Goal: Task Accomplishment & Management: Use online tool/utility

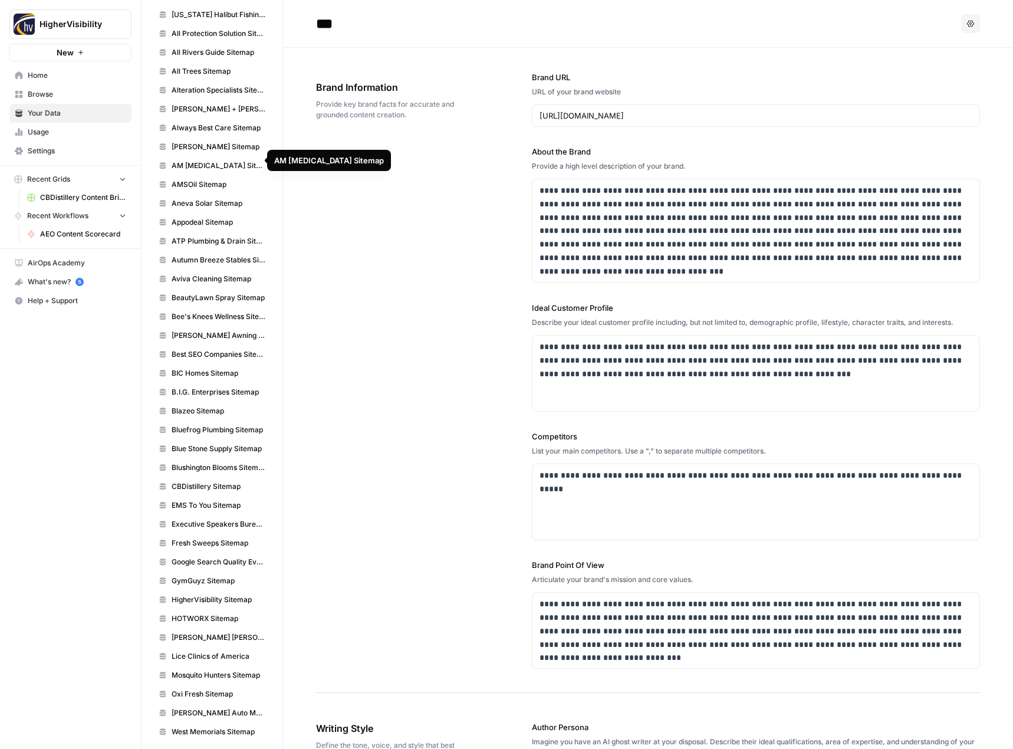
scroll to position [1583, 0]
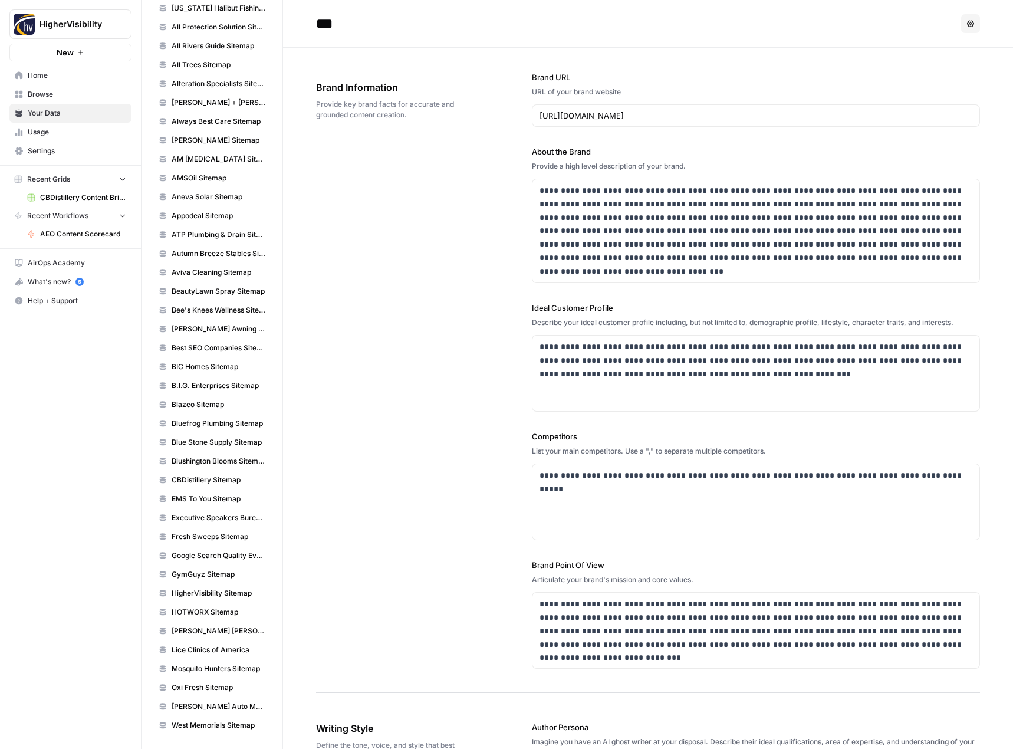
click at [118, 432] on div "HigherVisibility New Home Browse Your Data Usage Settings Recent Grids CBDistil…" at bounding box center [70, 374] width 141 height 749
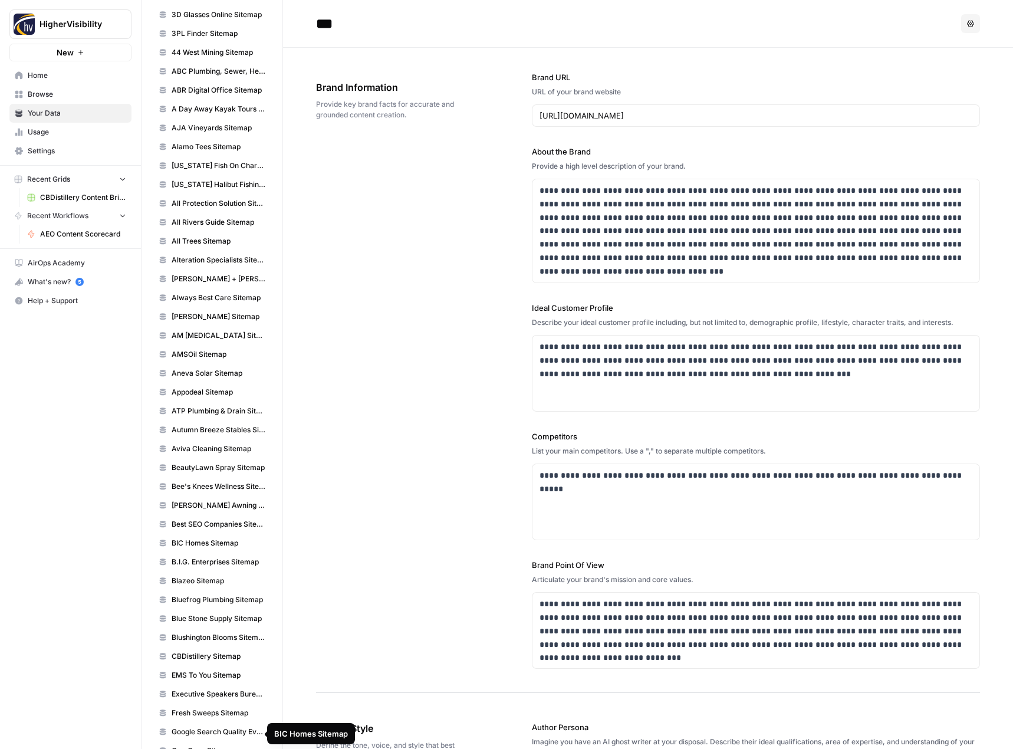
scroll to position [1112, 0]
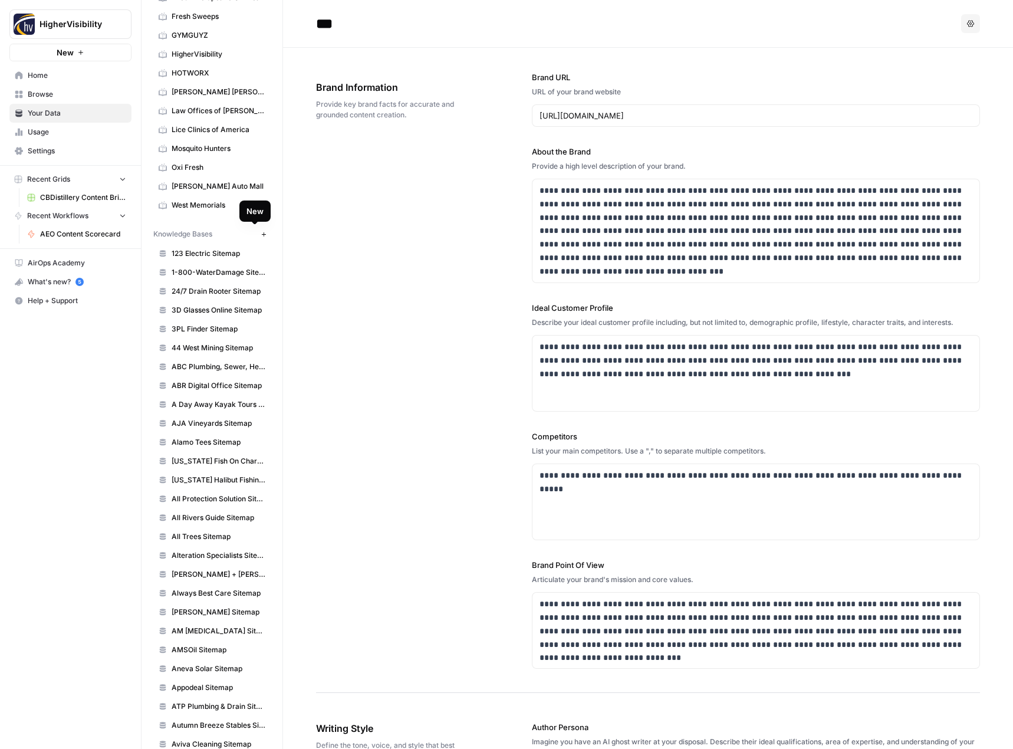
click at [261, 234] on icon "button" at bounding box center [263, 234] width 4 height 4
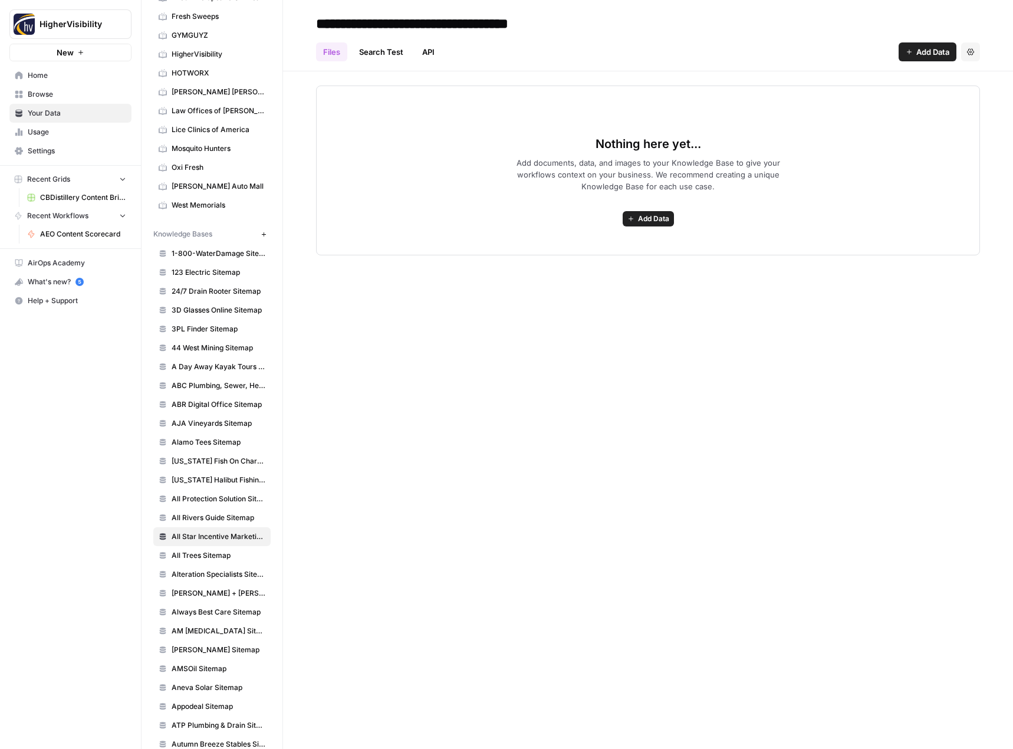
type input "**********"
click at [566, 85] on div "Nothing here yet... Add documents, data, and images to your Knowledge Base to g…" at bounding box center [648, 163] width 730 height 184
click at [638, 219] on span "Add Data" at bounding box center [653, 218] width 31 height 11
click at [613, 262] on span "Web Scrape" at bounding box center [604, 261] width 107 height 12
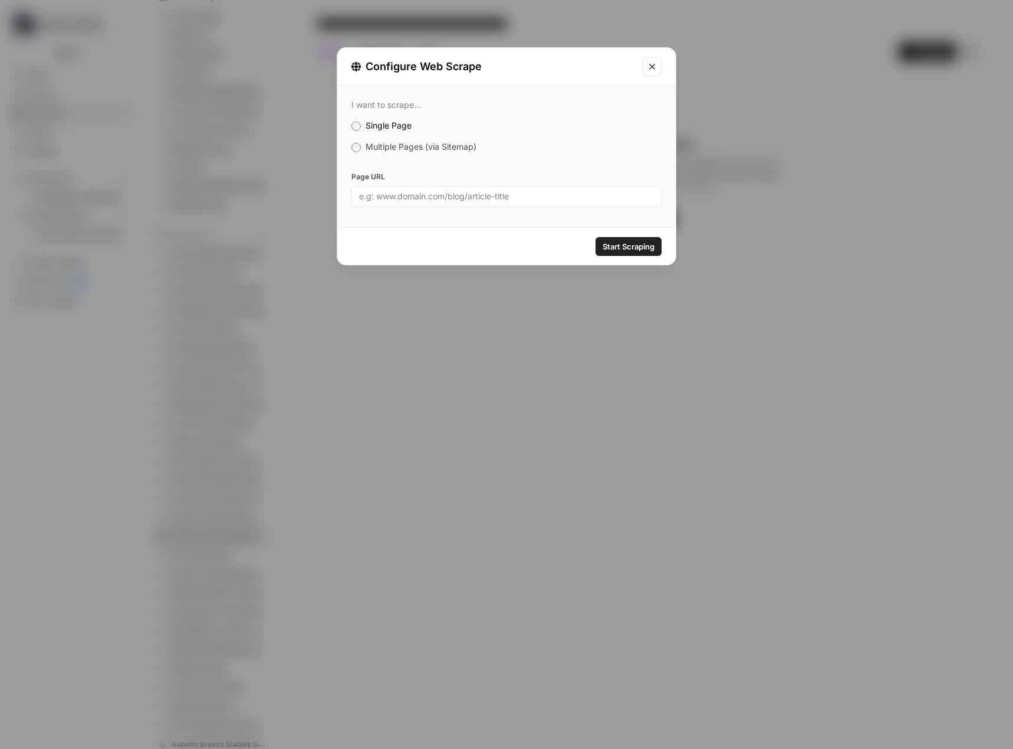
click at [450, 154] on div "I want to scrape... Single Page Multiple Pages (via Sitemap) Page URL" at bounding box center [506, 153] width 338 height 136
click at [450, 149] on span "Multiple Pages (via Sitemap)" at bounding box center [420, 146] width 111 height 10
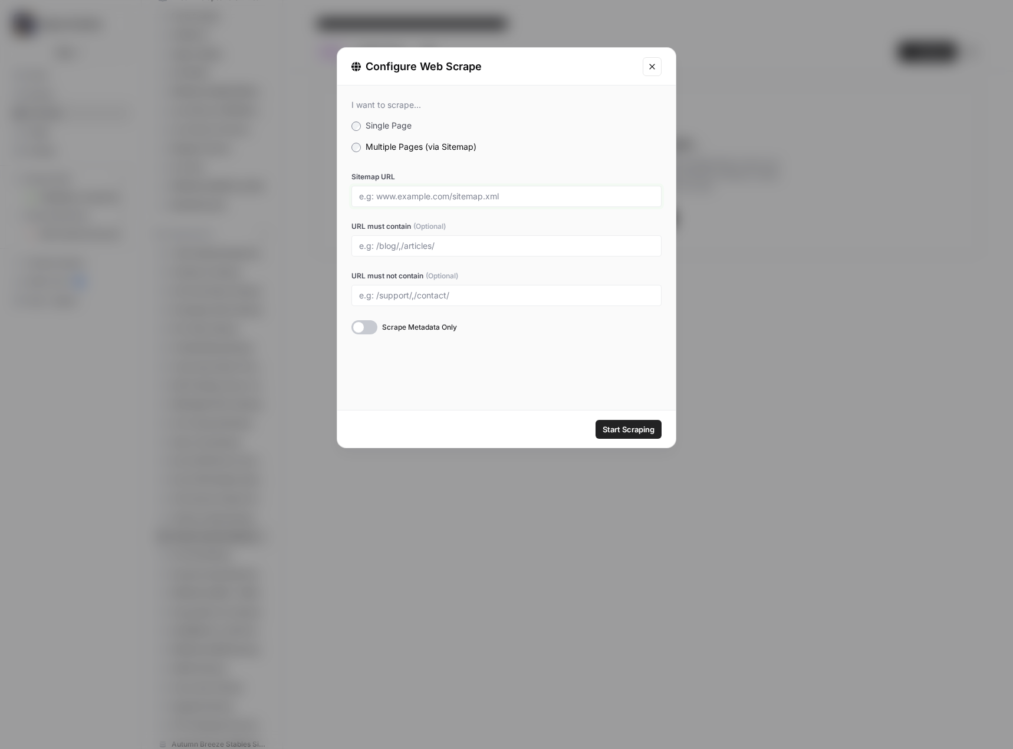
click at [454, 196] on input "Sitemap URL" at bounding box center [506, 196] width 295 height 11
paste input "https://www.allstarincentivemarketing.com/post-sitemap.xml"
type input "https://www.allstarincentivemarketing.com/post-sitemap.xml"
click at [625, 429] on span "Start Scraping" at bounding box center [628, 429] width 52 height 12
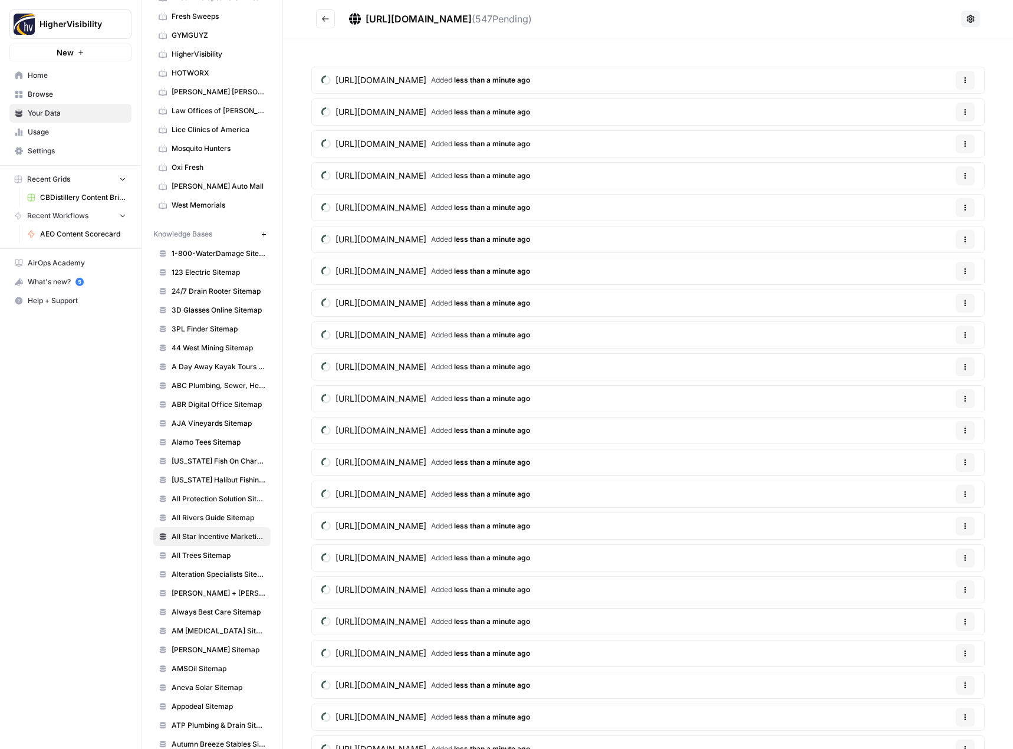
click at [327, 21] on icon "Go back" at bounding box center [325, 19] width 8 height 8
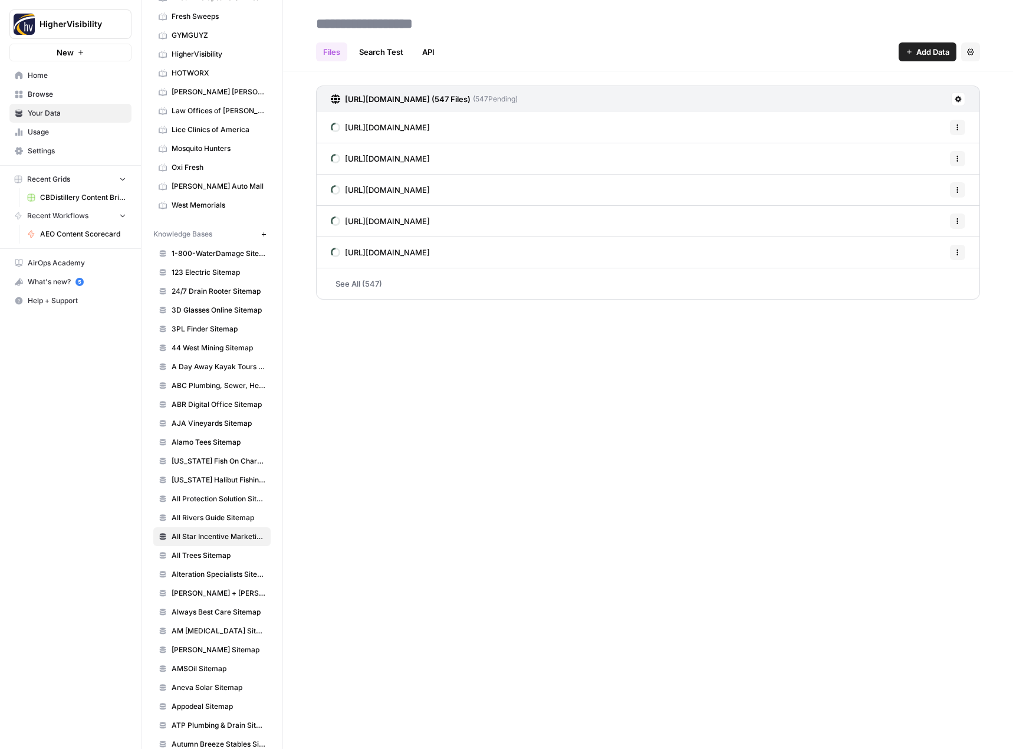
click at [910, 54] on icon "button" at bounding box center [908, 51] width 7 height 7
click at [866, 100] on span "Web Scrape" at bounding box center [886, 96] width 107 height 12
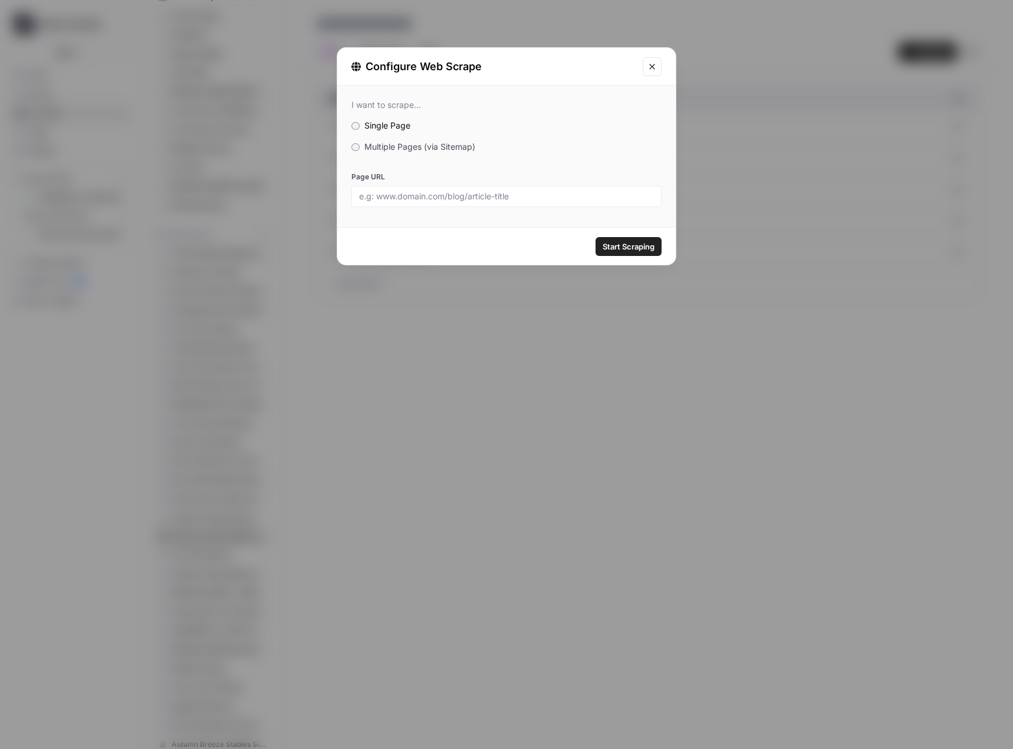
click at [424, 153] on div "I want to scrape... Single Page Multiple Pages (via Sitemap) Page URL" at bounding box center [506, 153] width 338 height 136
click at [424, 146] on span "Multiple Pages (via Sitemap)" at bounding box center [419, 146] width 111 height 10
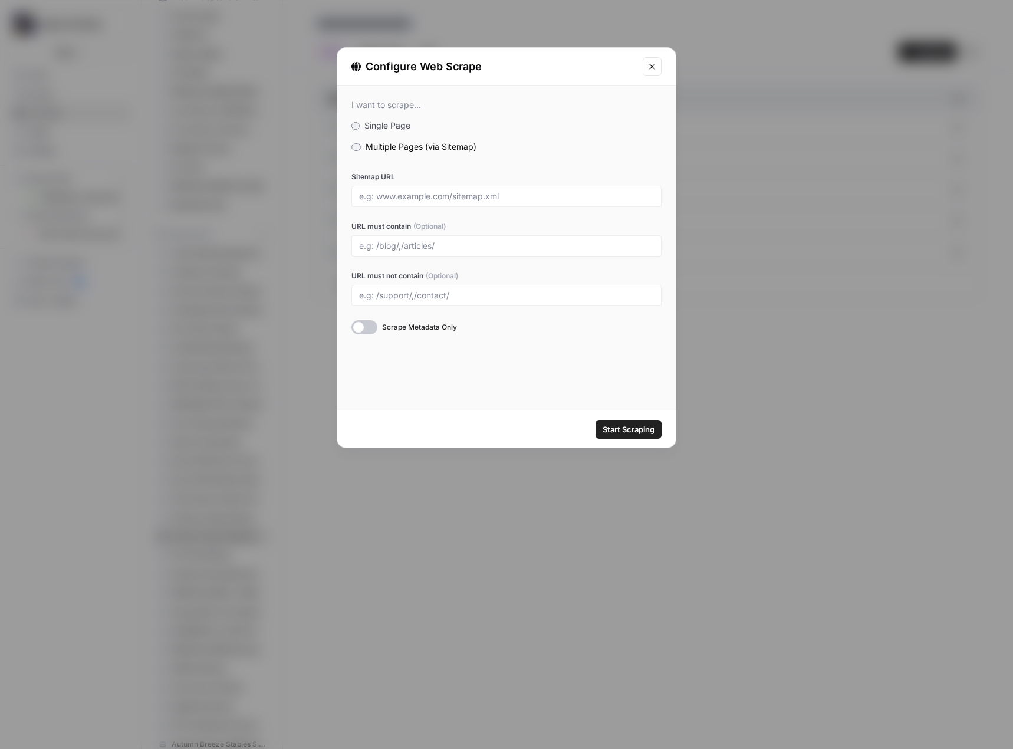
click at [432, 186] on div at bounding box center [506, 196] width 310 height 21
click at [462, 206] on div at bounding box center [506, 196] width 310 height 21
click at [475, 197] on input "Sitemap URL" at bounding box center [506, 196] width 295 height 11
paste input "https://www.allstarincentivemarketing.com/page-sitemap.xml"
type input "https://www.allstarincentivemarketing.com/page-sitemap.xml"
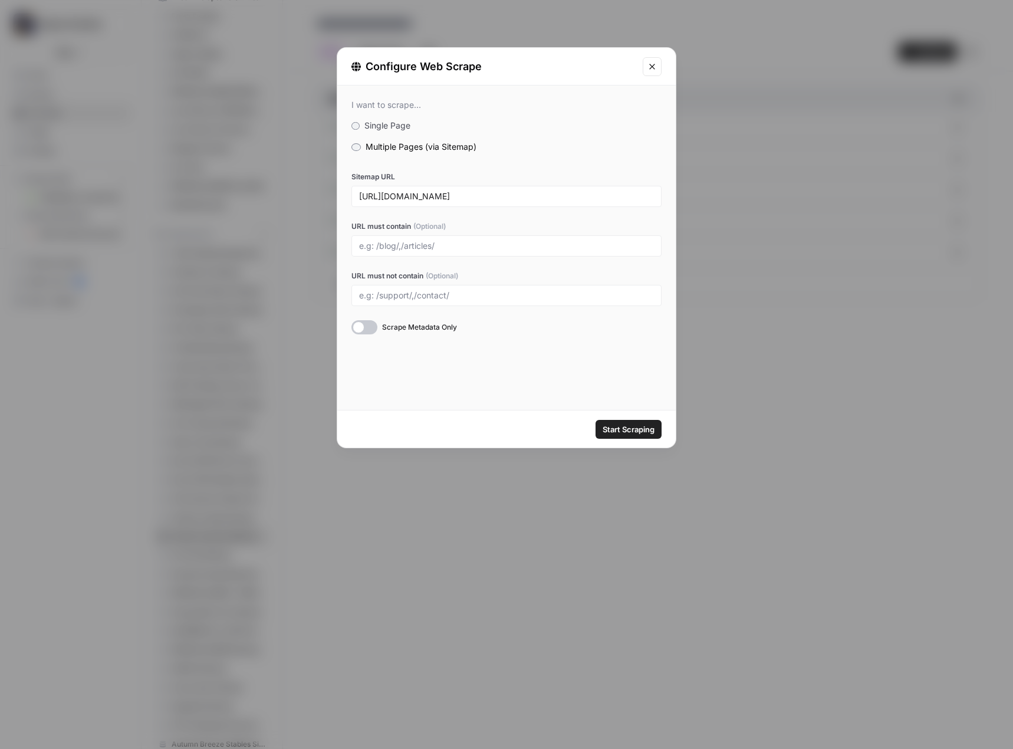
click at [614, 433] on span "Start Scraping" at bounding box center [628, 429] width 52 height 12
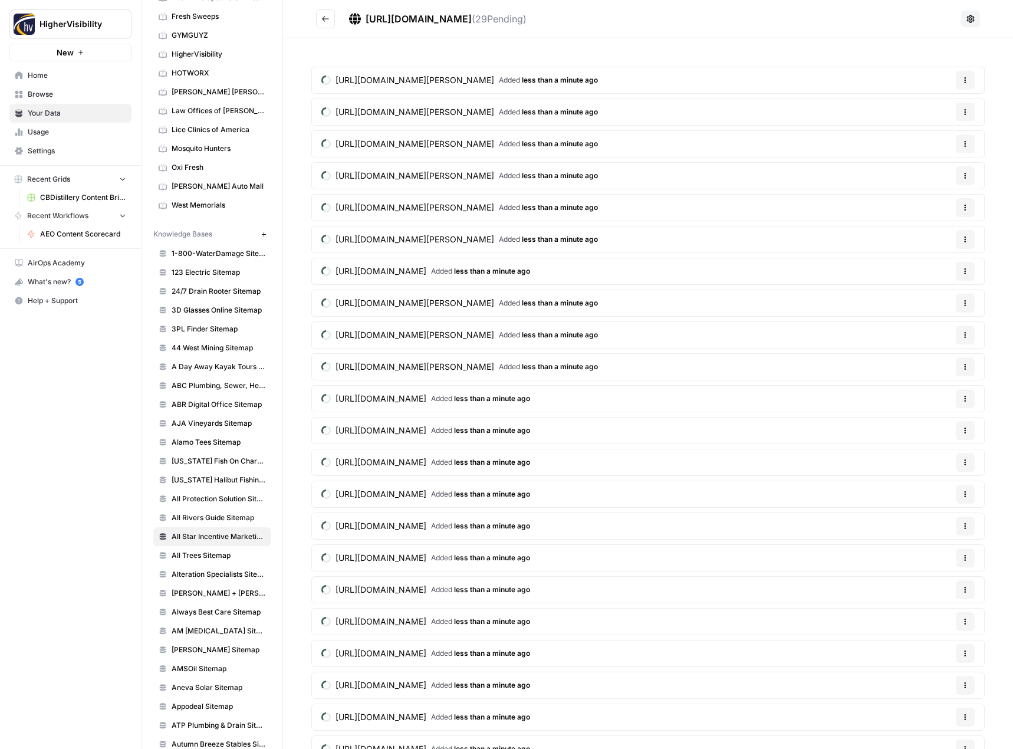
click at [317, 18] on button "Go back" at bounding box center [325, 18] width 19 height 19
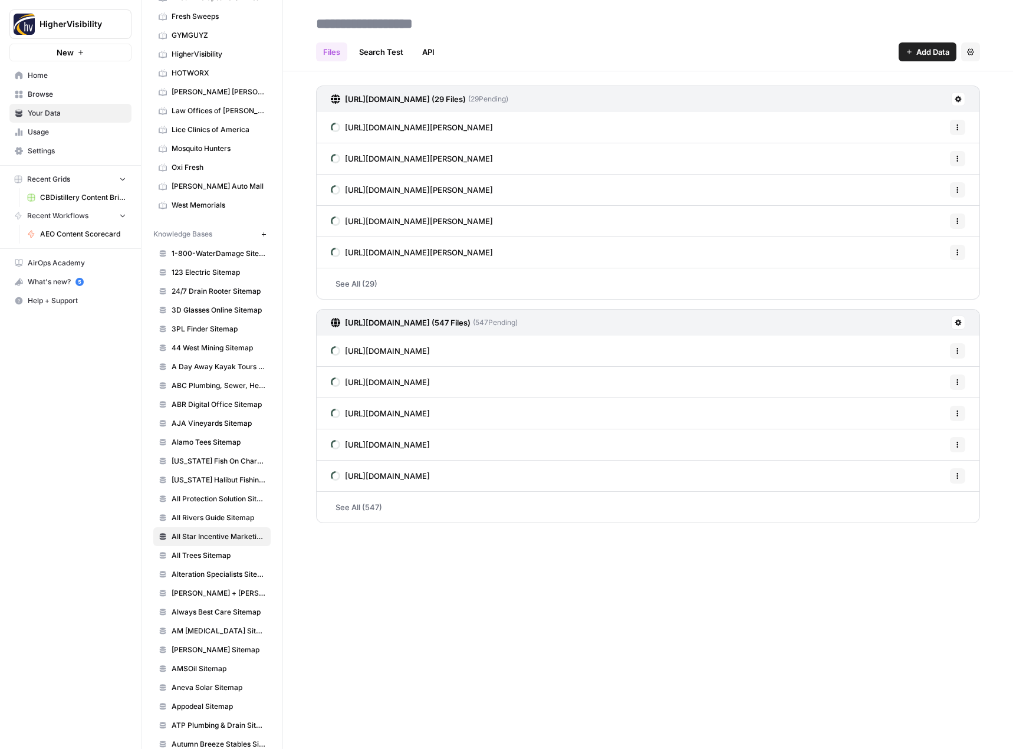
click at [593, 616] on div "Files Search Test API Add Data Settings https://www.allstarincentivemarketing.c…" at bounding box center [648, 374] width 730 height 749
click at [111, 552] on div "HigherVisibility New Home Browse Your Data Usage Settings Recent Grids CBDistil…" at bounding box center [70, 374] width 141 height 749
click at [627, 18] on h2 at bounding box center [648, 23] width 664 height 19
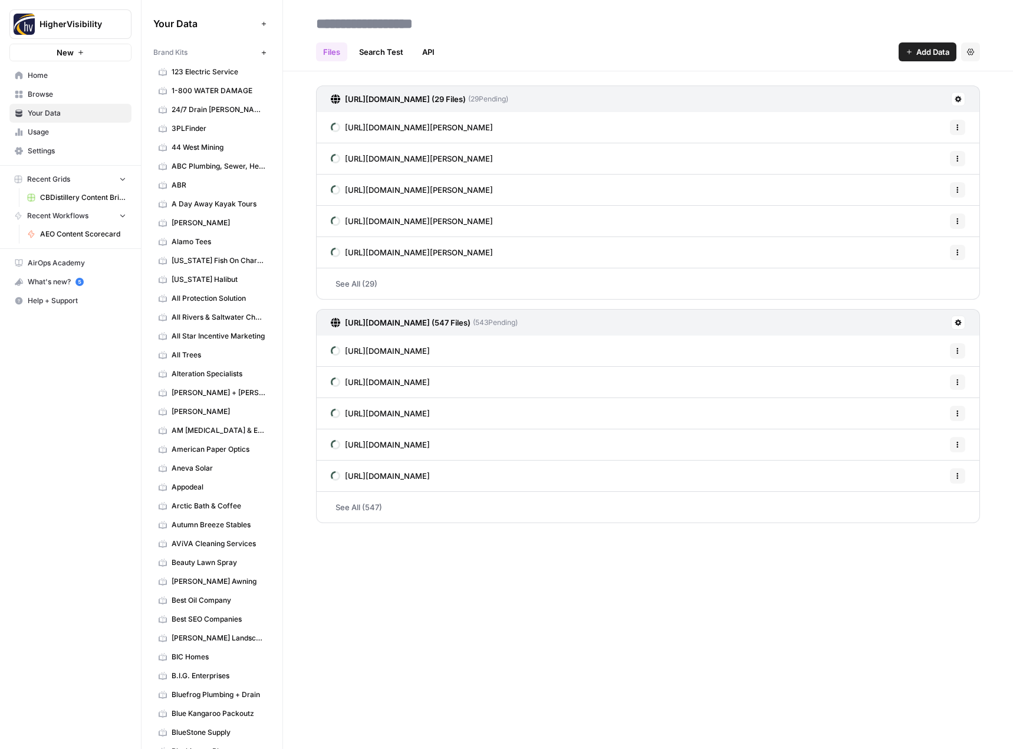
click at [259, 52] on button "New" at bounding box center [263, 52] width 14 height 14
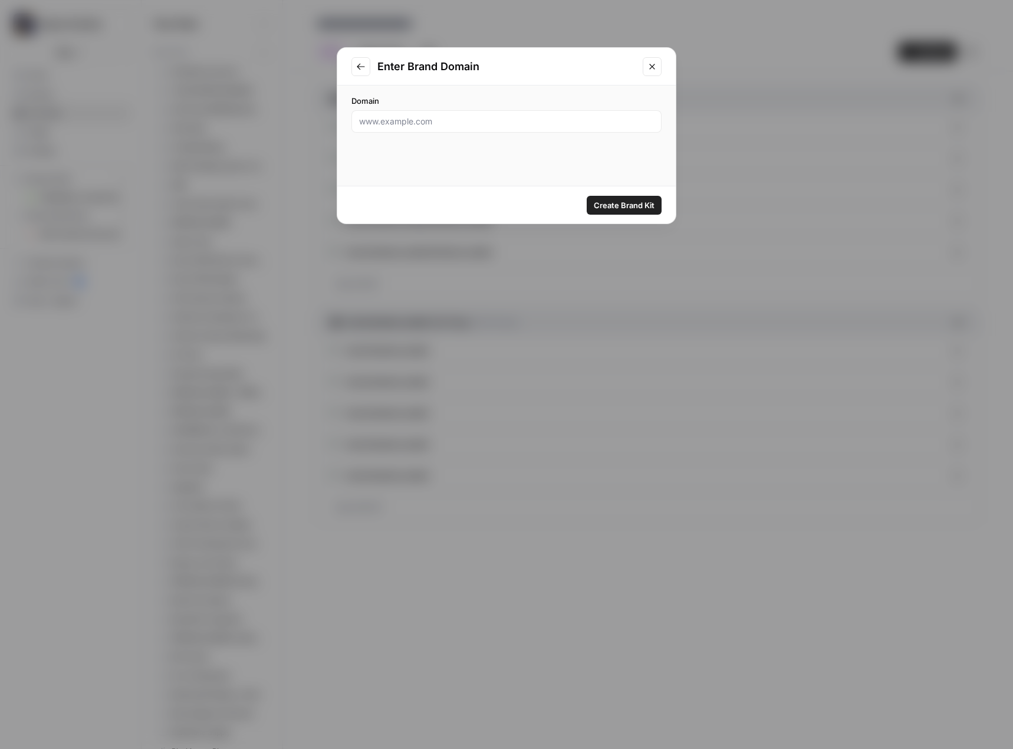
click at [453, 129] on div at bounding box center [506, 121] width 310 height 22
paste input "https://alwaysbestcare.com/"
type input "https://alwaysbestcare.com/"
click at [609, 202] on span "Create Brand Kit" at bounding box center [624, 205] width 61 height 12
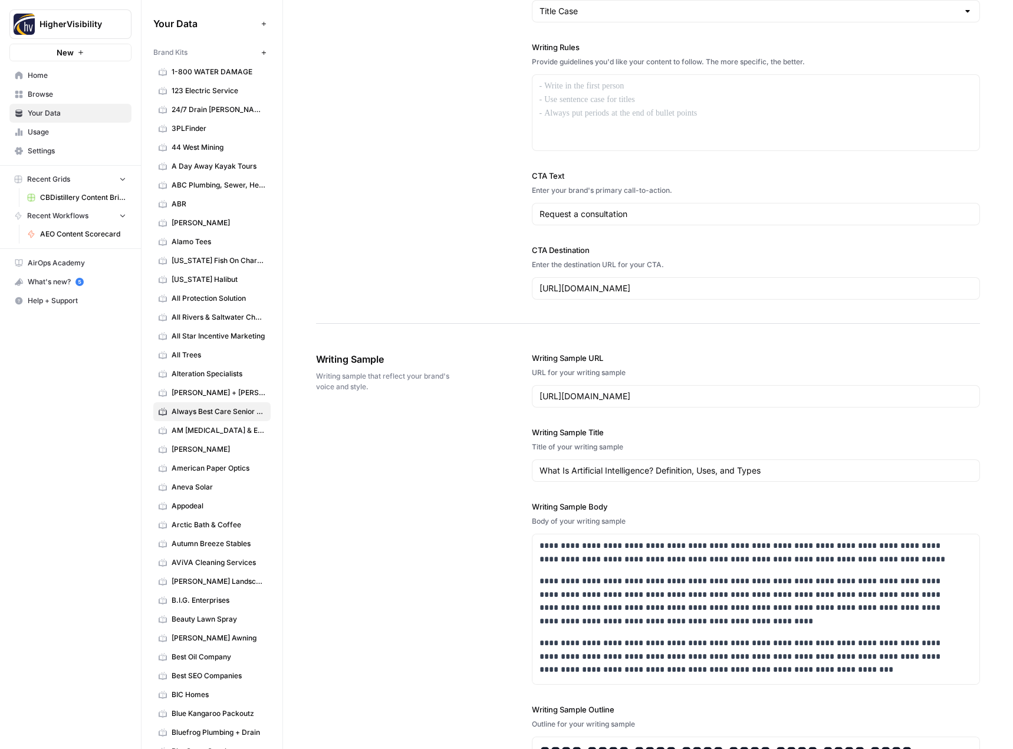
scroll to position [860, 0]
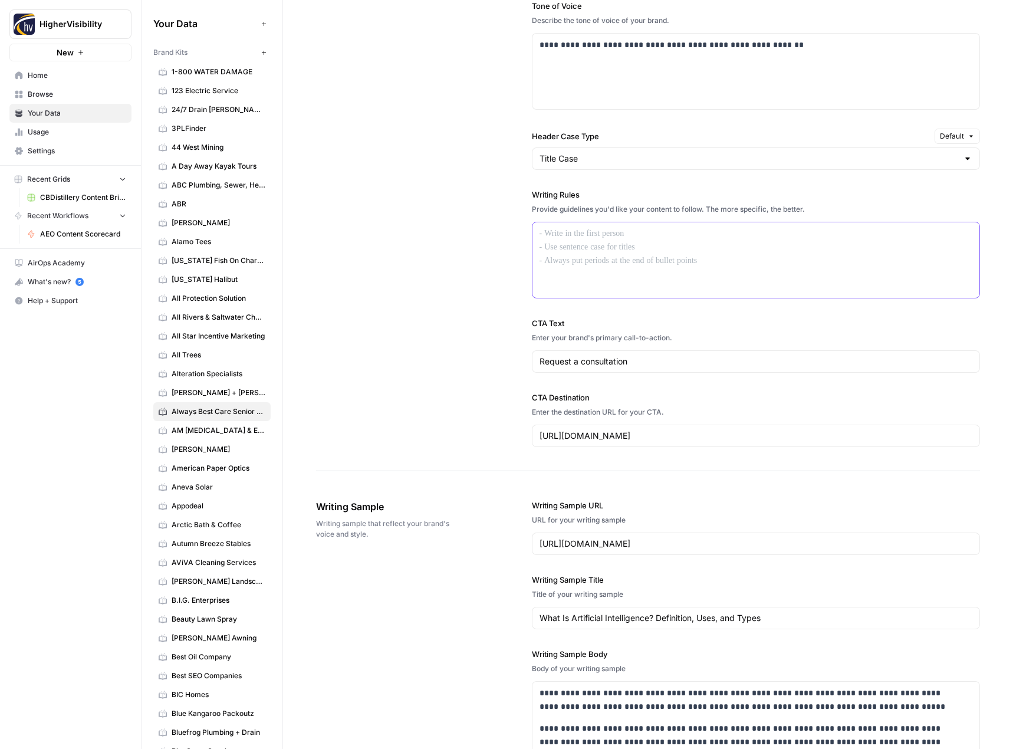
click at [638, 249] on div at bounding box center [755, 259] width 447 height 75
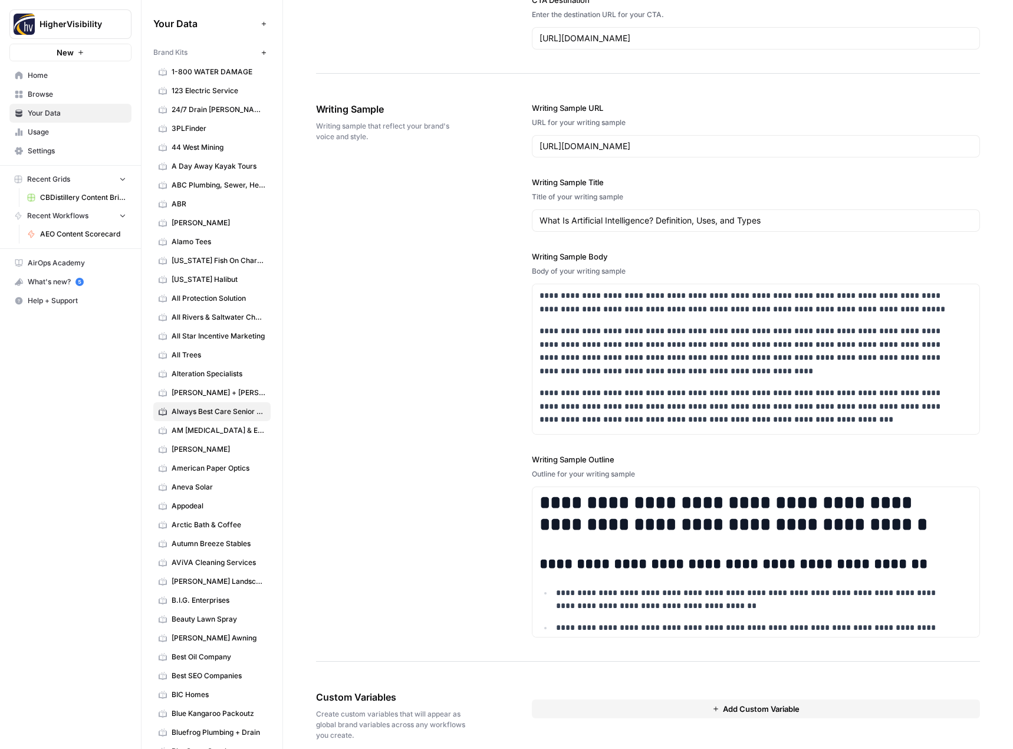
scroll to position [1347, 0]
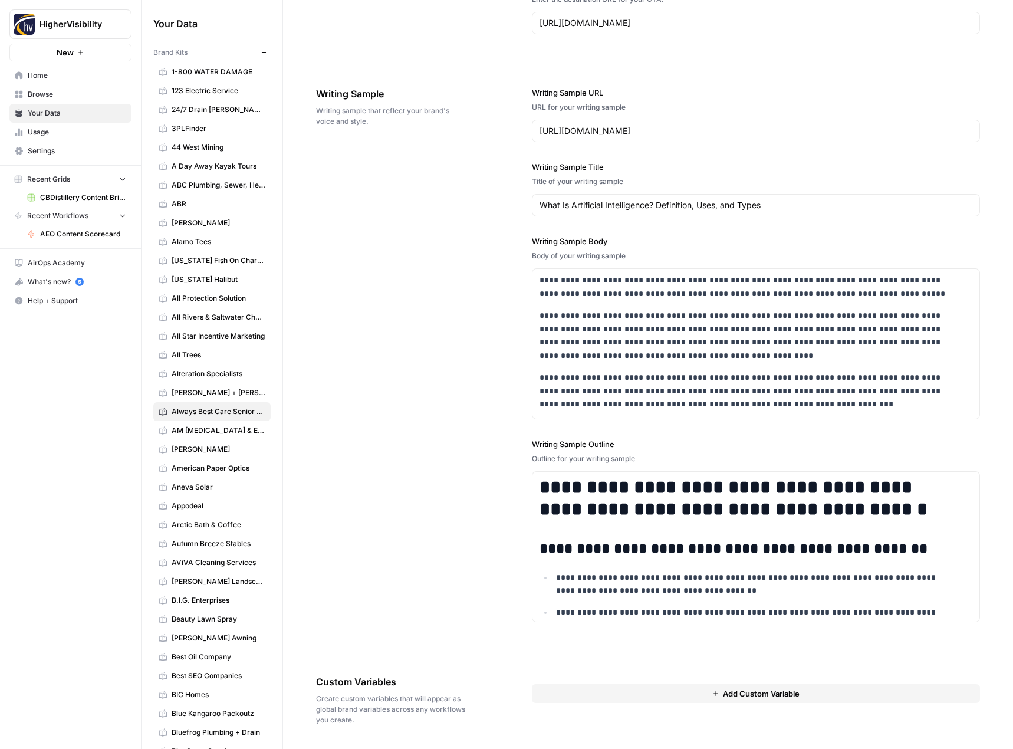
click at [556, 686] on button "Add Custom Variable" at bounding box center [756, 693] width 449 height 19
click at [612, 712] on input "text" at bounding box center [755, 715] width 413 height 11
paste input "Case Studies"
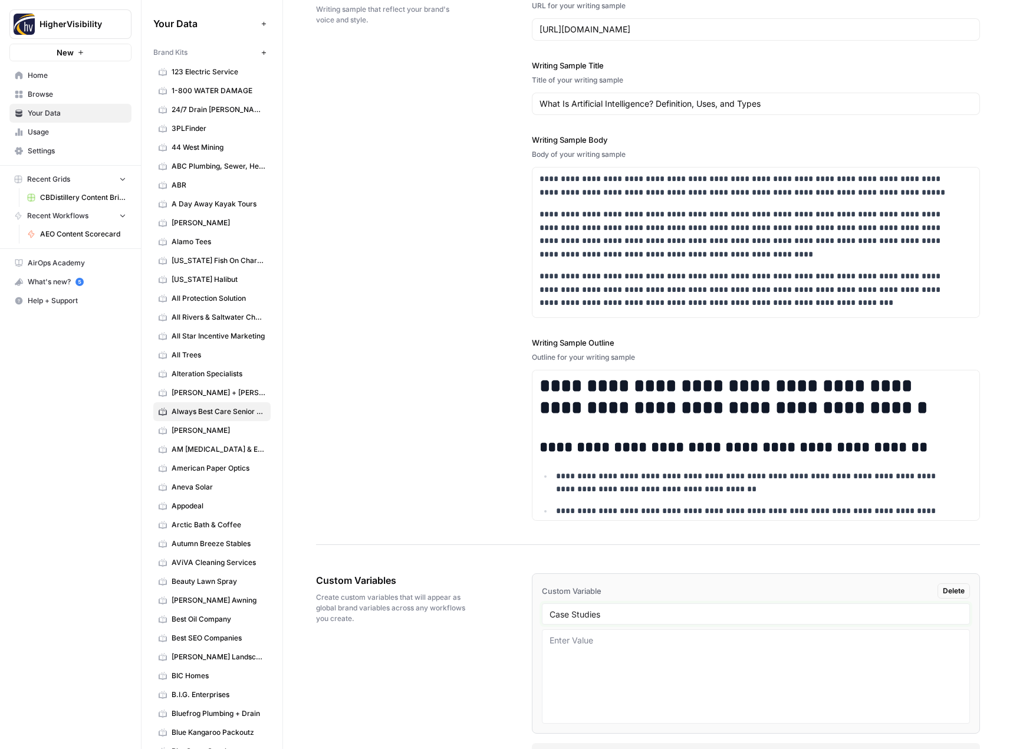
scroll to position [1485, 0]
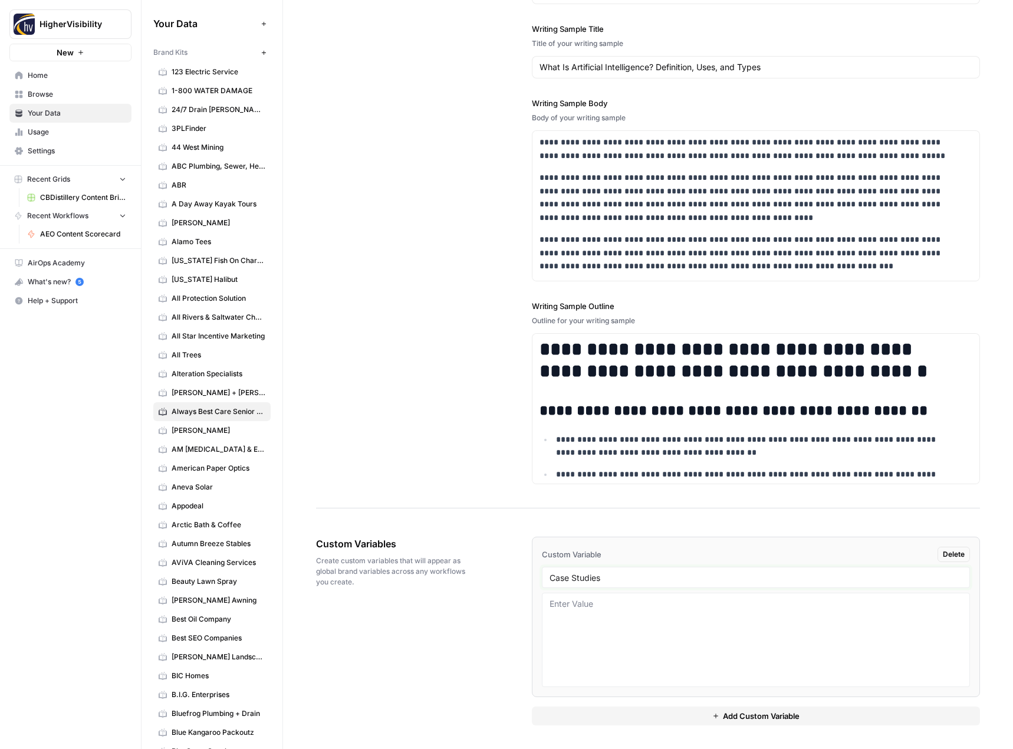
type input "Case Studies"
click at [621, 717] on button "Add Custom Variable" at bounding box center [756, 715] width 449 height 19
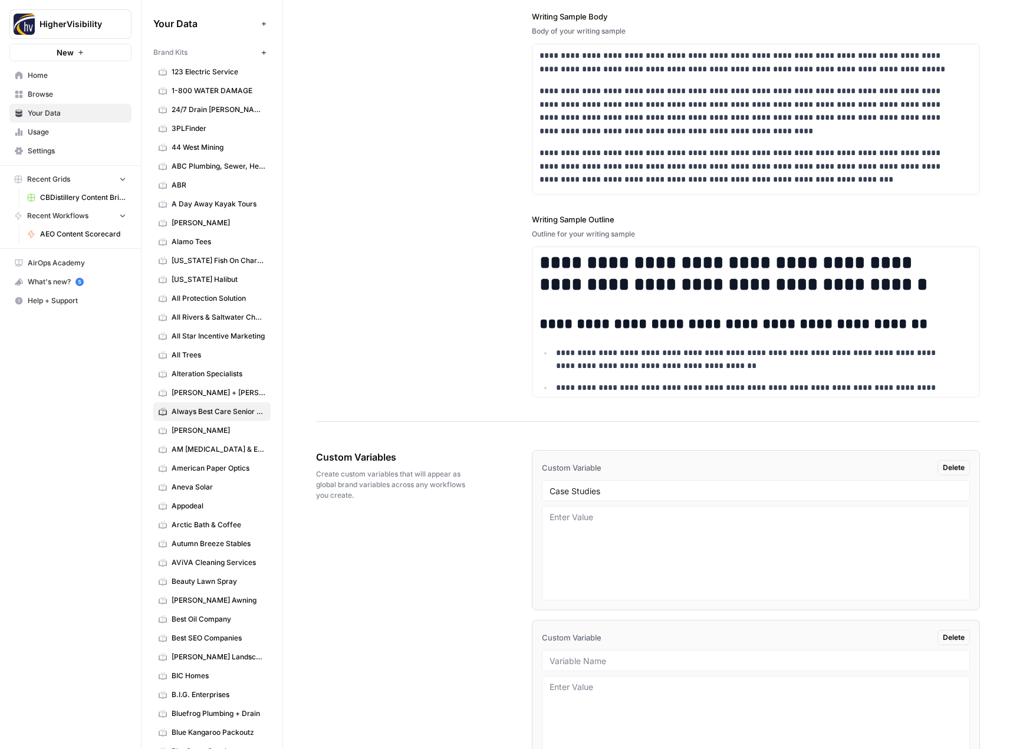
scroll to position [1655, 0]
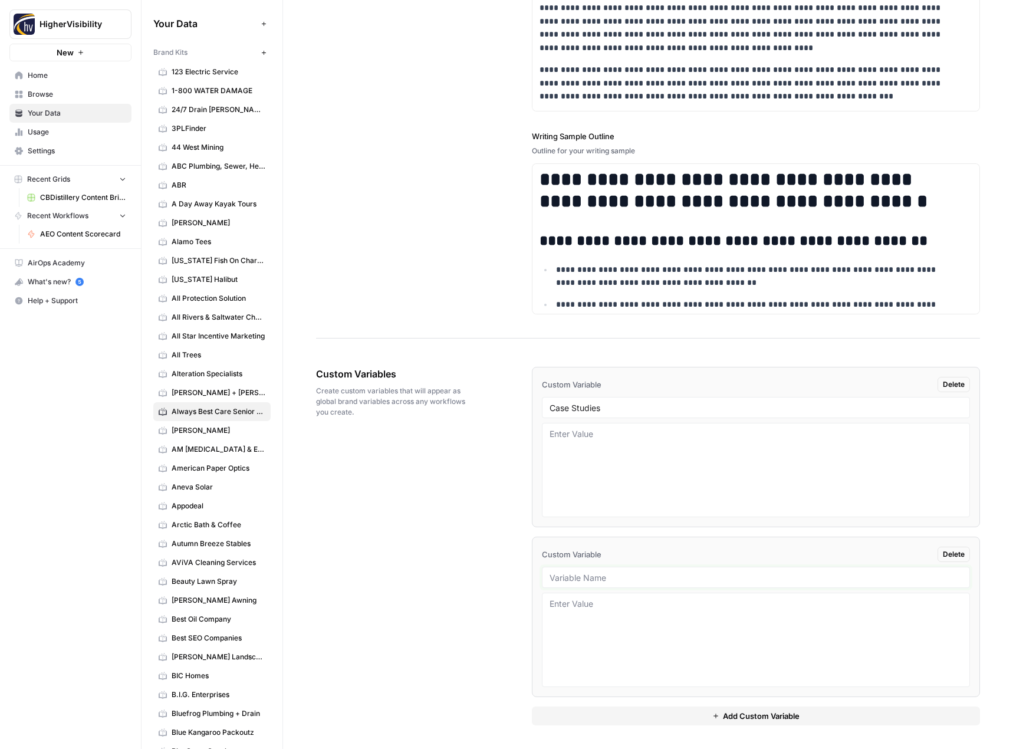
click at [607, 579] on input "text" at bounding box center [755, 577] width 413 height 11
paste input "Testimonials"
type input "Testimonials"
click at [574, 720] on button "Add Custom Variable" at bounding box center [756, 715] width 449 height 19
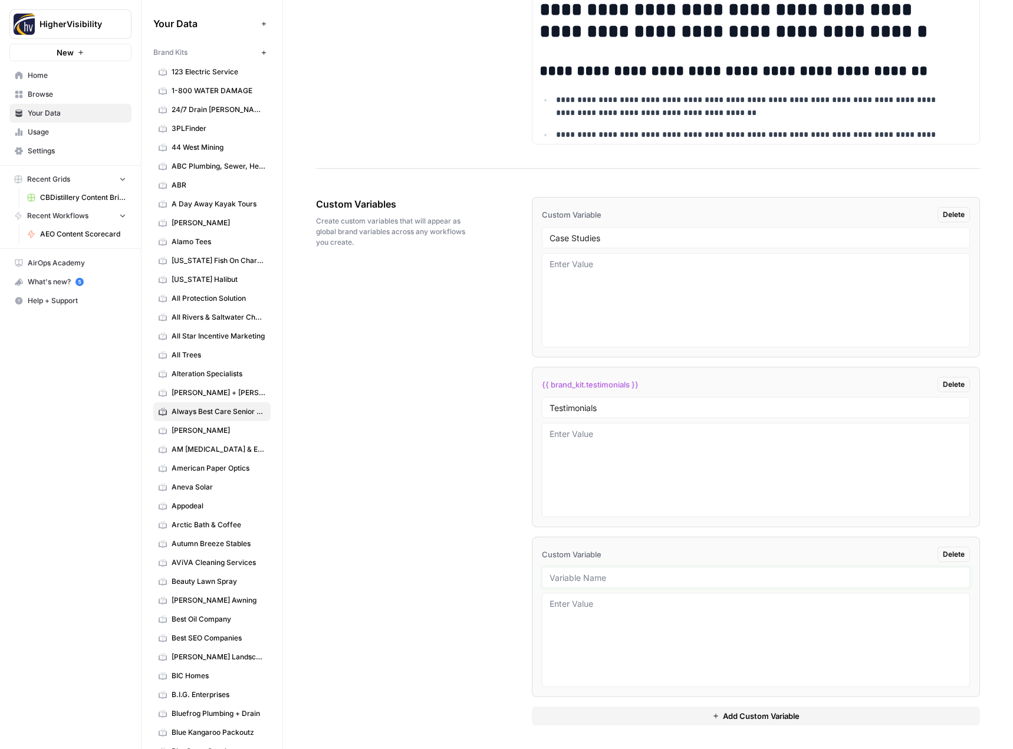
click at [576, 579] on input "text" at bounding box center [755, 577] width 413 height 11
paste input "Word Count"
type input "Word Count"
click at [596, 721] on button "Add Custom Variable" at bounding box center [756, 715] width 449 height 19
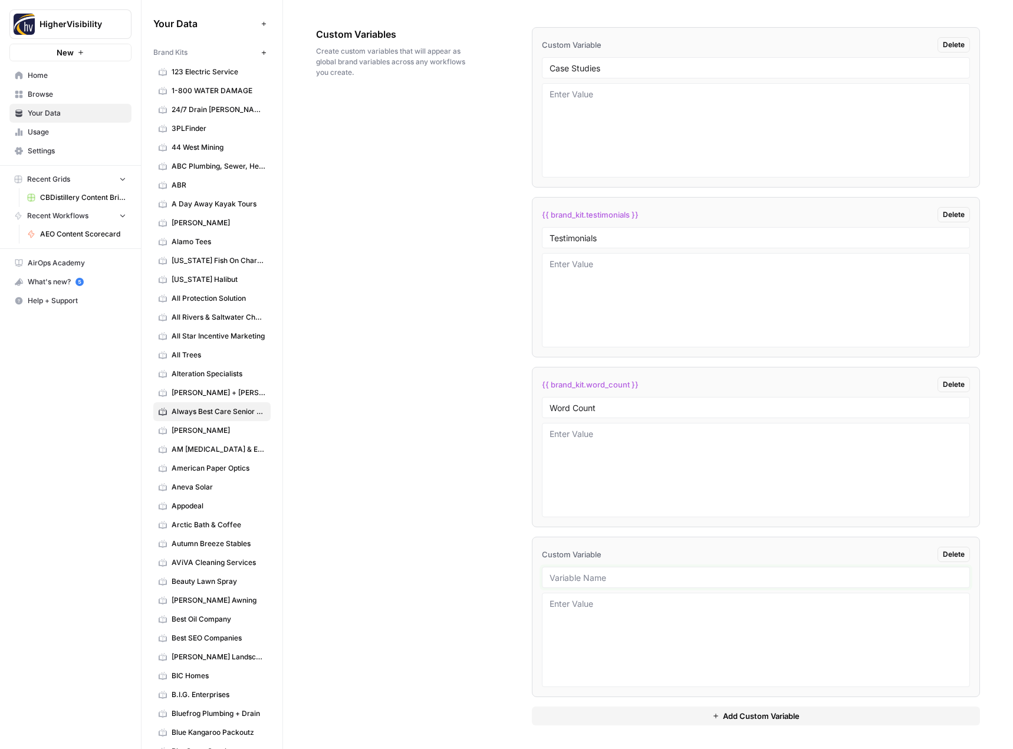
click at [609, 581] on input "text" at bounding box center [755, 577] width 413 height 11
paste input "Custom Location Page Outline"
type input "Custom Location Page Outline"
click at [574, 711] on button "Add Custom Variable" at bounding box center [756, 715] width 449 height 19
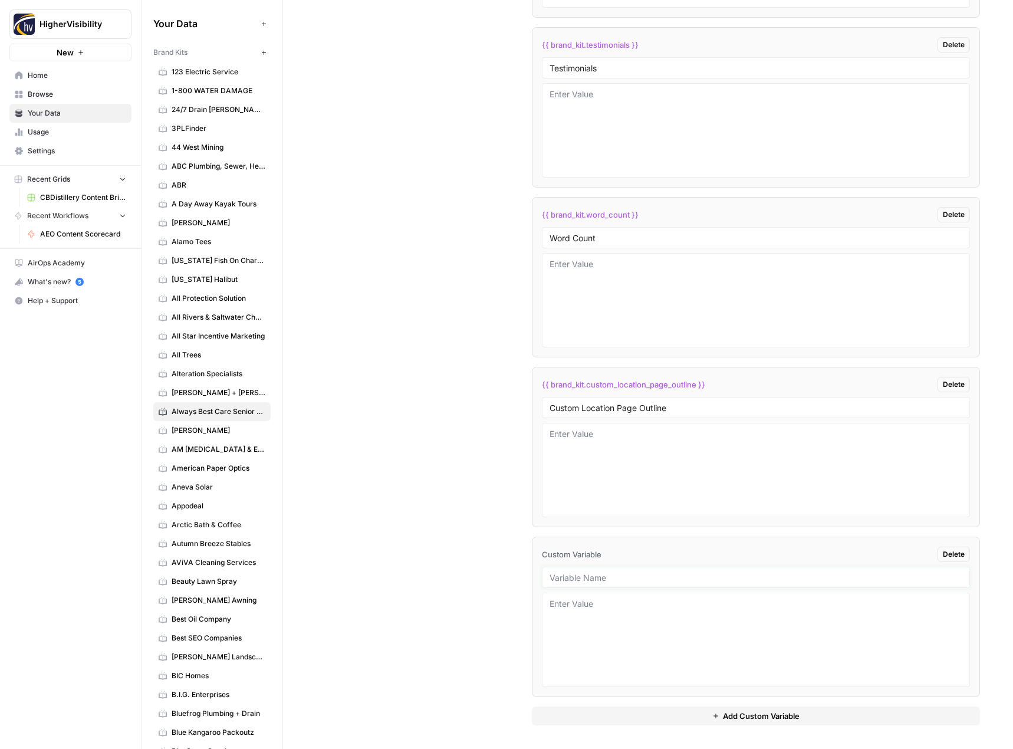
click at [626, 578] on input "text" at bounding box center [755, 577] width 413 height 11
paste input "Industry"
type input "Industry"
click at [584, 709] on button "Add Custom Variable" at bounding box center [756, 715] width 449 height 19
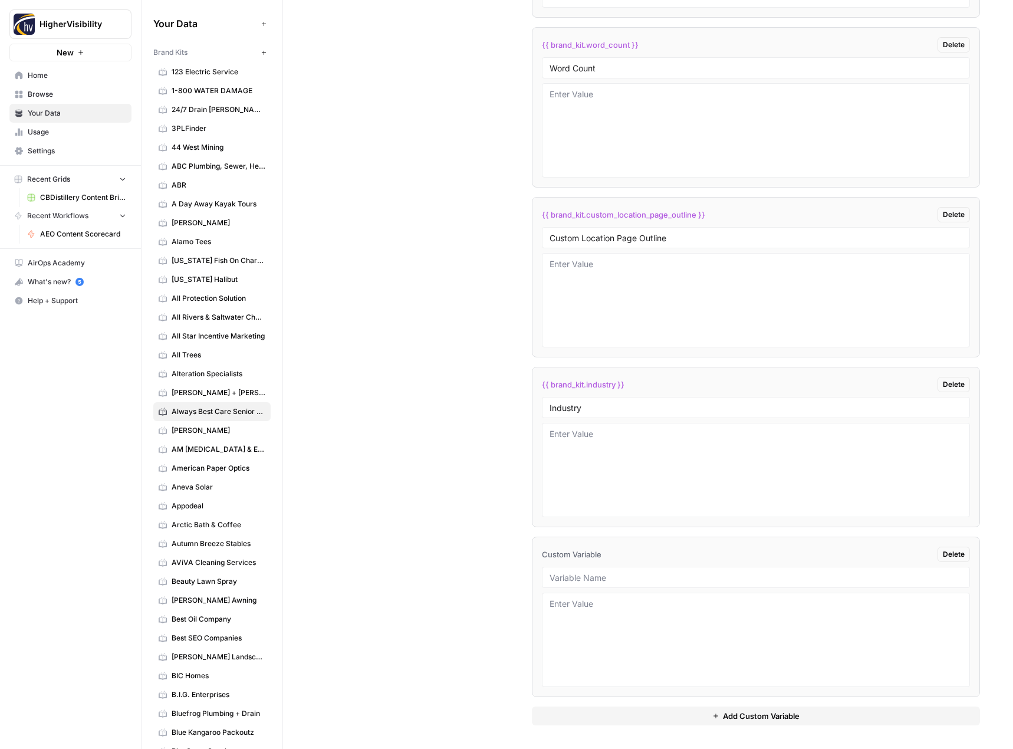
click at [592, 571] on div at bounding box center [756, 576] width 429 height 21
click at [586, 575] on input "text" at bounding box center [755, 577] width 413 height 11
paste input "Location Page Services"
type input "Location Page Services"
click at [605, 464] on textarea at bounding box center [755, 470] width 413 height 84
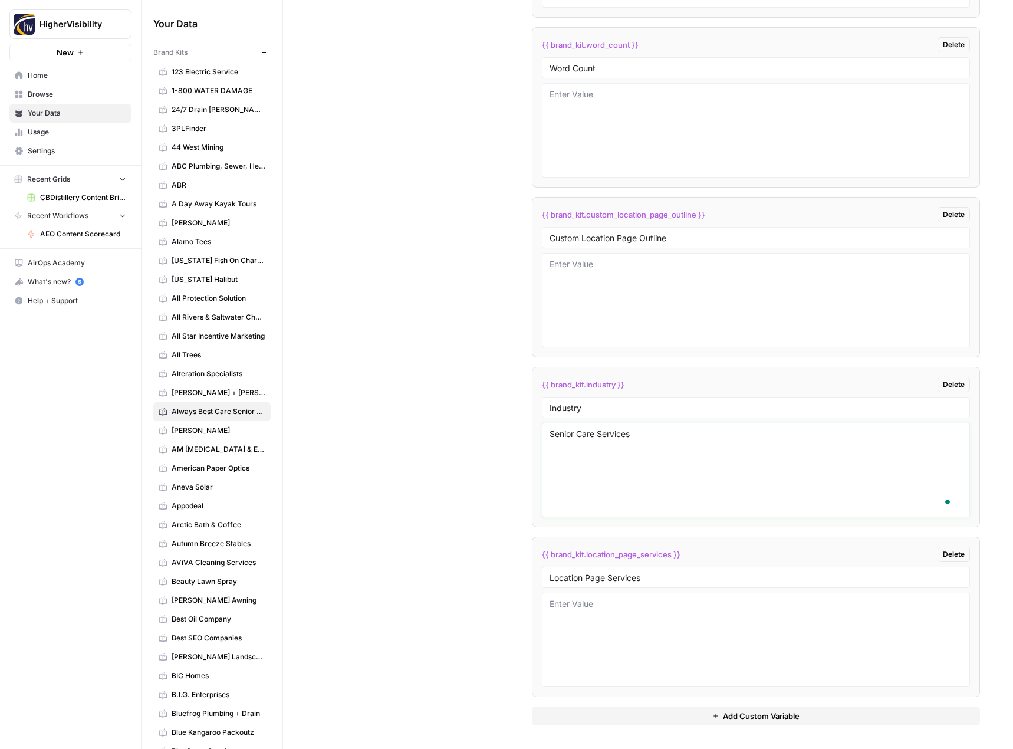
type textarea "Senior Care Services"
click at [459, 500] on div "Custom Variables Create custom variables that will appear as global brand varia…" at bounding box center [648, 206] width 664 height 1085
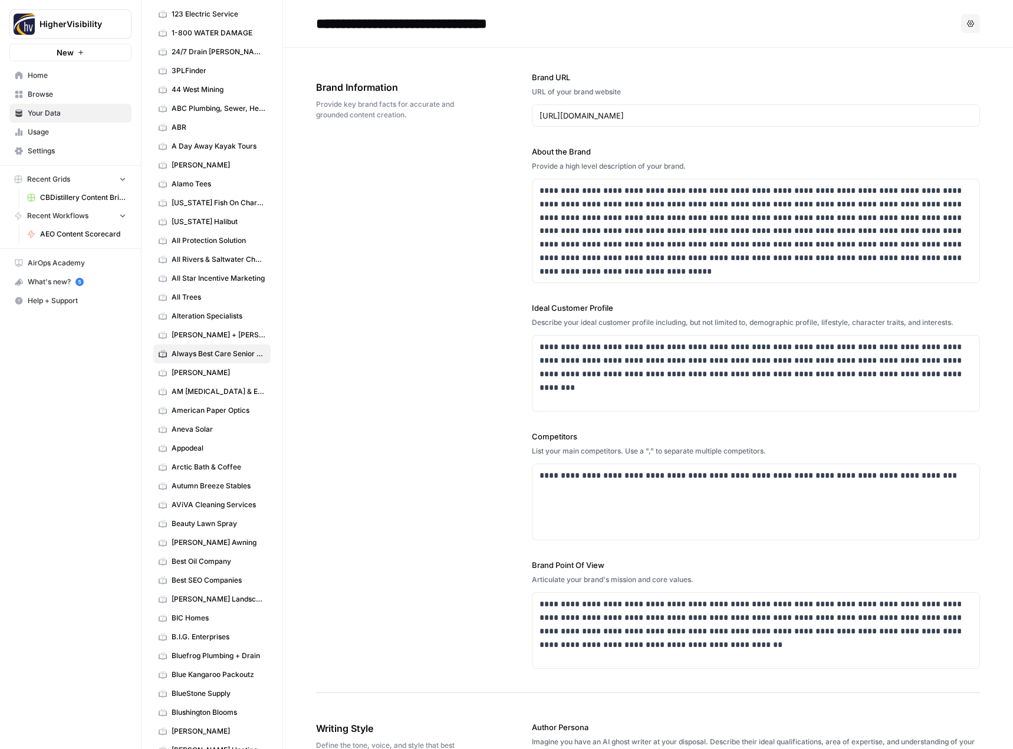
scroll to position [0, 0]
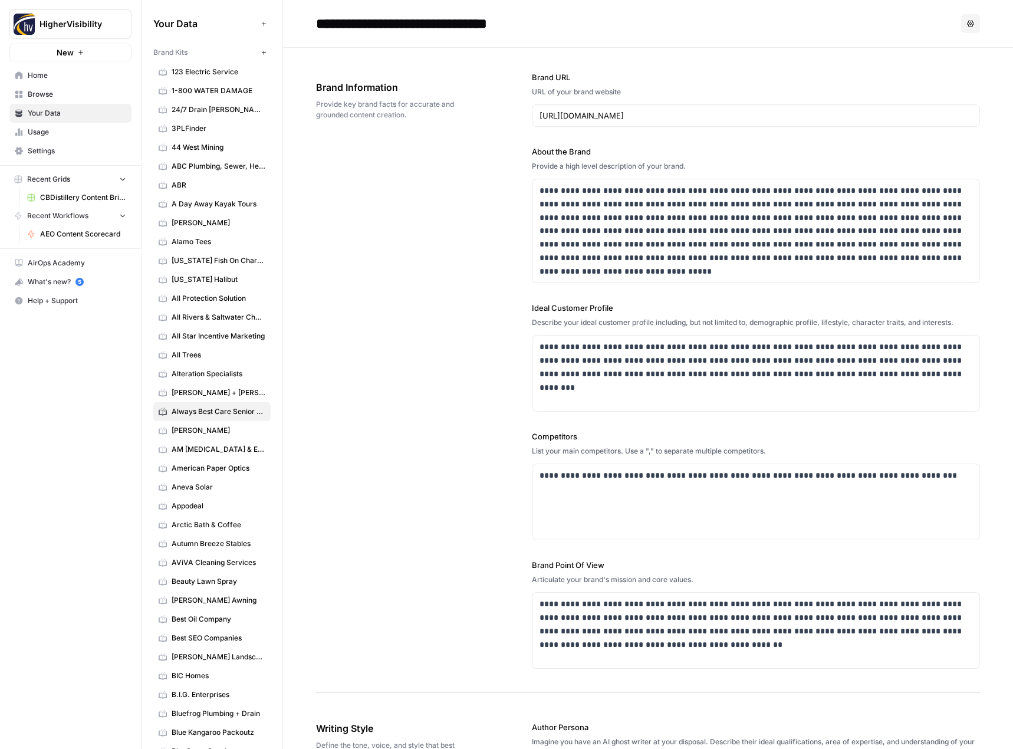
click at [261, 51] on icon "button" at bounding box center [264, 53] width 6 height 6
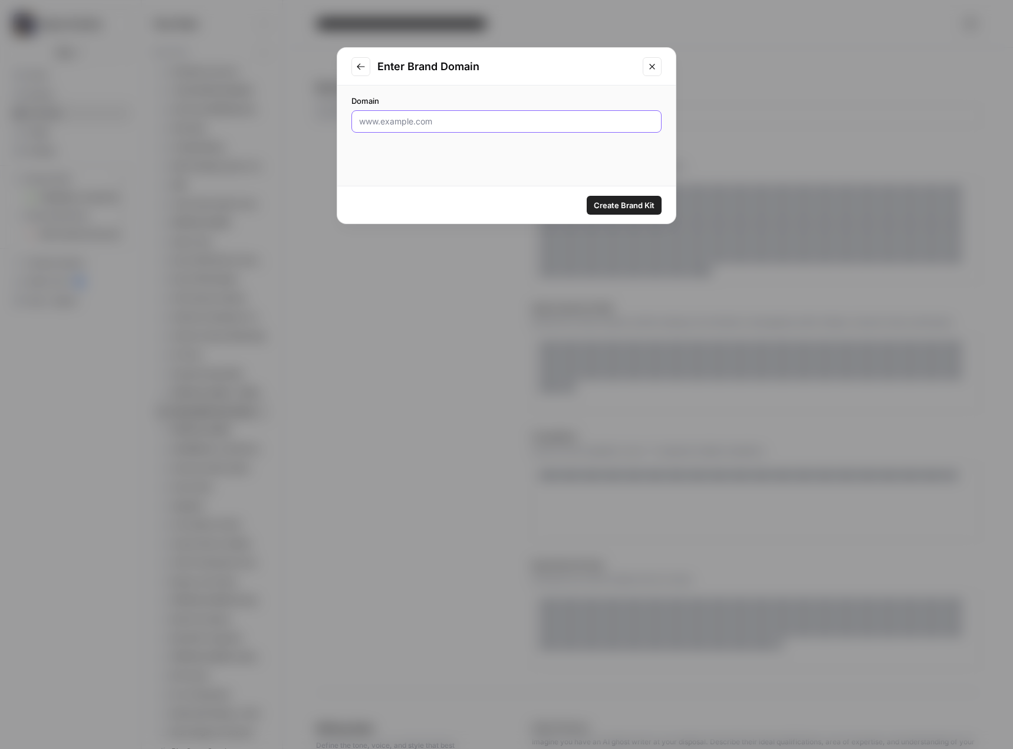
click at [420, 124] on input "Domain" at bounding box center [506, 122] width 295 height 12
paste input "https://americanloghomesandcabins.com/"
type input "https://americanloghomesandcabins.com/"
click at [627, 207] on span "Create Brand Kit" at bounding box center [624, 205] width 61 height 12
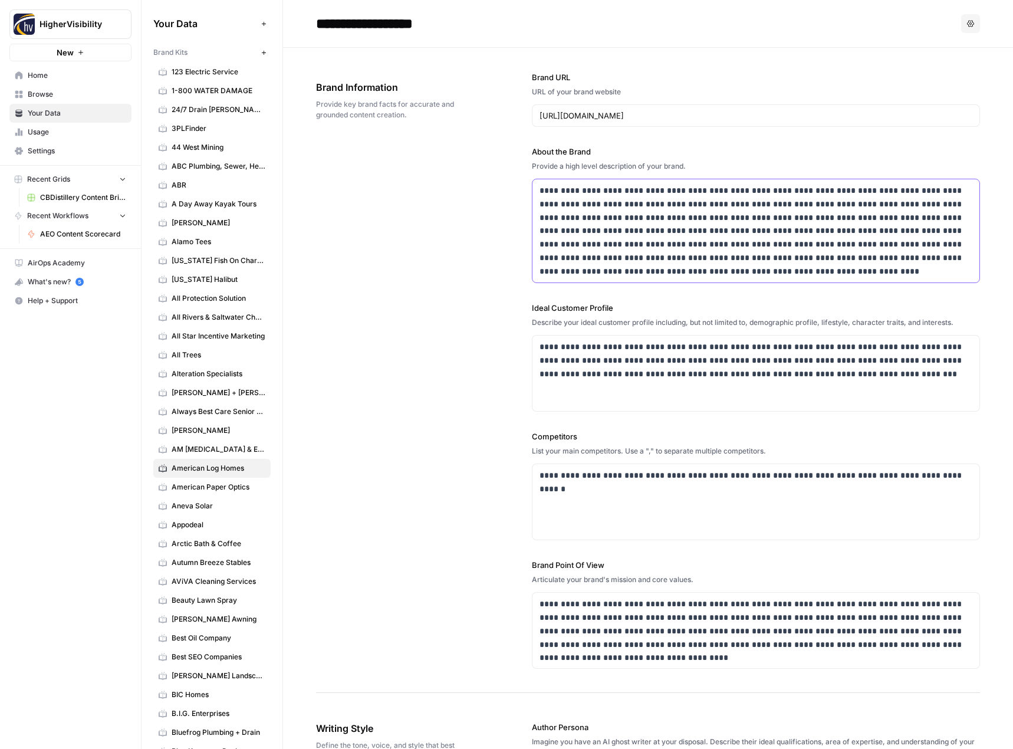
click at [720, 240] on p "**********" at bounding box center [752, 231] width 426 height 94
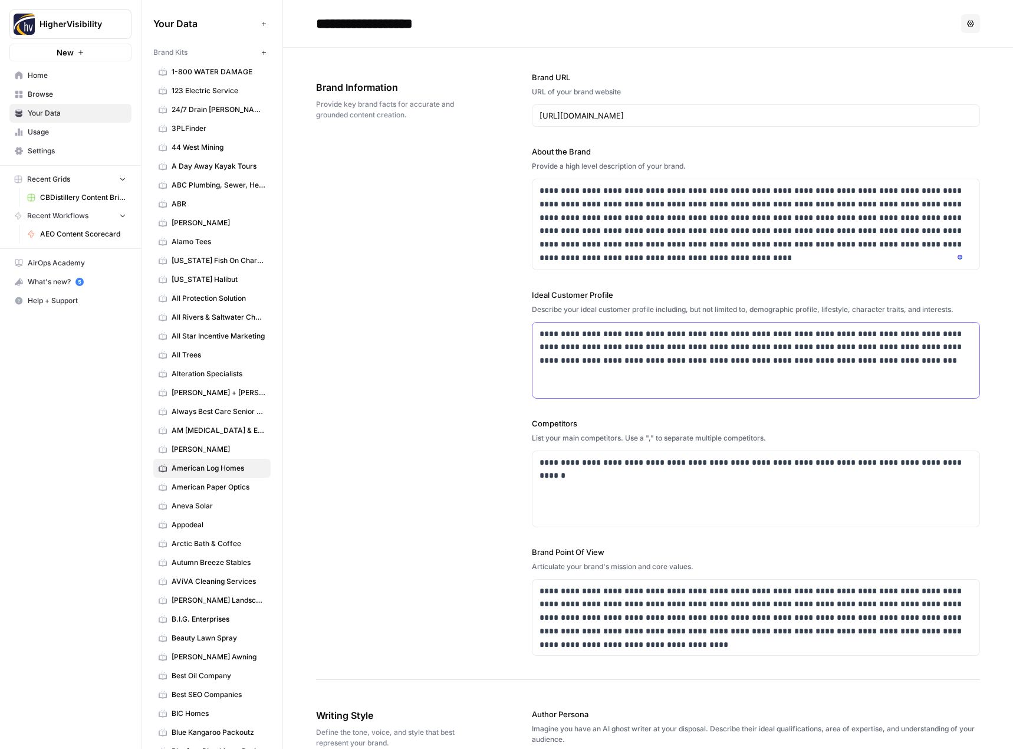
click at [642, 357] on p "**********" at bounding box center [752, 347] width 426 height 40
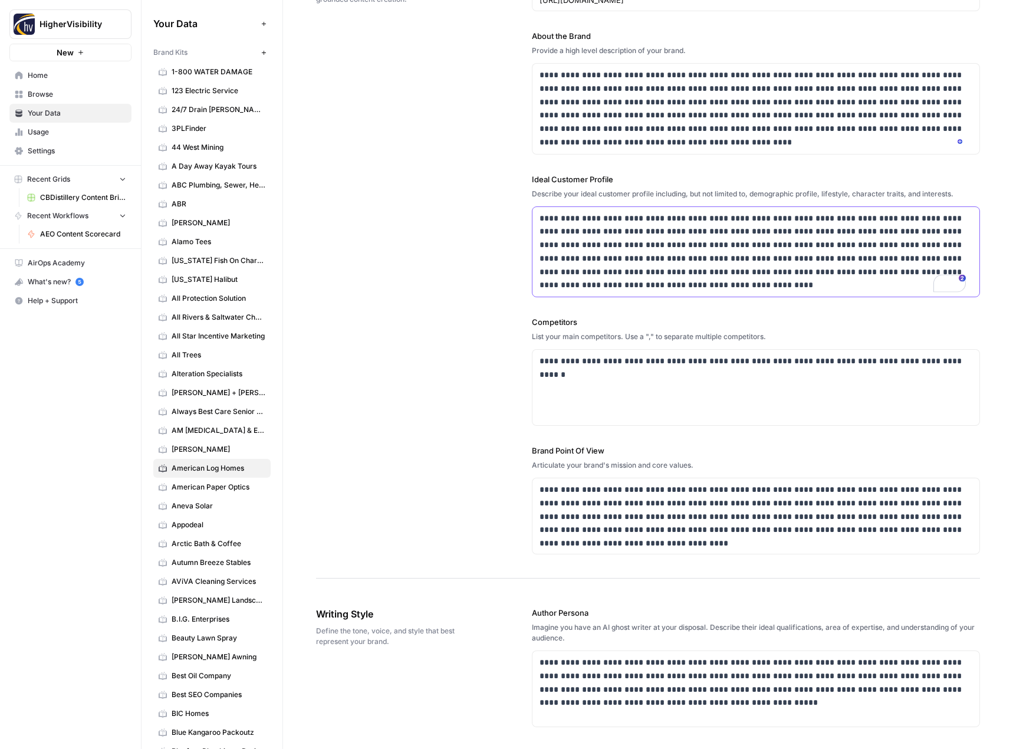
scroll to position [354, 0]
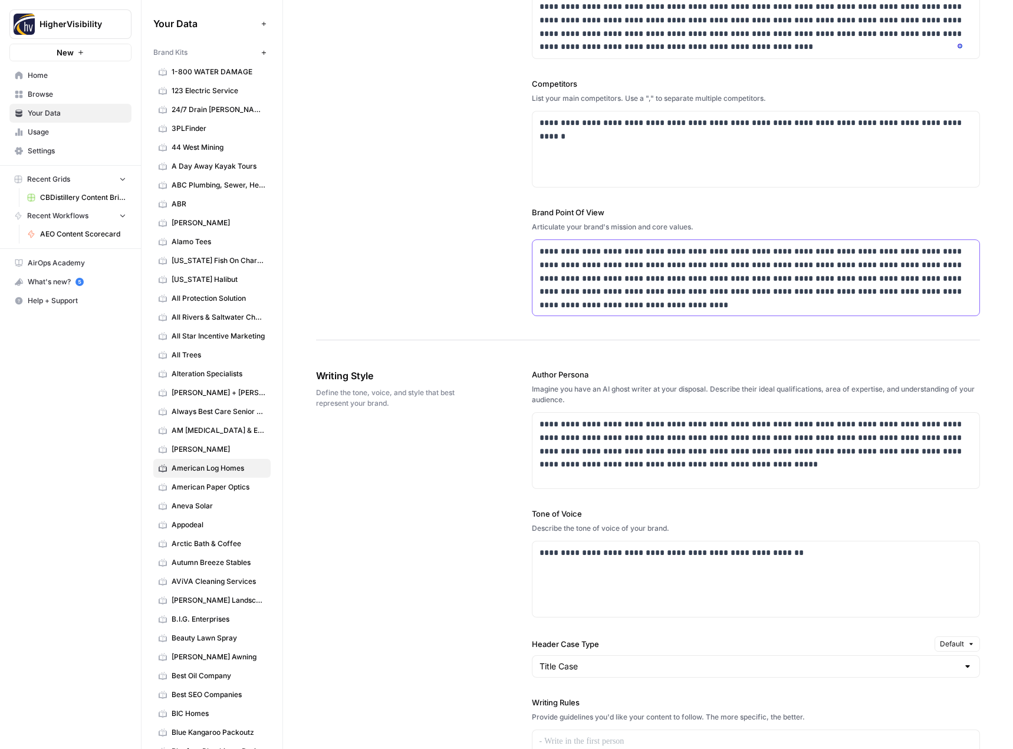
click at [743, 284] on p "**********" at bounding box center [752, 272] width 426 height 54
click at [566, 285] on p "**********" at bounding box center [752, 278] width 426 height 67
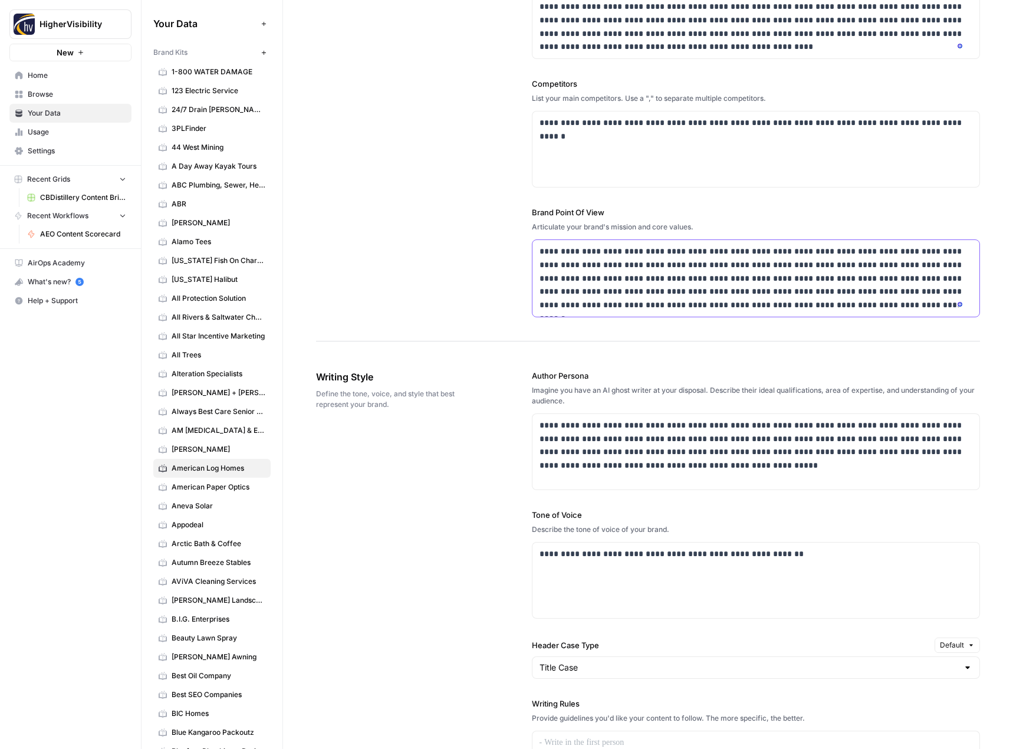
click at [566, 285] on p "**********" at bounding box center [752, 278] width 426 height 67
click at [609, 445] on p "**********" at bounding box center [752, 446] width 426 height 54
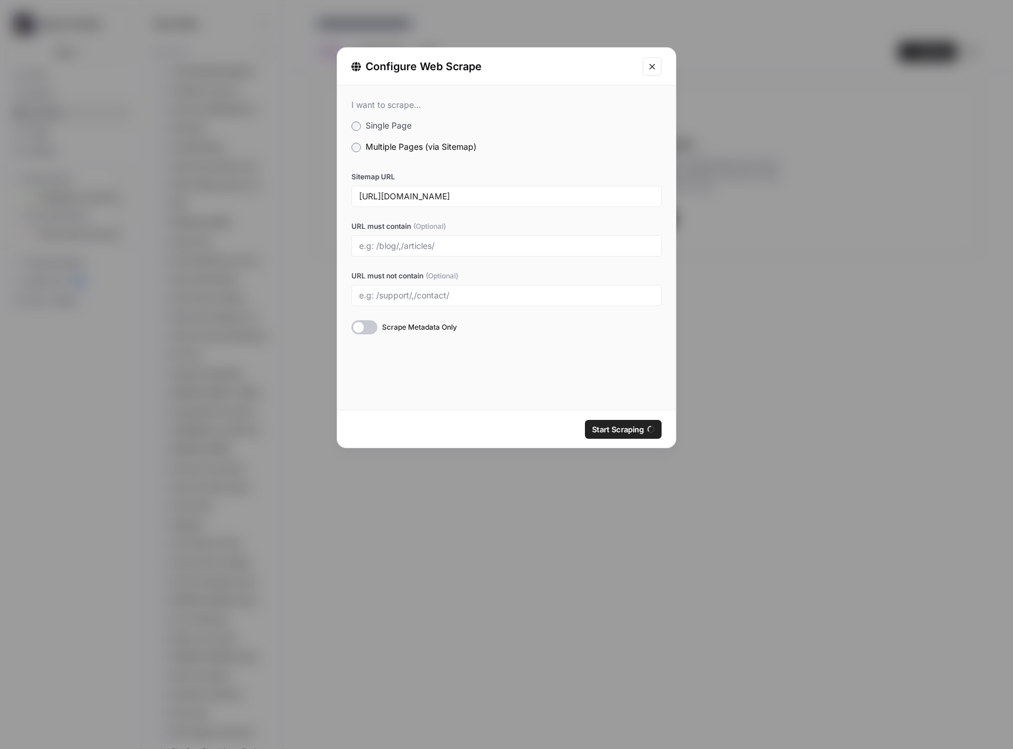
scroll to position [1061, 0]
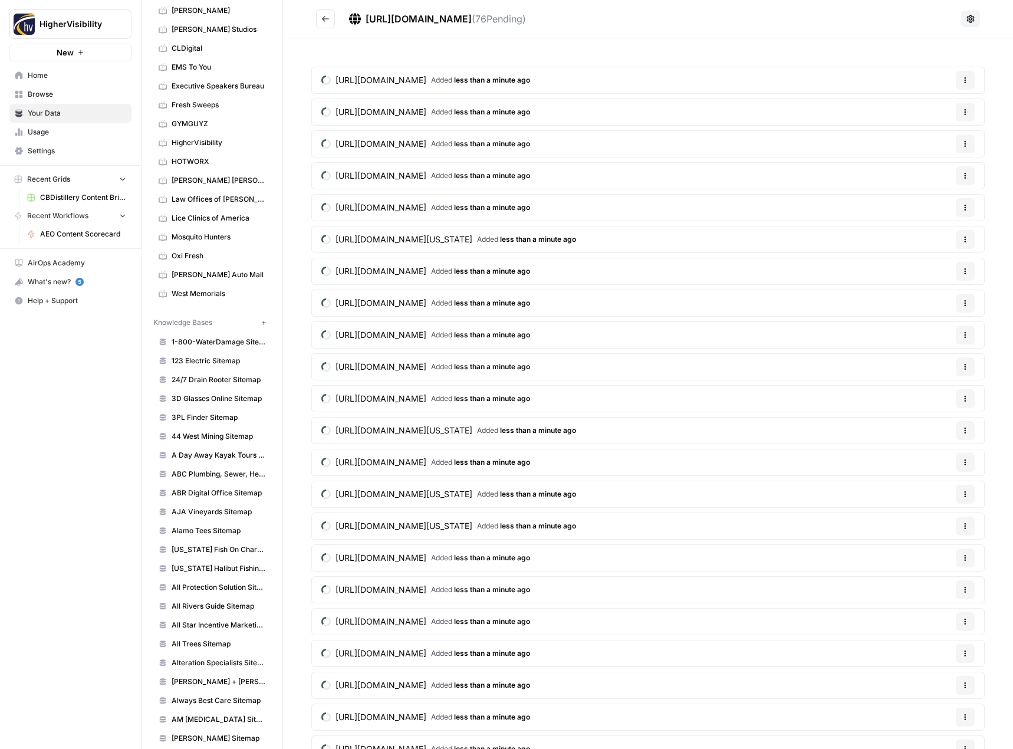
click at [322, 21] on icon "Go back" at bounding box center [325, 19] width 8 height 8
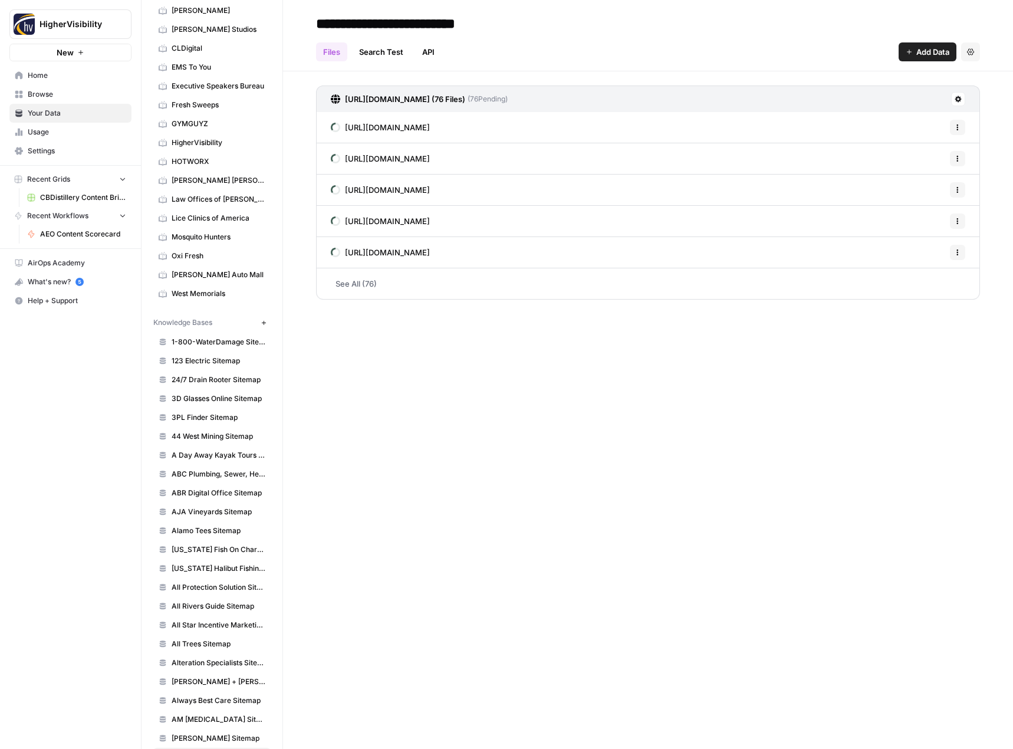
type input "**********"
click at [805, 26] on h2 "**********" at bounding box center [648, 23] width 664 height 19
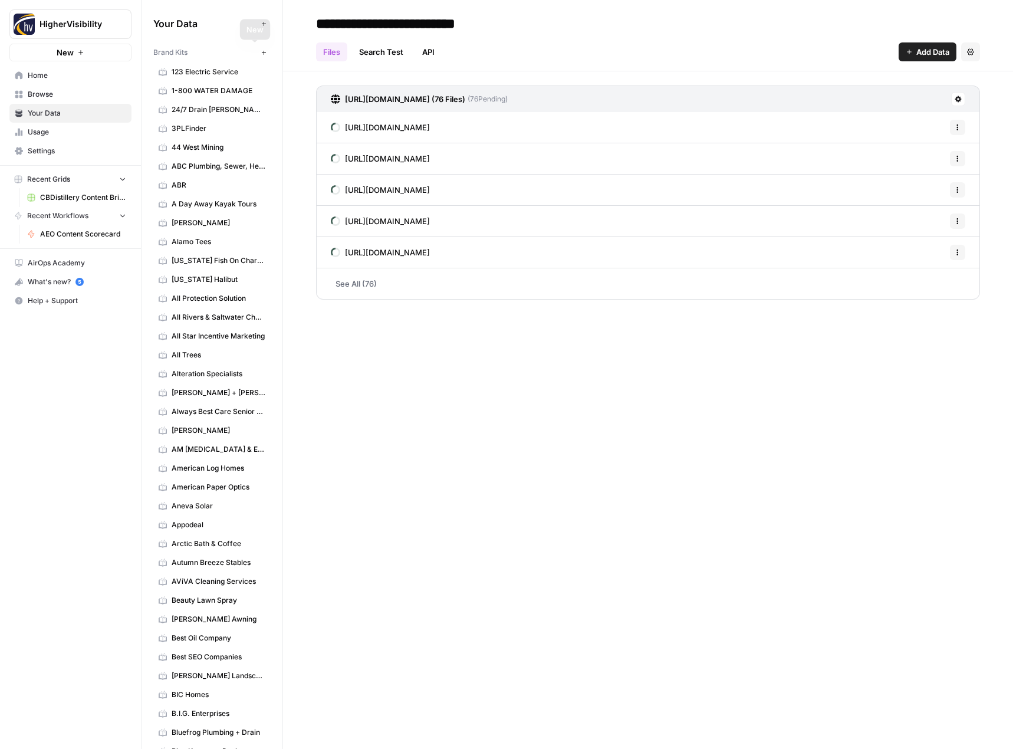
click at [261, 50] on icon "button" at bounding box center [264, 53] width 6 height 6
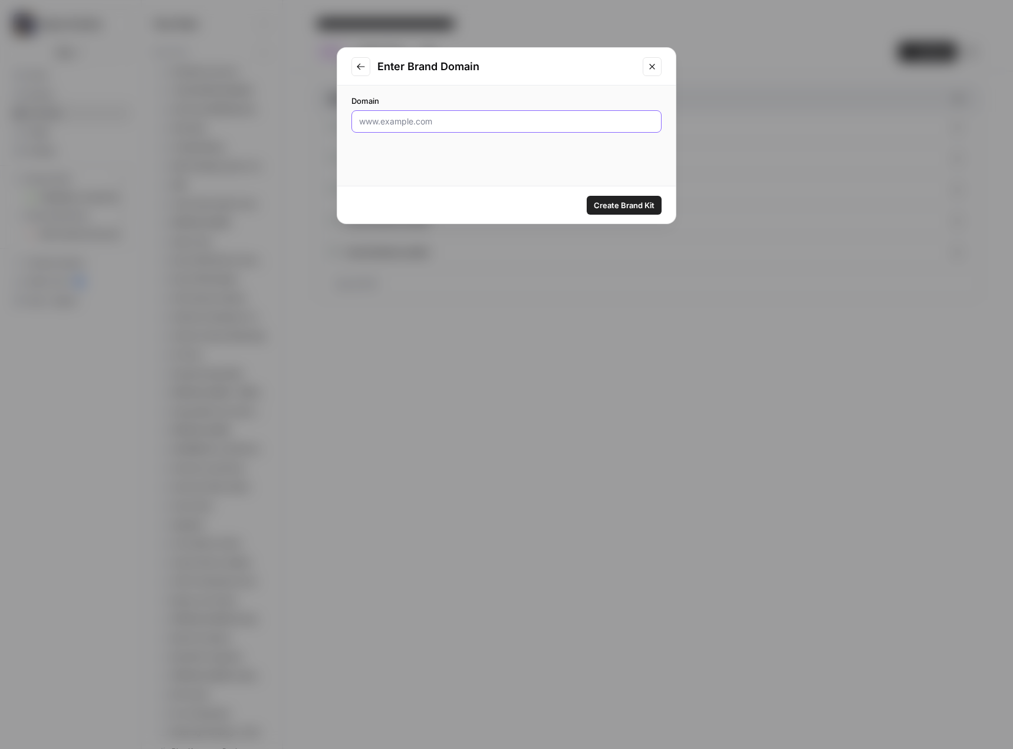
click at [433, 122] on input "Domain" at bounding box center [506, 122] width 295 height 12
paste input "https://www.atpplumbinganddrain.com/"
type input "https://www.atpplumbinganddrain.com/"
click at [630, 208] on span "Create Brand Kit" at bounding box center [624, 205] width 61 height 12
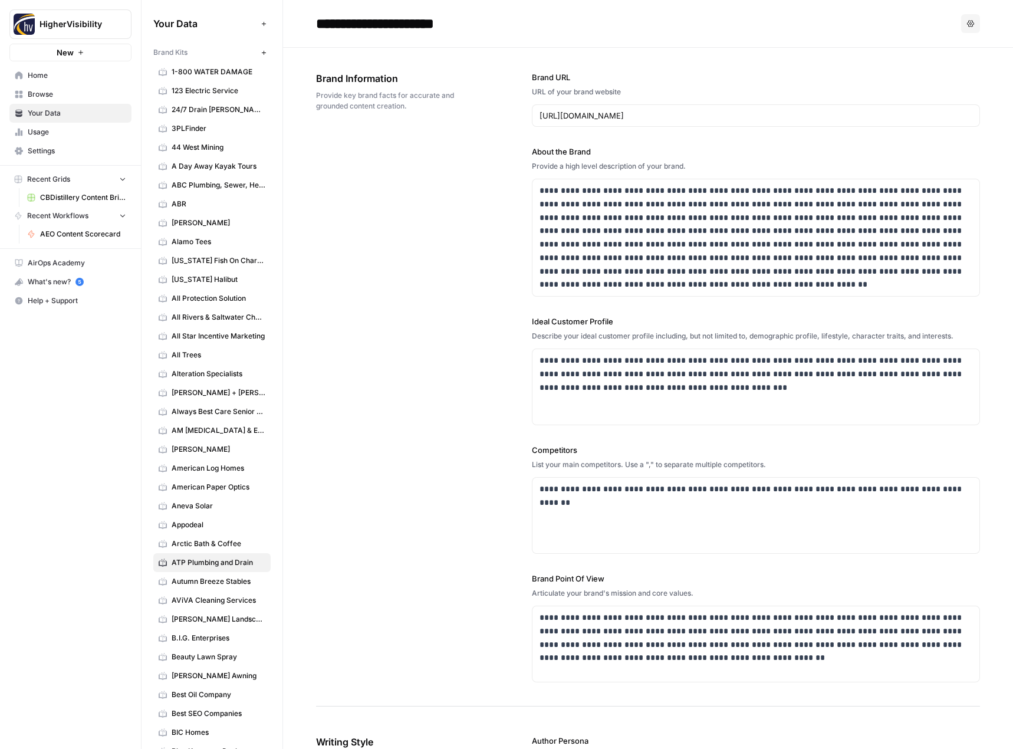
click at [737, 35] on header "**********" at bounding box center [648, 24] width 730 height 48
click at [686, 243] on p "**********" at bounding box center [752, 237] width 426 height 107
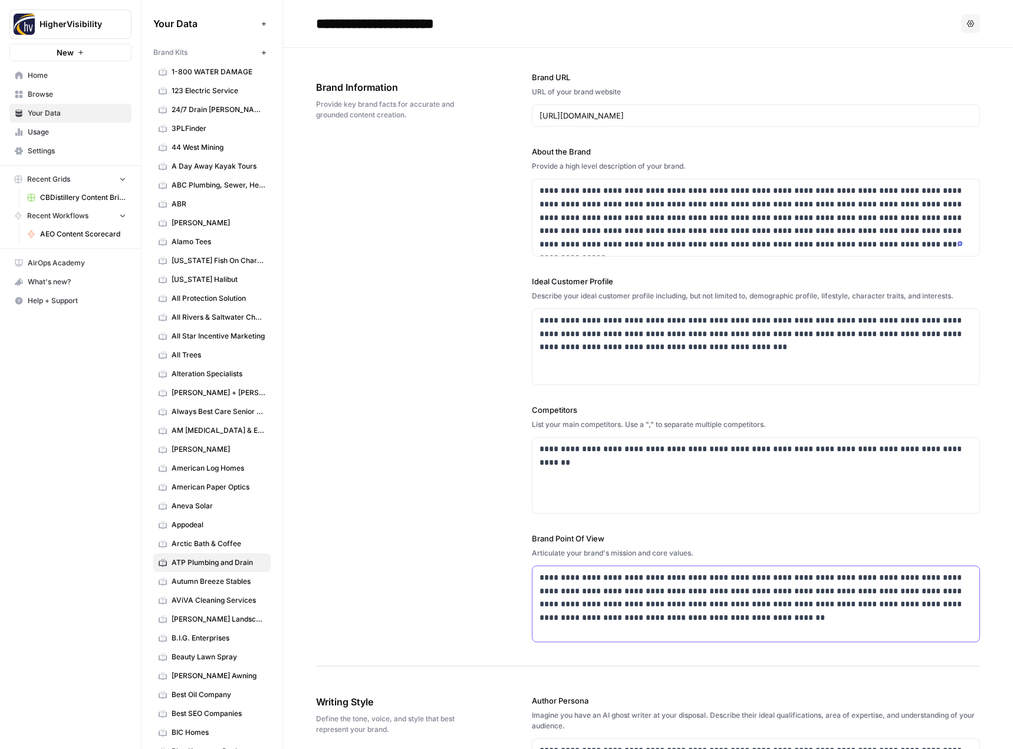
click at [616, 588] on p "**********" at bounding box center [752, 598] width 426 height 54
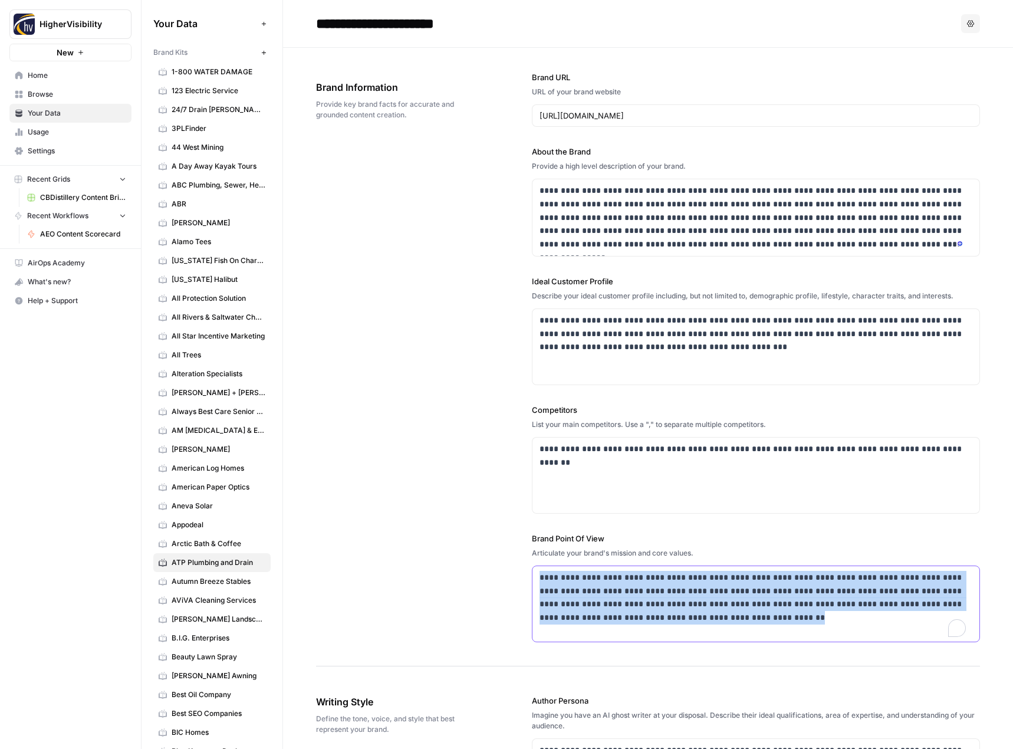
click at [616, 588] on p "**********" at bounding box center [752, 598] width 426 height 54
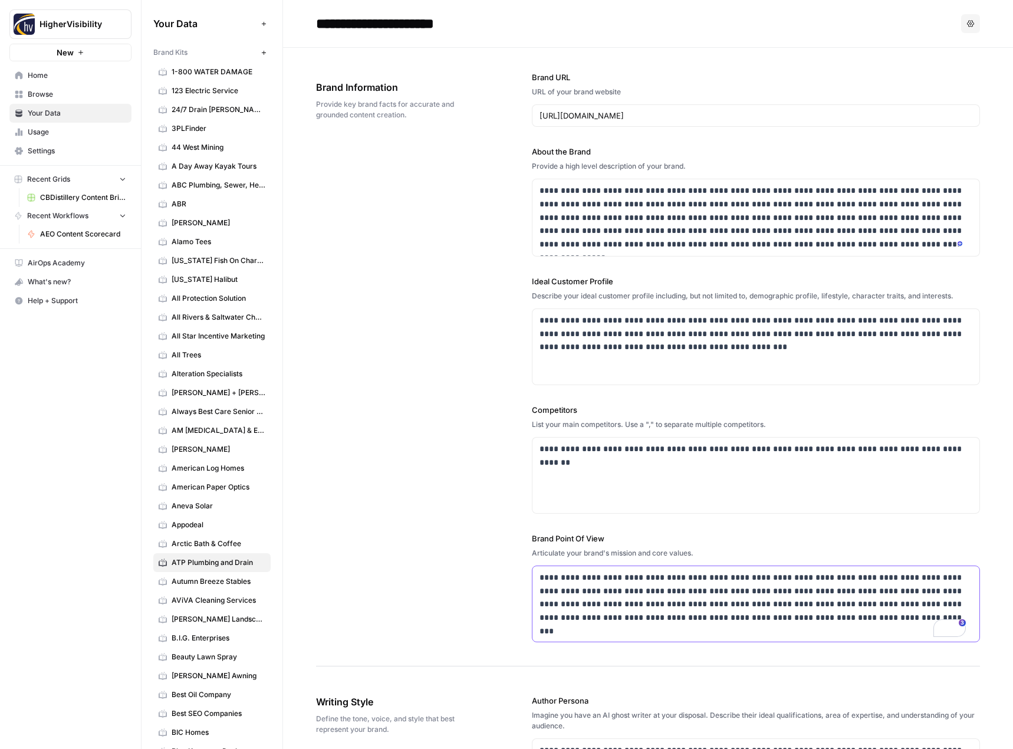
click at [595, 585] on p "**********" at bounding box center [752, 598] width 426 height 54
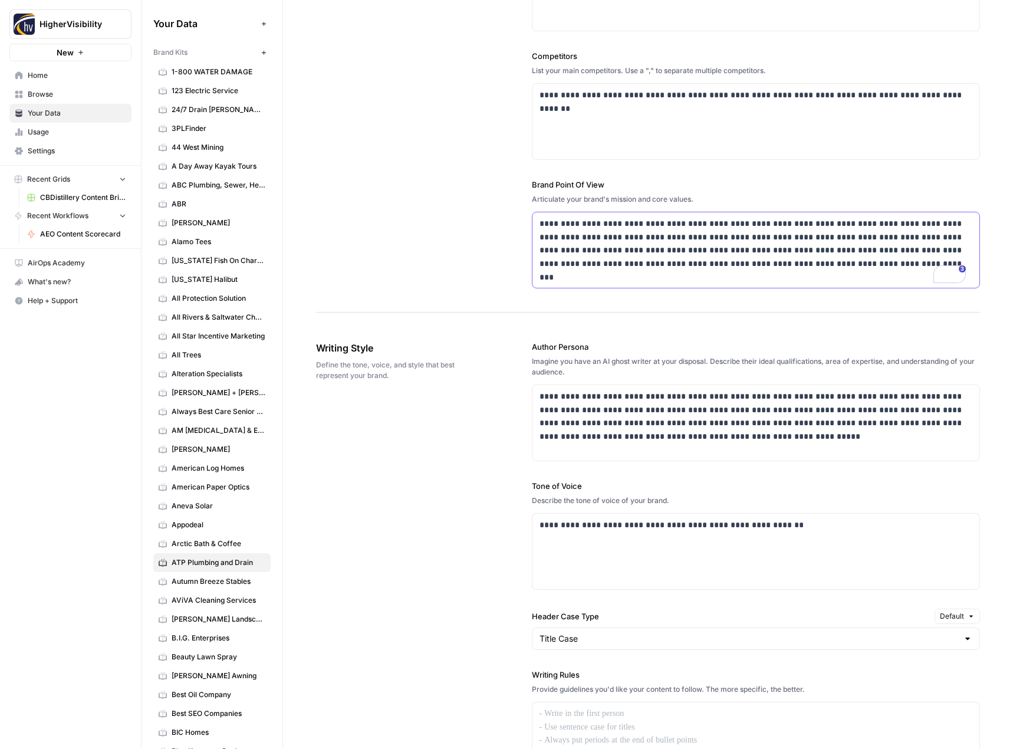
scroll to position [354, 0]
click at [657, 419] on p "**********" at bounding box center [752, 417] width 426 height 54
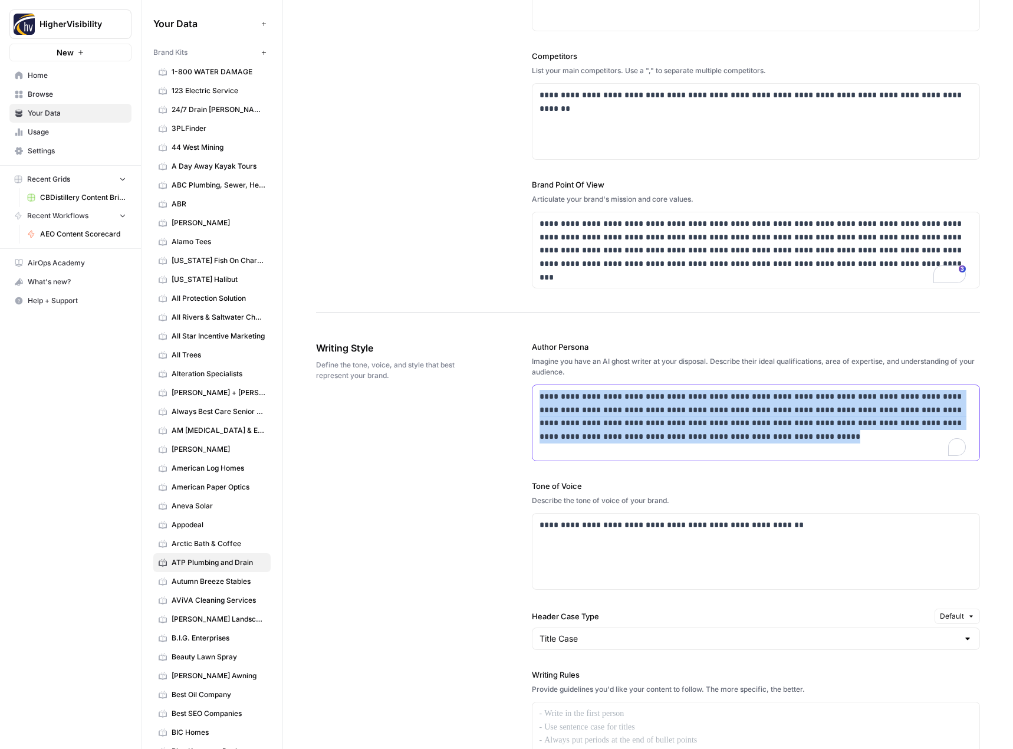
click at [657, 419] on p "**********" at bounding box center [752, 417] width 426 height 54
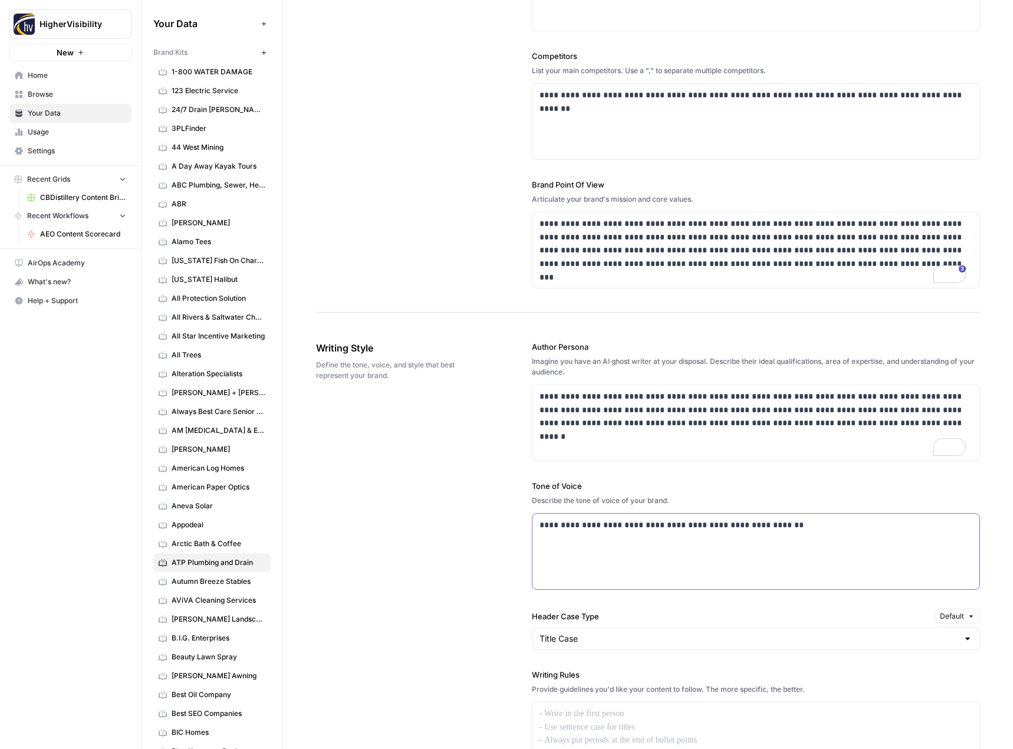
click at [655, 530] on p "**********" at bounding box center [752, 525] width 426 height 14
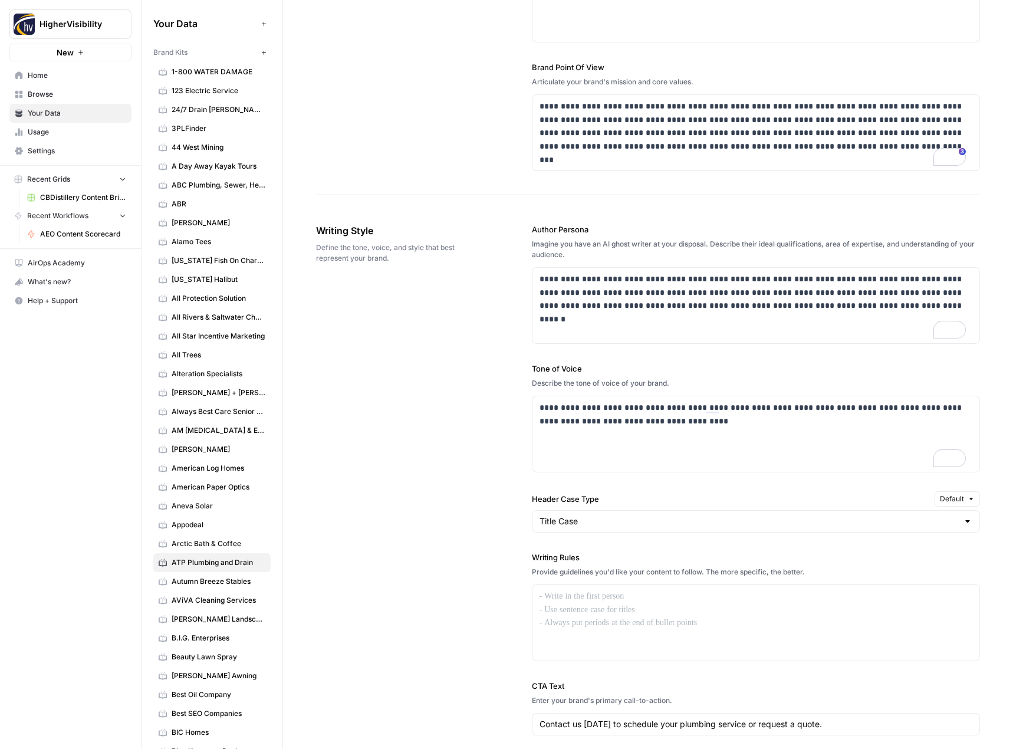
scroll to position [0, 0]
click at [595, 603] on div at bounding box center [755, 621] width 447 height 75
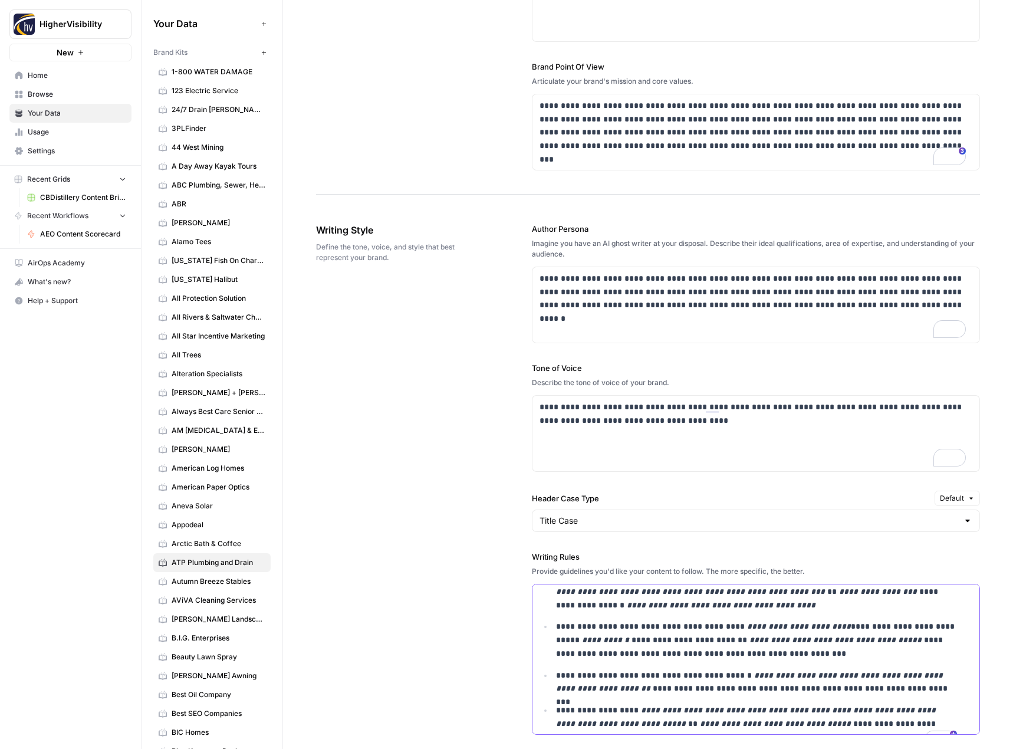
scroll to position [464, 0]
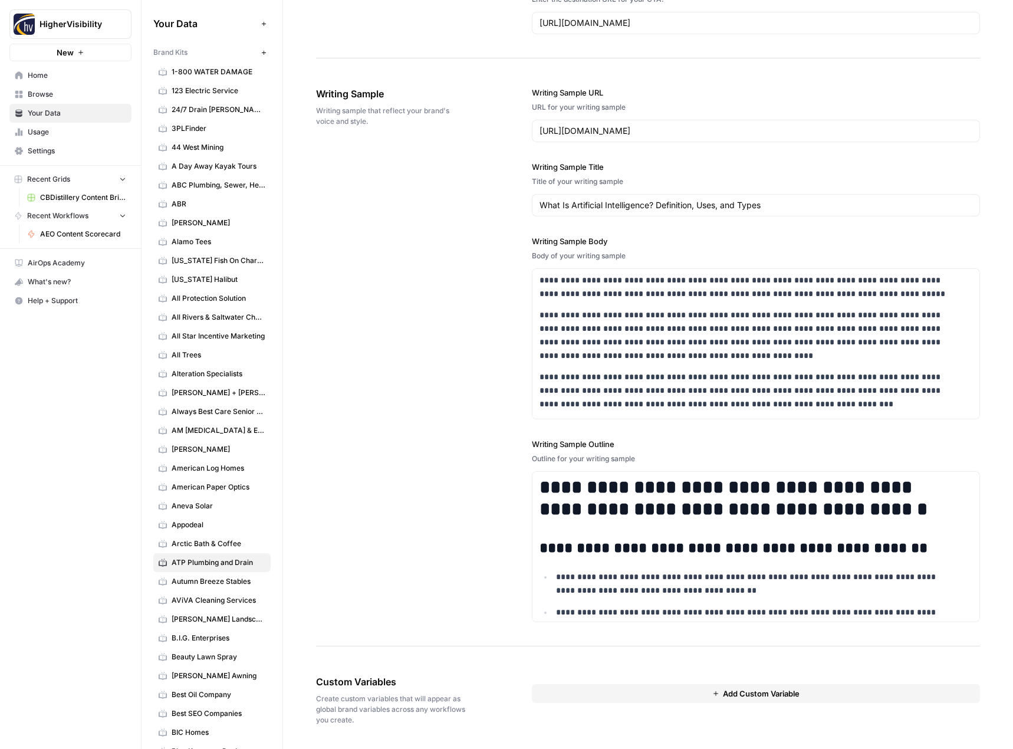
click at [608, 696] on button "Add Custom Variable" at bounding box center [756, 693] width 449 height 19
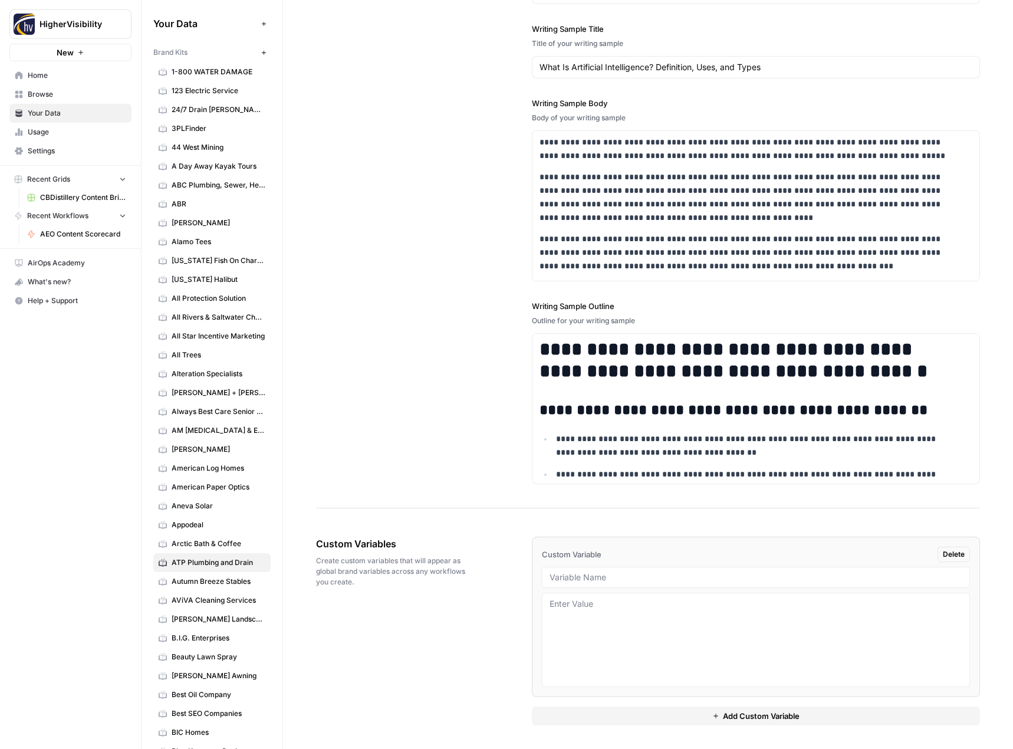
click at [588, 571] on div at bounding box center [756, 576] width 429 height 21
click at [582, 575] on input "text" at bounding box center [755, 577] width 413 height 11
paste input "Case Studies"
type input "Case Studies"
click at [589, 712] on button "Add Custom Variable" at bounding box center [756, 715] width 449 height 19
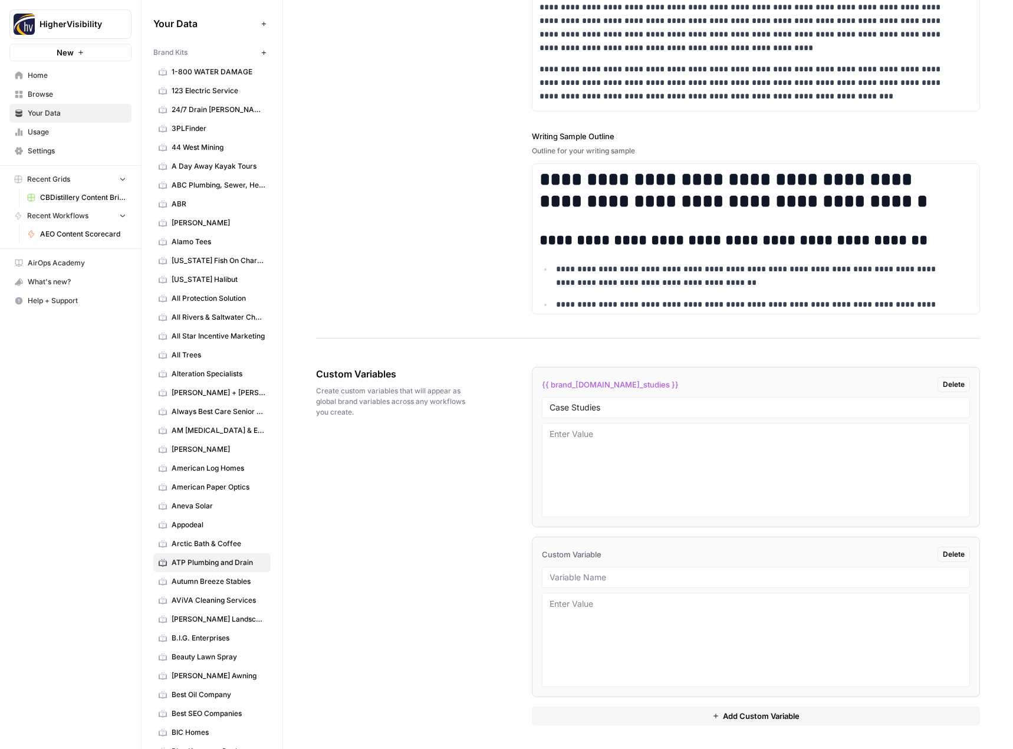
click at [573, 564] on li "Custom Variable Delete" at bounding box center [756, 616] width 449 height 160
click at [573, 572] on input "text" at bounding box center [755, 577] width 413 height 11
paste input "Testimonials"
type input "Testimonials"
click at [602, 712] on button "Add Custom Variable" at bounding box center [756, 715] width 449 height 19
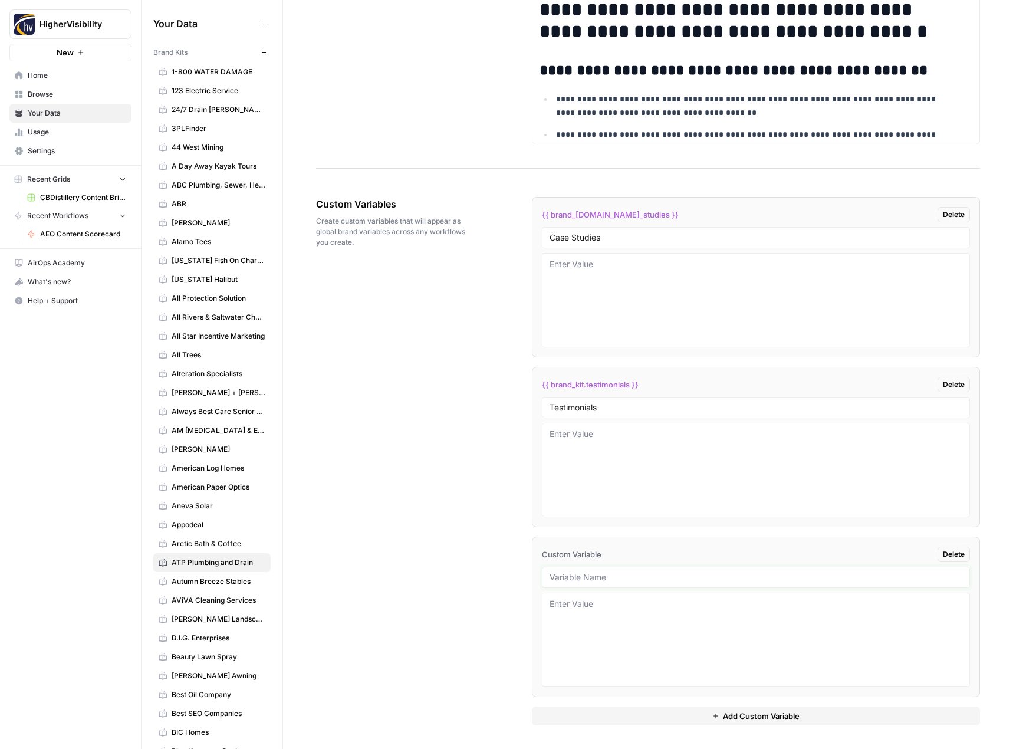
click at [591, 577] on input "text" at bounding box center [755, 577] width 413 height 11
paste input "Word Count"
type input "Word Count"
click at [627, 709] on button "Add Custom Variable" at bounding box center [756, 715] width 449 height 19
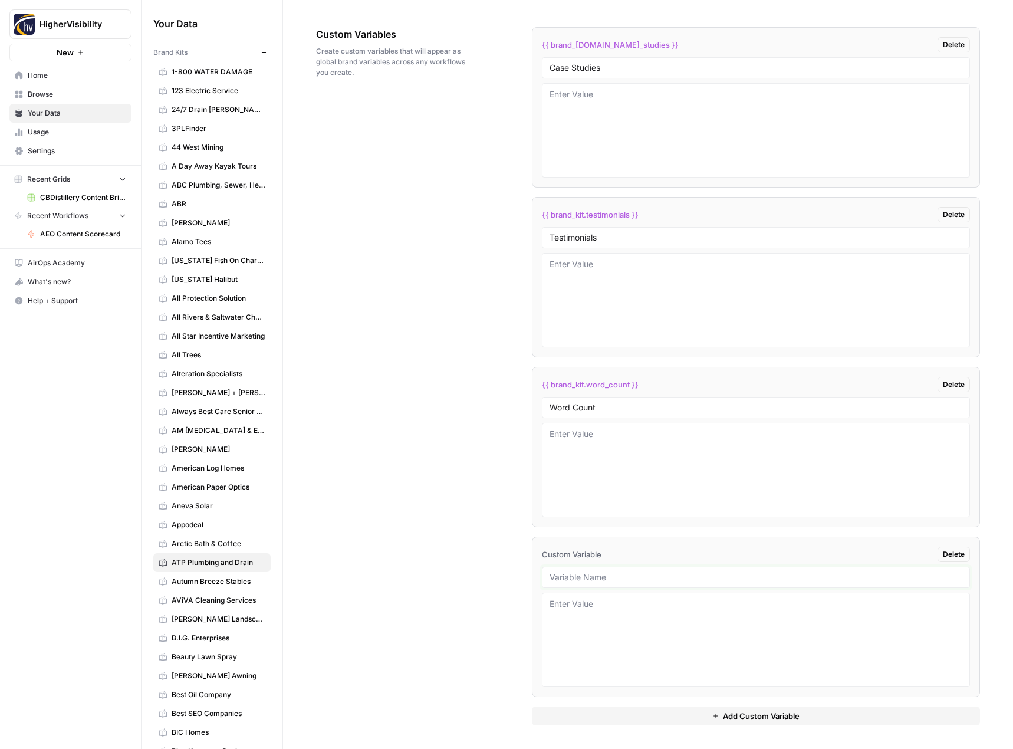
click at [575, 572] on input "text" at bounding box center [755, 577] width 413 height 11
paste input "Custom Location Page Outline"
type input "Custom Location Page Outline"
click at [608, 710] on button "Add Custom Variable" at bounding box center [756, 715] width 449 height 19
click at [609, 575] on input "text" at bounding box center [755, 577] width 413 height 11
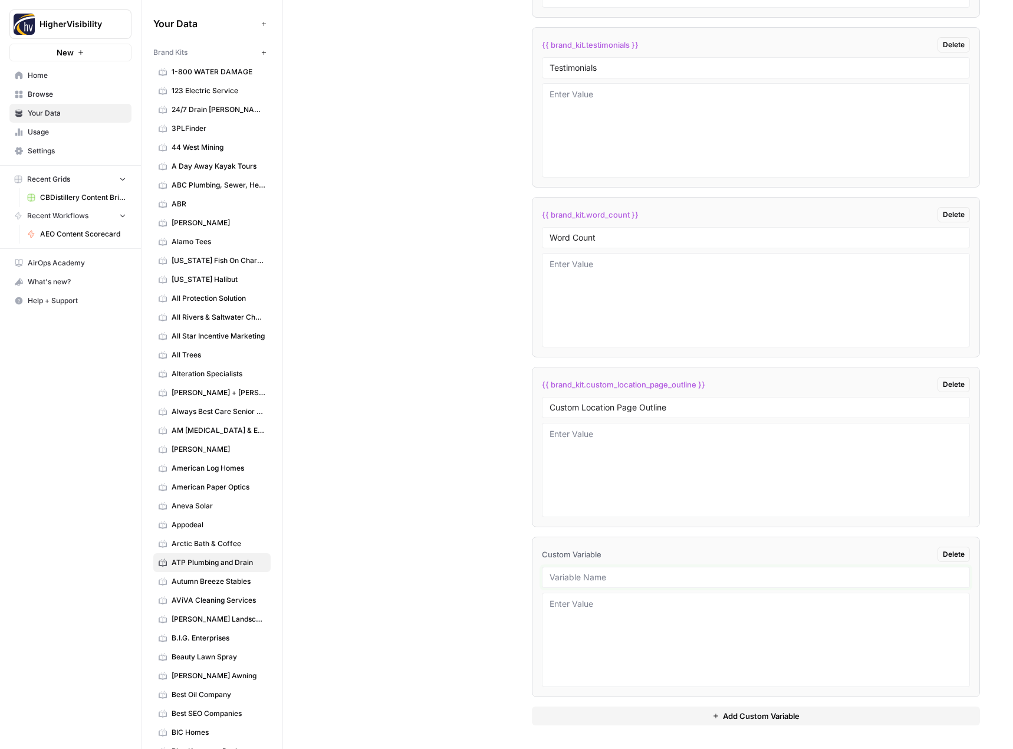
paste input "Industry"
type input "Industry"
click at [587, 710] on button "Add Custom Variable" at bounding box center [756, 715] width 449 height 19
click at [589, 576] on input "text" at bounding box center [755, 577] width 413 height 11
paste input "Location Page Services"
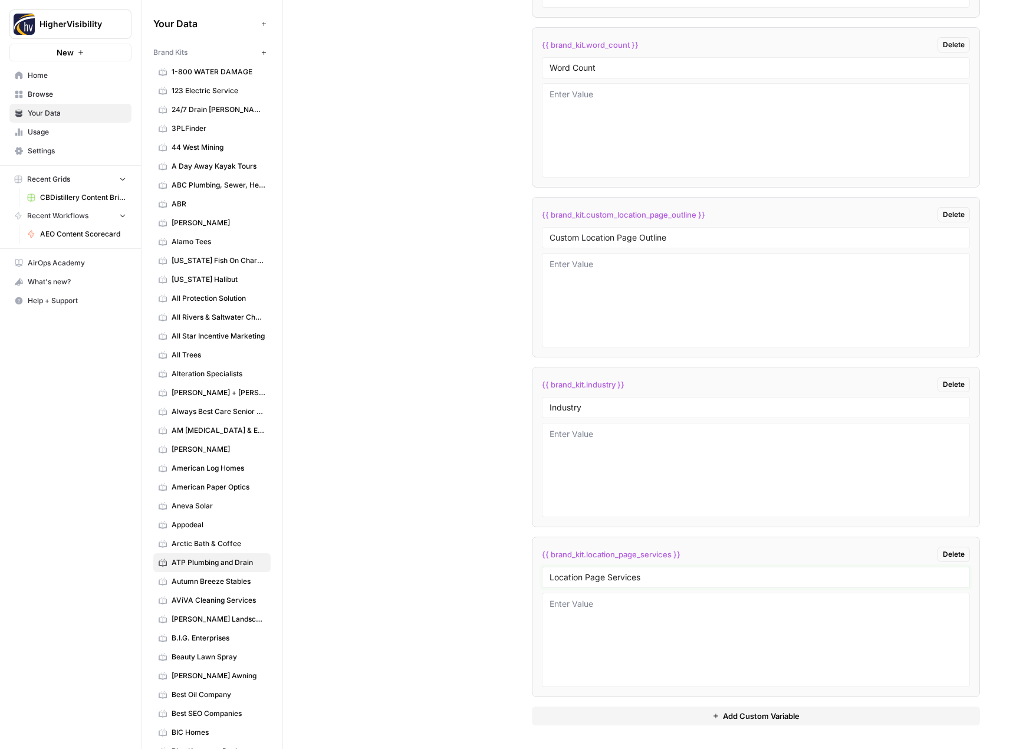
type input "Location Page Services"
click at [573, 447] on textarea at bounding box center [755, 470] width 413 height 84
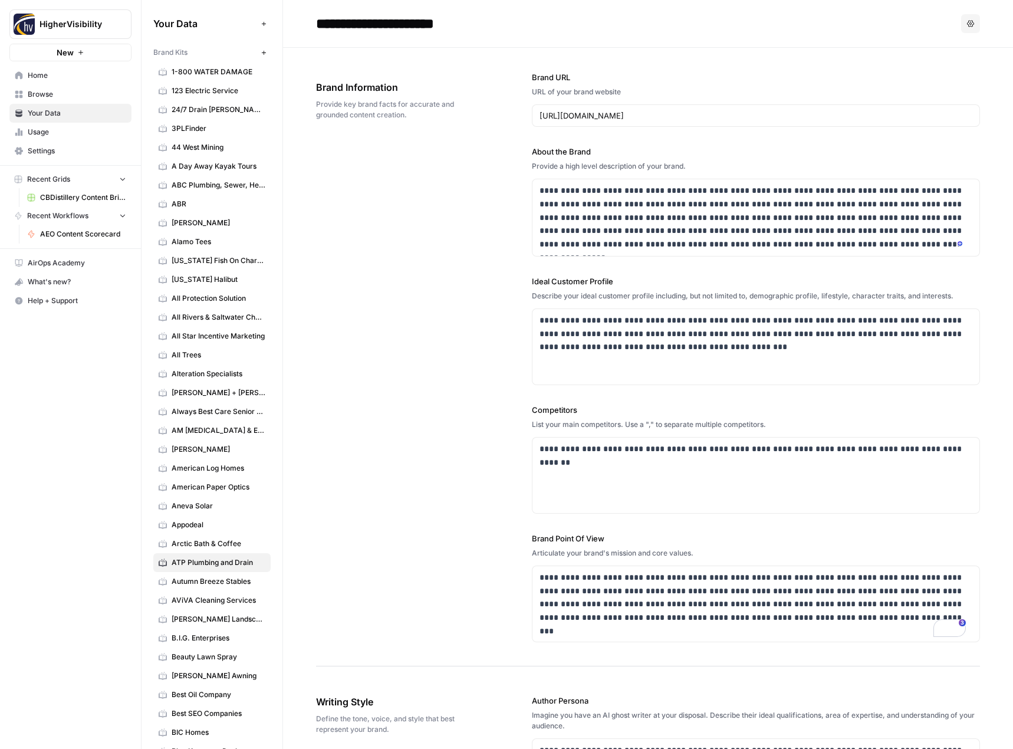
type textarea "Plumber"
click at [261, 50] on icon "button" at bounding box center [264, 53] width 6 height 6
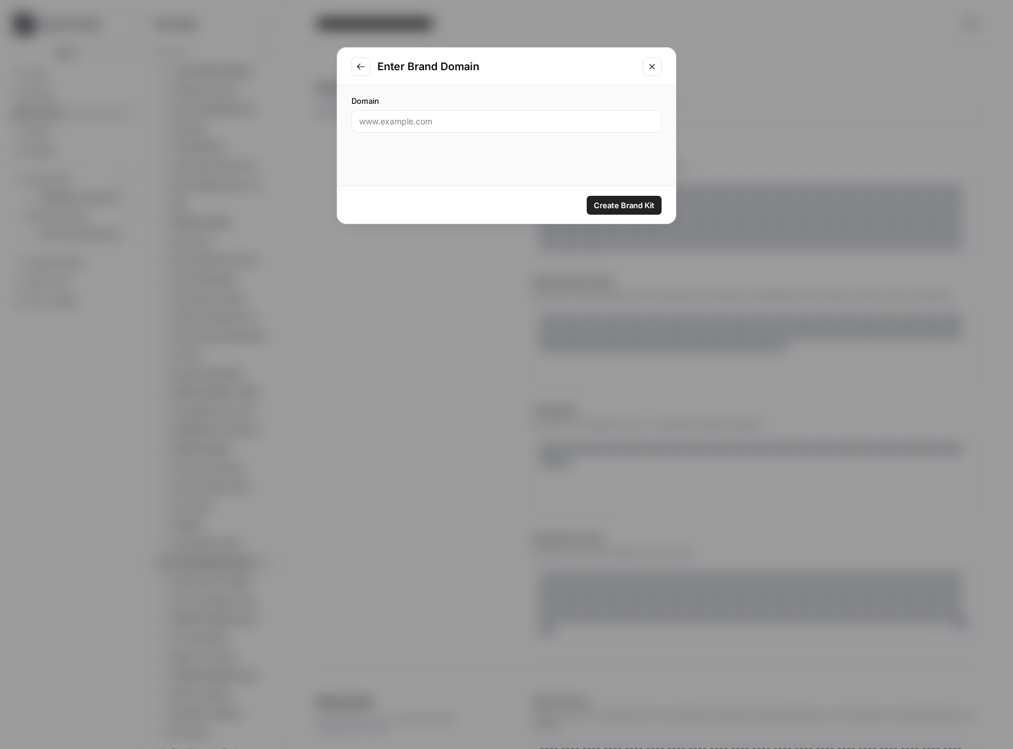
click at [526, 127] on div at bounding box center [506, 121] width 310 height 22
paste input "https://lawyersaugustamaine.com/"
type input "https://lawyersaugustamaine.com/"
click at [631, 209] on span "Create Brand Kit" at bounding box center [624, 205] width 61 height 12
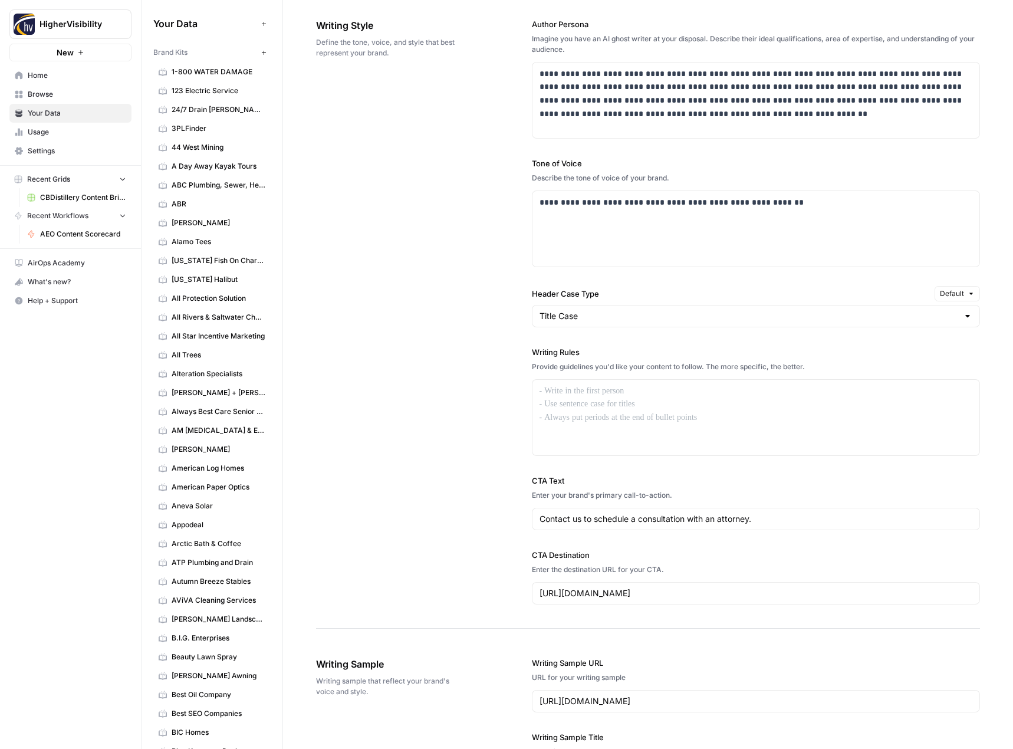
scroll to position [1260, 0]
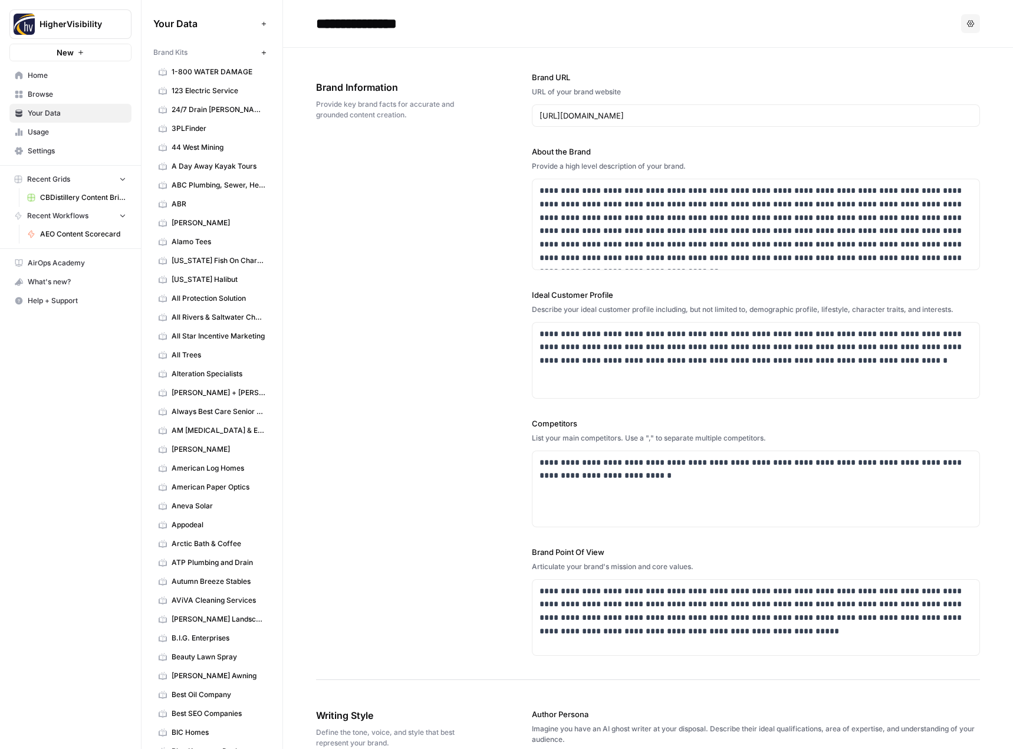
scroll to position [59, 0]
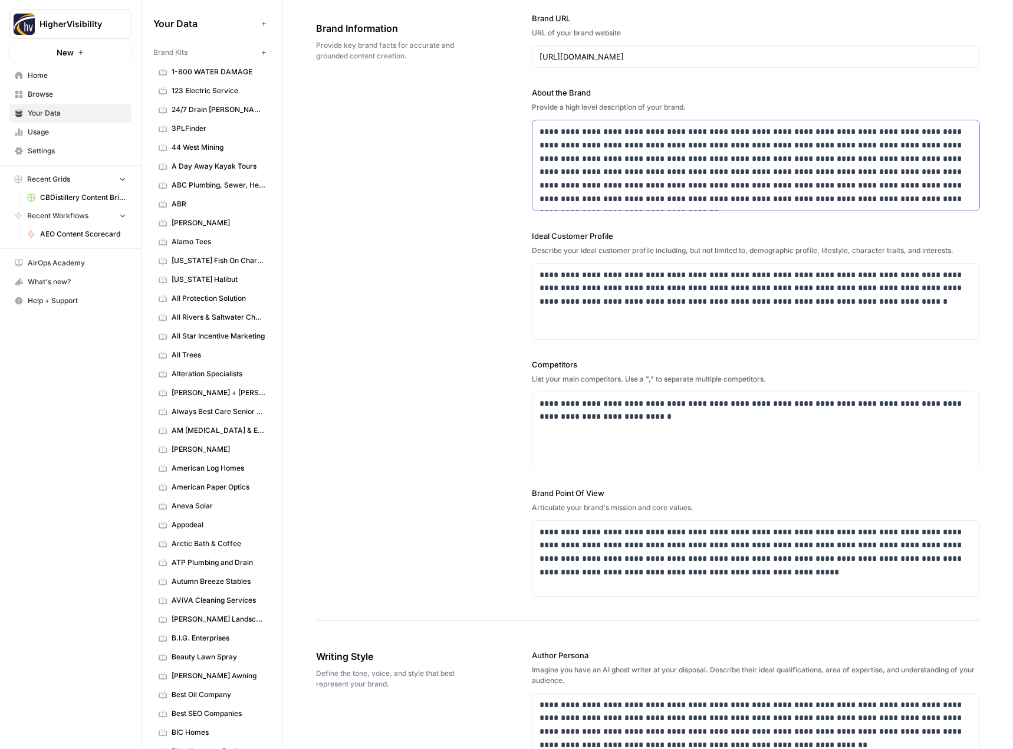
click at [668, 154] on p "**********" at bounding box center [752, 165] width 426 height 81
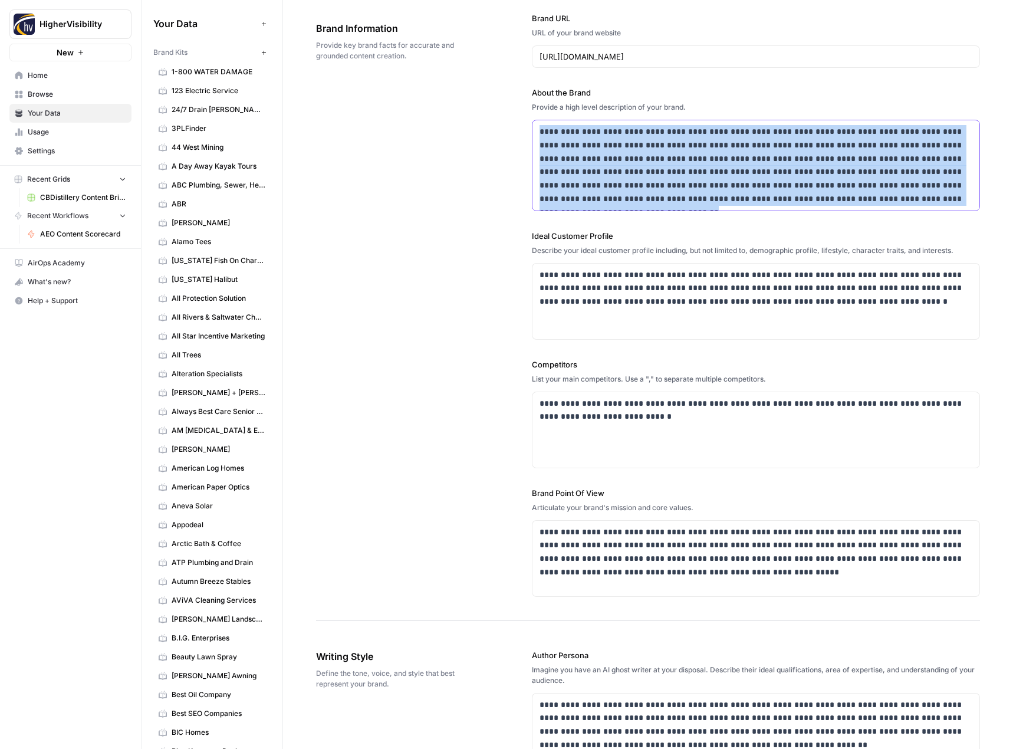
click at [668, 154] on p "**********" at bounding box center [752, 165] width 426 height 81
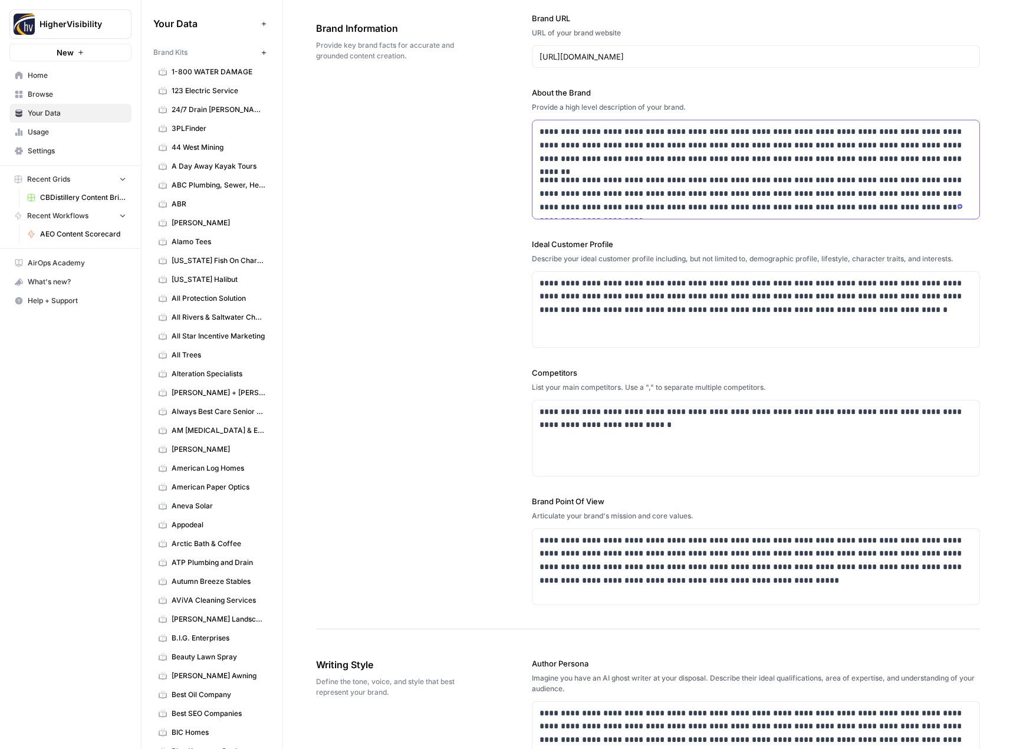
scroll to position [236, 0]
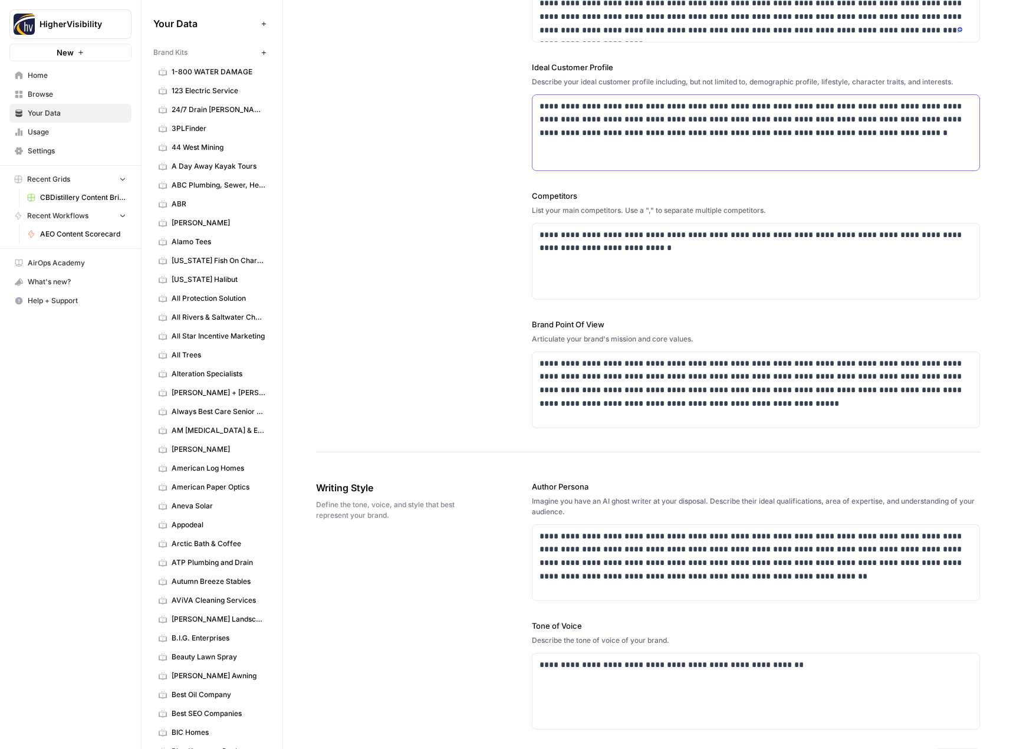
click at [693, 134] on p "**********" at bounding box center [752, 120] width 426 height 40
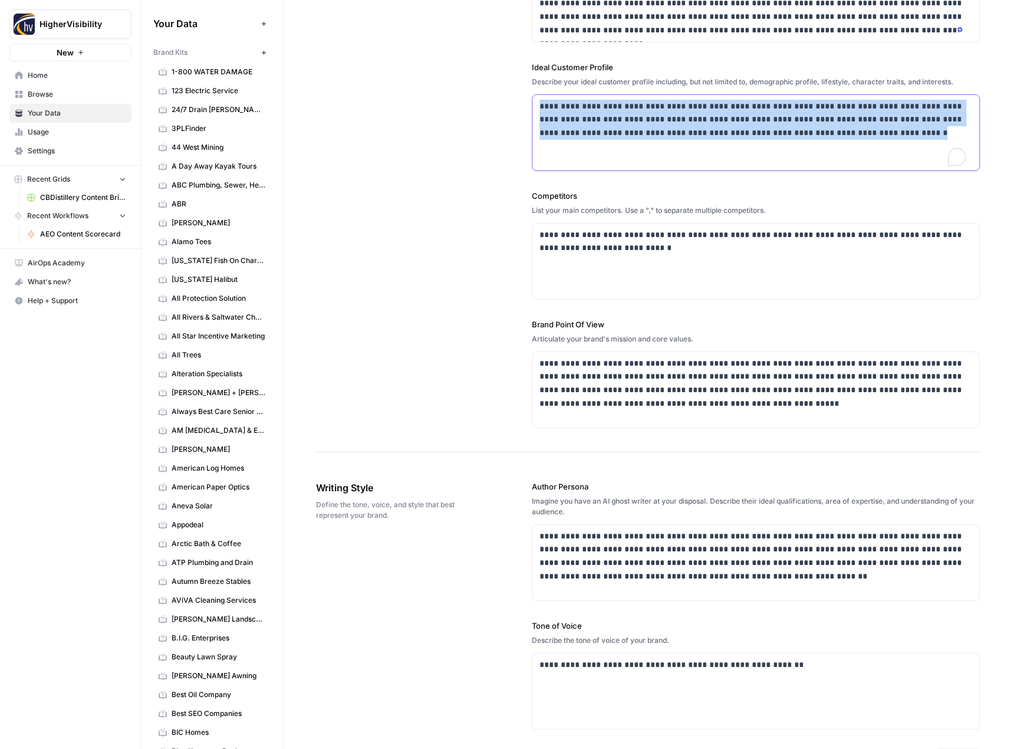
click at [693, 134] on p "**********" at bounding box center [752, 120] width 426 height 40
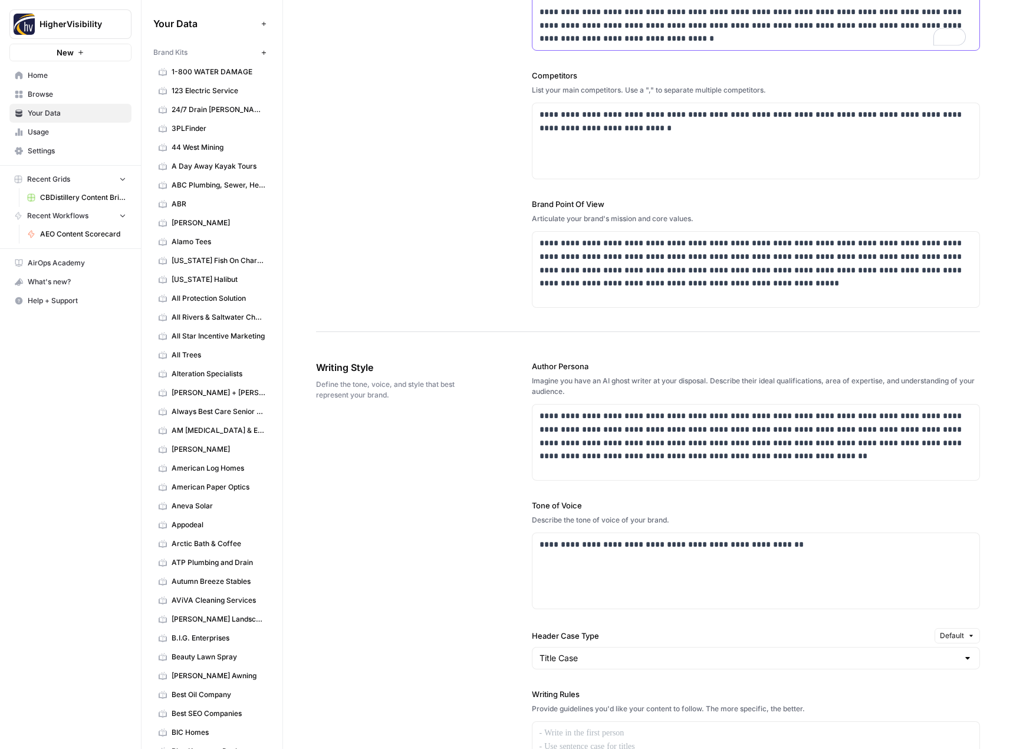
scroll to position [0, 0]
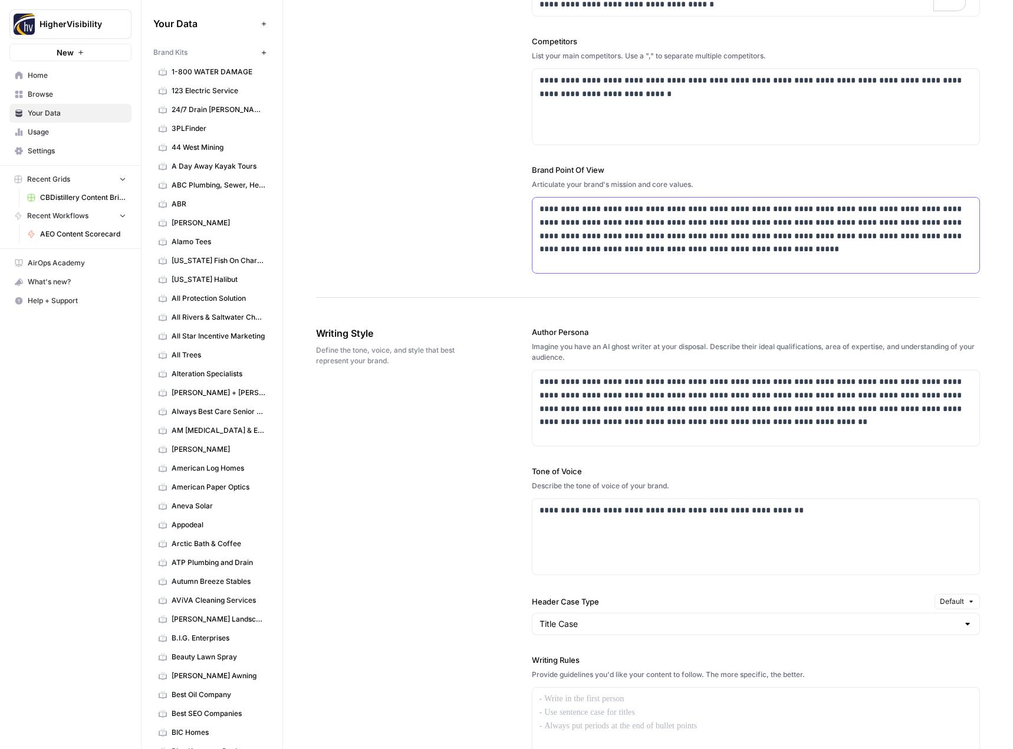
click at [671, 231] on p "**********" at bounding box center [752, 229] width 426 height 54
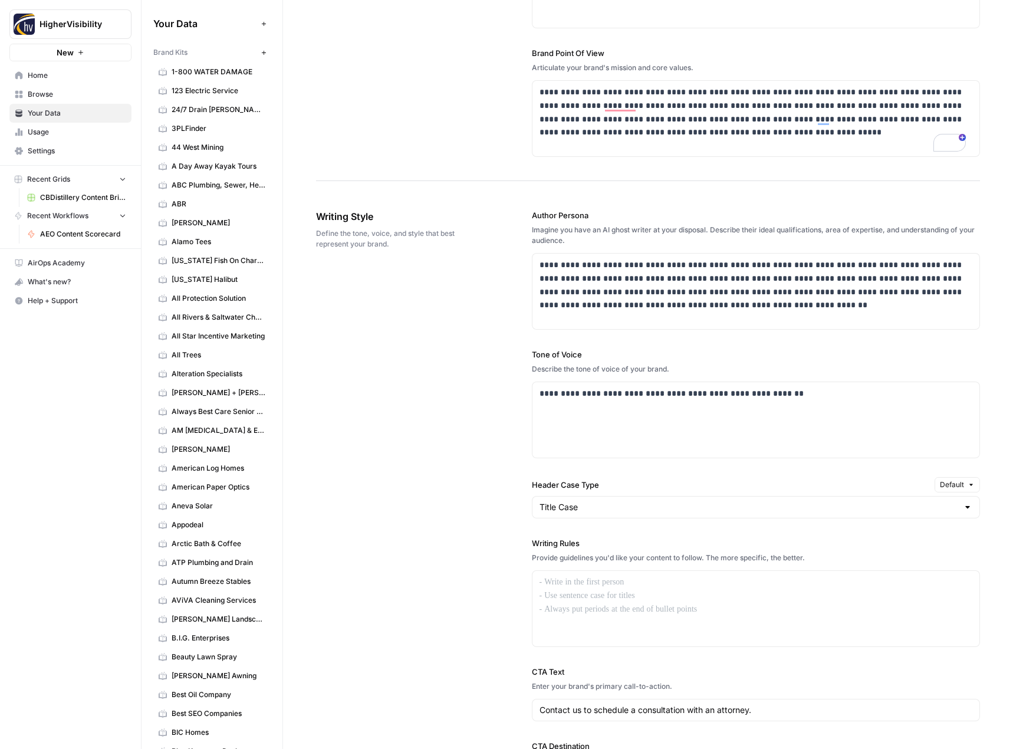
scroll to position [531, 0]
click at [644, 284] on p "**********" at bounding box center [752, 284] width 426 height 54
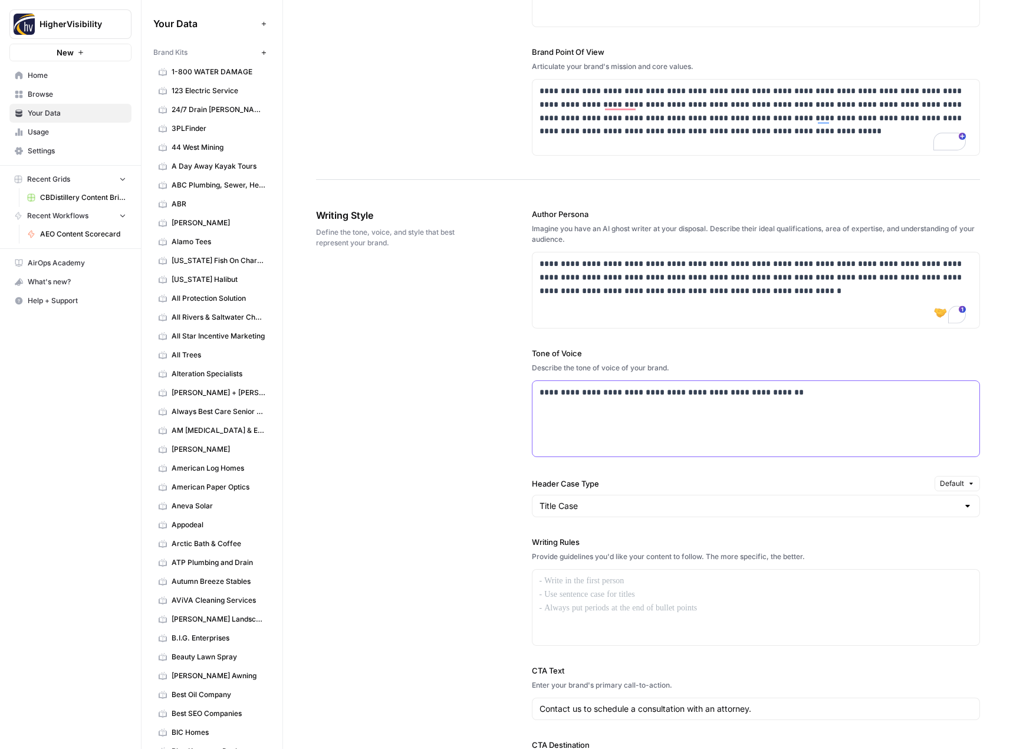
click at [630, 400] on div "**********" at bounding box center [755, 418] width 447 height 75
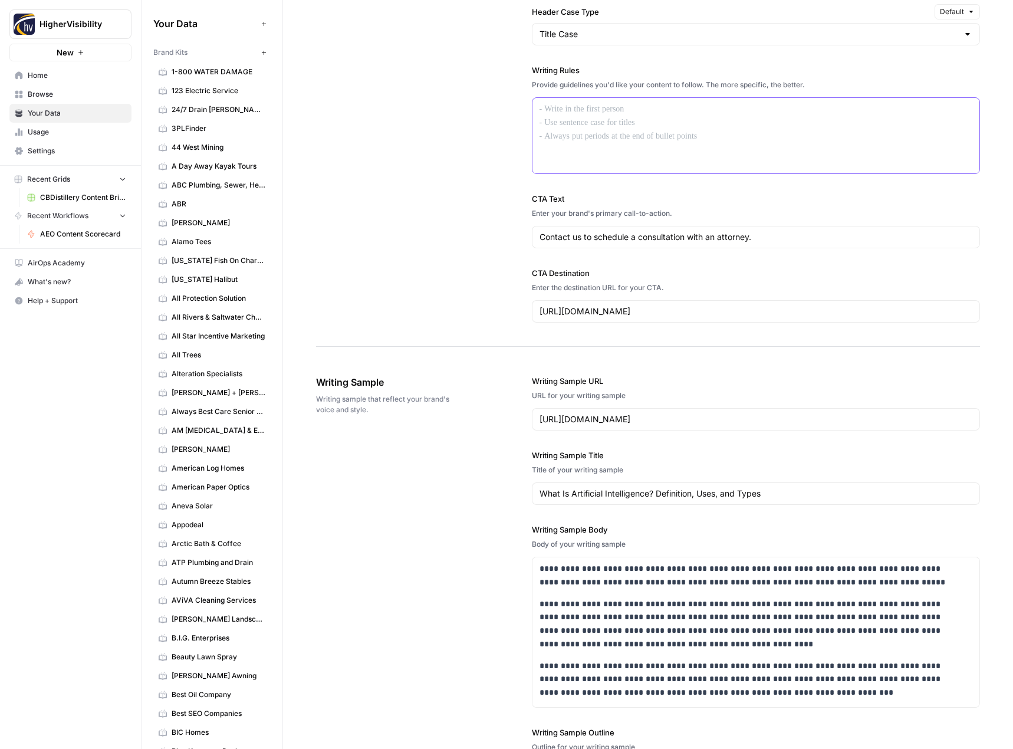
click at [585, 123] on div at bounding box center [755, 135] width 447 height 75
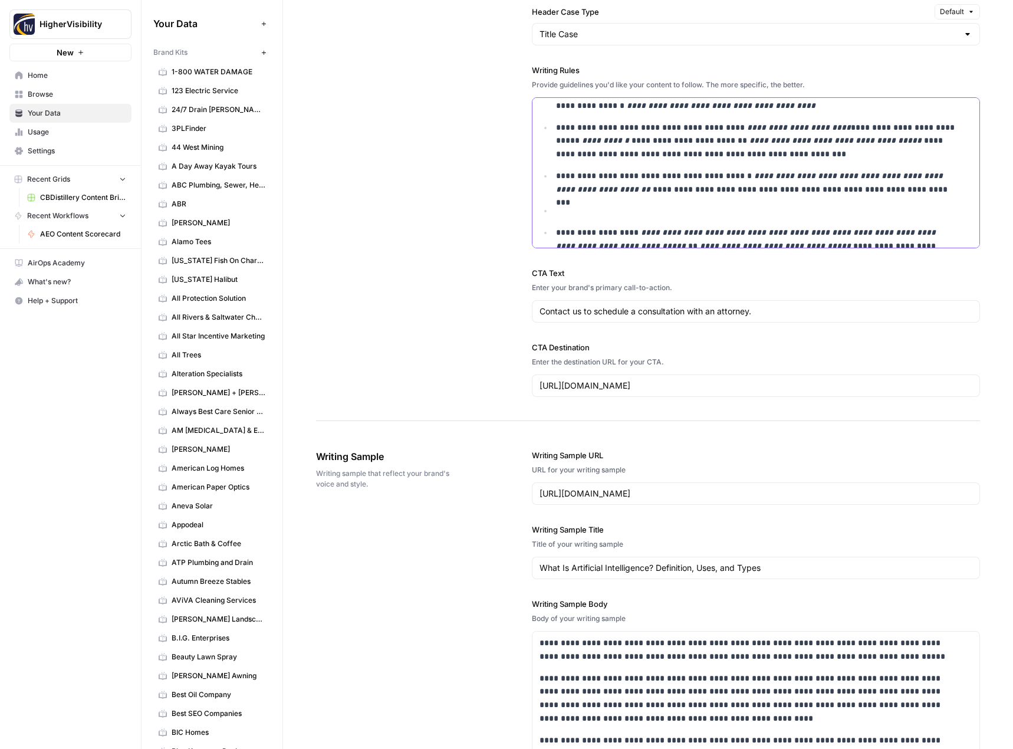
click at [559, 213] on p "To enrich screen reader interactions, please activate Accessibility in Grammarl…" at bounding box center [756, 211] width 401 height 14
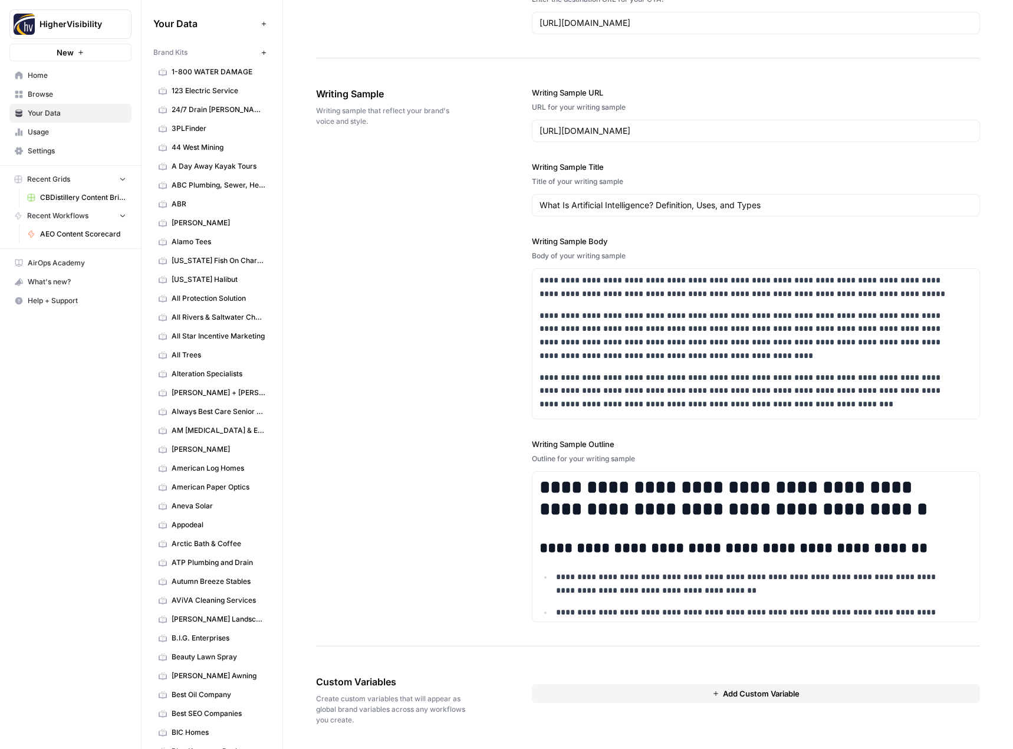
click at [569, 691] on button "Add Custom Variable" at bounding box center [756, 693] width 449 height 19
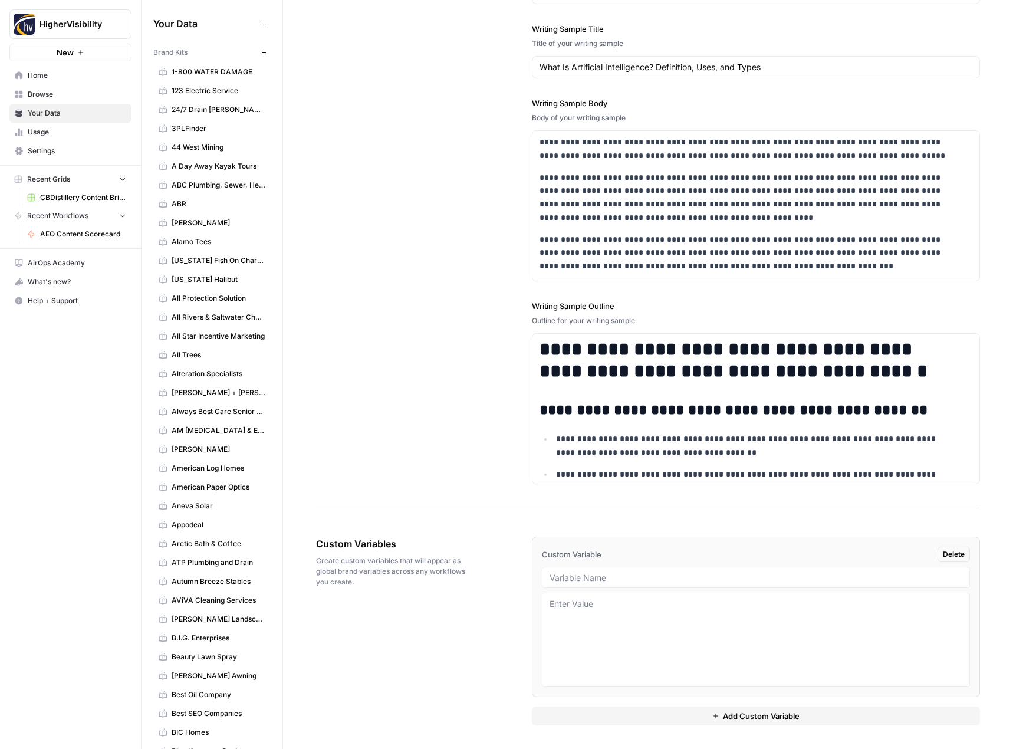
click at [564, 571] on div at bounding box center [756, 576] width 429 height 21
click at [568, 570] on div at bounding box center [756, 576] width 429 height 21
click at [609, 579] on input "text" at bounding box center [755, 577] width 413 height 11
paste input "Case Studies"
type input "Case Studies"
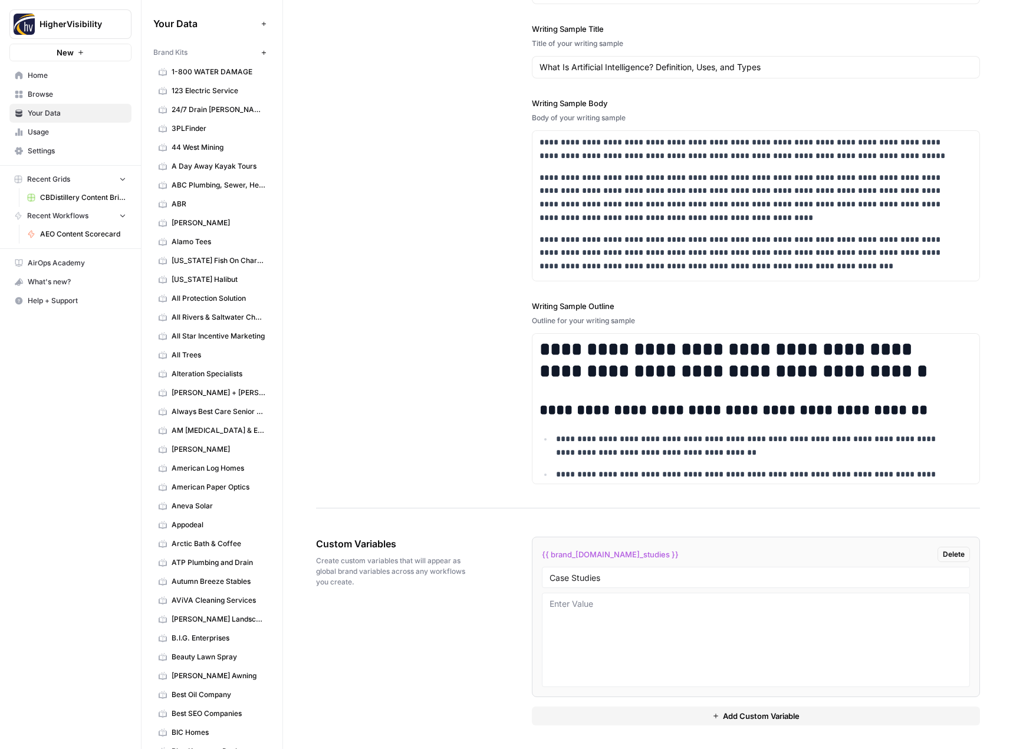
click at [612, 719] on button "Add Custom Variable" at bounding box center [756, 715] width 449 height 19
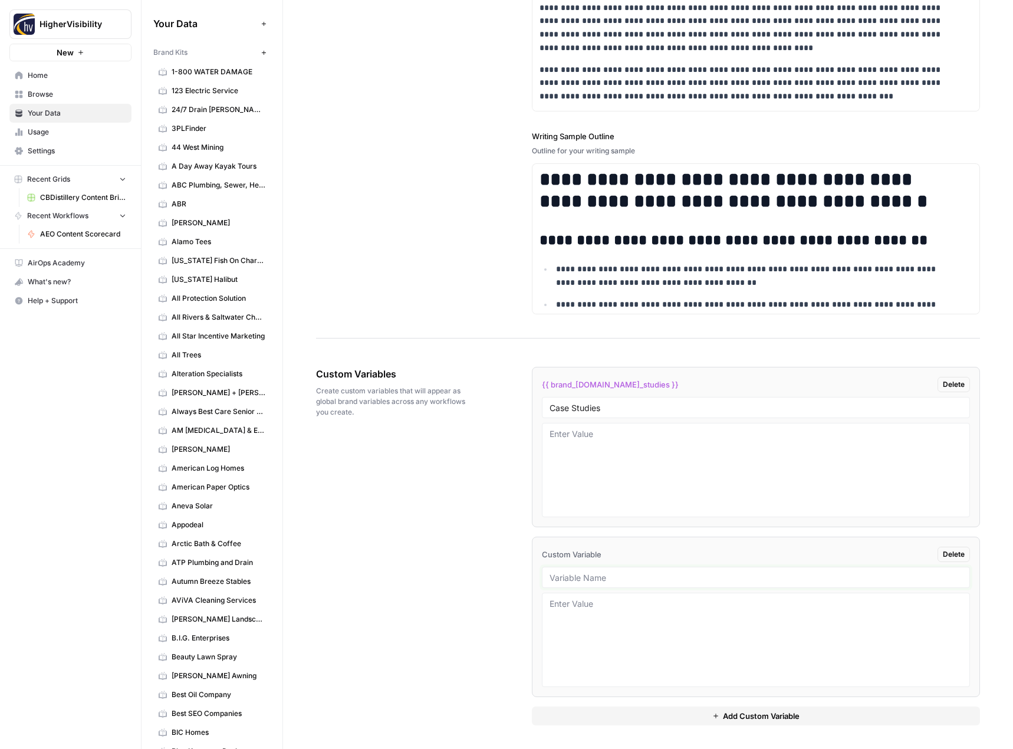
click at [601, 582] on input "text" at bounding box center [755, 577] width 413 height 11
paste input "Testimonials"
type input "Testimonials"
click at [588, 718] on button "Add Custom Variable" at bounding box center [756, 715] width 449 height 19
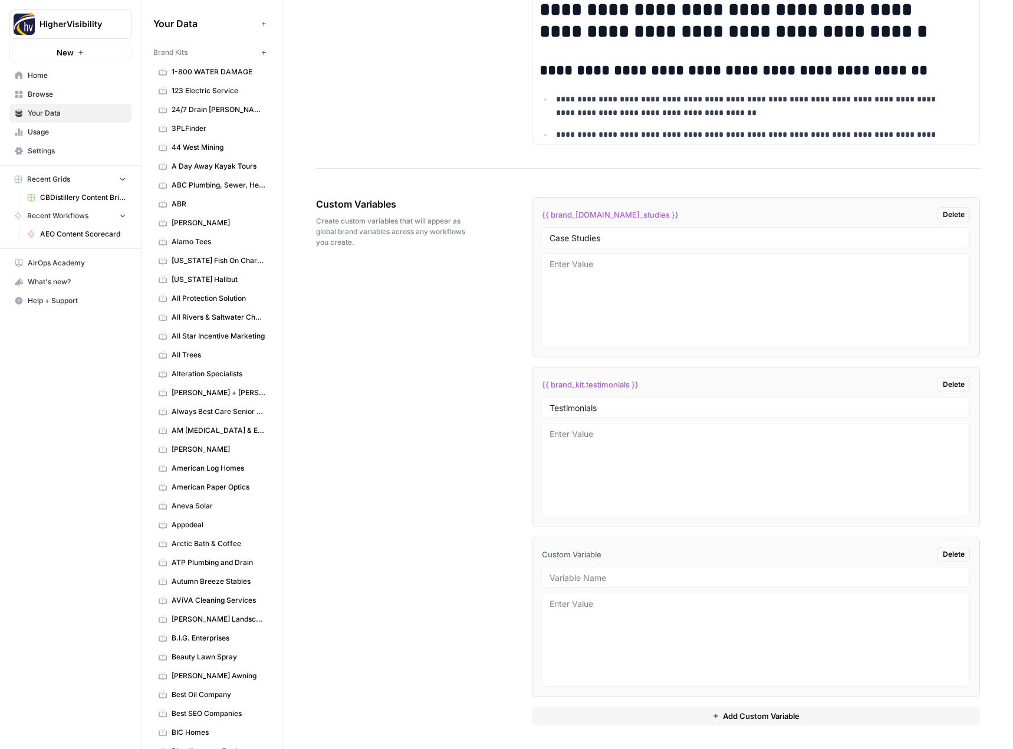
click at [594, 585] on div at bounding box center [756, 576] width 429 height 21
click at [591, 581] on input "text" at bounding box center [755, 577] width 413 height 11
paste input "Word Count"
type input "Word Count"
click at [607, 716] on button "Add Custom Variable" at bounding box center [756, 715] width 449 height 19
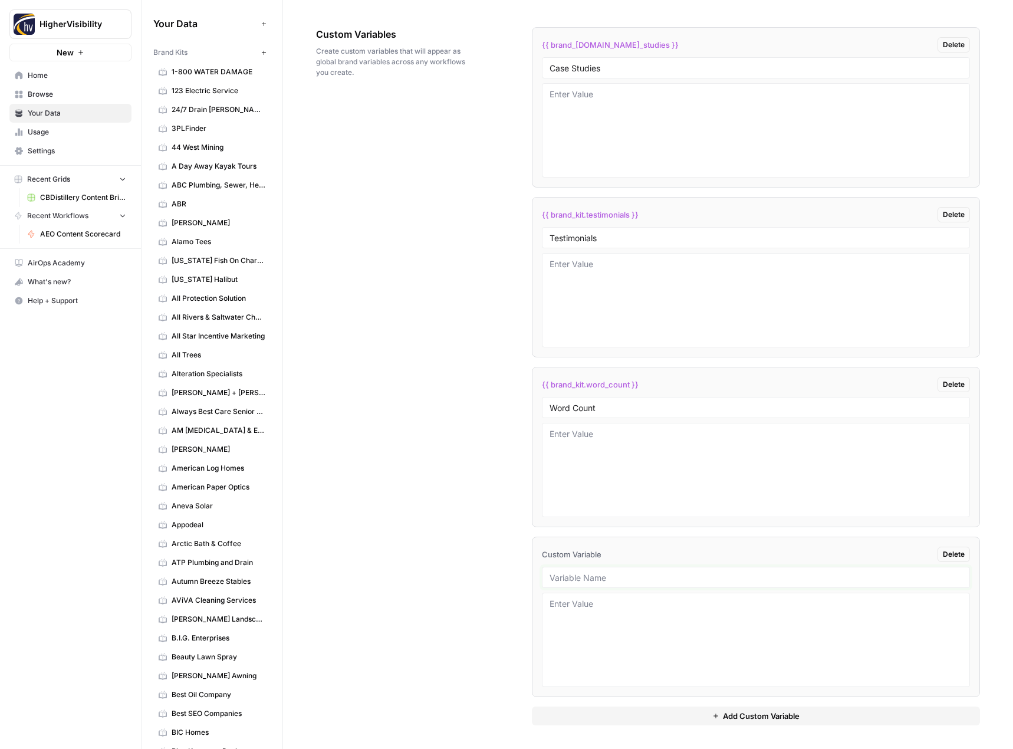
click at [569, 580] on input "text" at bounding box center [755, 577] width 413 height 11
paste input "Custom Location Page Outline"
type input "Custom Location Page Outline"
click at [612, 717] on button "Add Custom Variable" at bounding box center [756, 715] width 449 height 19
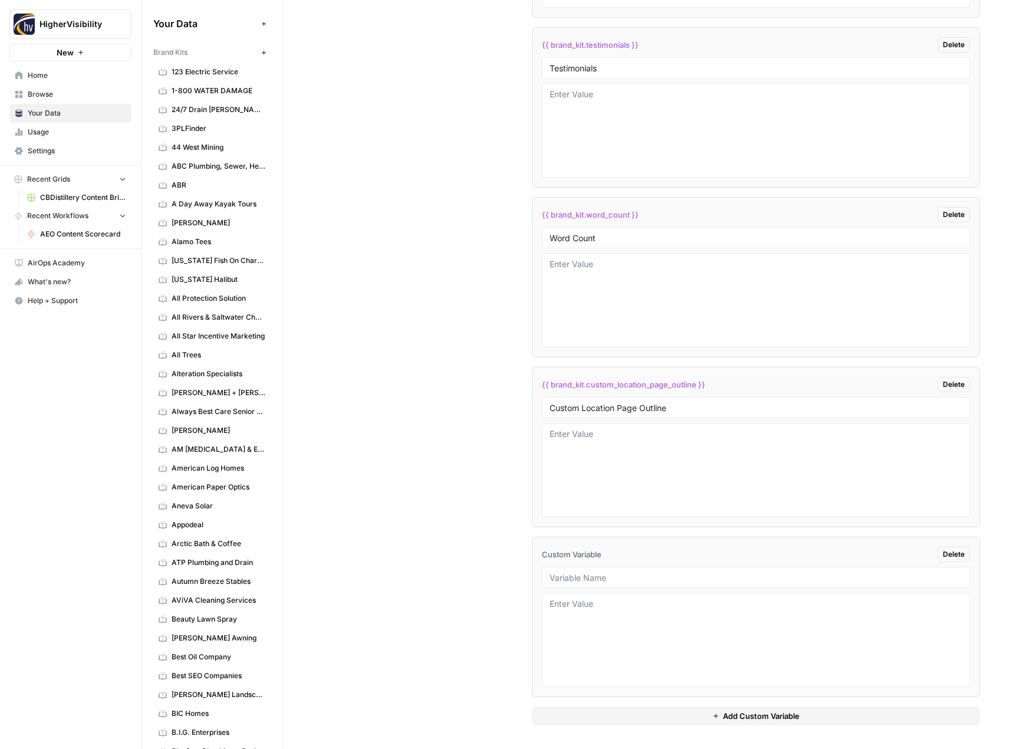
click at [586, 569] on div at bounding box center [756, 576] width 429 height 21
click at [607, 578] on input "text" at bounding box center [755, 577] width 413 height 11
paste input "Industry"
type input "Industry"
click at [612, 717] on button "Add Custom Variable" at bounding box center [756, 715] width 449 height 19
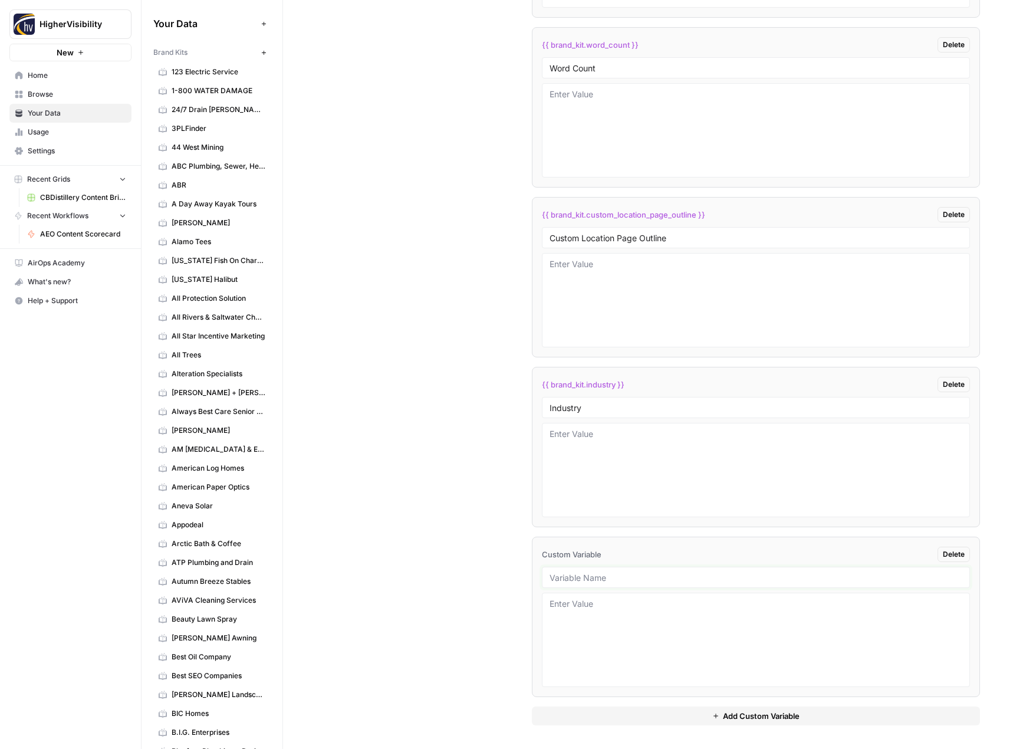
click at [587, 580] on input "text" at bounding box center [755, 577] width 413 height 11
paste input "Location Page Services"
type input "Location Page Services"
click at [572, 436] on textarea at bounding box center [755, 470] width 413 height 84
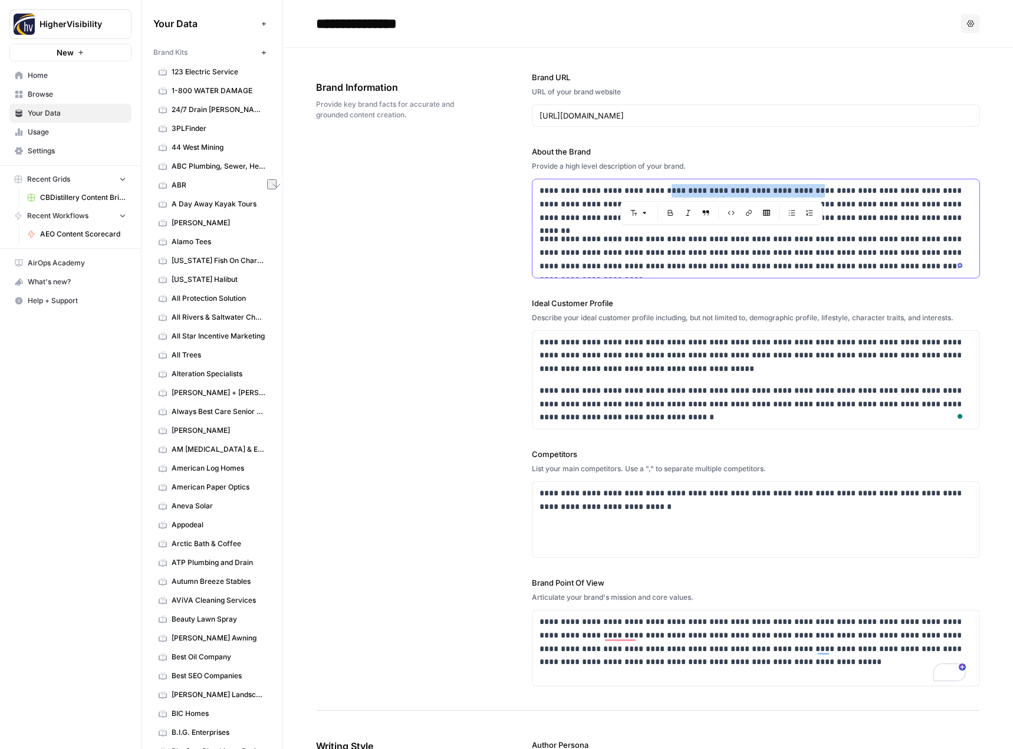
drag, startPoint x: 667, startPoint y: 192, endPoint x: 785, endPoint y: 189, distance: 117.3
click at [785, 189] on p "**********" at bounding box center [752, 204] width 426 height 40
copy p "**********"
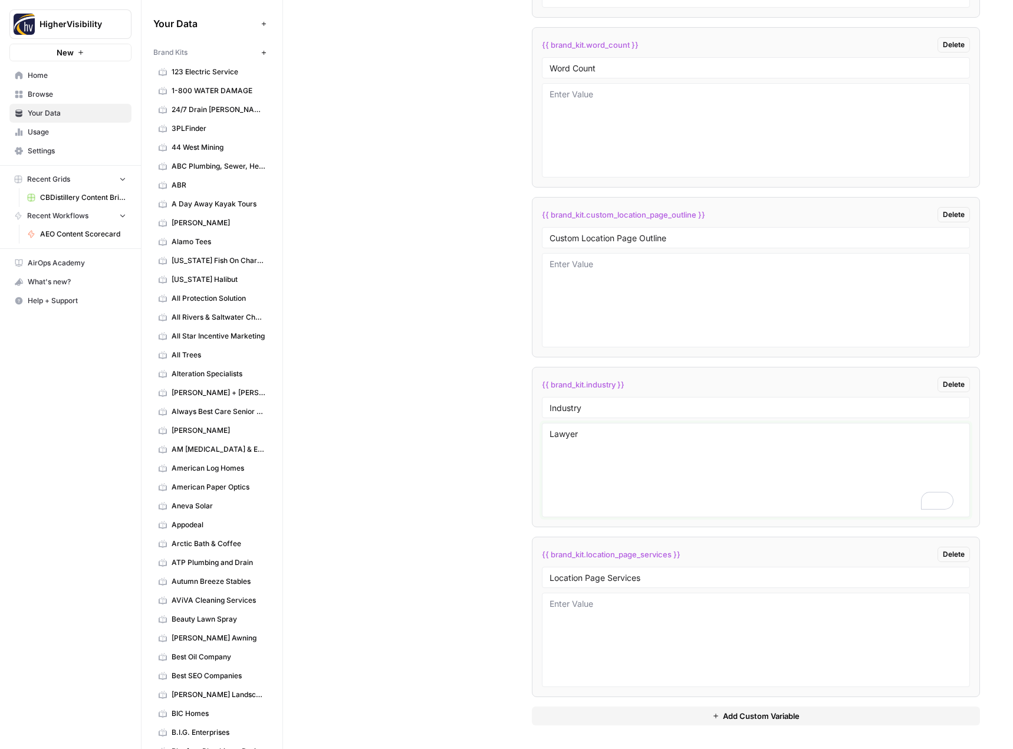
click at [559, 430] on textarea "Lawyer" at bounding box center [755, 470] width 413 height 84
paste textarea "criminal defense and litigation firm"
click at [549, 431] on textarea "criminal defense and litigation firm" at bounding box center [755, 470] width 413 height 84
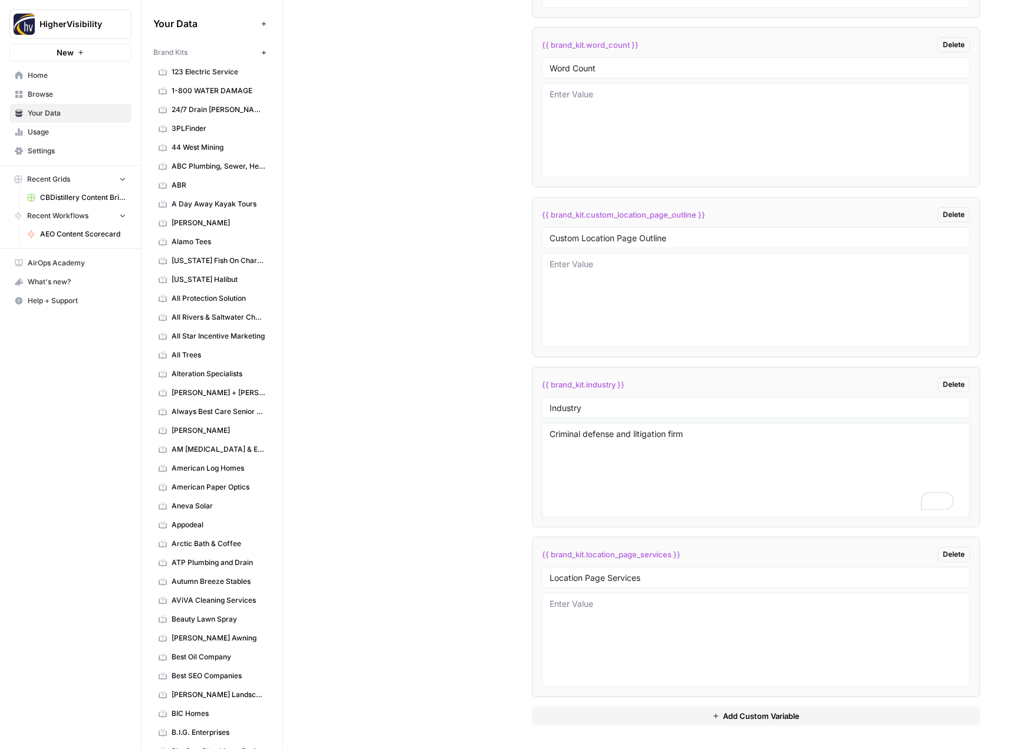
click at [668, 431] on textarea "Criminal defense and litigation firm" at bounding box center [755, 470] width 413 height 84
type textarea "Criminal defense and litigation law firm"
click at [449, 390] on div "Custom Variables Create custom variables that will appear as global brand varia…" at bounding box center [648, 206] width 664 height 1085
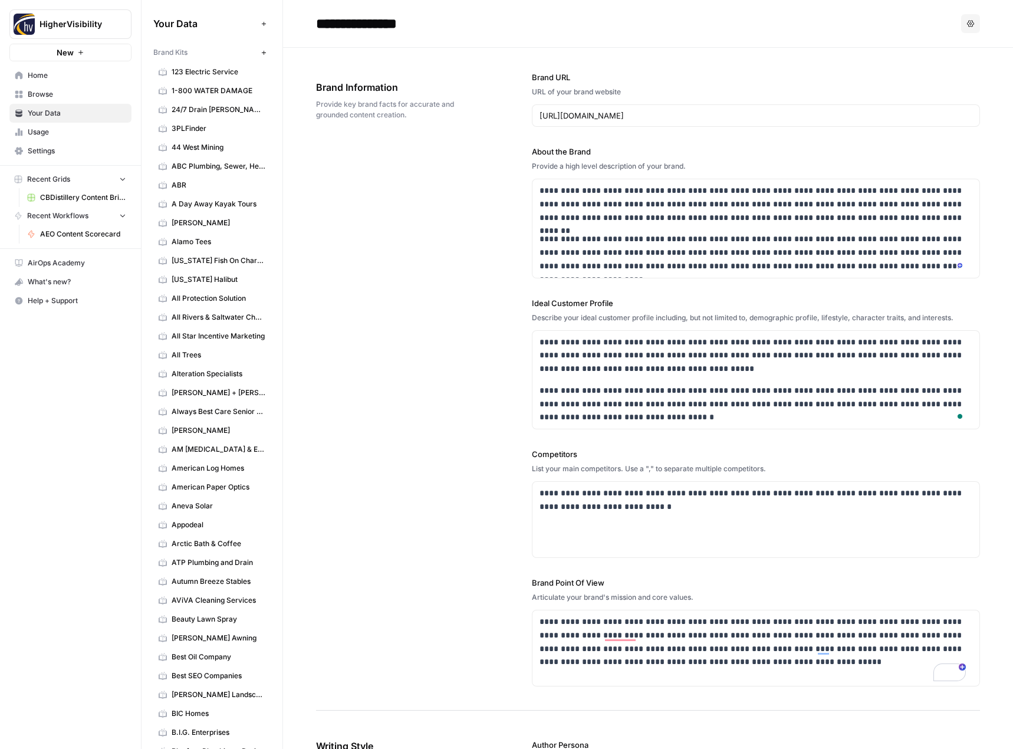
click at [377, 24] on input "**********" at bounding box center [405, 24] width 189 height 24
click at [358, 166] on div "**********" at bounding box center [648, 379] width 664 height 663
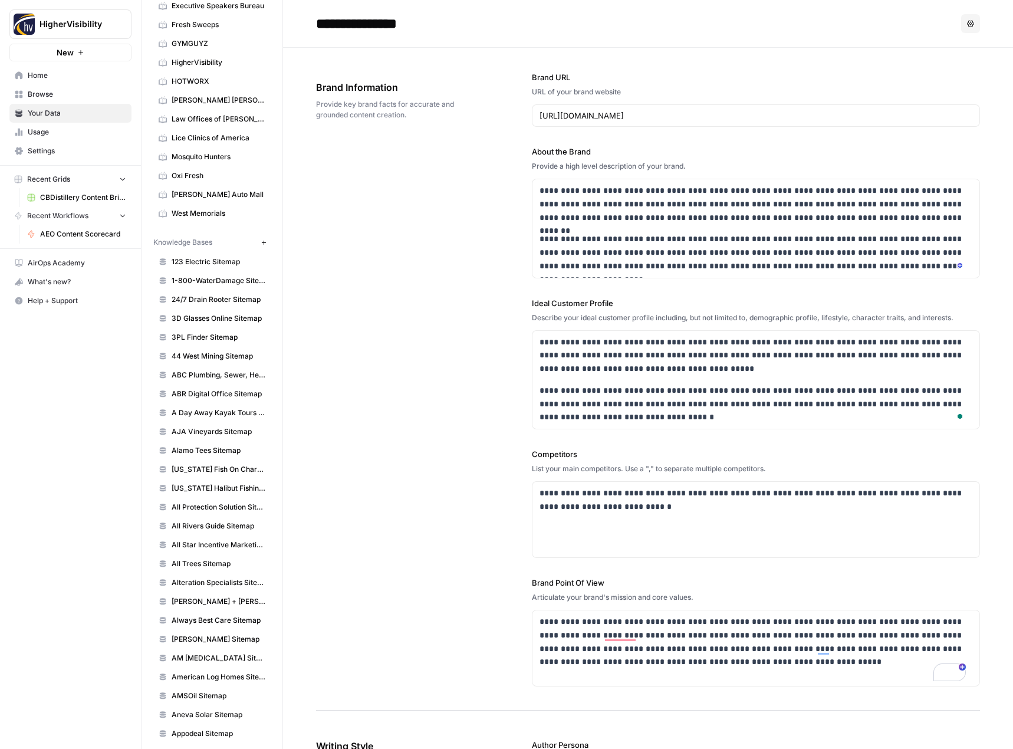
click at [261, 242] on icon "button" at bounding box center [264, 242] width 6 height 6
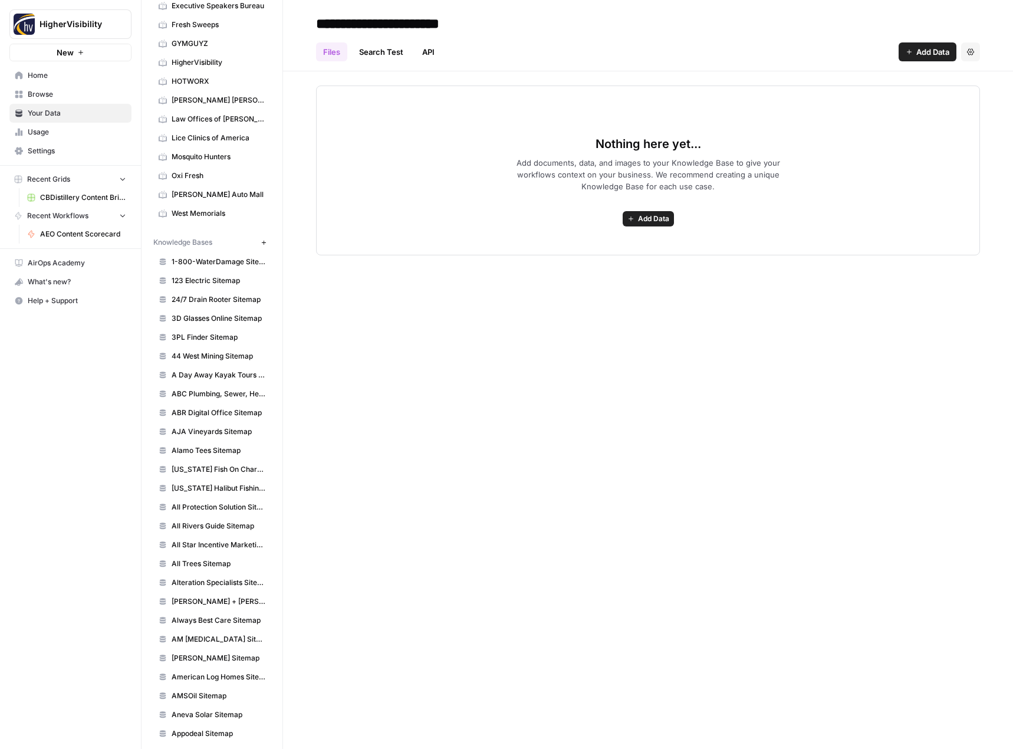
type input "**********"
click at [432, 180] on div "Nothing here yet... Add documents, data, and images to your Knowledge Base to g…" at bounding box center [648, 170] width 664 height 170
click at [653, 217] on span "Add Data" at bounding box center [653, 218] width 31 height 11
click at [627, 261] on span "Web Scrape" at bounding box center [604, 261] width 107 height 12
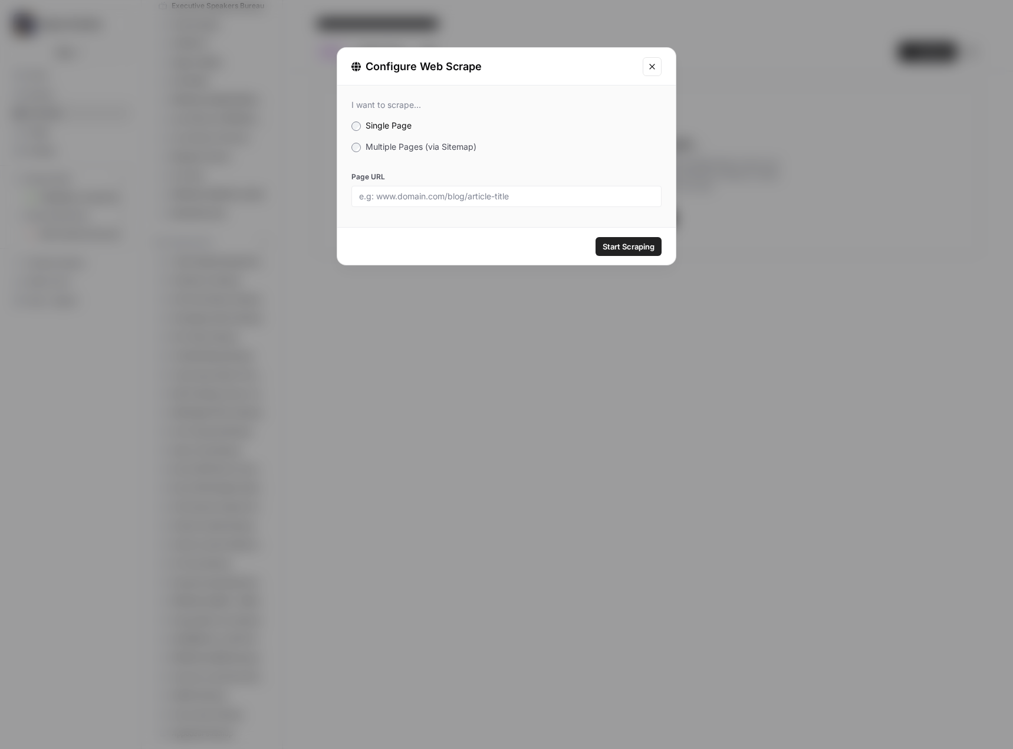
click at [414, 144] on span "Multiple Pages (via Sitemap)" at bounding box center [420, 146] width 111 height 10
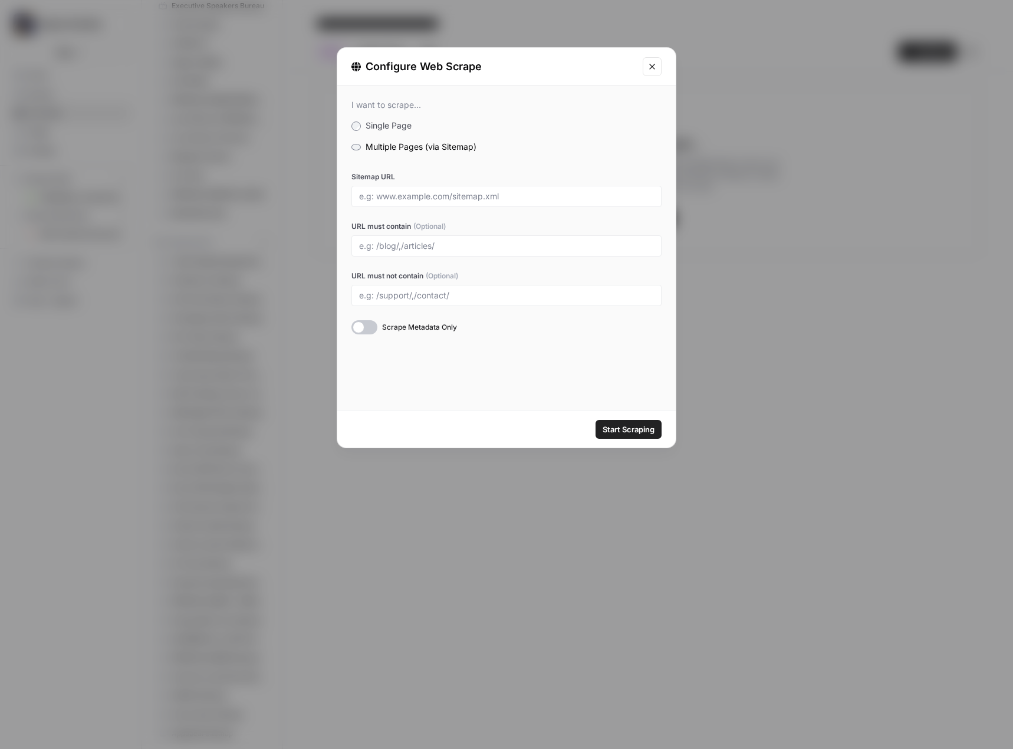
click at [398, 127] on span "Single Page" at bounding box center [388, 125] width 46 height 10
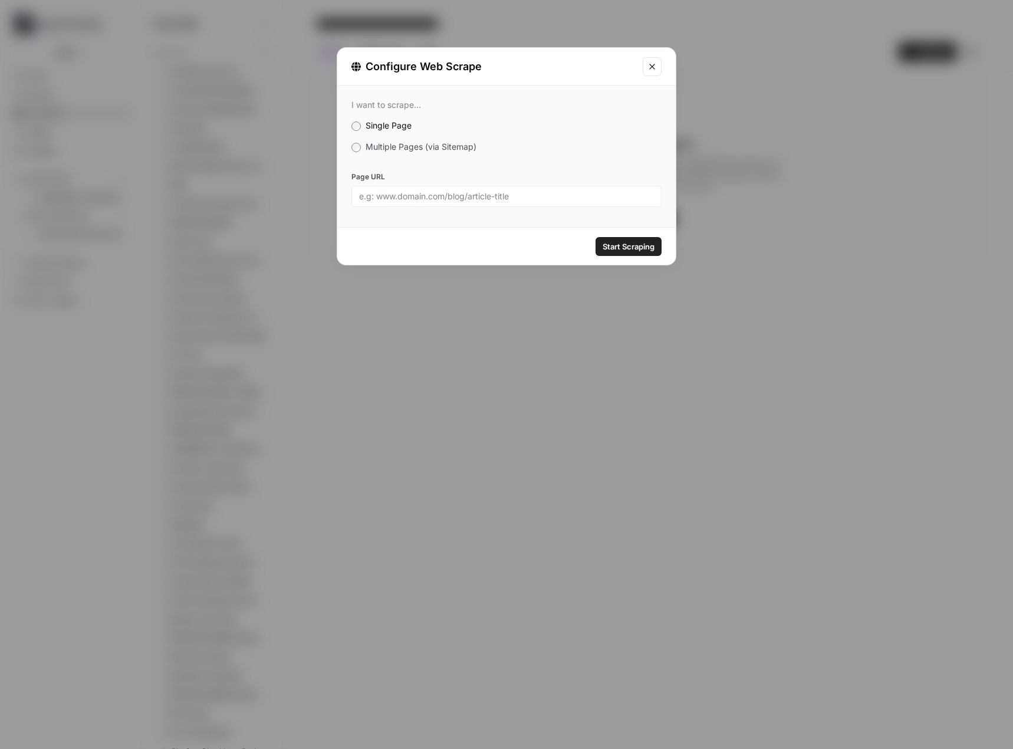
scroll to position [1179, 0]
click at [656, 73] on button "Close modal" at bounding box center [651, 66] width 19 height 19
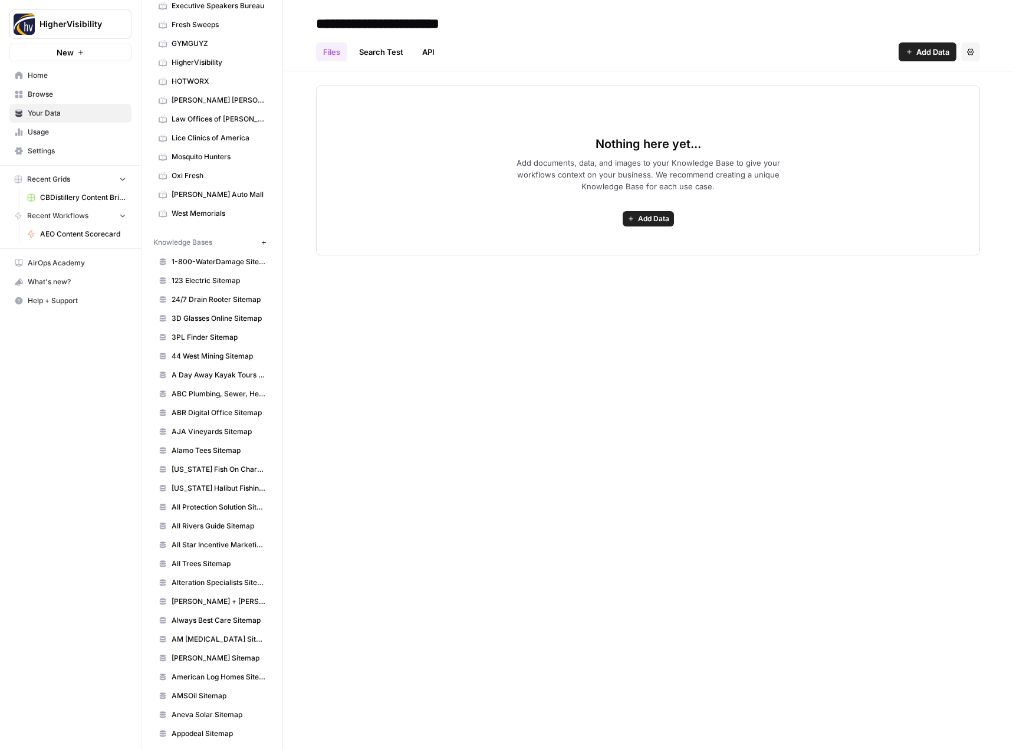
click at [73, 487] on div "HigherVisibility New Home Browse Your Data Usage Settings Recent Grids CBDistil…" at bounding box center [70, 374] width 141 height 749
click at [973, 48] on button "Settings" at bounding box center [970, 51] width 19 height 19
click at [937, 77] on span "Delete Knowledge Base" at bounding box center [921, 80] width 87 height 12
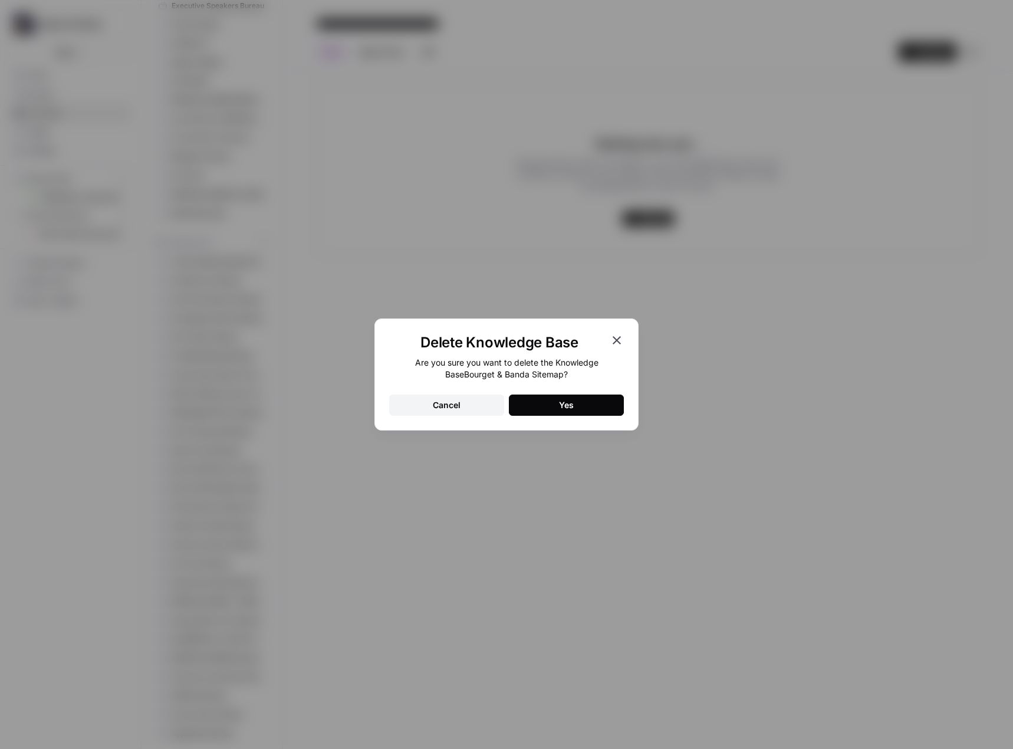
click at [559, 406] on div "Yes" at bounding box center [566, 405] width 15 height 12
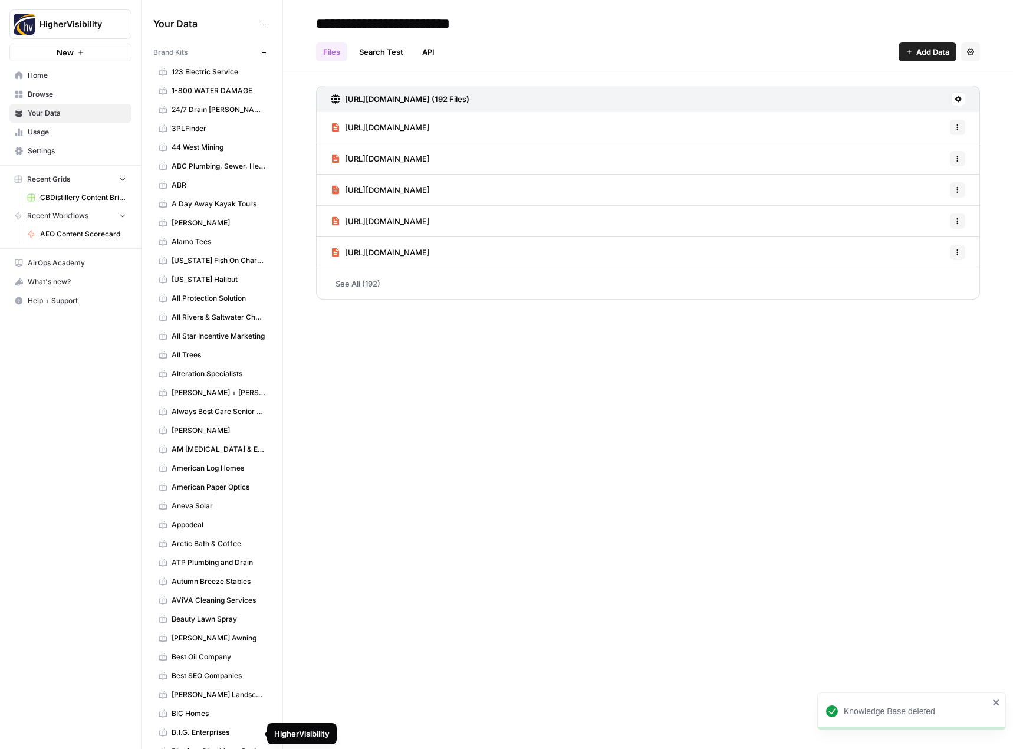
click at [261, 51] on icon "button" at bounding box center [264, 53] width 6 height 6
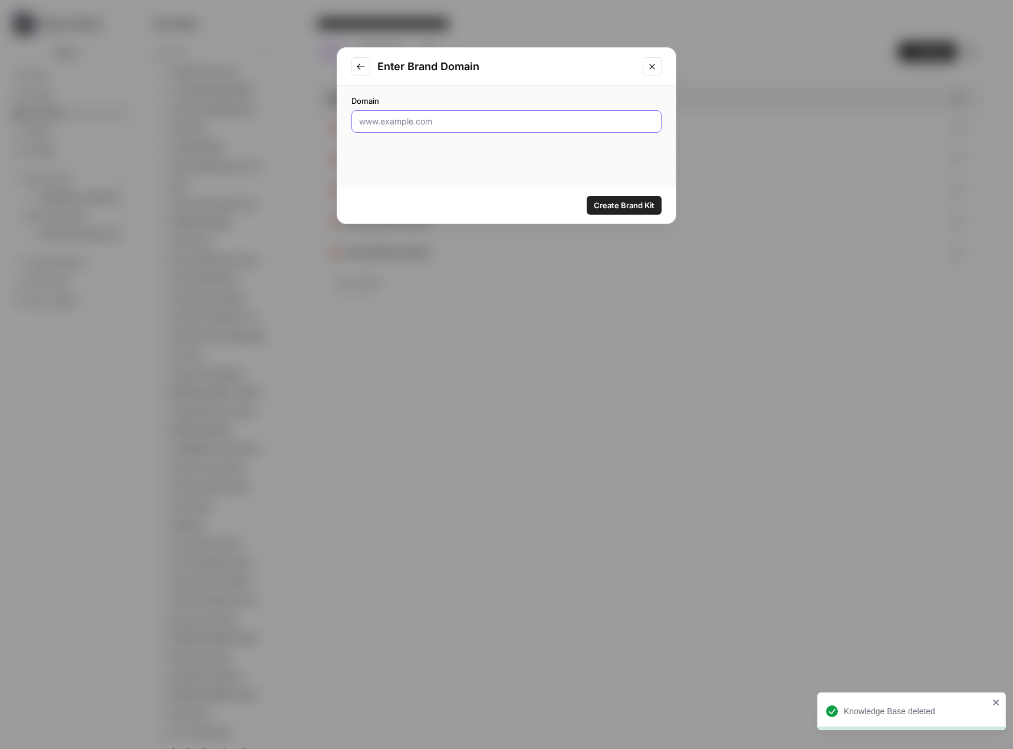
click at [457, 121] on input "Domain" at bounding box center [506, 122] width 295 height 12
paste input "[URL][DOMAIN_NAME]"
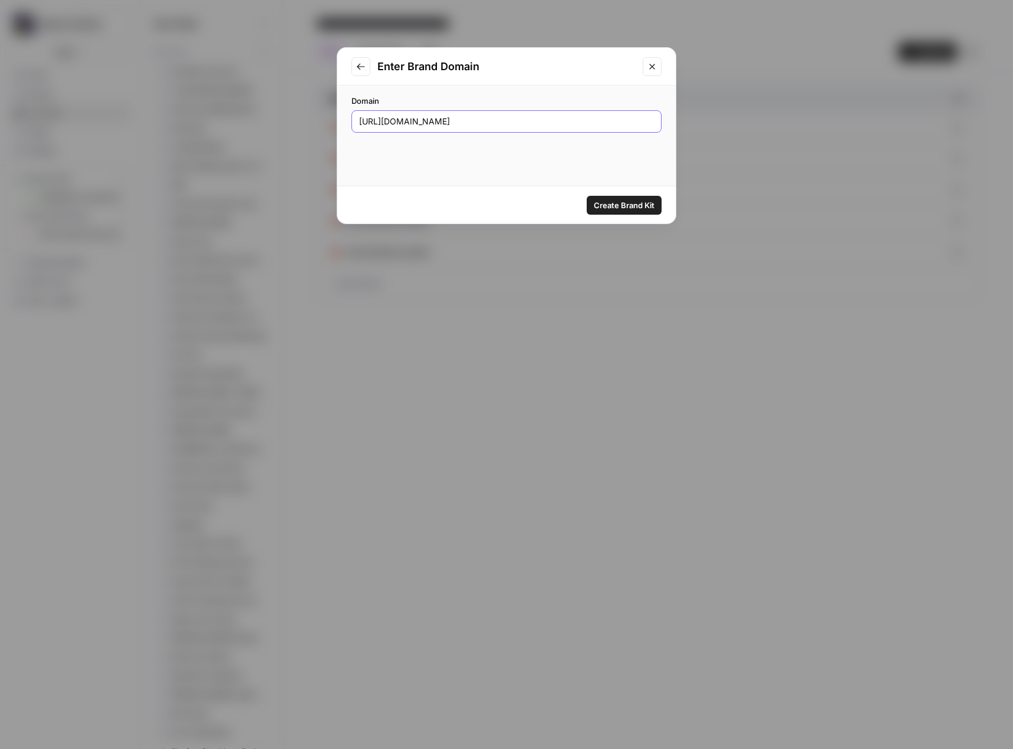
type input "[URL][DOMAIN_NAME]"
click at [621, 204] on span "Create Brand Kit" at bounding box center [624, 205] width 61 height 12
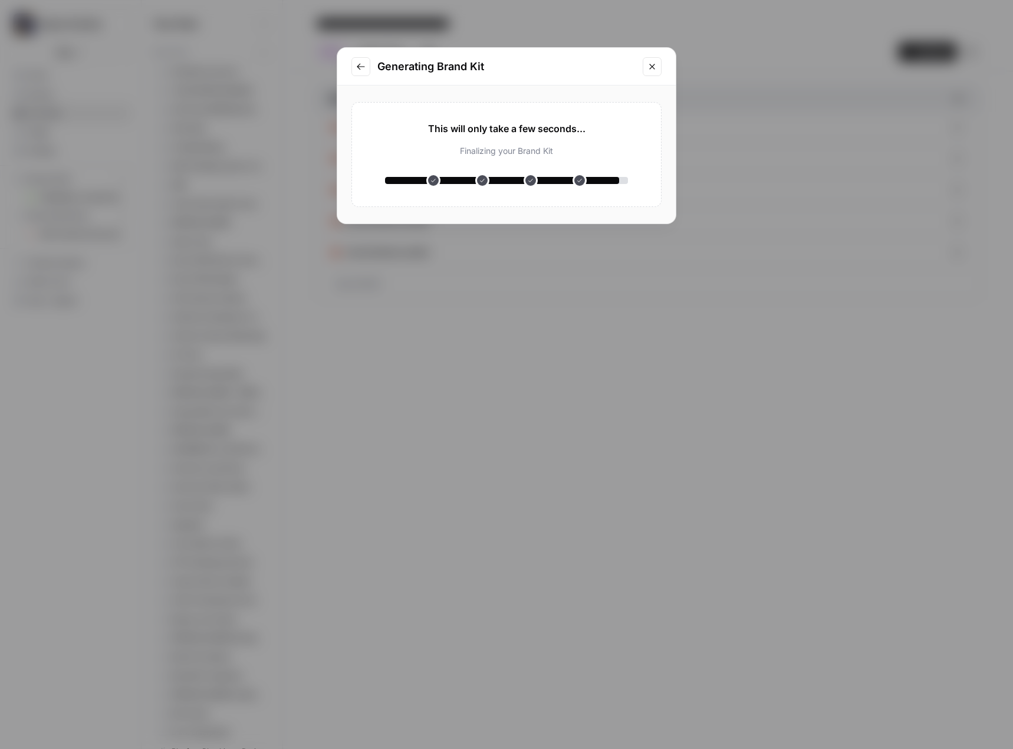
click at [153, 84] on div "Generating Brand Kit This will only take a few seconds... Analyzing your websit…" at bounding box center [506, 374] width 1013 height 749
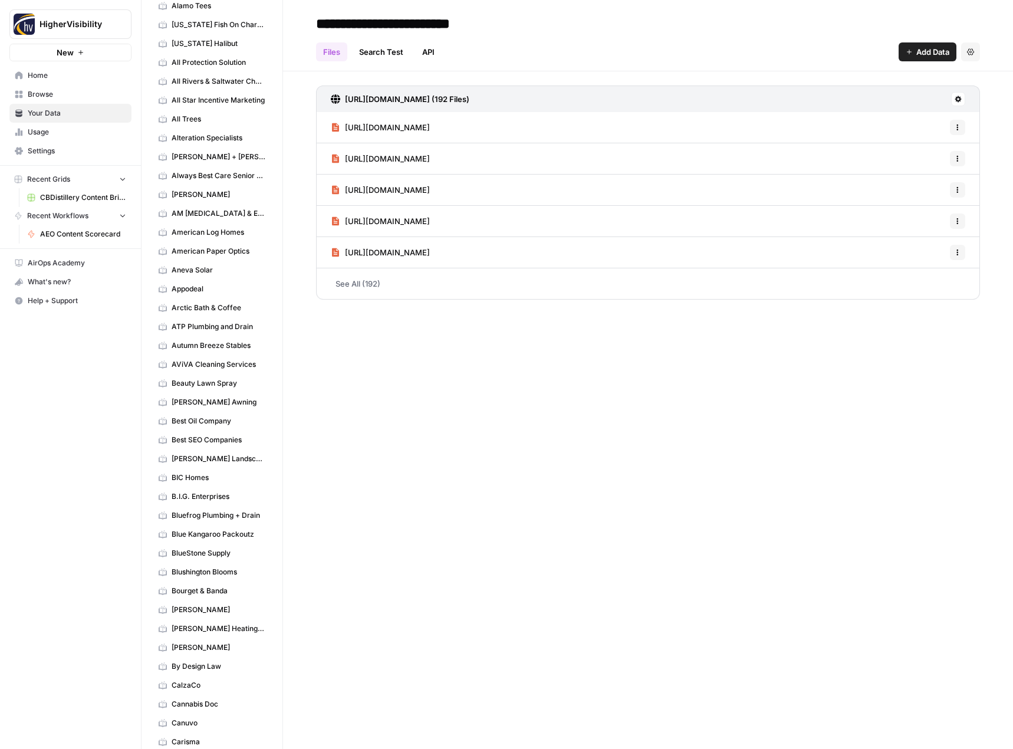
scroll to position [413, 0]
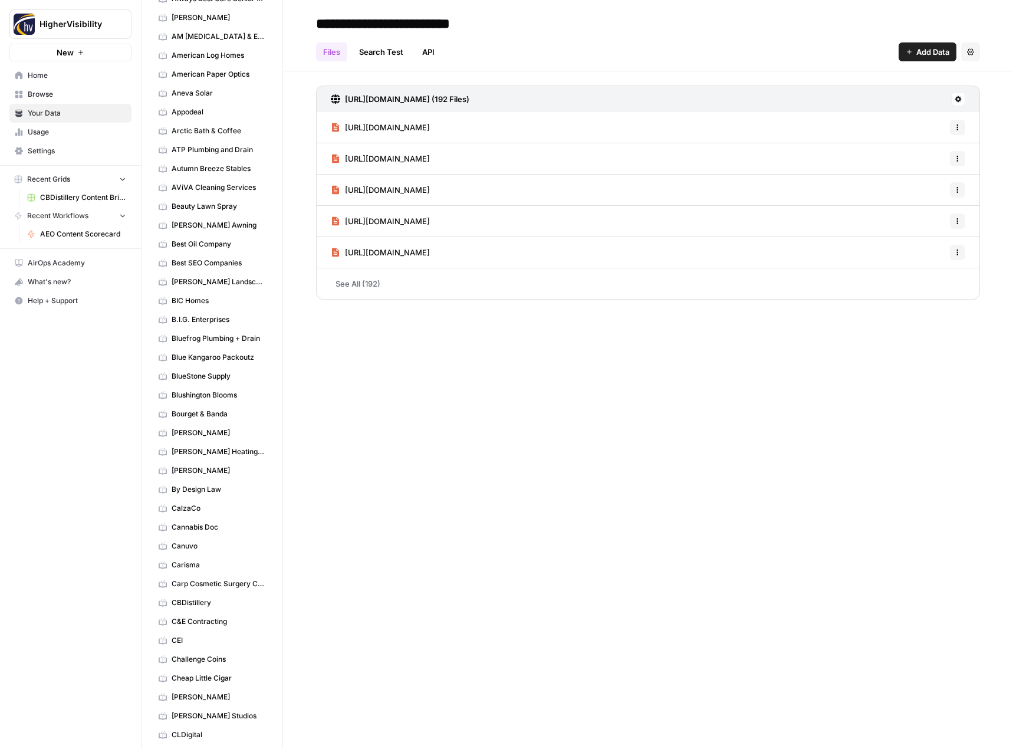
click at [480, 412] on div "**********" at bounding box center [648, 374] width 730 height 749
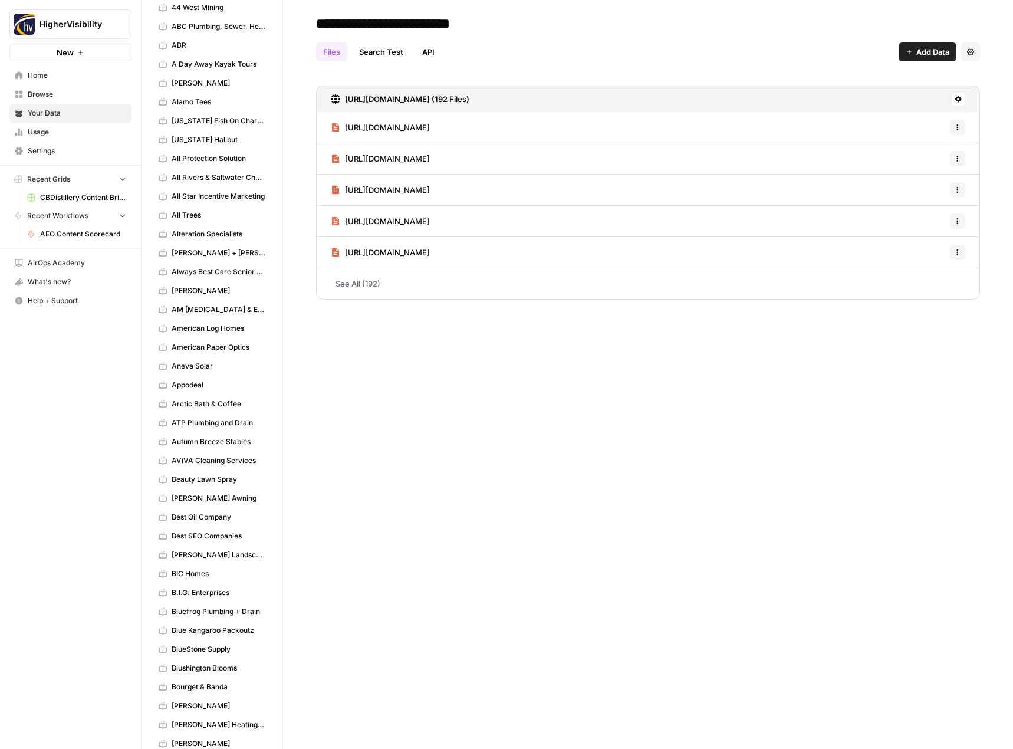
scroll to position [0, 0]
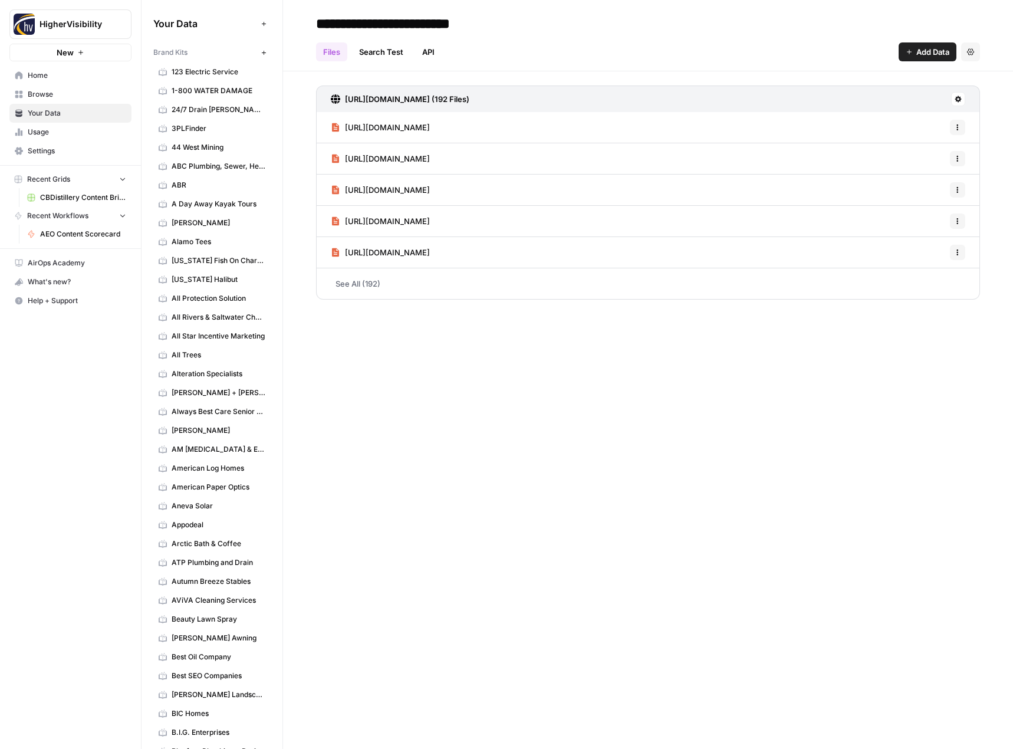
click at [545, 544] on div "**********" at bounding box center [648, 374] width 730 height 749
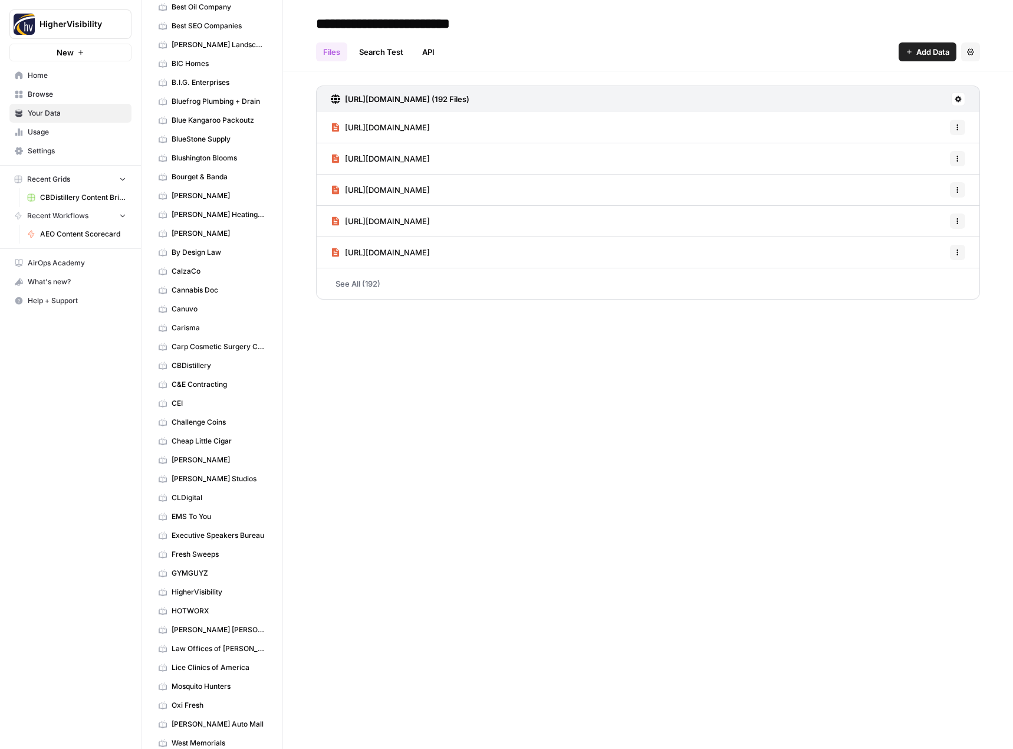
scroll to position [648, 0]
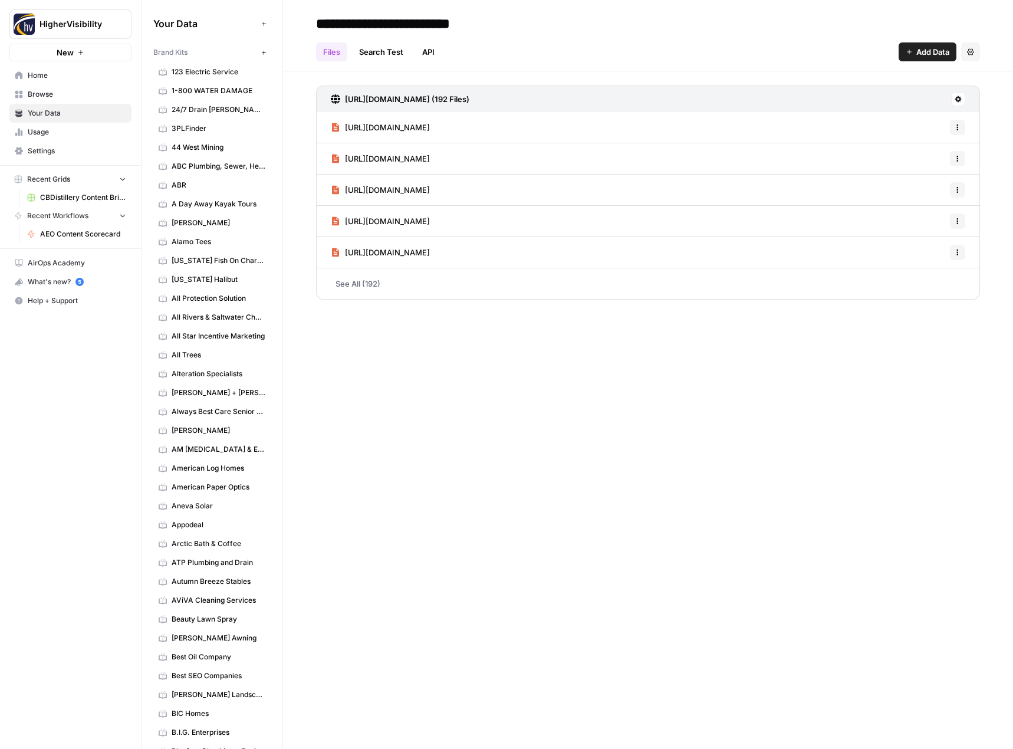
click at [261, 52] on icon "button" at bounding box center [263, 52] width 4 height 4
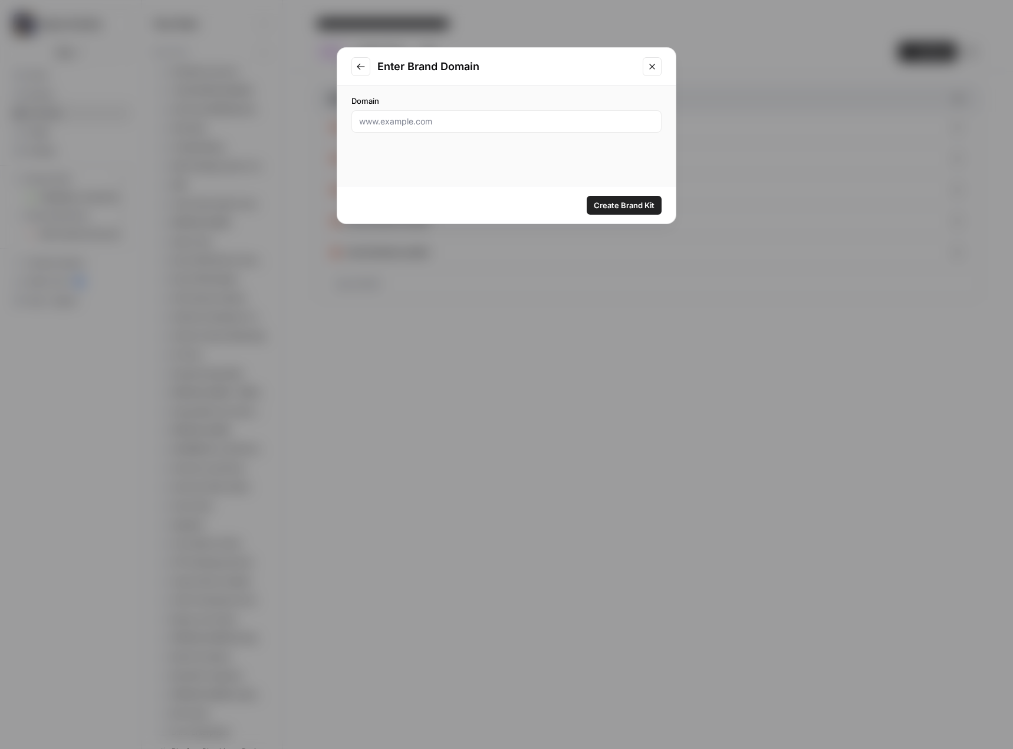
click at [447, 113] on div at bounding box center [506, 121] width 310 height 22
paste input "[URL][DOMAIN_NAME]"
type input "[URL][DOMAIN_NAME]"
click at [609, 202] on span "Create Brand Kit" at bounding box center [624, 205] width 61 height 12
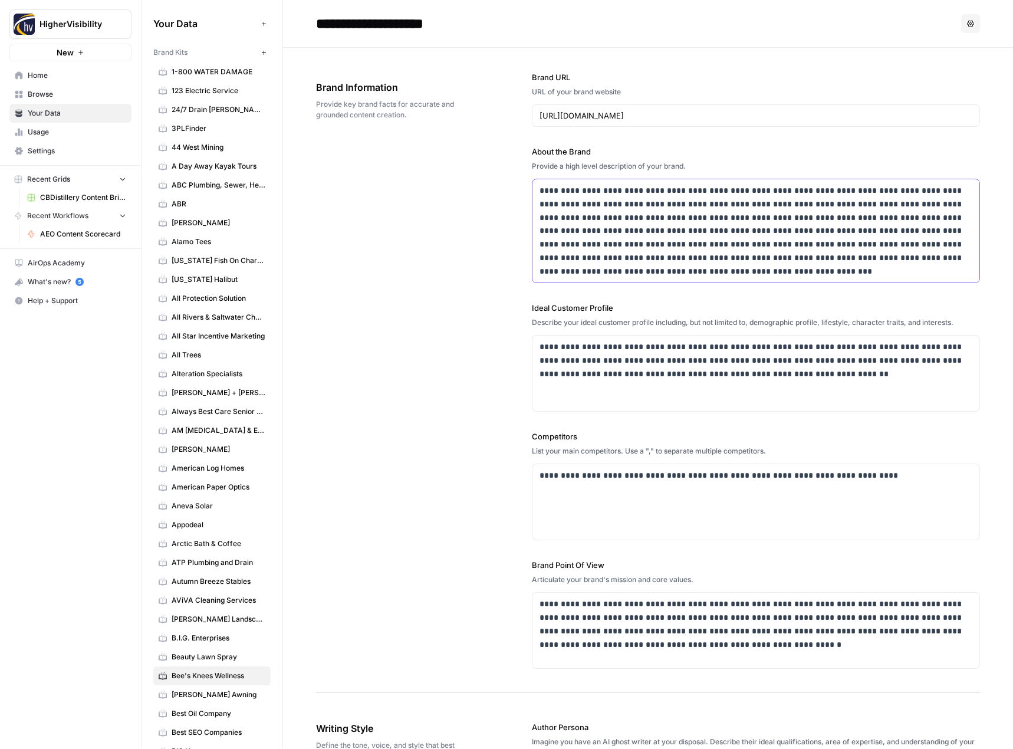
click at [707, 237] on p "**********" at bounding box center [752, 231] width 426 height 94
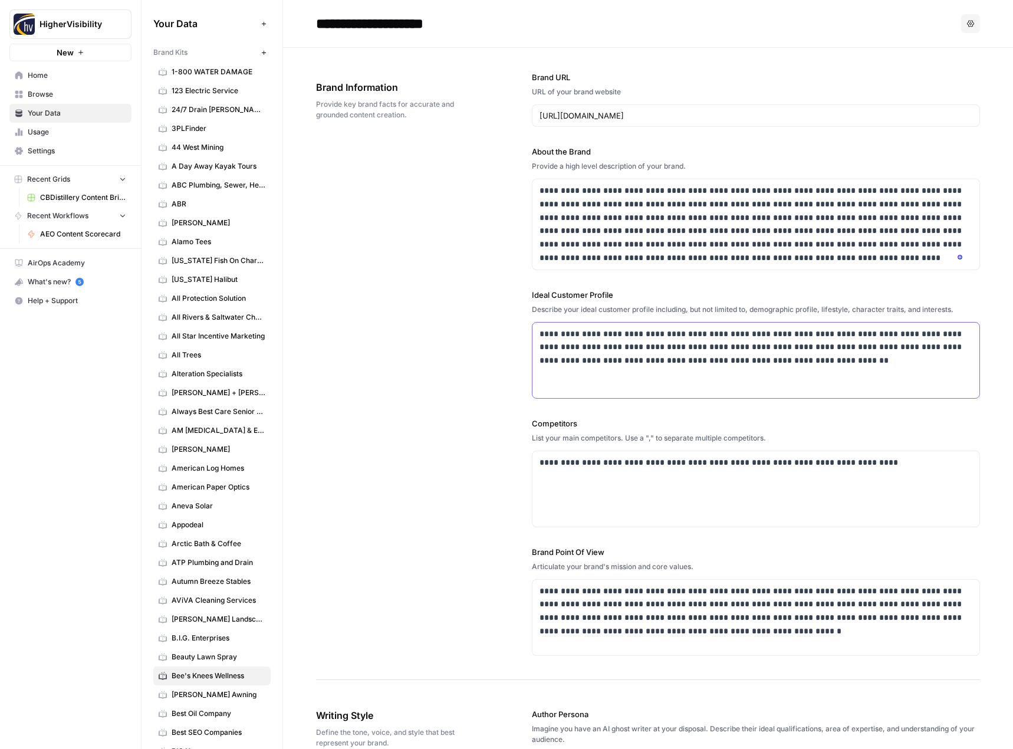
click at [608, 331] on p "**********" at bounding box center [752, 347] width 426 height 40
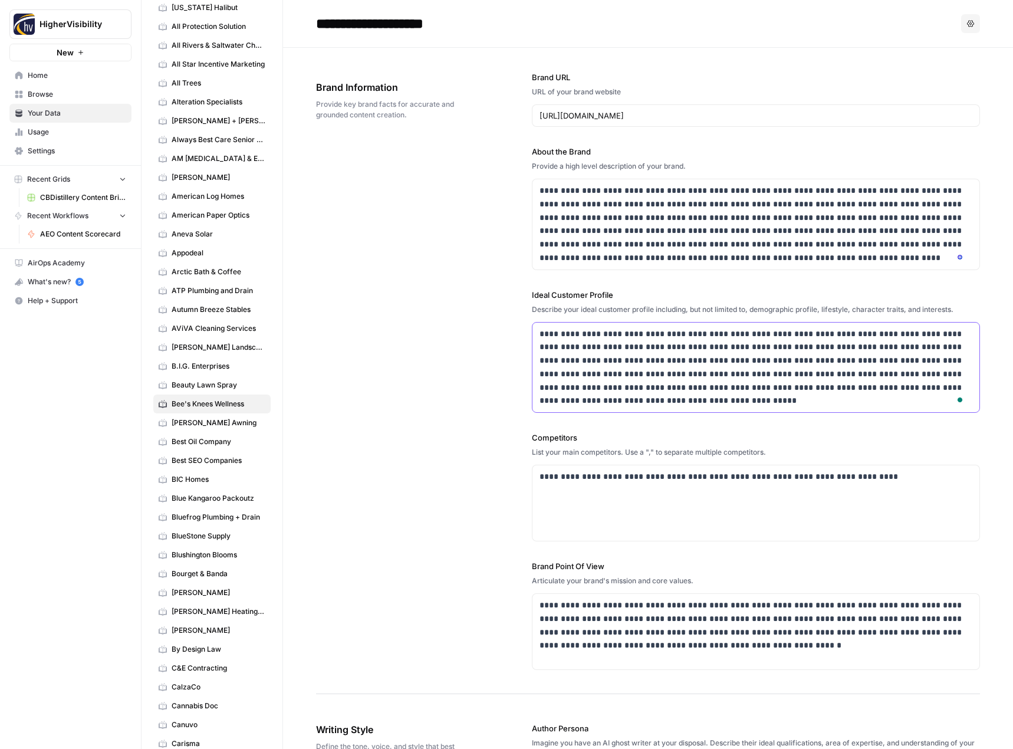
scroll to position [295, 0]
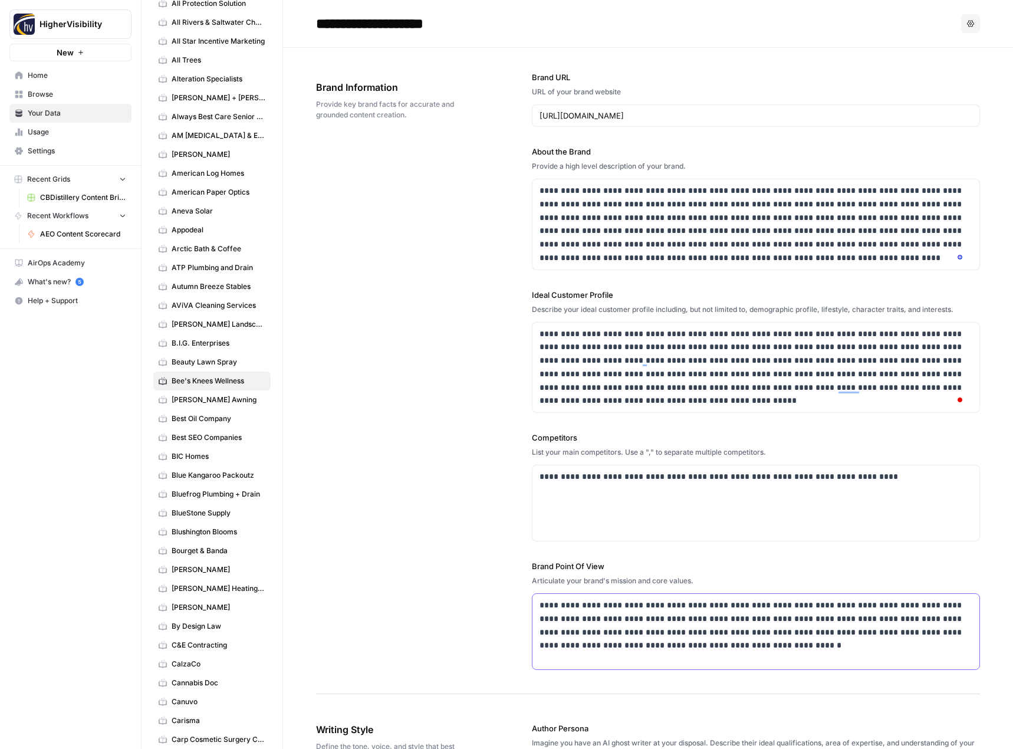
click at [599, 628] on p "**********" at bounding box center [752, 625] width 426 height 54
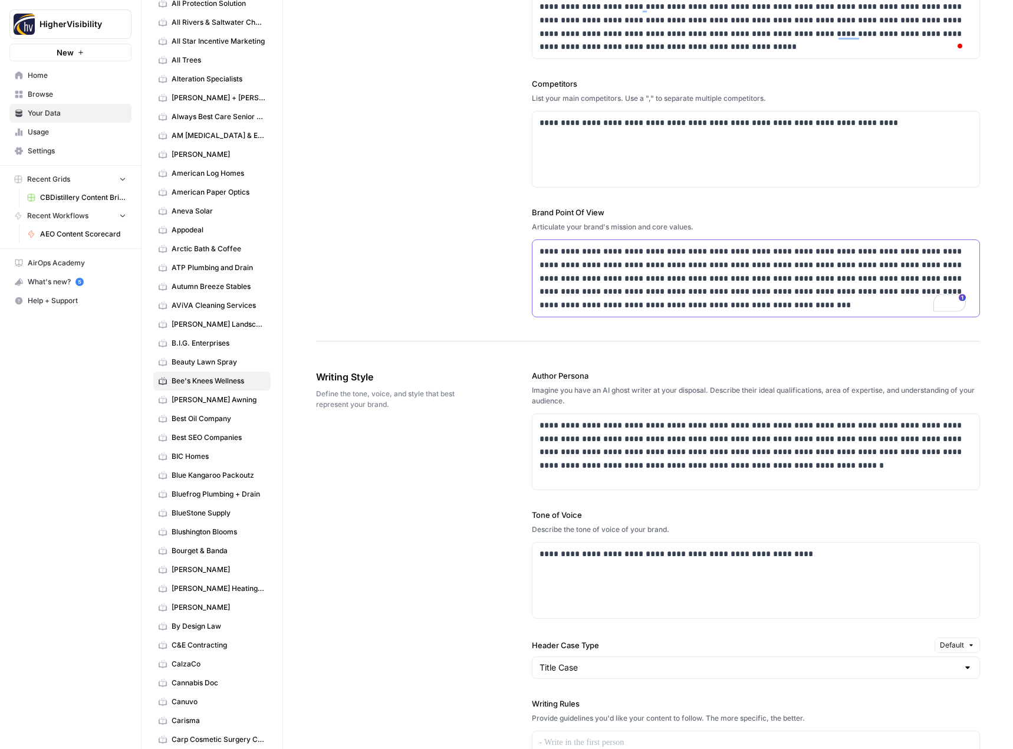
scroll to position [354, 0]
click at [616, 453] on p "**********" at bounding box center [752, 446] width 426 height 54
click at [688, 564] on div "**********" at bounding box center [755, 579] width 447 height 75
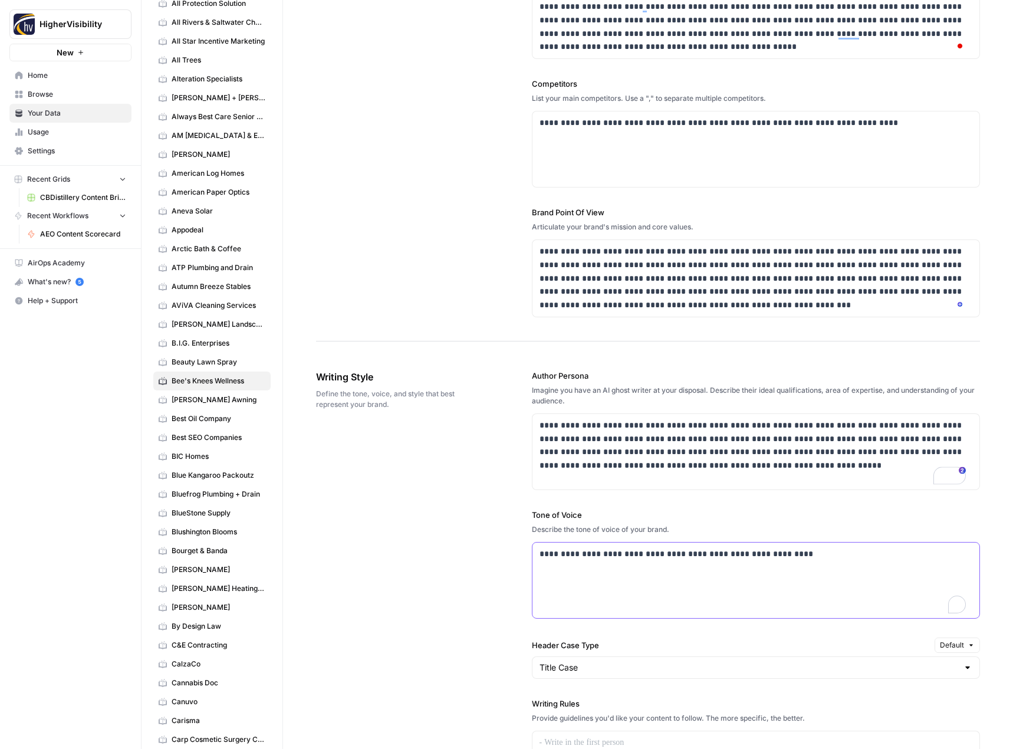
click at [688, 564] on div "**********" at bounding box center [755, 579] width 447 height 75
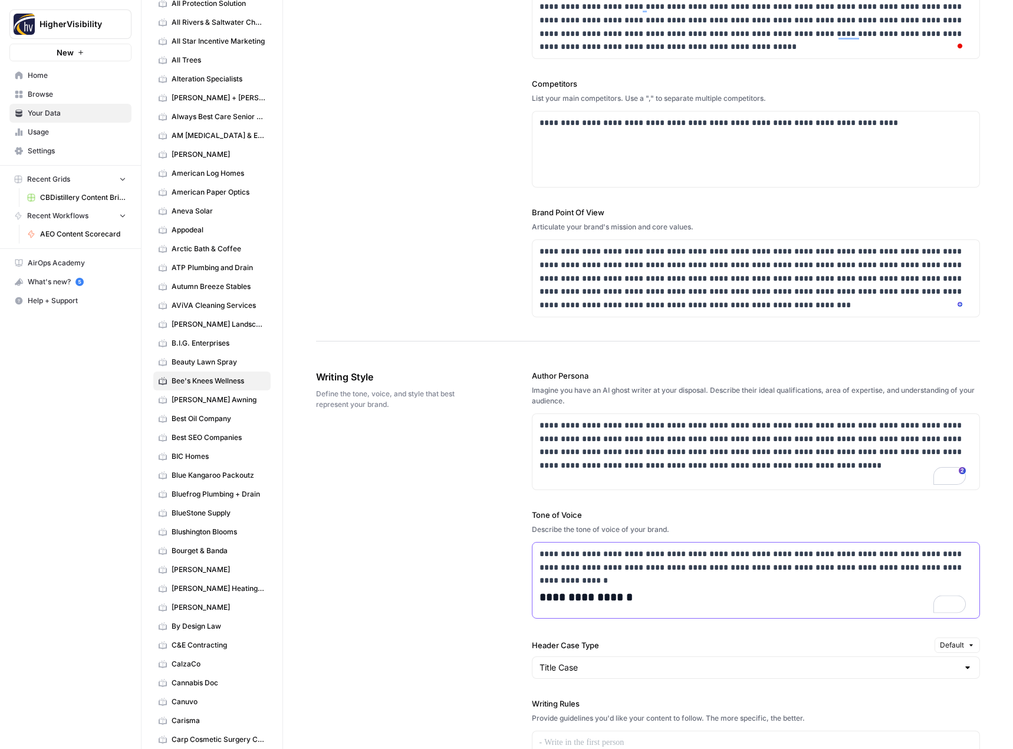
click at [693, 562] on p "**********" at bounding box center [752, 560] width 426 height 27
click at [444, 568] on div "**********" at bounding box center [648, 663] width 664 height 634
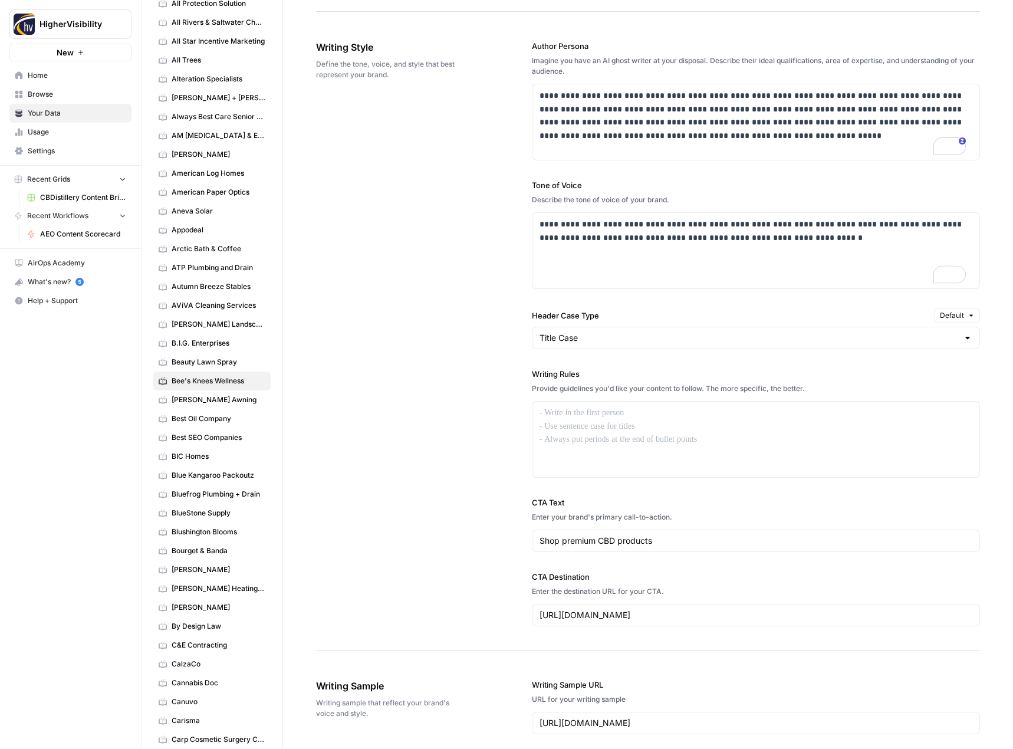
scroll to position [0, 0]
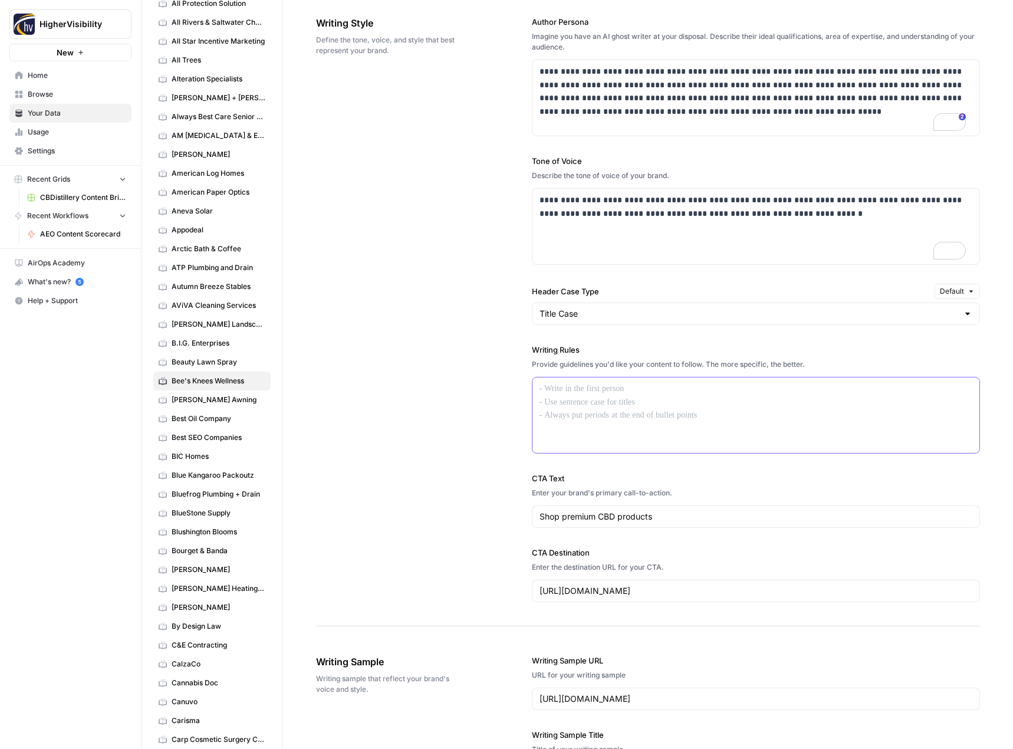
click at [554, 387] on p at bounding box center [755, 389] width 433 height 14
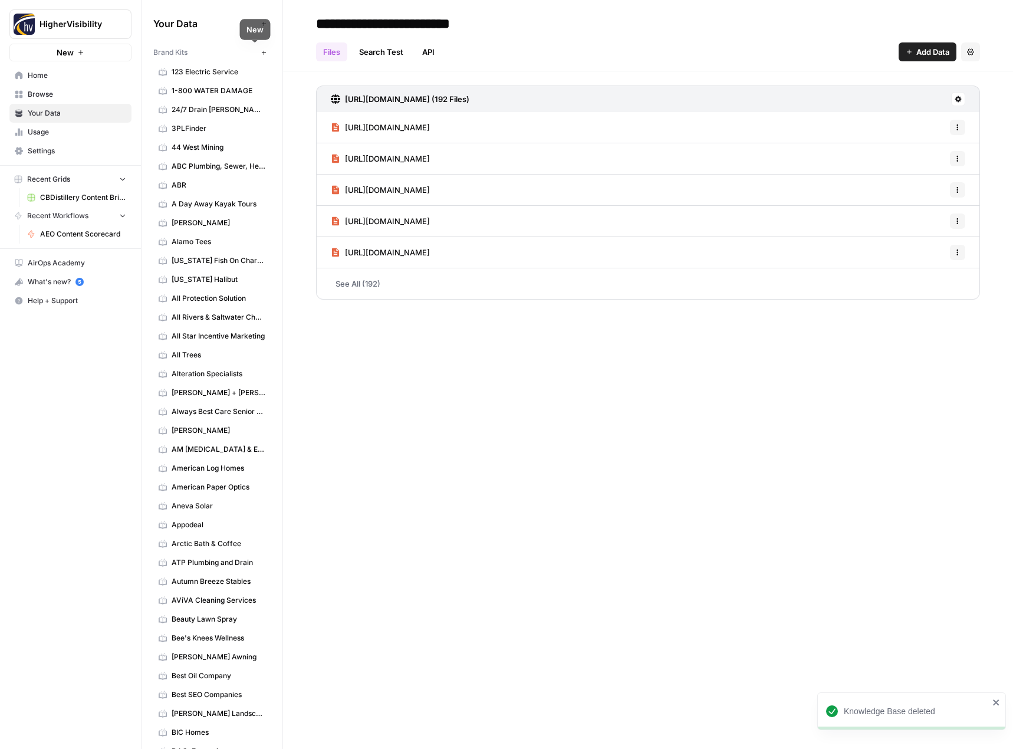
click at [258, 54] on button "New" at bounding box center [263, 52] width 14 height 14
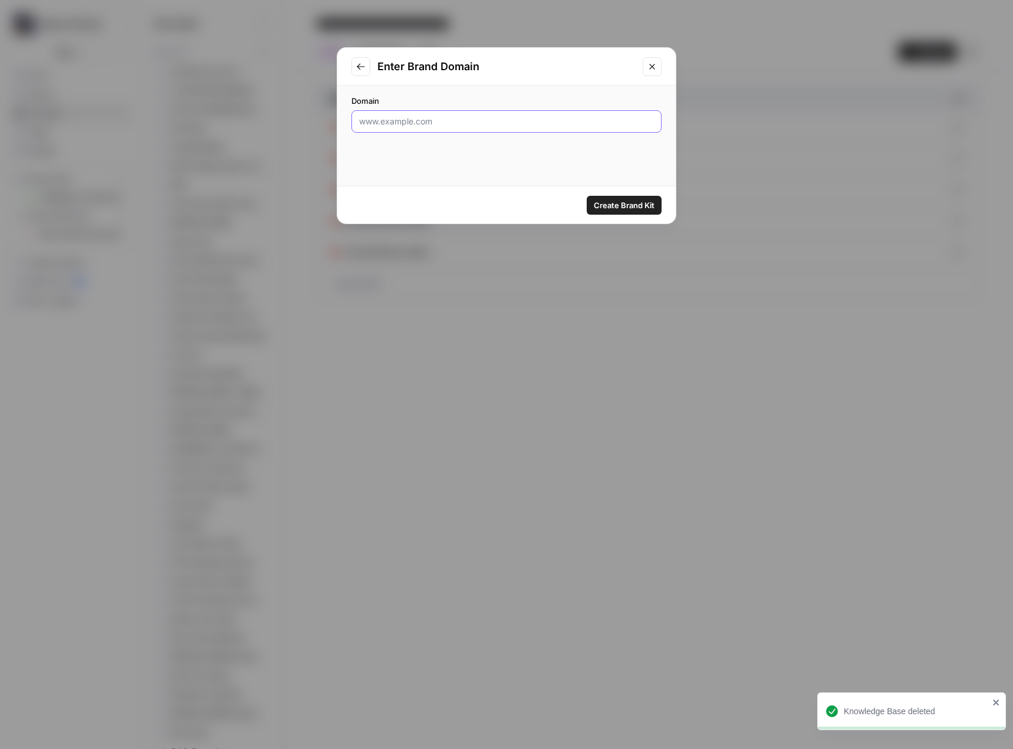
click at [411, 118] on input "Domain" at bounding box center [506, 122] width 295 height 12
paste input "https://www.blazeo.com/"
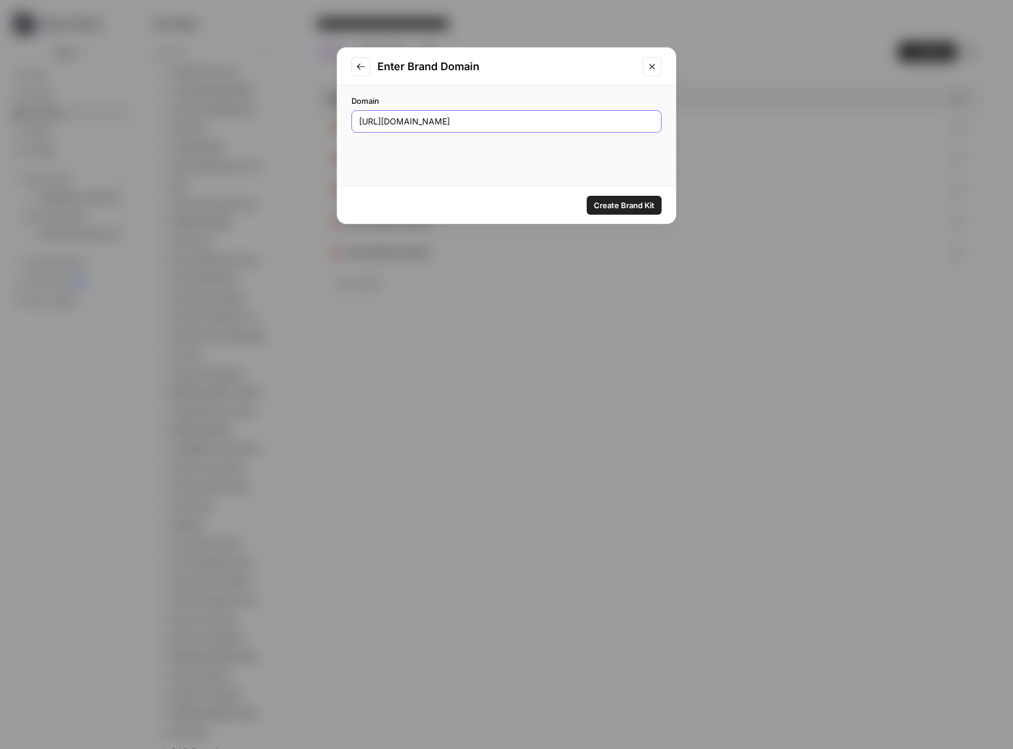
type input "https://www.blazeo.com/"
click at [638, 210] on span "Create Brand Kit" at bounding box center [624, 205] width 61 height 12
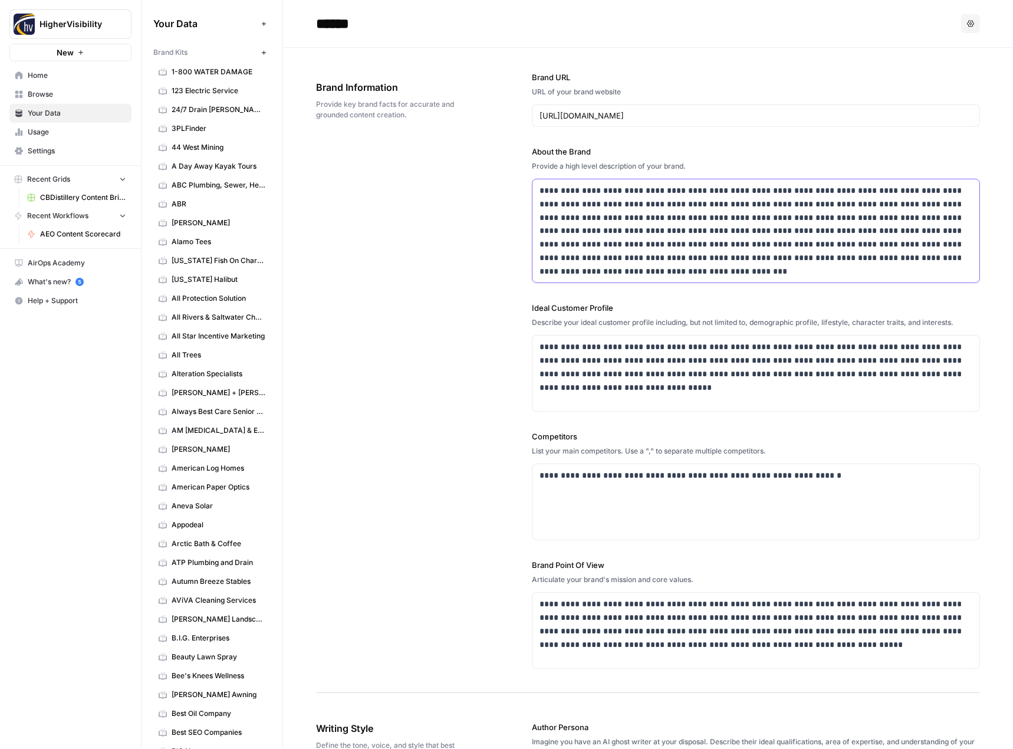
click at [648, 206] on p "**********" at bounding box center [752, 231] width 426 height 94
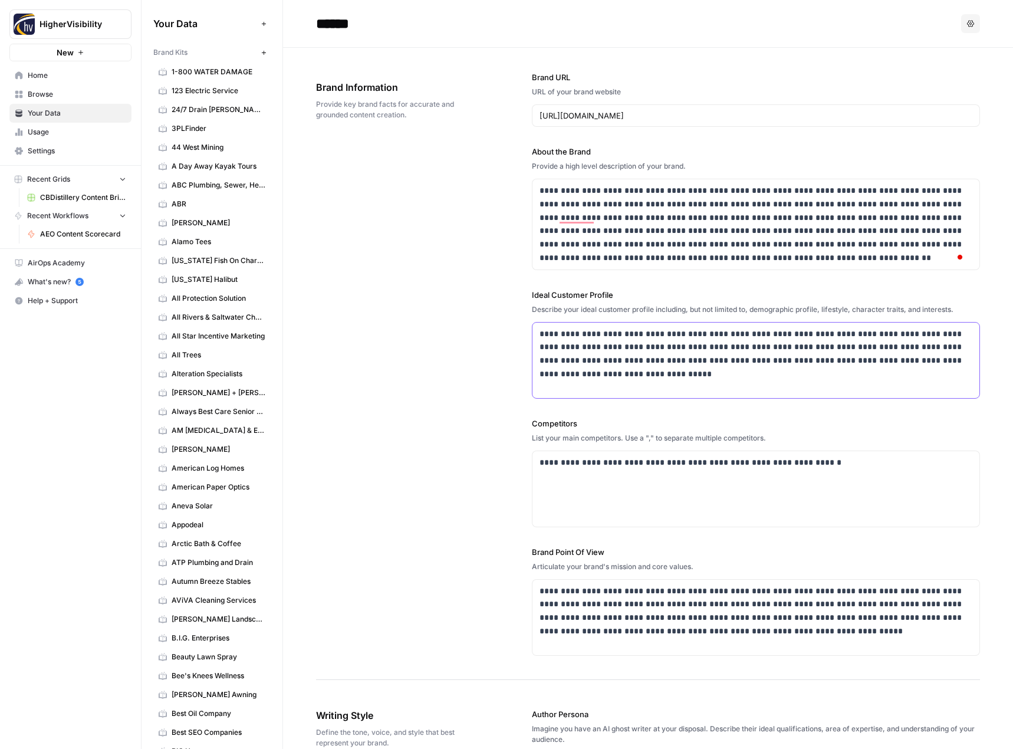
click at [654, 352] on p "**********" at bounding box center [752, 354] width 426 height 54
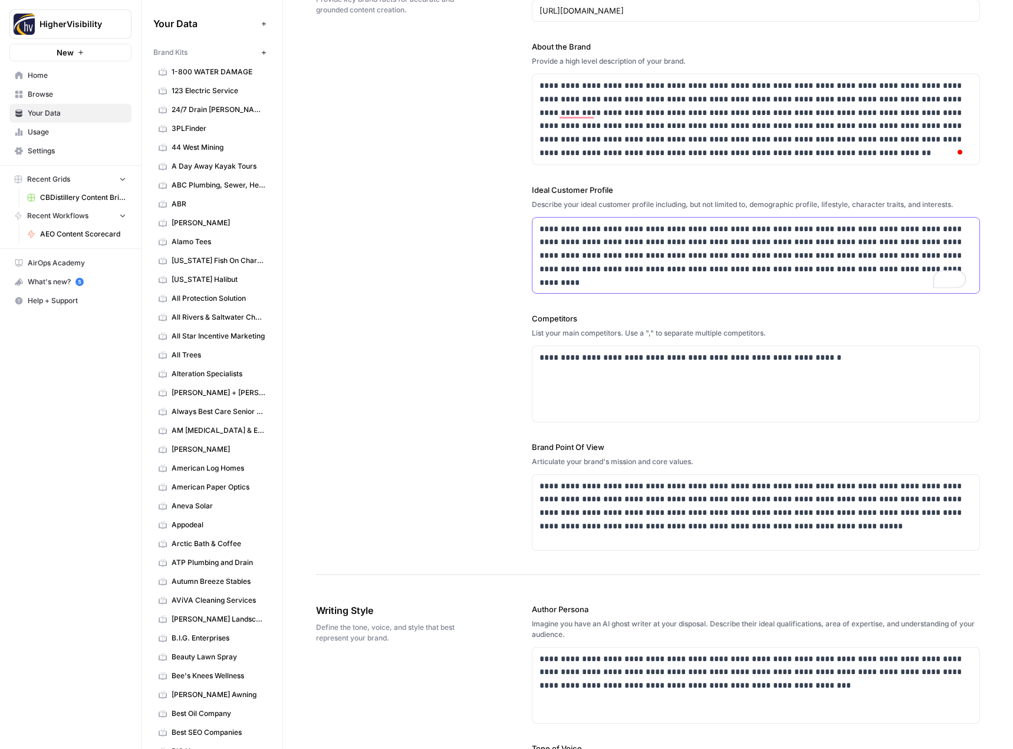
scroll to position [236, 0]
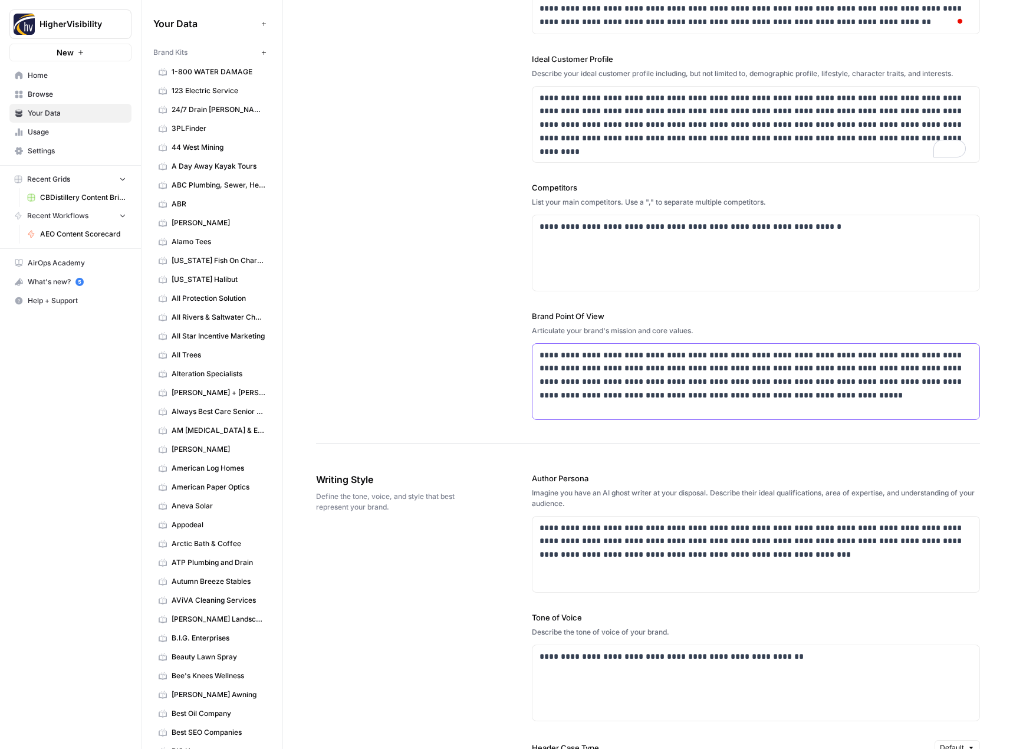
click at [734, 363] on p "**********" at bounding box center [752, 375] width 426 height 54
click at [648, 231] on p "**********" at bounding box center [752, 227] width 426 height 14
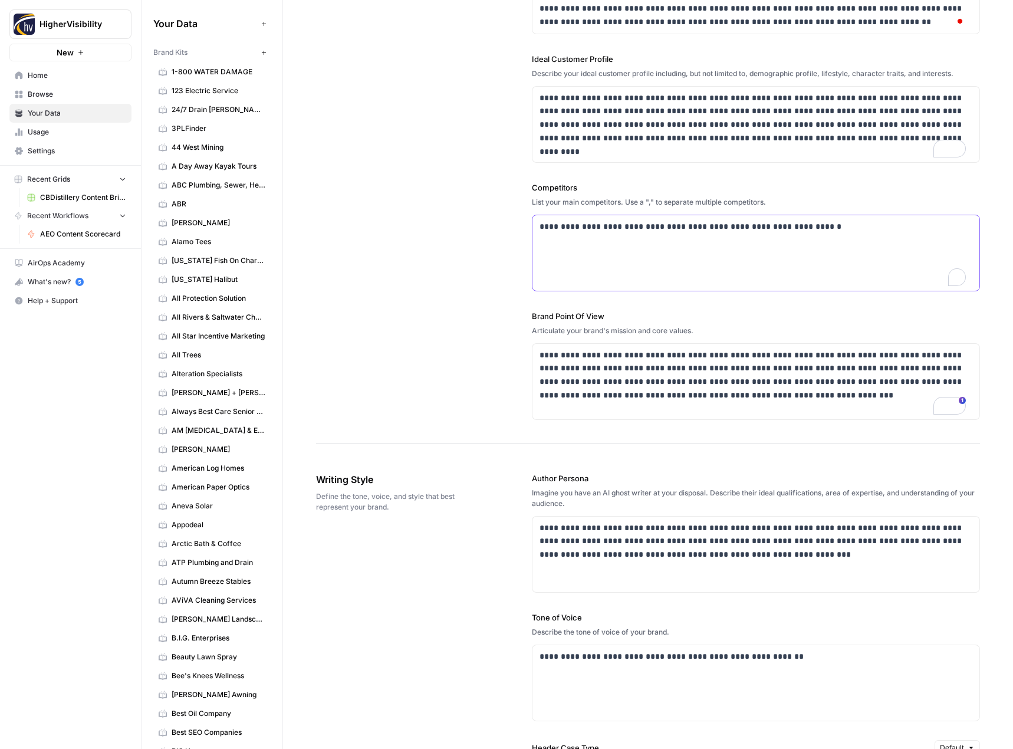
click at [648, 231] on p "**********" at bounding box center [752, 227] width 426 height 14
paste div "To enrich screen reader interactions, please activate Accessibility in Grammarl…"
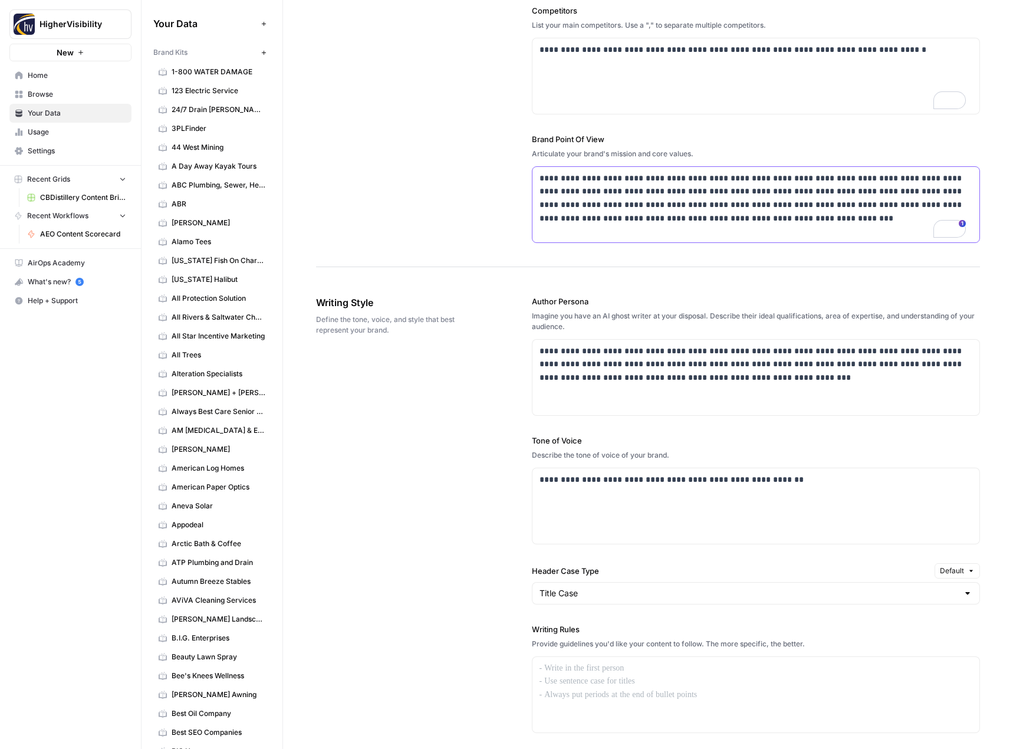
click at [625, 189] on p "**********" at bounding box center [752, 199] width 426 height 54
click at [601, 360] on p "**********" at bounding box center [752, 364] width 426 height 40
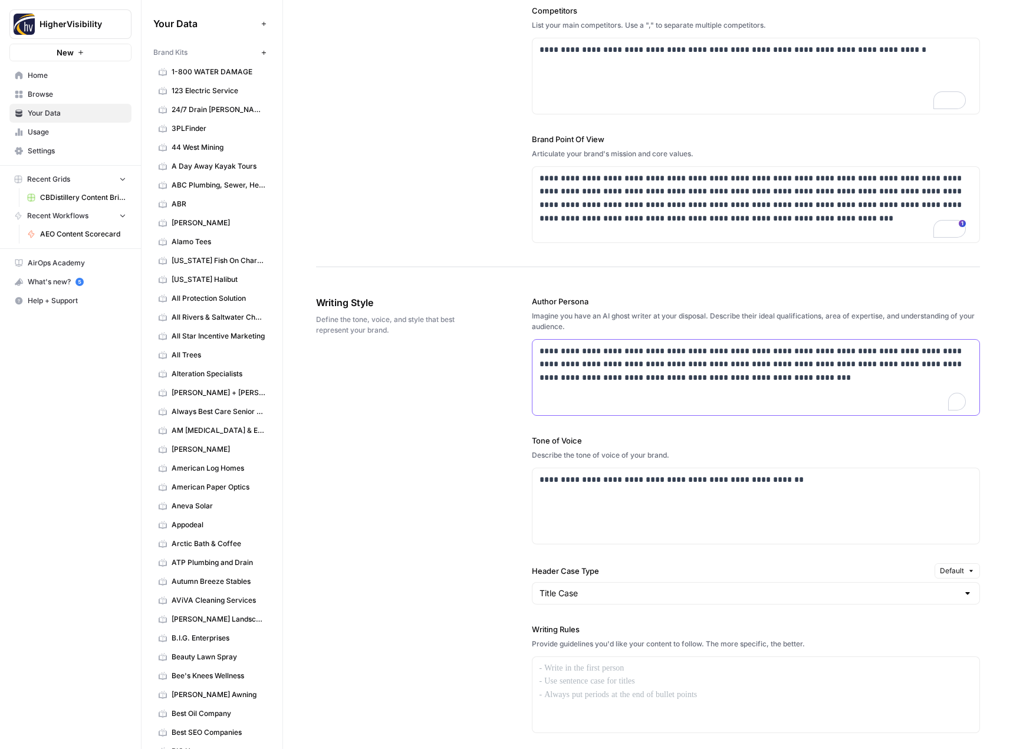
click at [601, 360] on p "**********" at bounding box center [752, 364] width 426 height 40
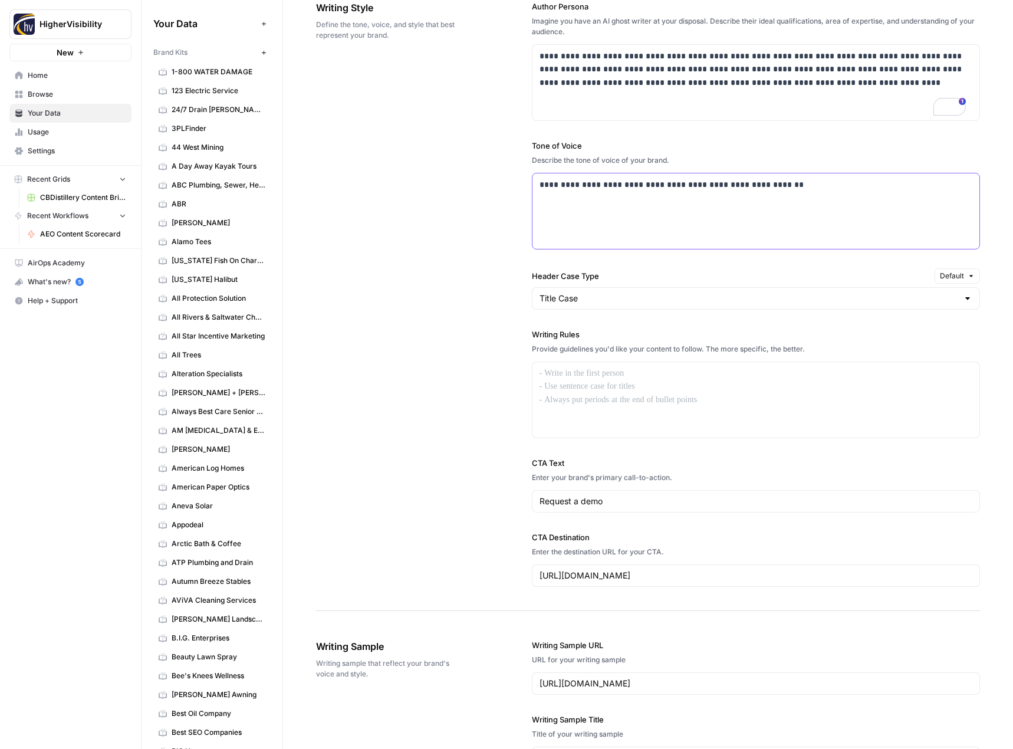
click at [651, 187] on p "**********" at bounding box center [752, 185] width 426 height 14
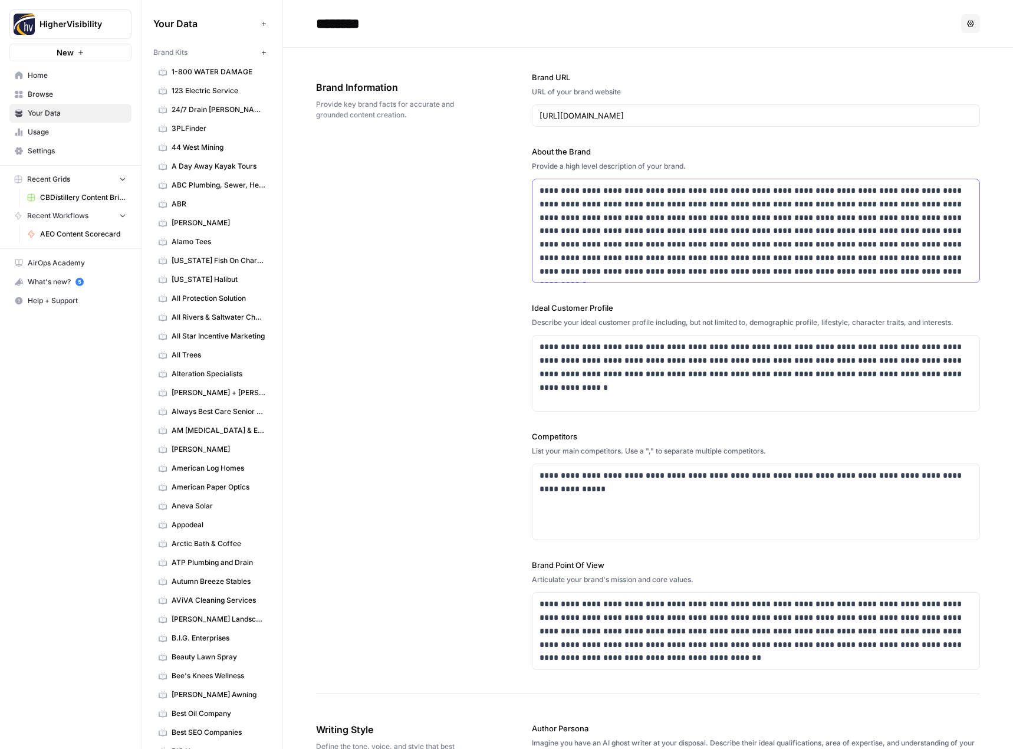
click at [658, 228] on p "**********" at bounding box center [752, 231] width 426 height 94
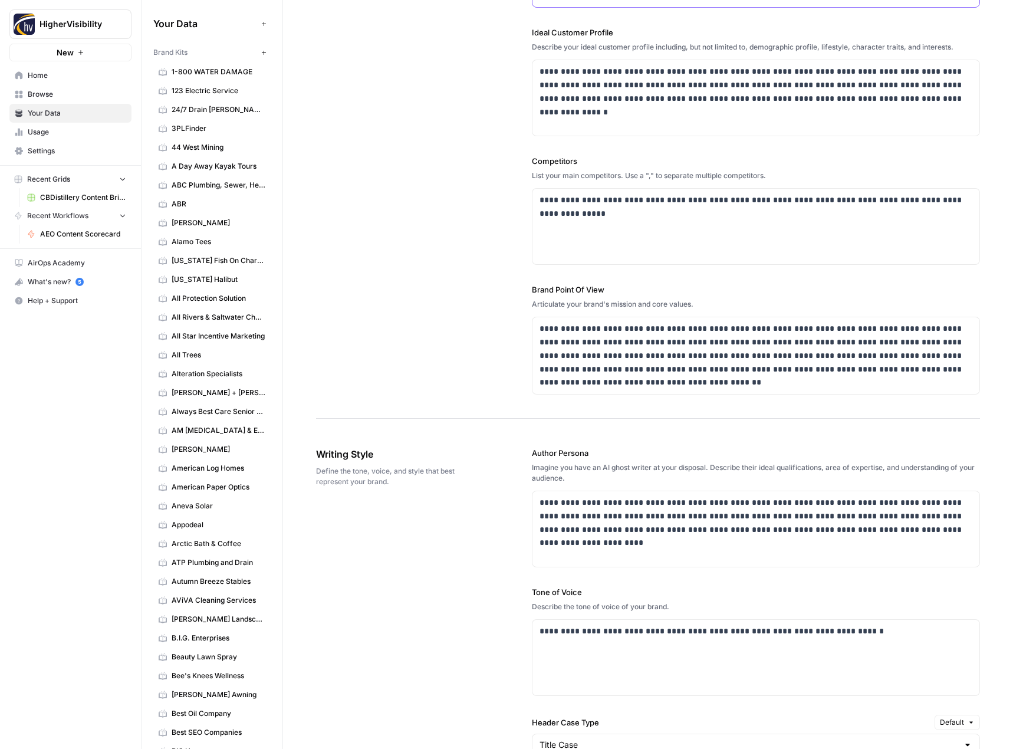
scroll to position [177, 0]
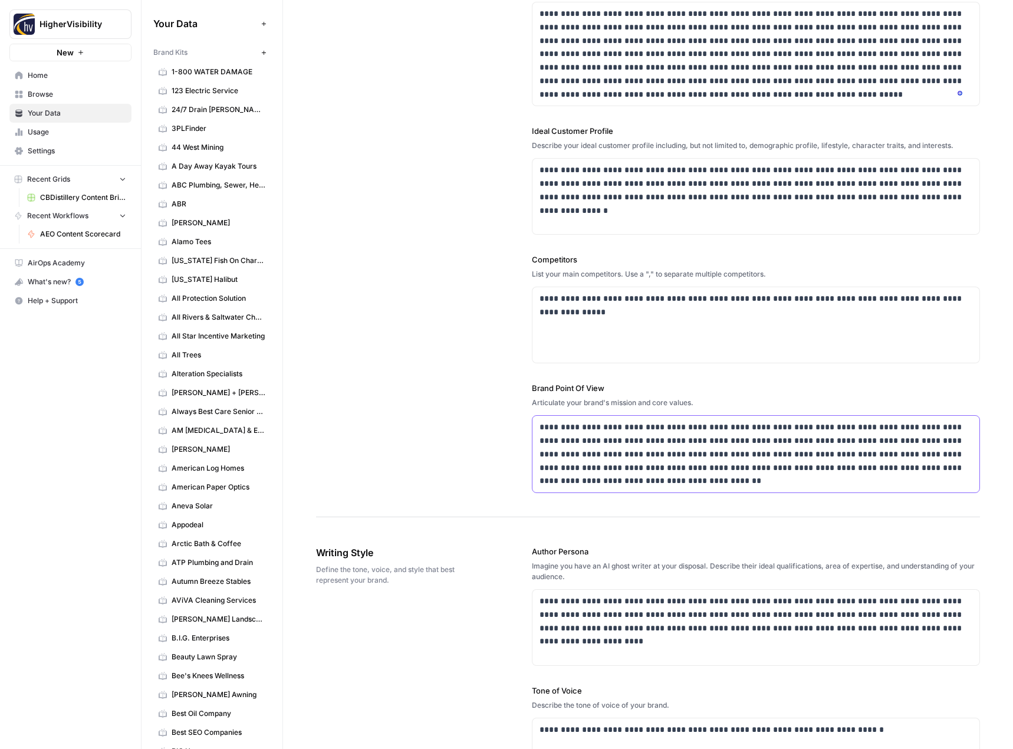
click at [630, 438] on p "**********" at bounding box center [752, 453] width 426 height 67
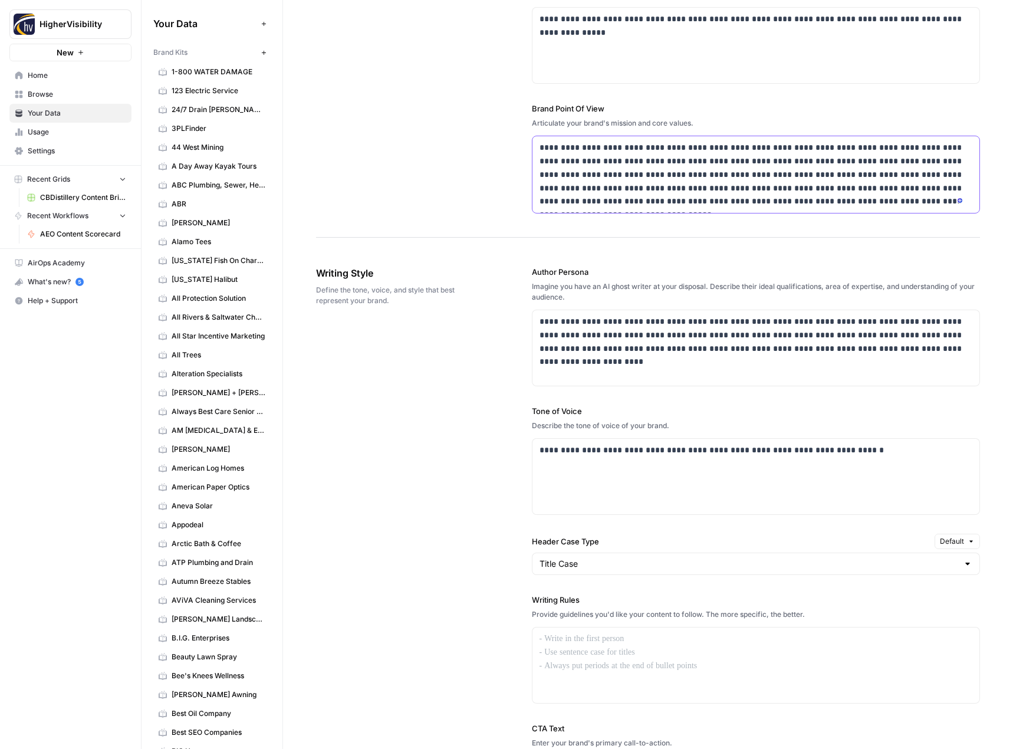
scroll to position [0, 0]
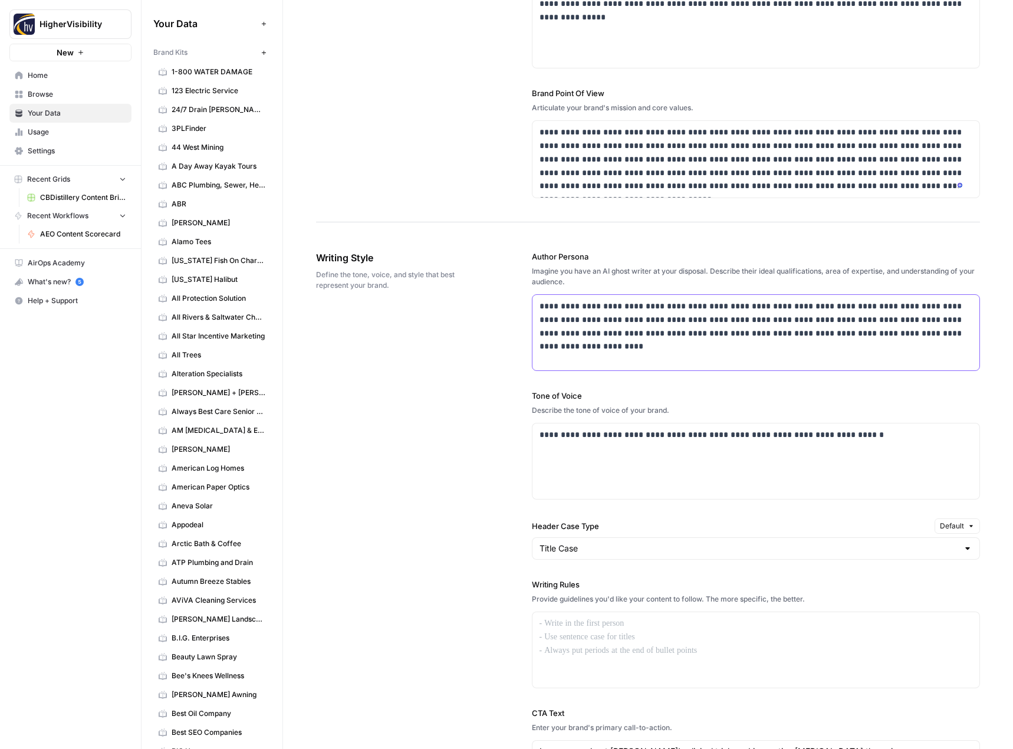
click at [744, 314] on p "**********" at bounding box center [752, 319] width 426 height 40
click at [659, 437] on p "**********" at bounding box center [752, 435] width 426 height 14
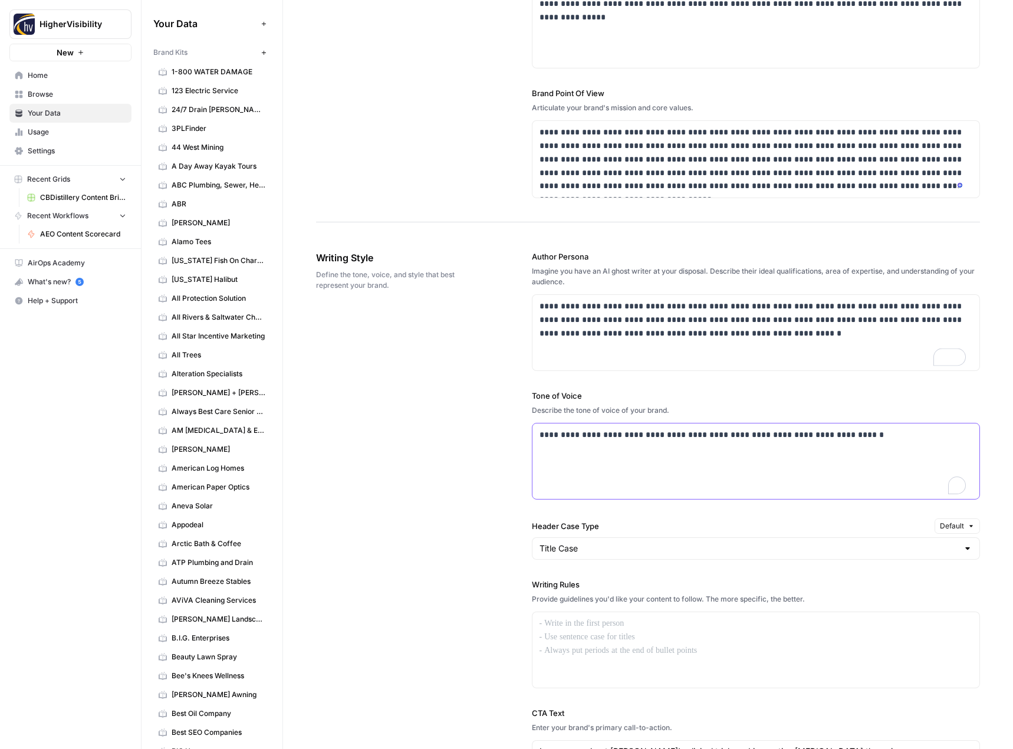
click at [659, 437] on p "**********" at bounding box center [752, 435] width 426 height 14
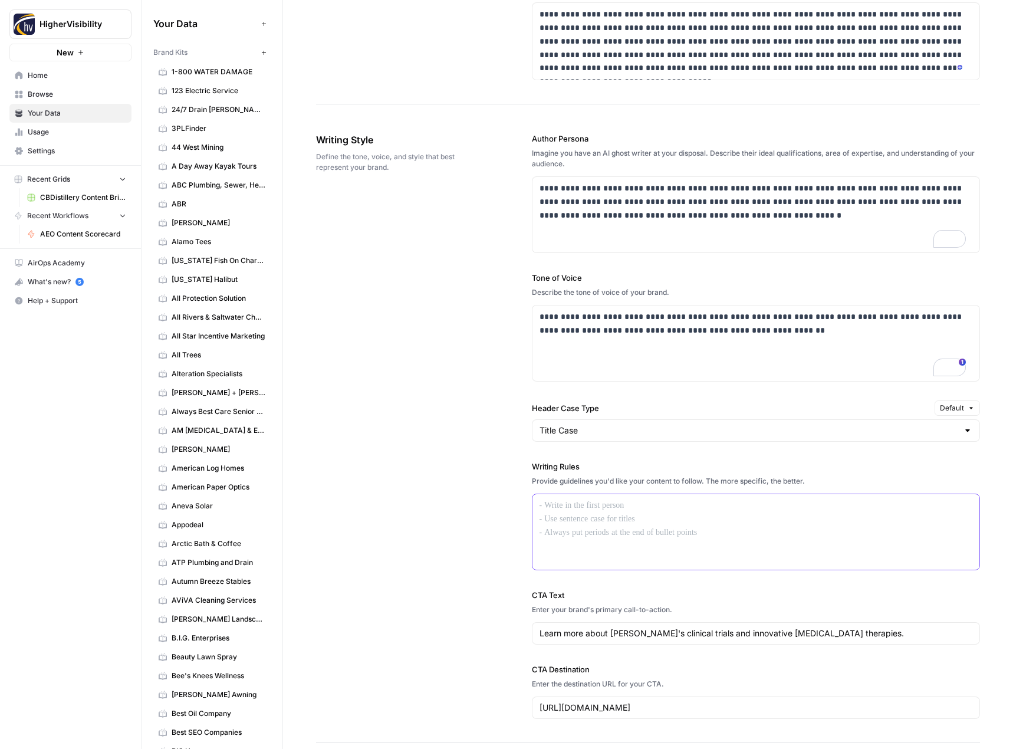
click at [601, 500] on p at bounding box center [755, 506] width 433 height 14
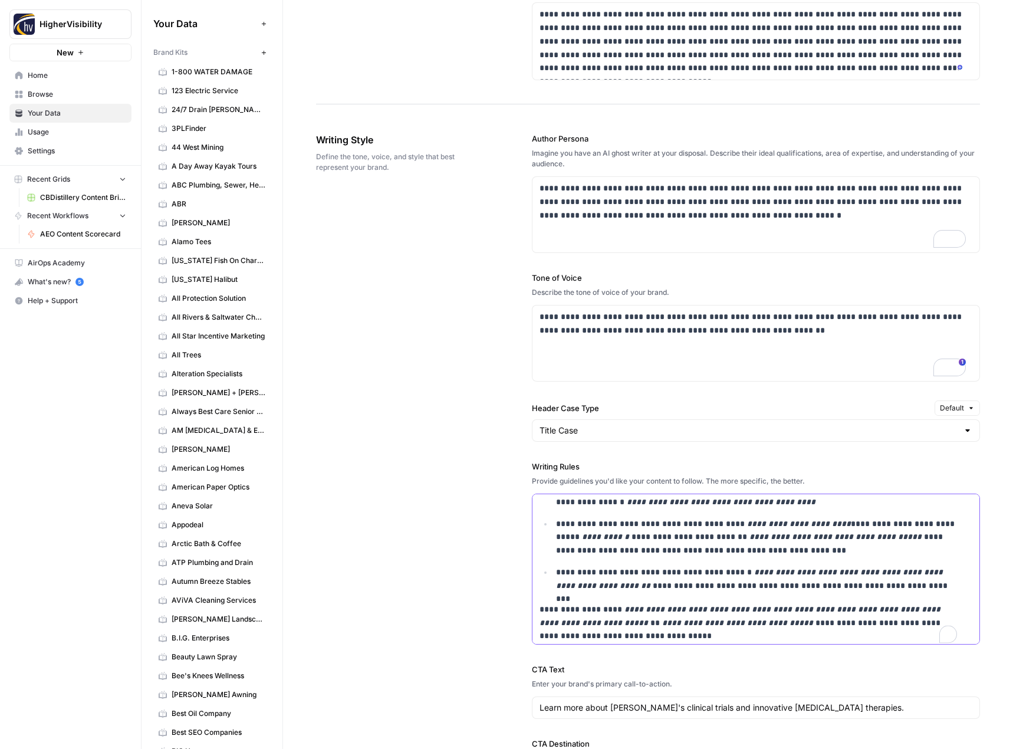
click at [535, 608] on div "**********" at bounding box center [755, 95] width 447 height 1103
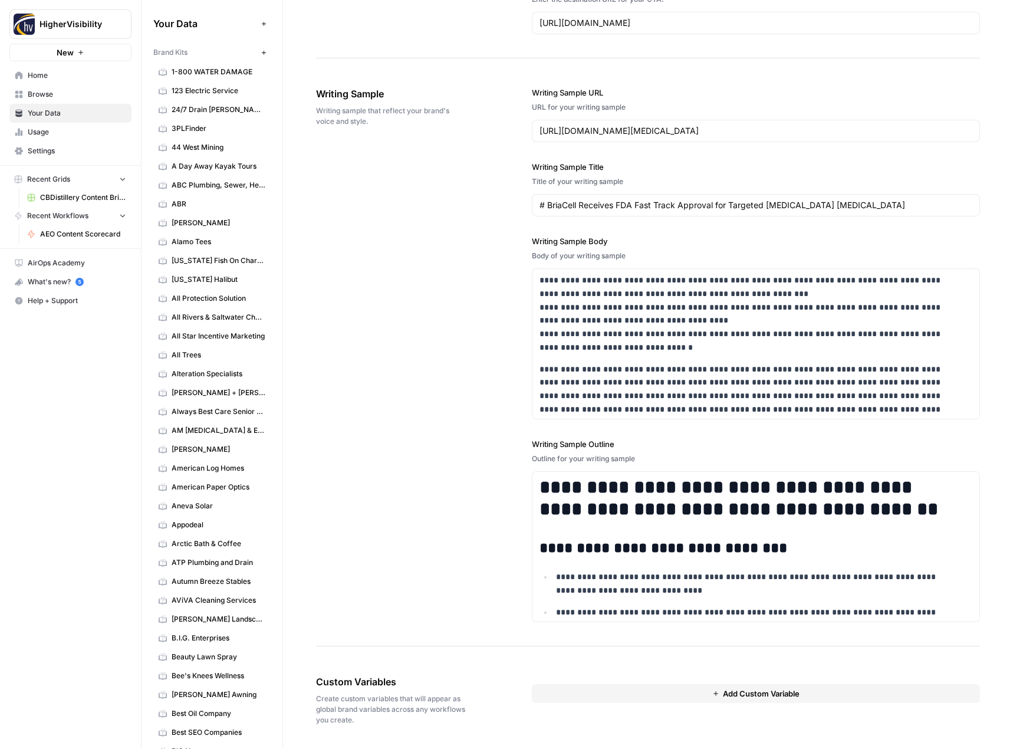
click at [588, 684] on button "Add Custom Variable" at bounding box center [756, 693] width 449 height 19
click at [587, 713] on input "text" at bounding box center [755, 715] width 413 height 11
paste input "Case Studies"
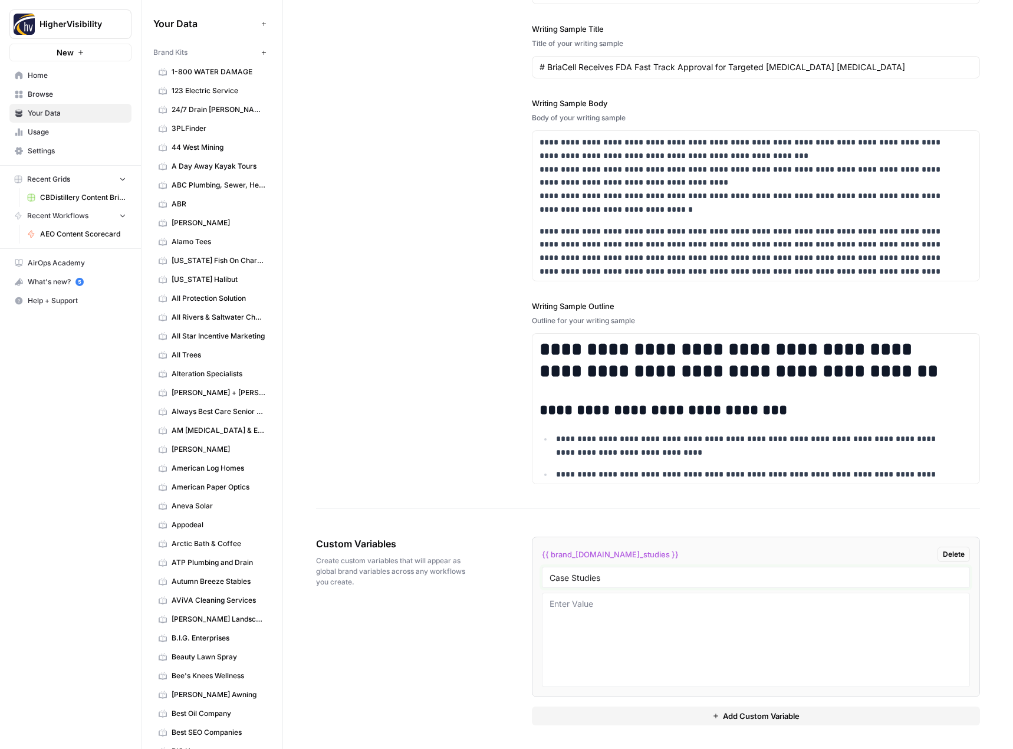
type input "Case Studies"
click at [622, 720] on button "Add Custom Variable" at bounding box center [756, 715] width 449 height 19
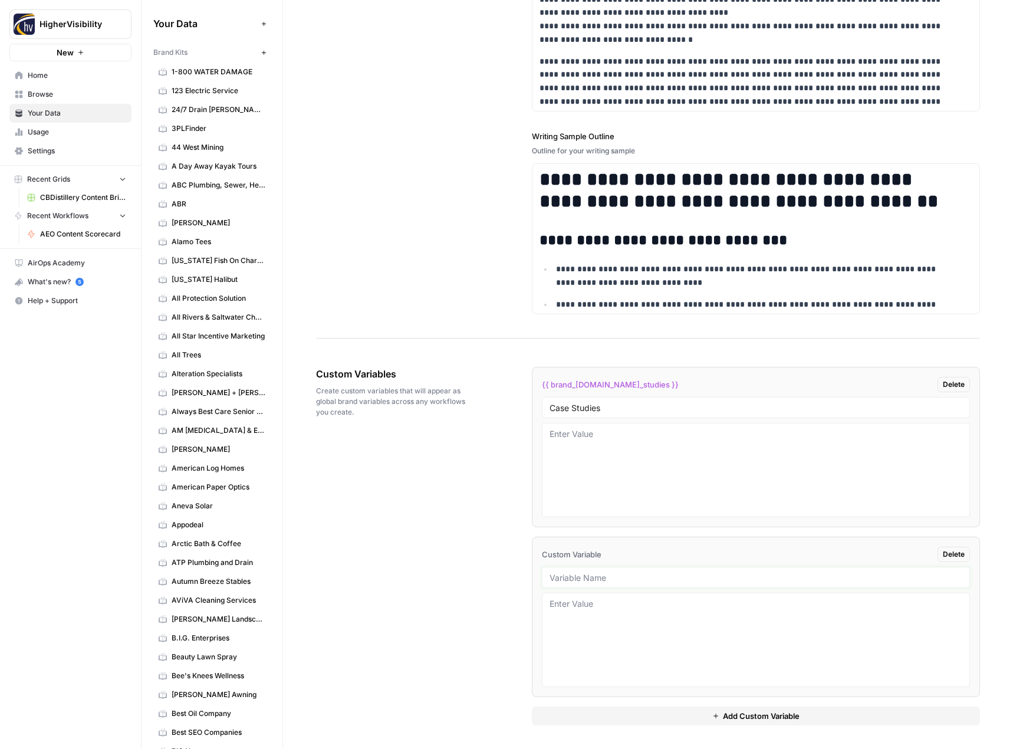
click at [580, 573] on input "text" at bounding box center [755, 577] width 413 height 11
paste input "Testimonials"
type input "Testimonials"
click at [573, 719] on button "Add Custom Variable" at bounding box center [756, 715] width 449 height 19
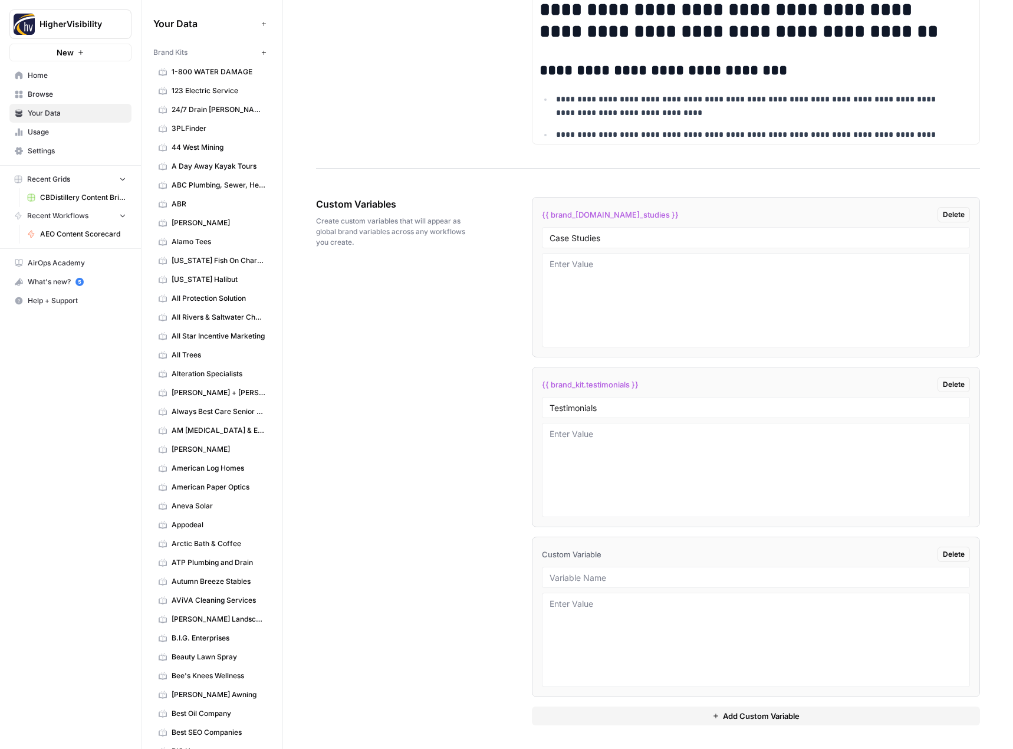
click at [577, 582] on div at bounding box center [756, 576] width 429 height 21
click at [578, 573] on input "text" at bounding box center [755, 577] width 413 height 11
paste input "Word Count"
type input "Word Count"
click at [566, 717] on button "Add Custom Variable" at bounding box center [756, 715] width 449 height 19
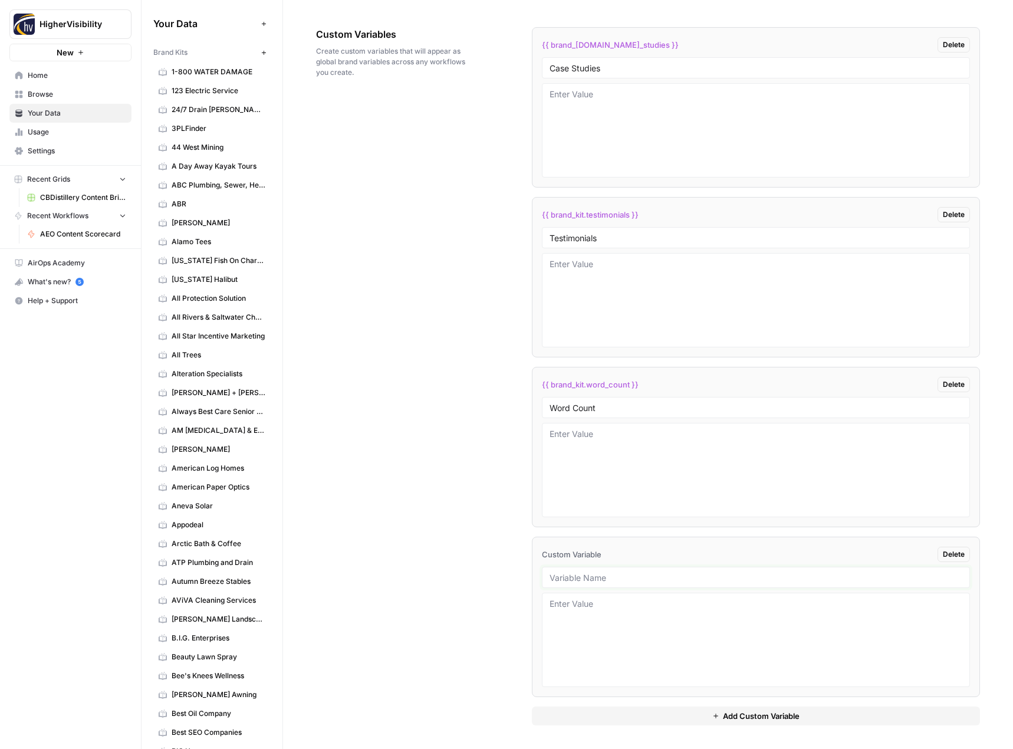
click at [576, 582] on input "text" at bounding box center [755, 577] width 413 height 11
paste input "Custom Location Page Outline"
type input "Custom Location Page Outline"
click at [602, 717] on button "Add Custom Variable" at bounding box center [756, 715] width 449 height 19
click at [603, 580] on input "text" at bounding box center [755, 577] width 413 height 11
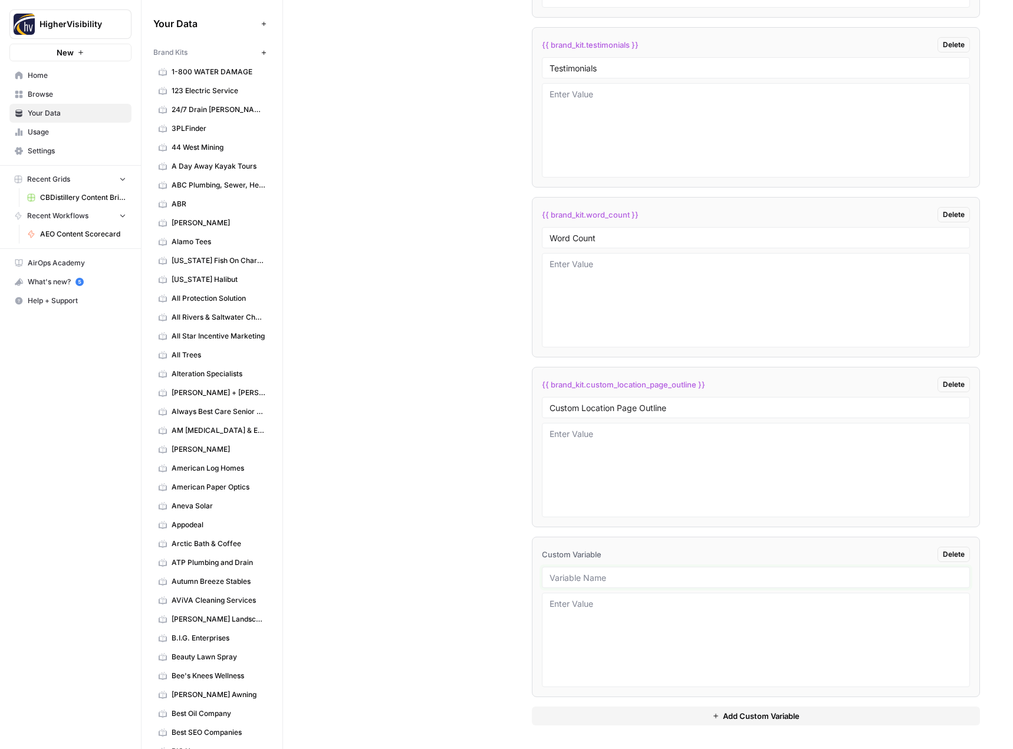
paste input "Industry"
type input "Industry"
click at [605, 707] on button "Add Custom Variable" at bounding box center [756, 715] width 449 height 19
click at [585, 579] on input "text" at bounding box center [755, 577] width 413 height 11
paste input "Location Page Services"
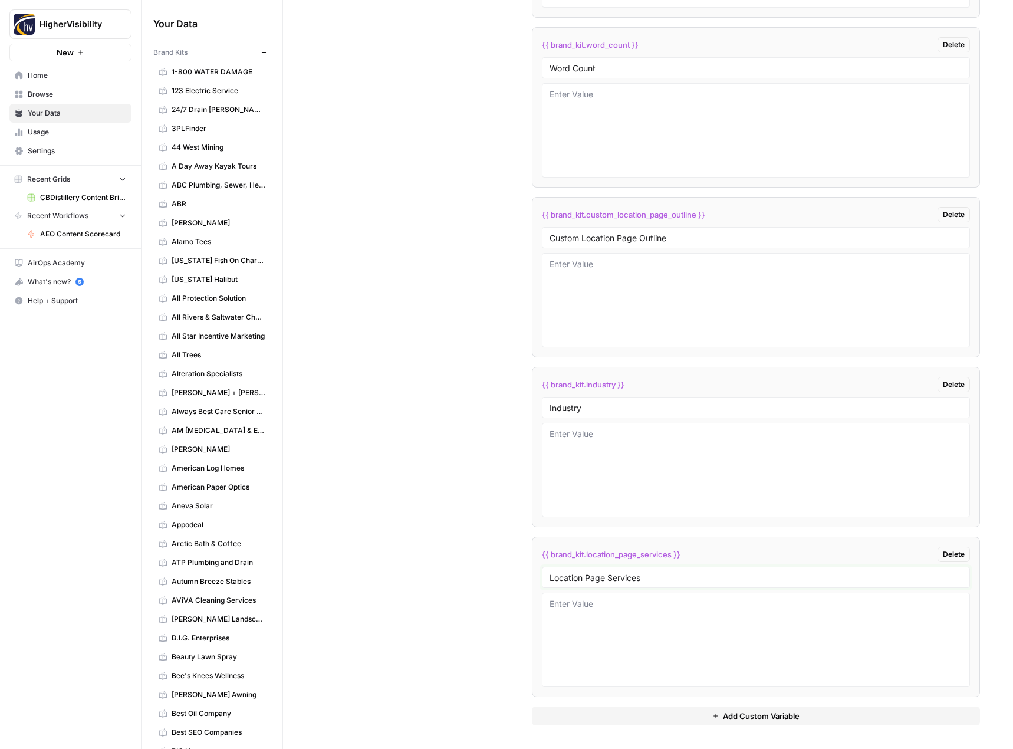
type input "Location Page Services"
drag, startPoint x: 561, startPoint y: 458, endPoint x: 555, endPoint y: 446, distance: 13.2
click at [561, 458] on textarea at bounding box center [755, 470] width 413 height 84
paste textarea "biotechnology"
type textarea "biotechnology"
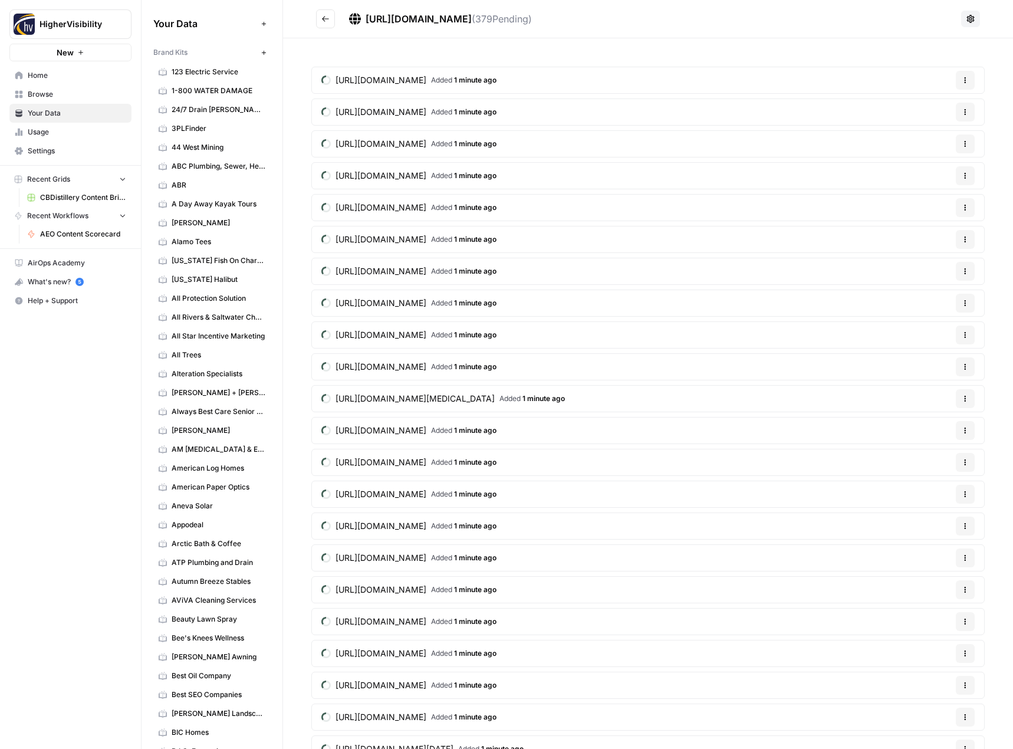
scroll to position [1120, 0]
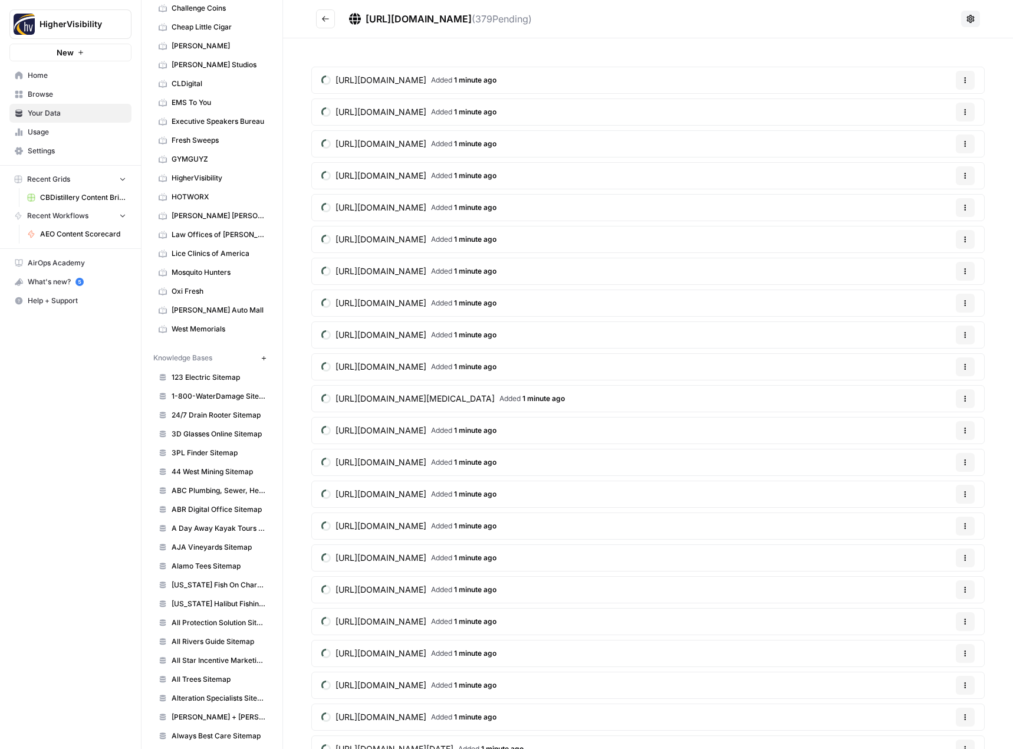
drag, startPoint x: 461, startPoint y: 27, endPoint x: 544, endPoint y: 34, distance: 83.5
click at [544, 34] on header "[URL][DOMAIN_NAME] ( 379 Pending)" at bounding box center [648, 19] width 730 height 38
click at [545, 33] on header "[URL][DOMAIN_NAME] ( 379 Pending)" at bounding box center [648, 19] width 730 height 38
drag, startPoint x: 545, startPoint y: 28, endPoint x: 454, endPoint y: 25, distance: 90.8
click at [454, 25] on h2 "[URL][DOMAIN_NAME] ( 379 Pending)" at bounding box center [636, 18] width 640 height 19
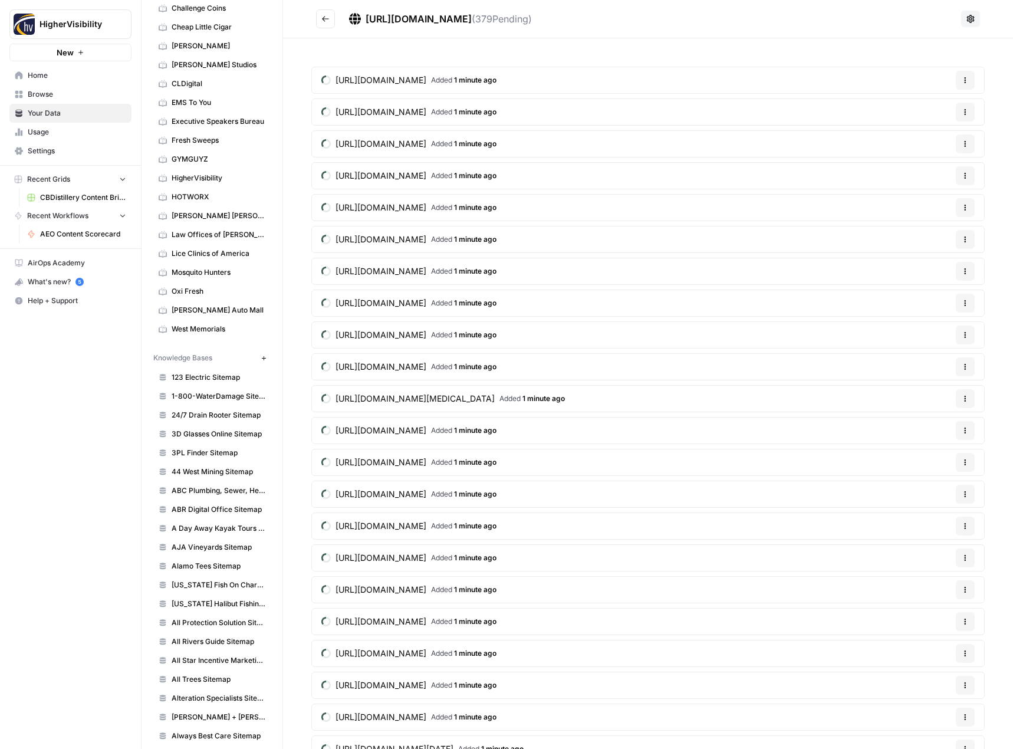
copy span "/sitemap_index.xml"
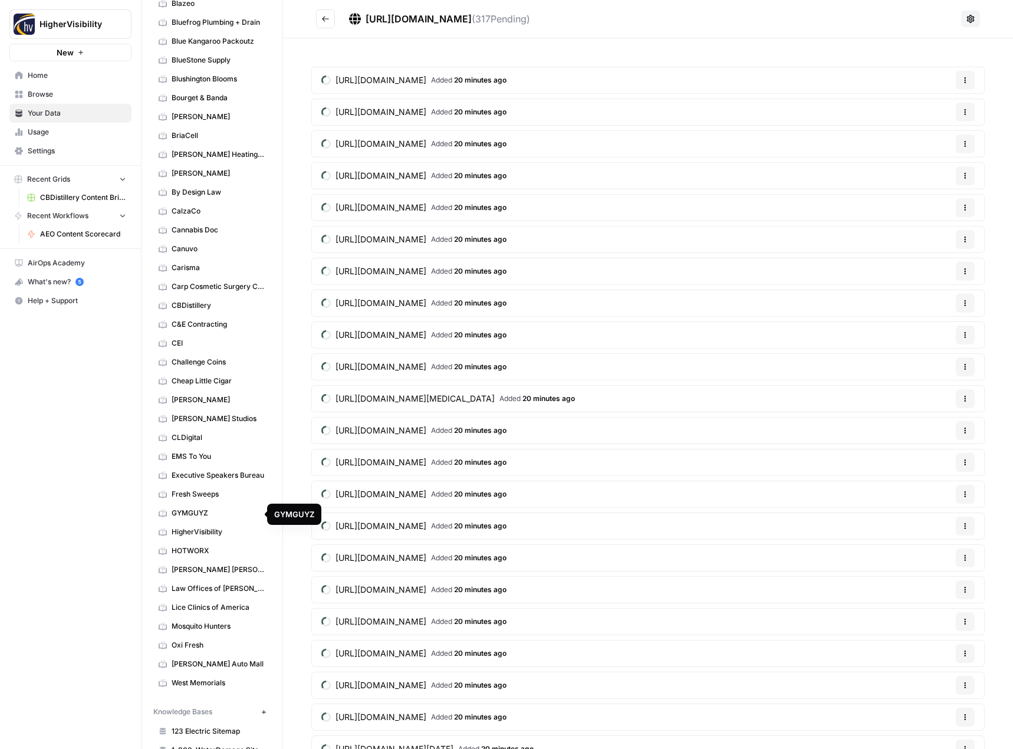
scroll to position [472, 0]
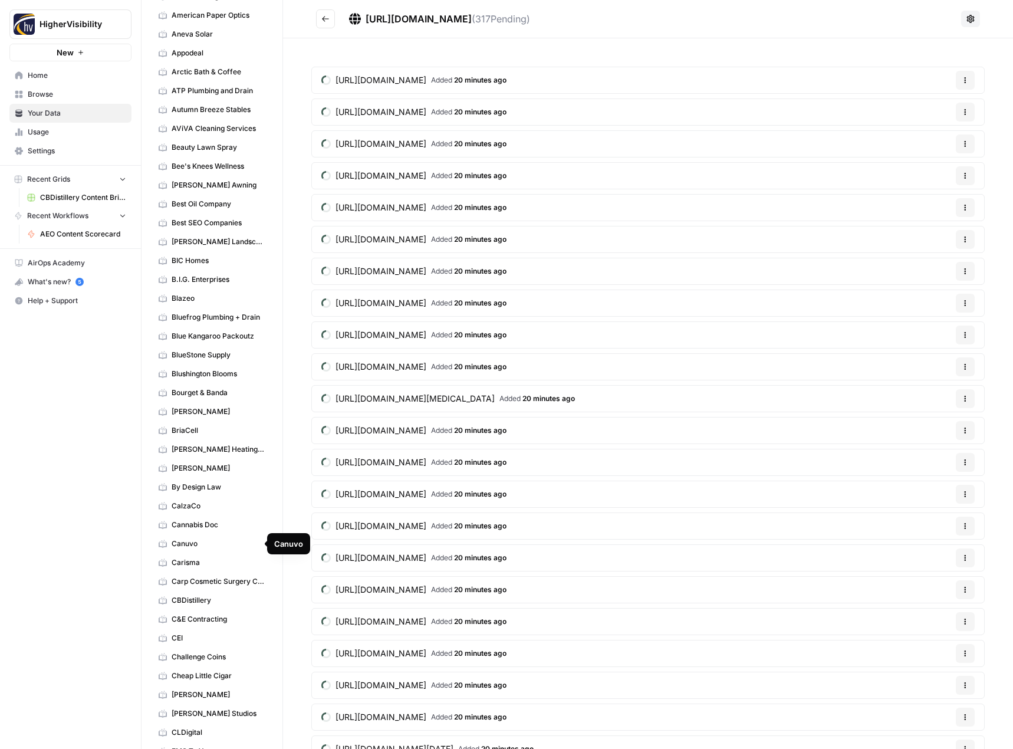
click at [203, 562] on span "Carisma" at bounding box center [219, 562] width 94 height 11
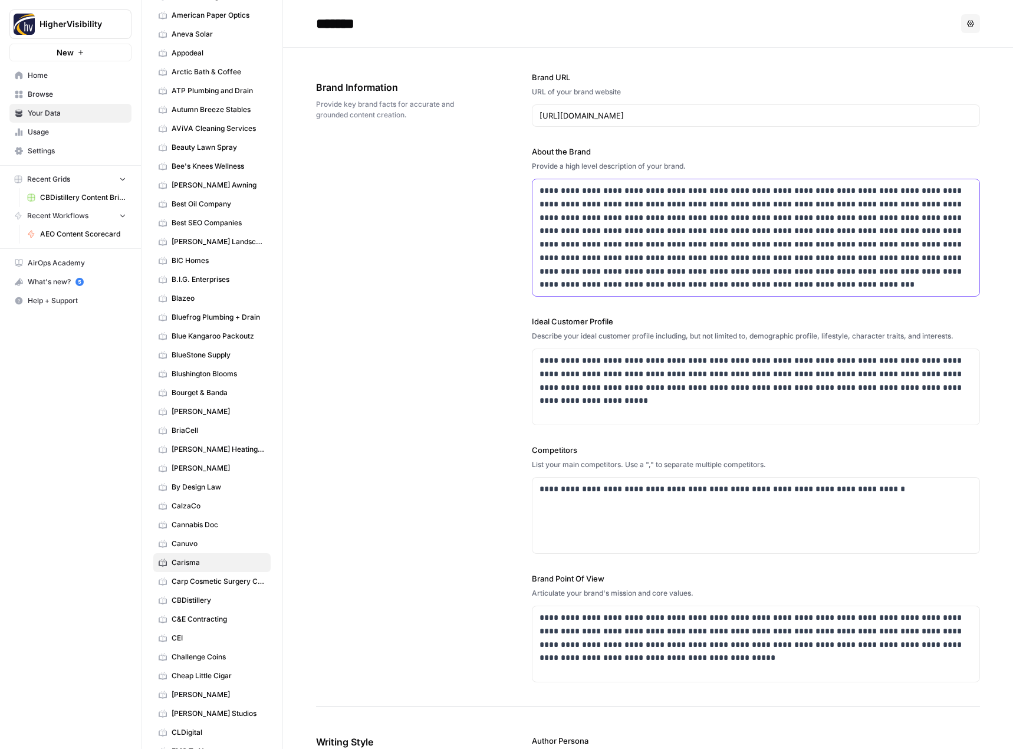
click at [580, 237] on p "**********" at bounding box center [752, 237] width 426 height 107
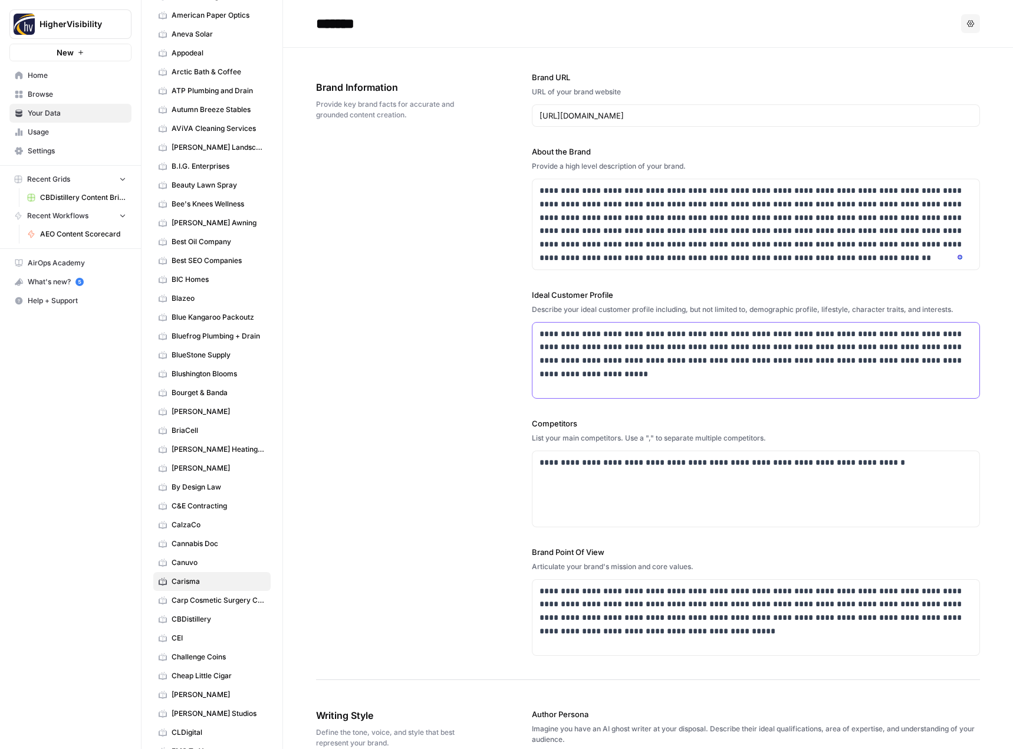
click at [766, 367] on p "**********" at bounding box center [752, 354] width 426 height 54
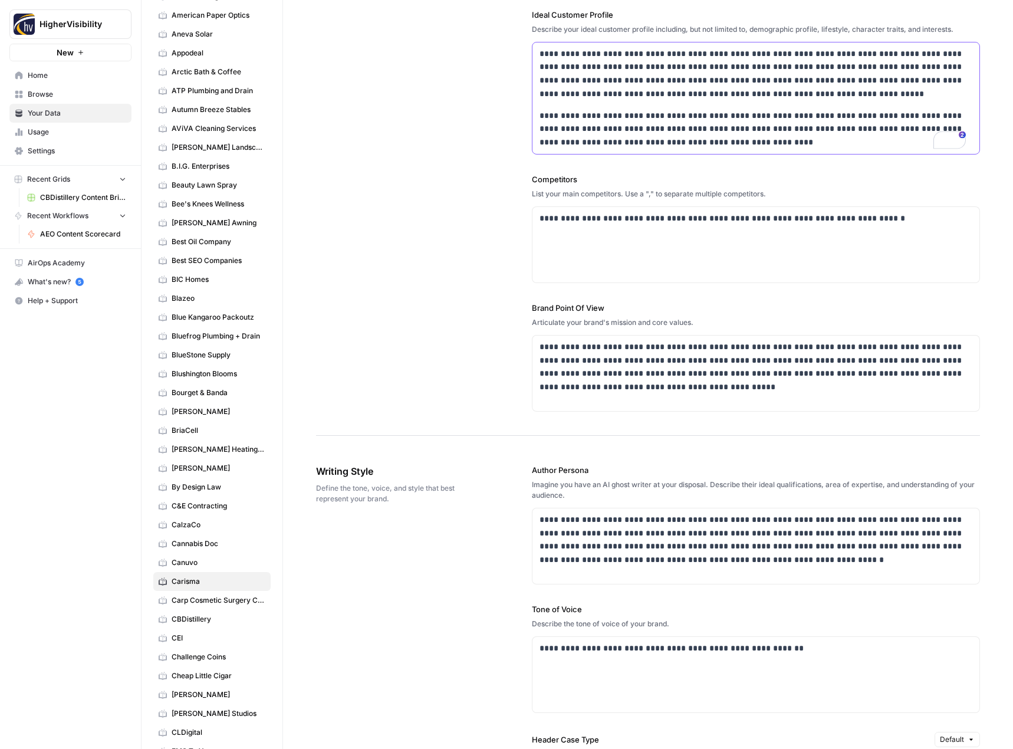
scroll to position [295, 0]
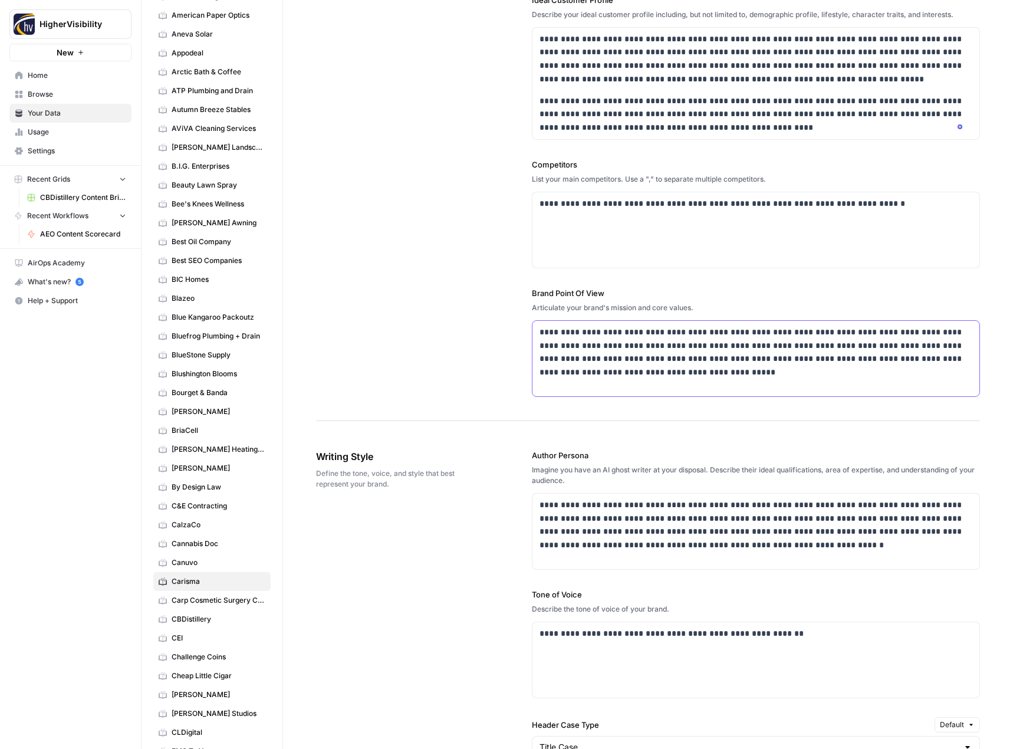
click at [716, 360] on p "**********" at bounding box center [752, 352] width 426 height 54
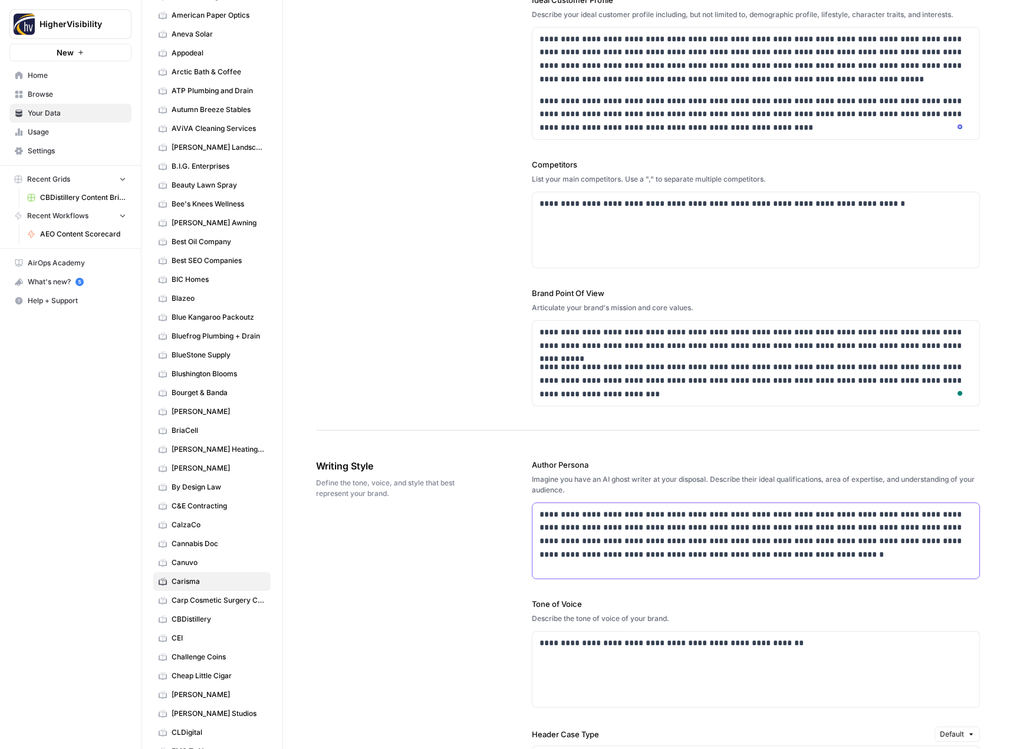
click at [614, 506] on div "**********" at bounding box center [755, 540] width 447 height 75
click at [607, 639] on p "**********" at bounding box center [752, 643] width 426 height 14
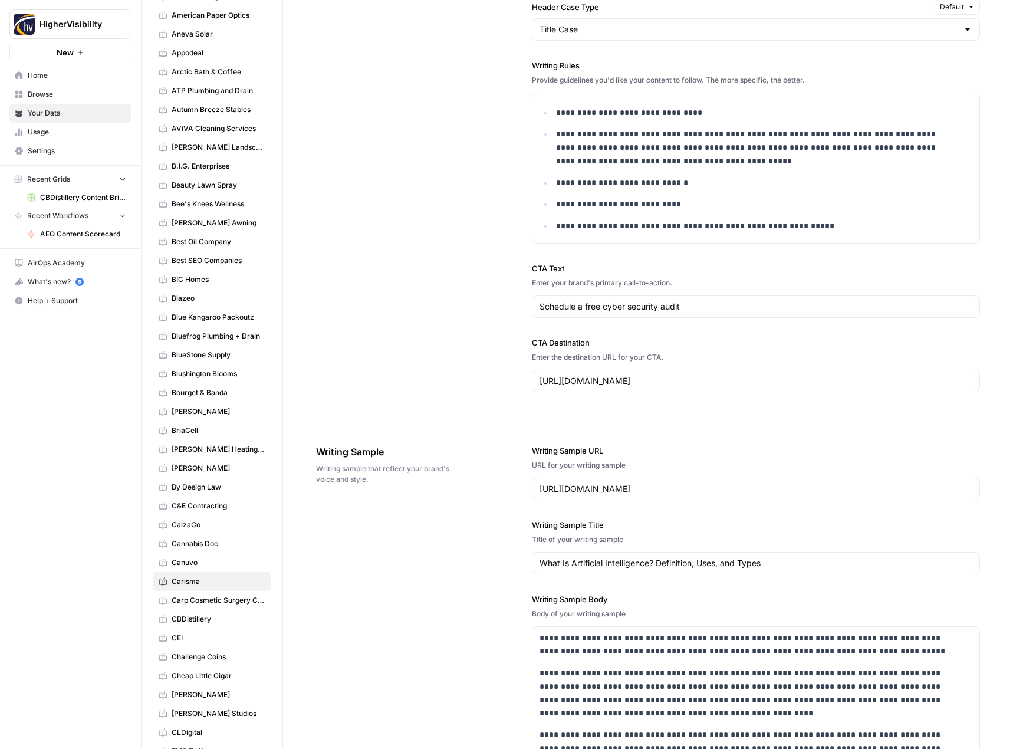
scroll to position [0, 0]
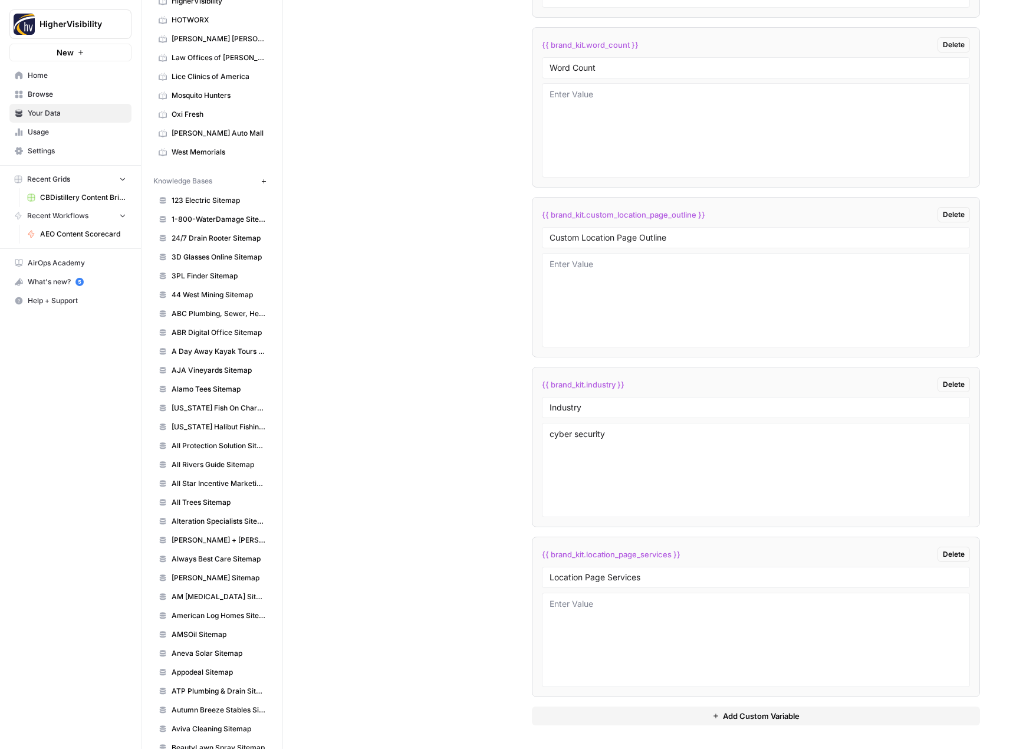
click at [261, 181] on icon "button" at bounding box center [263, 181] width 4 height 4
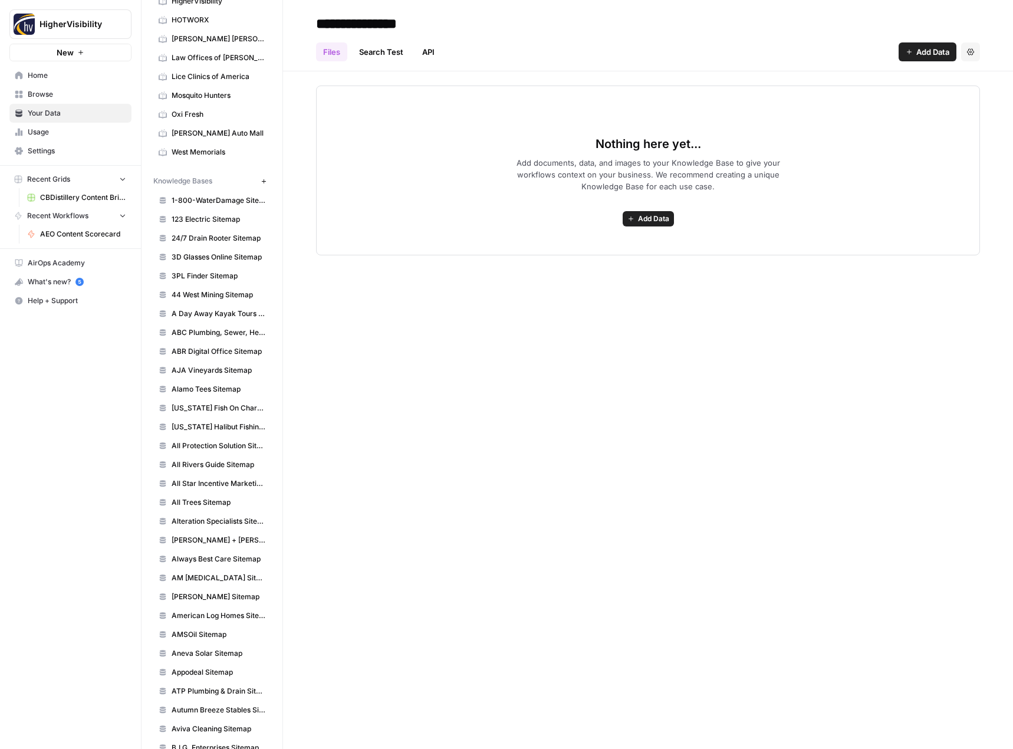
type input "**********"
click at [651, 216] on span "Add Data" at bounding box center [653, 218] width 31 height 11
click at [623, 258] on span "Web Scrape" at bounding box center [604, 261] width 107 height 12
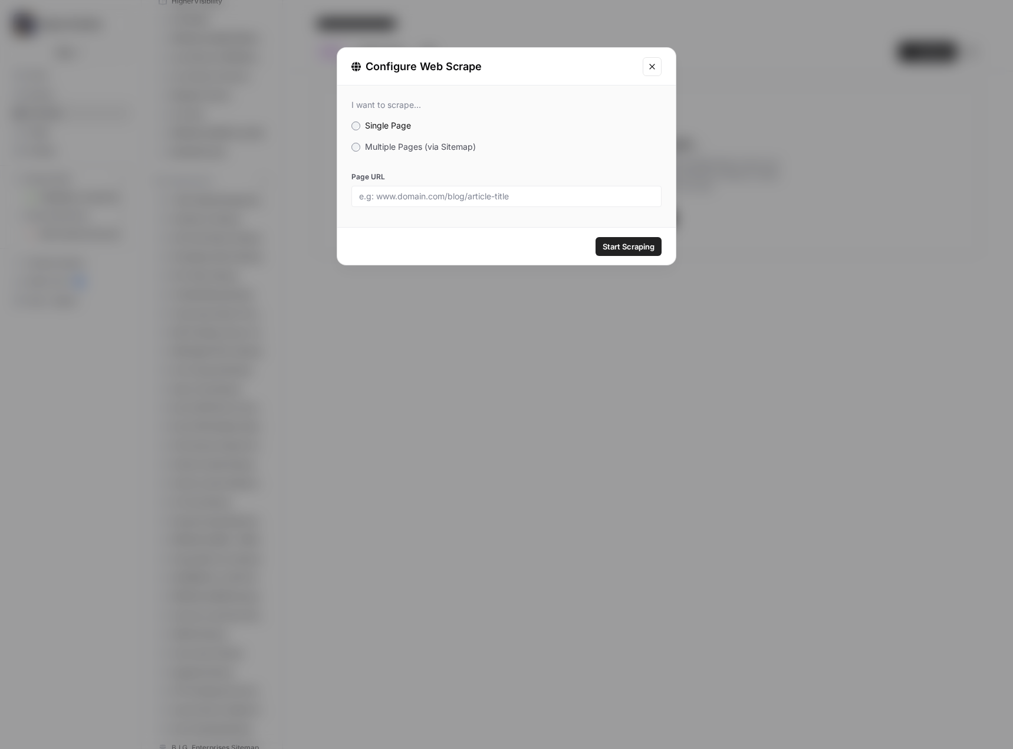
click at [405, 151] on label "Multiple Pages (via Sitemap)" at bounding box center [506, 147] width 310 height 12
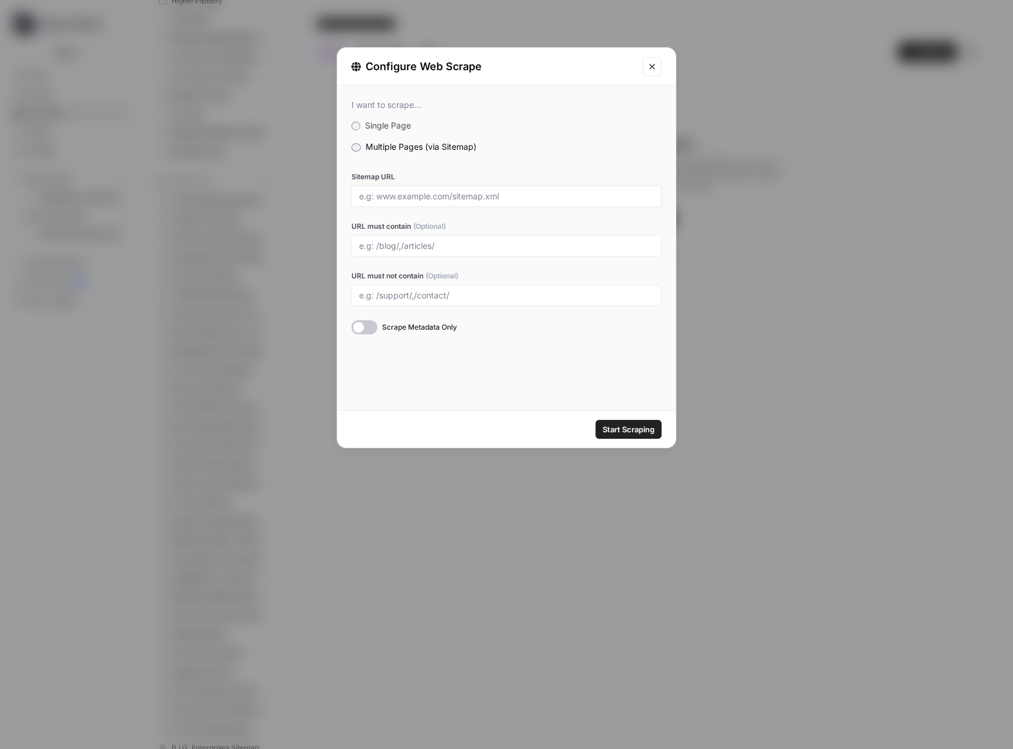
click at [423, 199] on input "Sitemap URL" at bounding box center [506, 196] width 295 height 11
paste input "https://www.carisma.net/sitemap_index.xml"
type input "https://www.carisma.net/sitemap_index.xml"
click at [625, 426] on span "Start Scraping" at bounding box center [628, 429] width 52 height 12
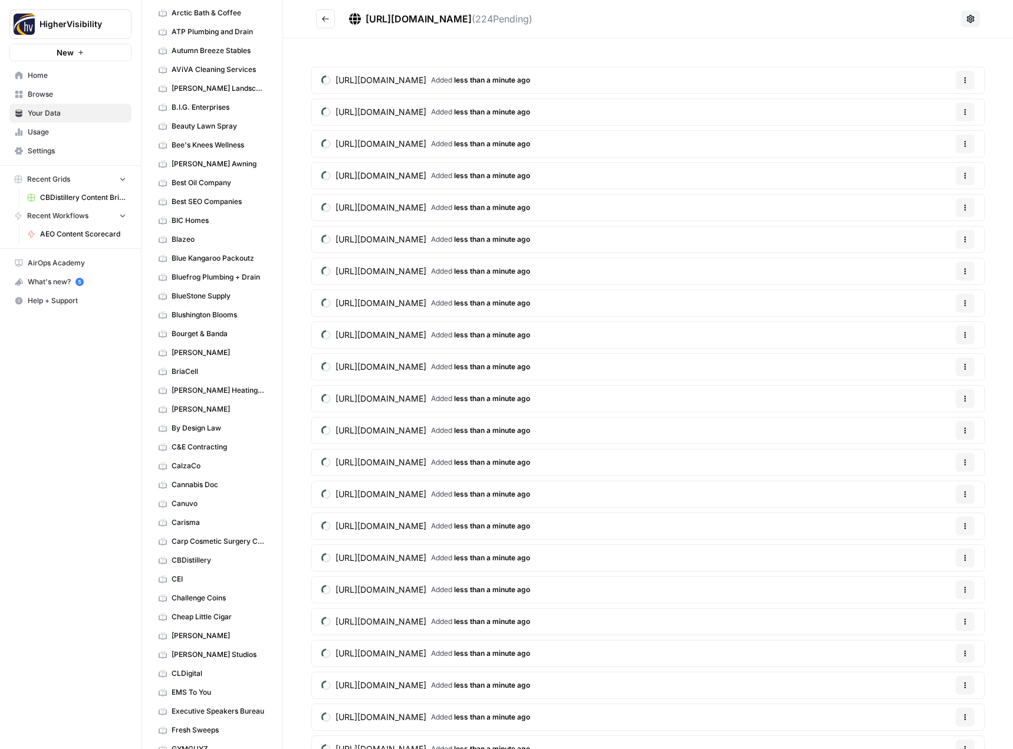
click at [206, 540] on span "Carp Cosmetic Surgery Center" at bounding box center [219, 541] width 94 height 11
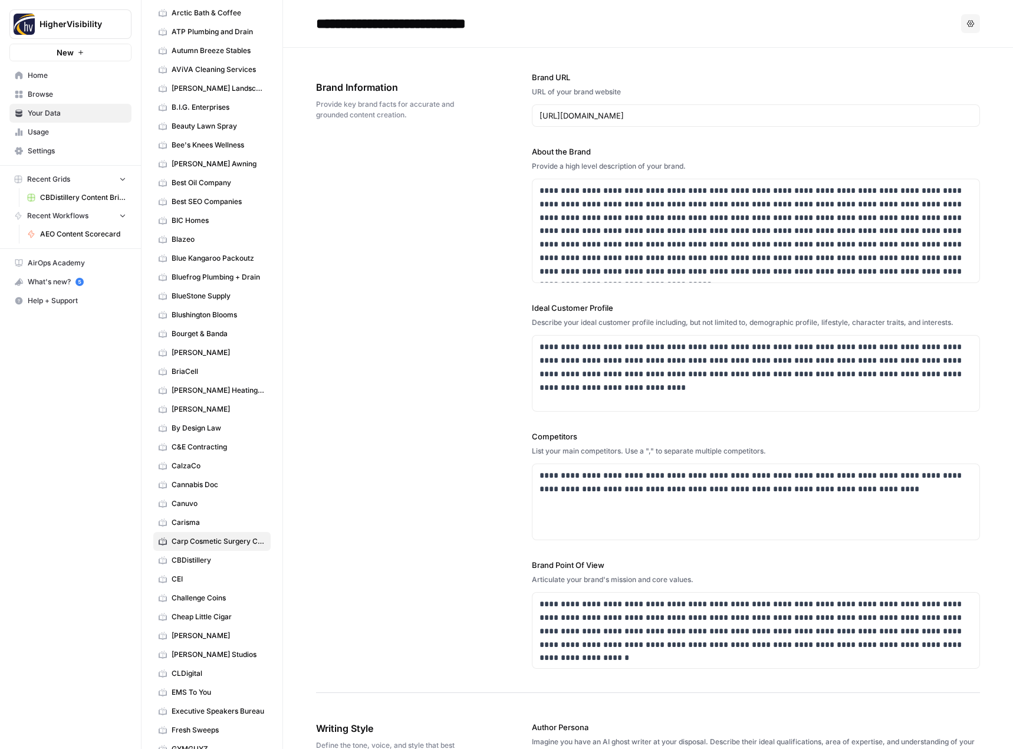
click at [686, 29] on h2 "**********" at bounding box center [636, 23] width 640 height 19
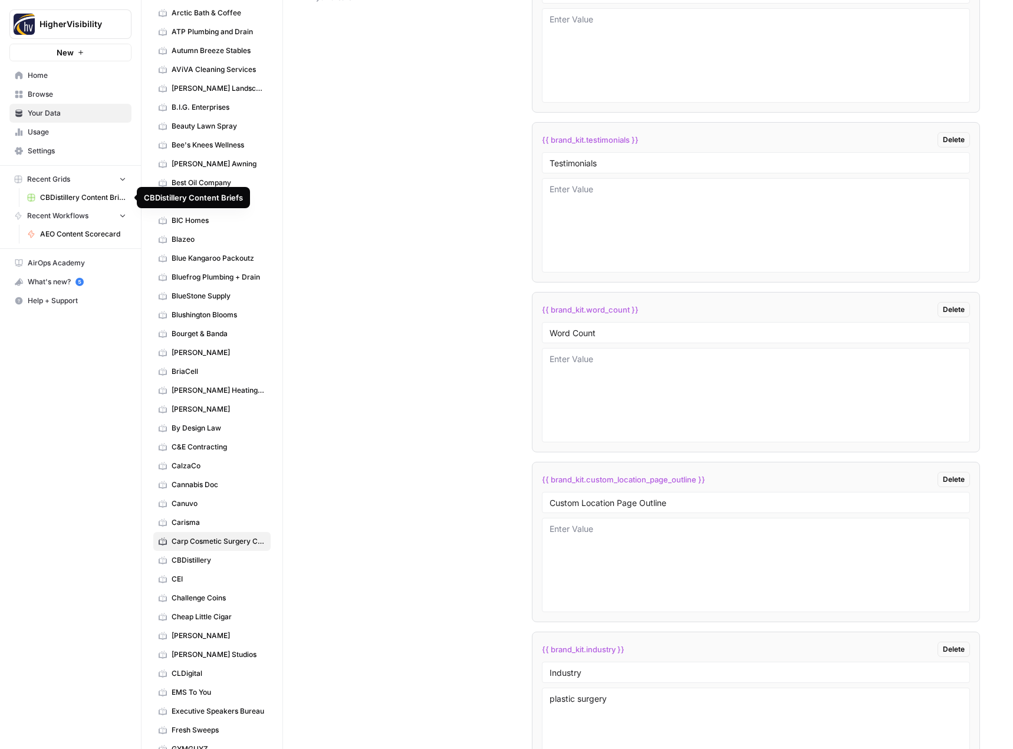
scroll to position [2334, 0]
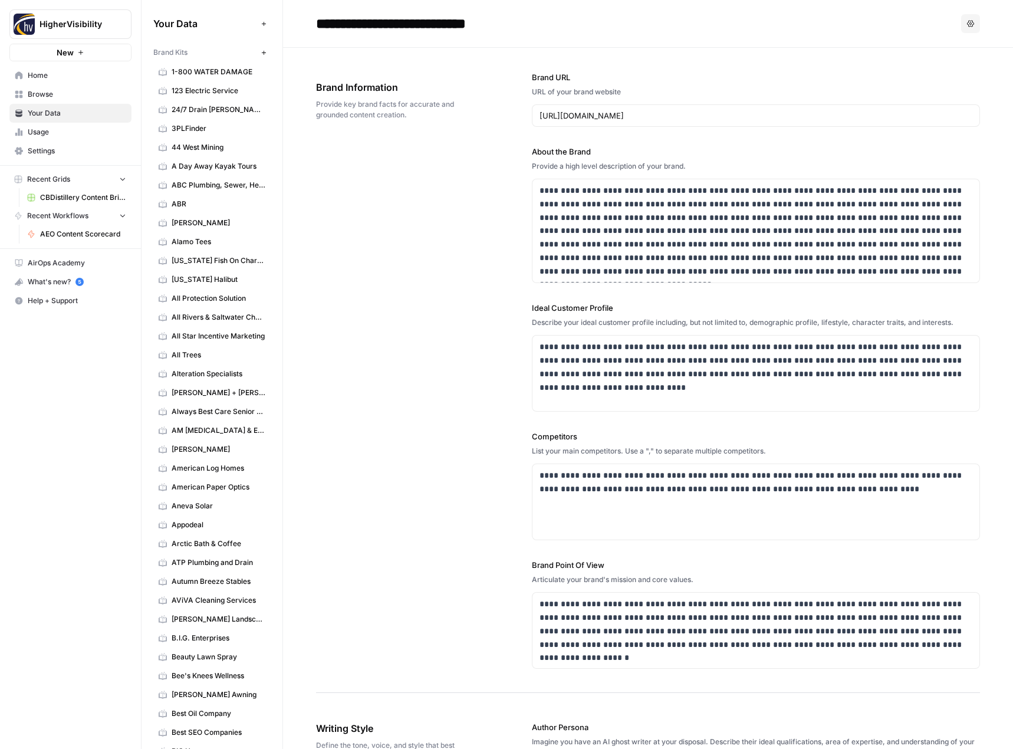
scroll to position [531, 0]
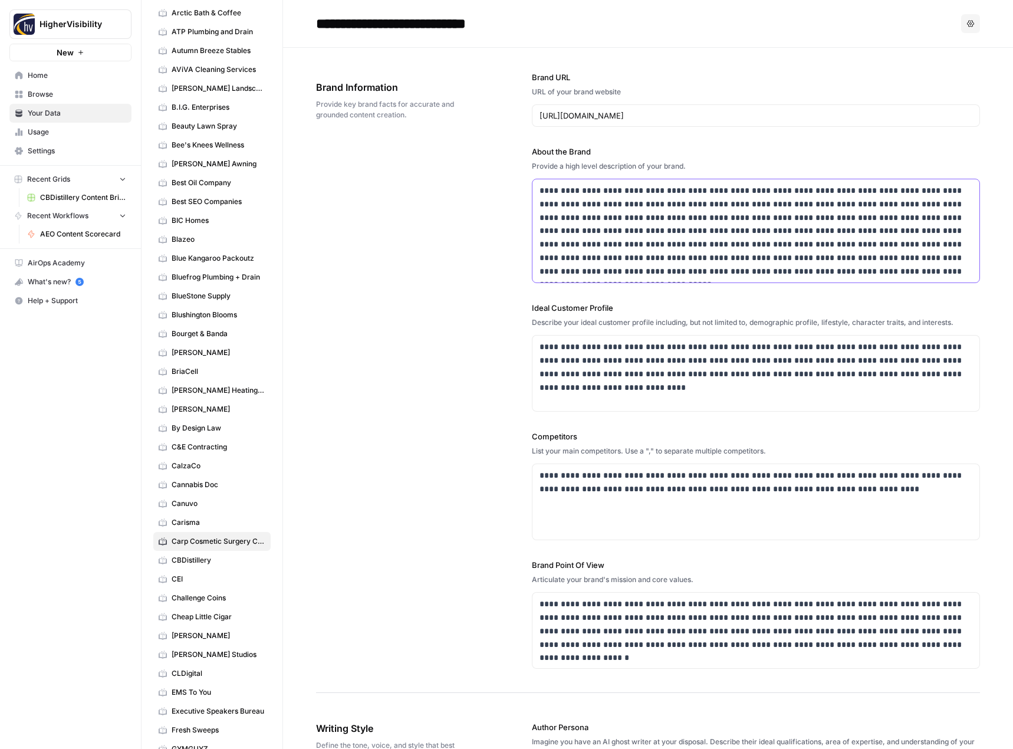
click at [660, 193] on p "**********" at bounding box center [752, 231] width 426 height 94
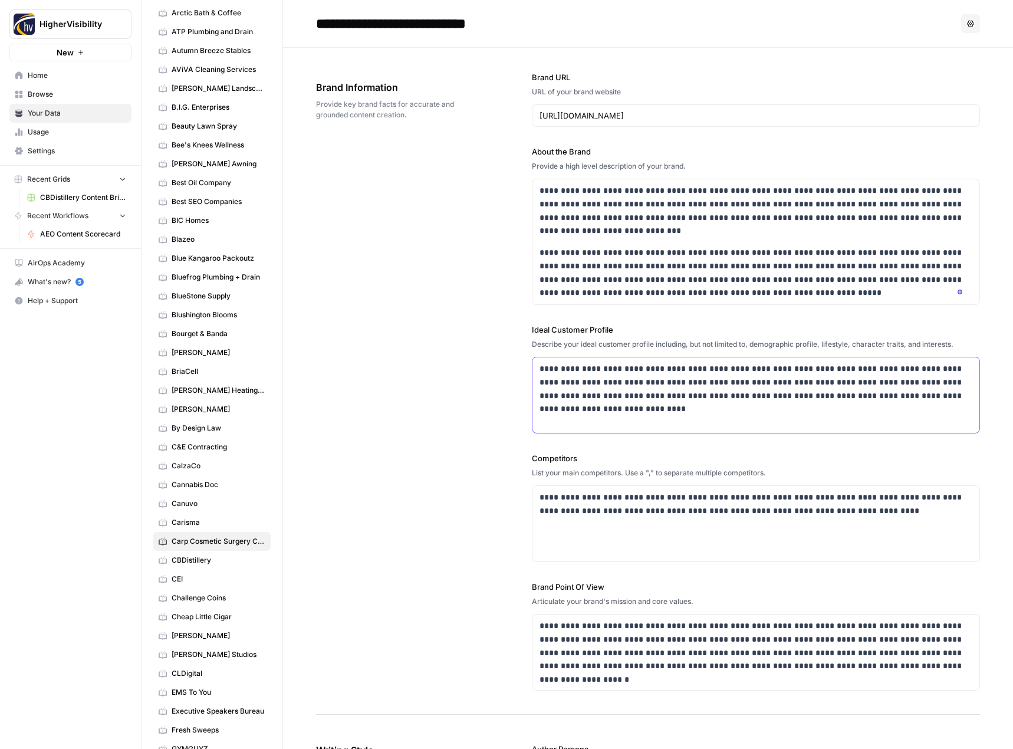
click at [581, 395] on p "**********" at bounding box center [752, 389] width 426 height 54
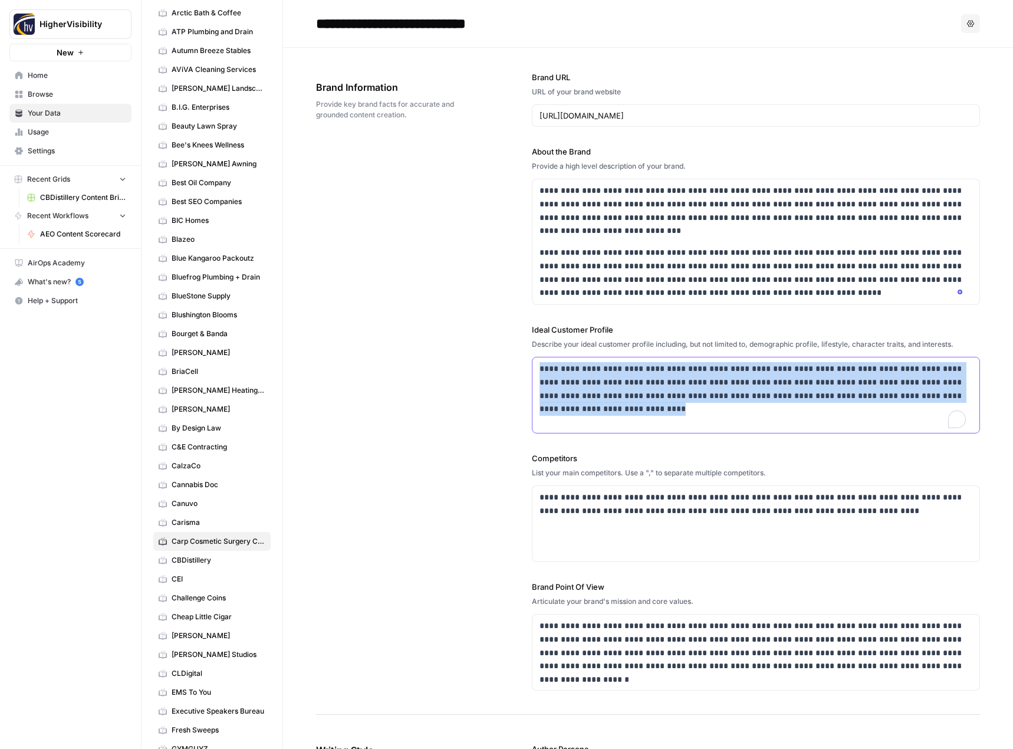
click at [581, 395] on p "**********" at bounding box center [752, 389] width 426 height 54
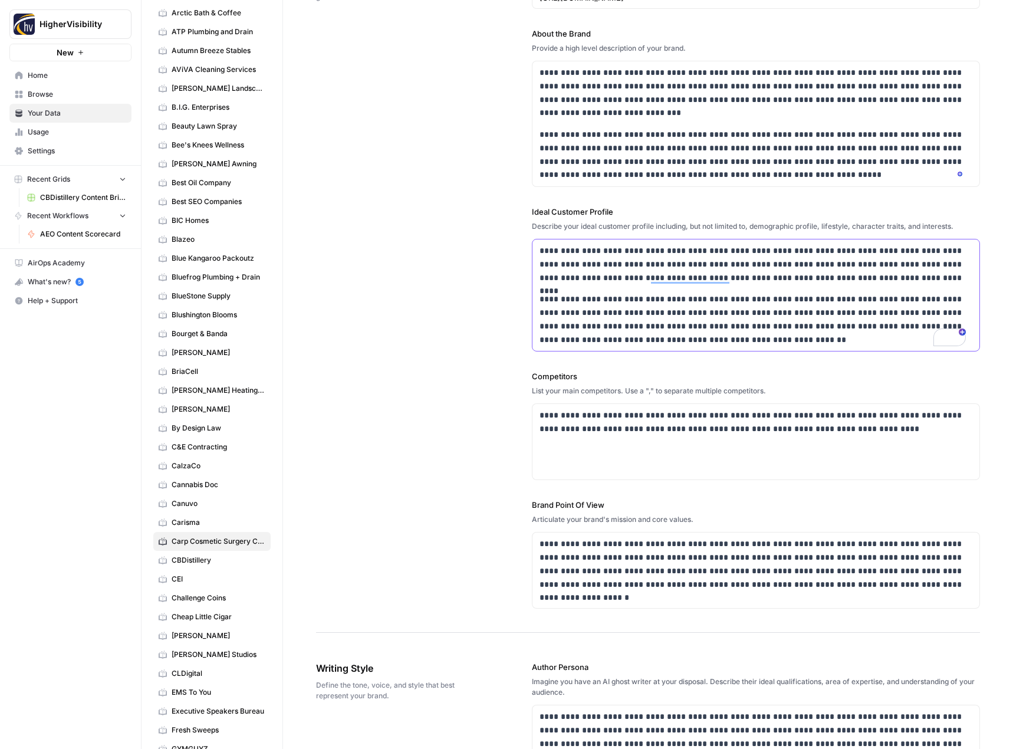
scroll to position [236, 0]
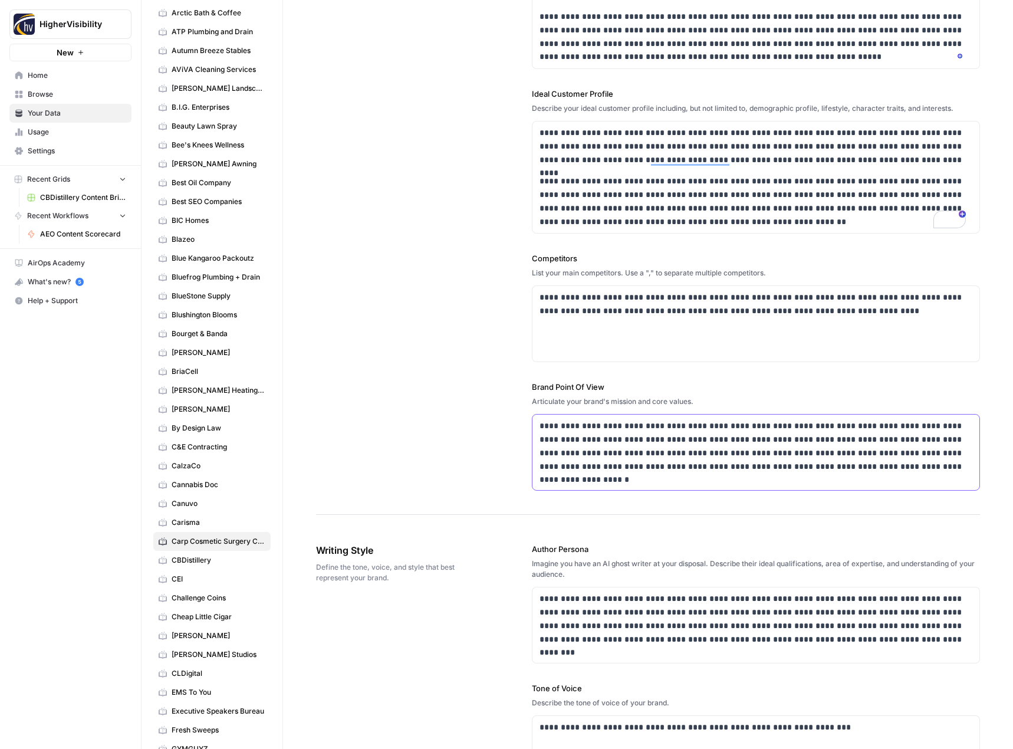
click at [573, 429] on p "**********" at bounding box center [752, 446] width 426 height 54
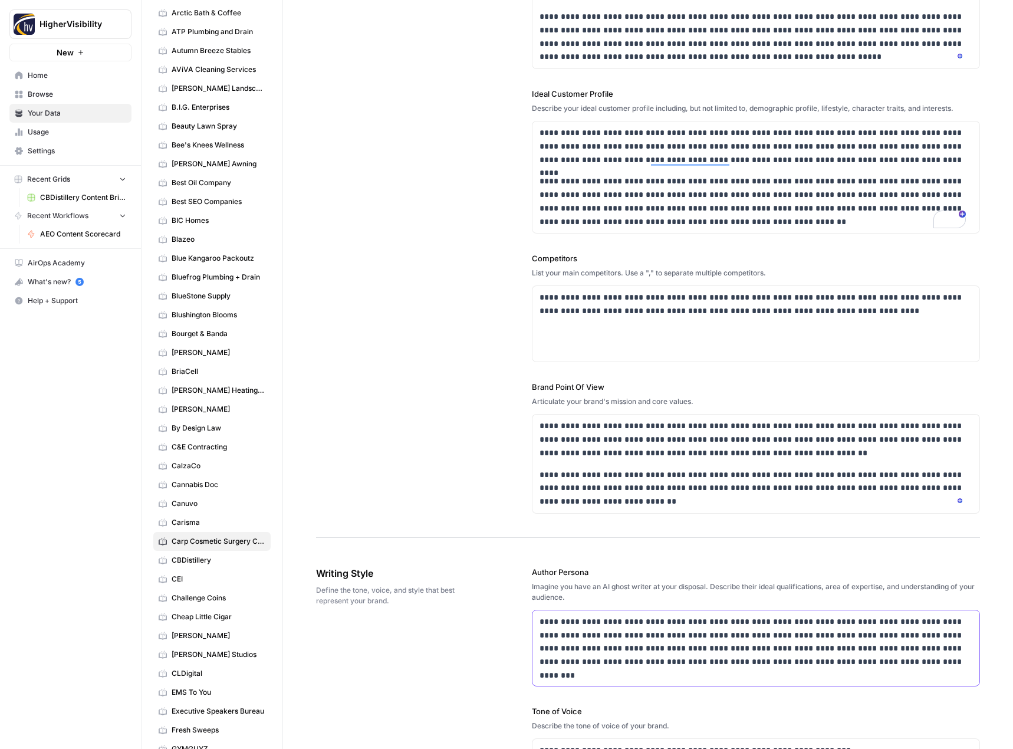
click at [597, 630] on p "**********" at bounding box center [752, 642] width 426 height 54
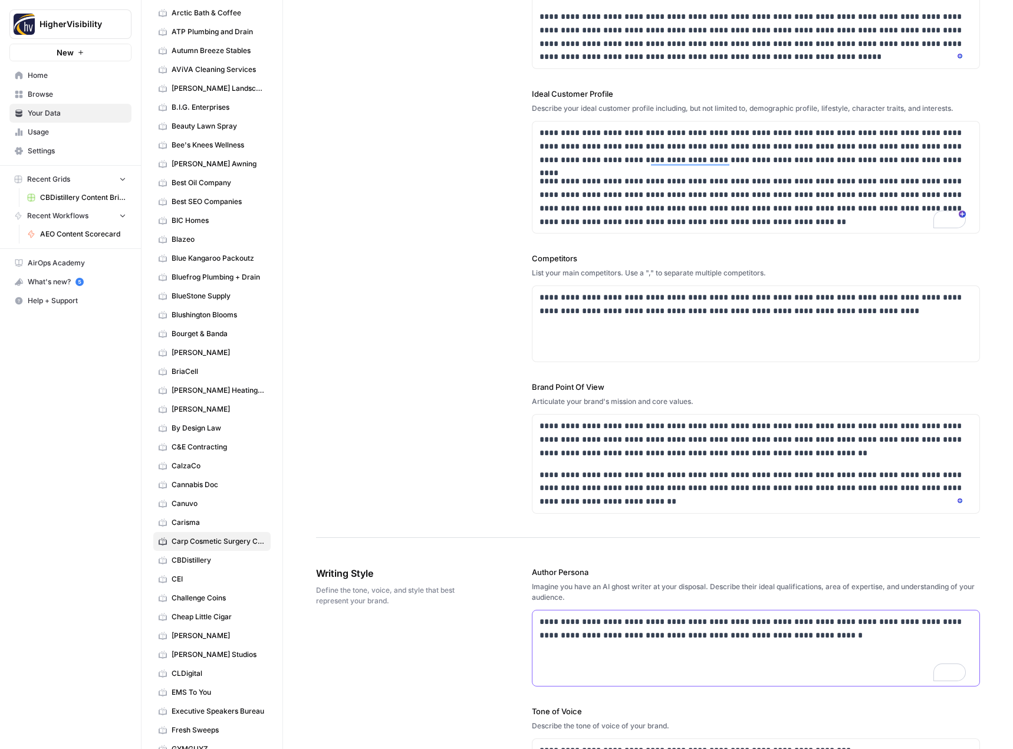
click at [606, 623] on p "**********" at bounding box center [752, 628] width 426 height 27
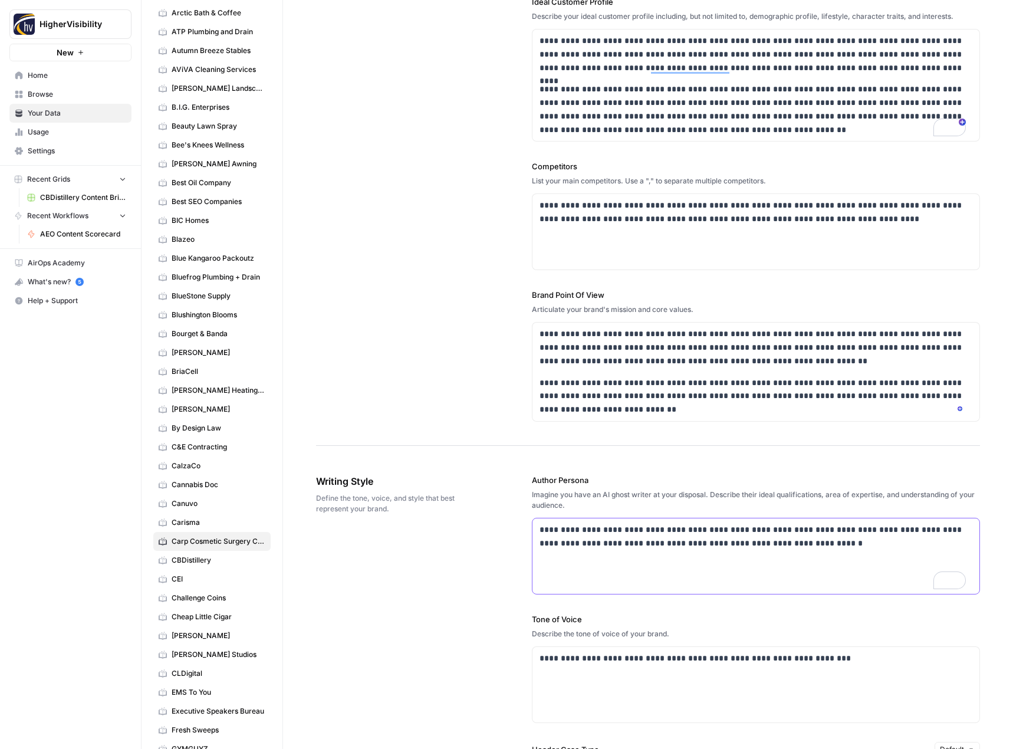
scroll to position [472, 0]
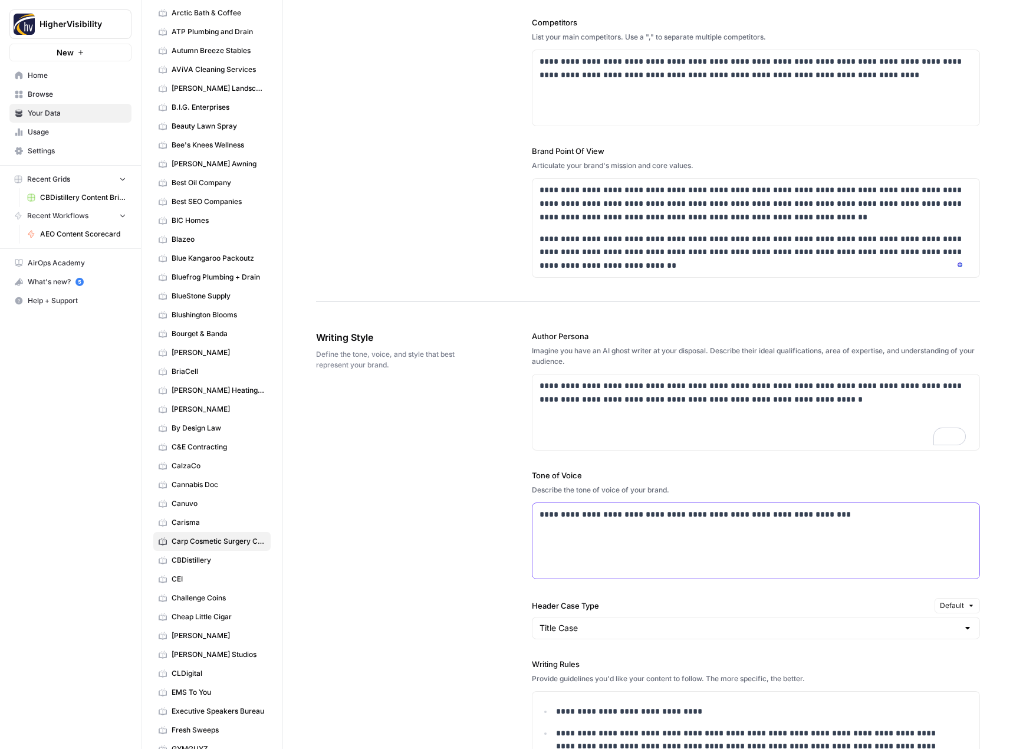
click at [597, 519] on p "**********" at bounding box center [752, 515] width 426 height 14
click at [65, 463] on div "HigherVisibility New Home Browse Your Data Usage Settings Recent Grids CBDistil…" at bounding box center [70, 374] width 141 height 749
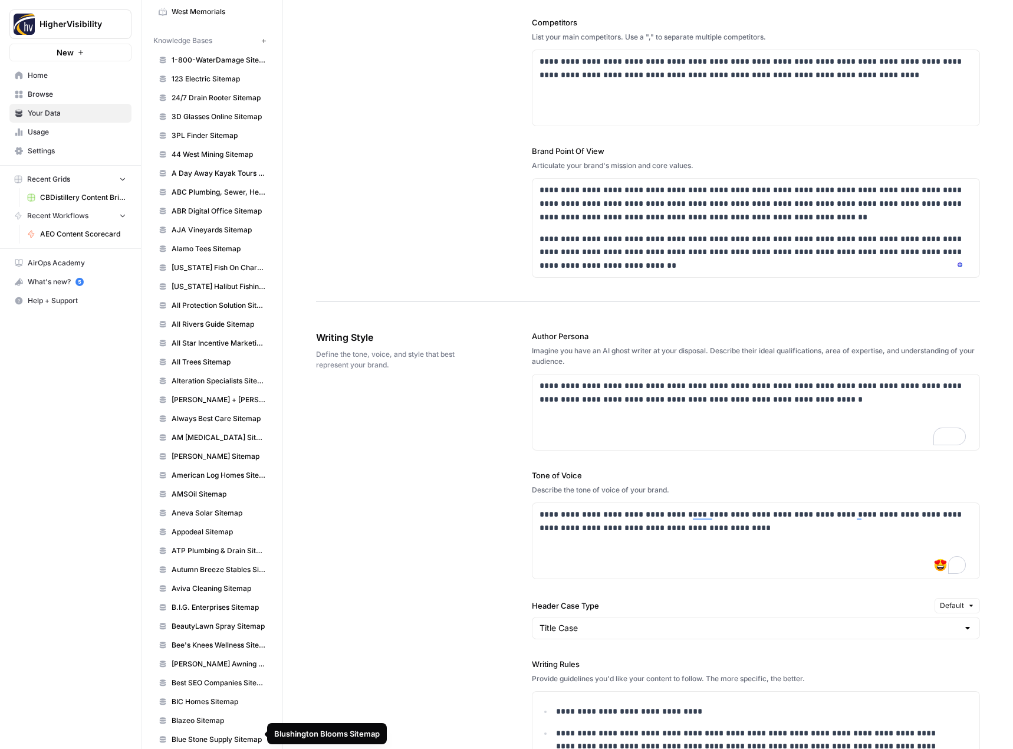
scroll to position [1142, 0]
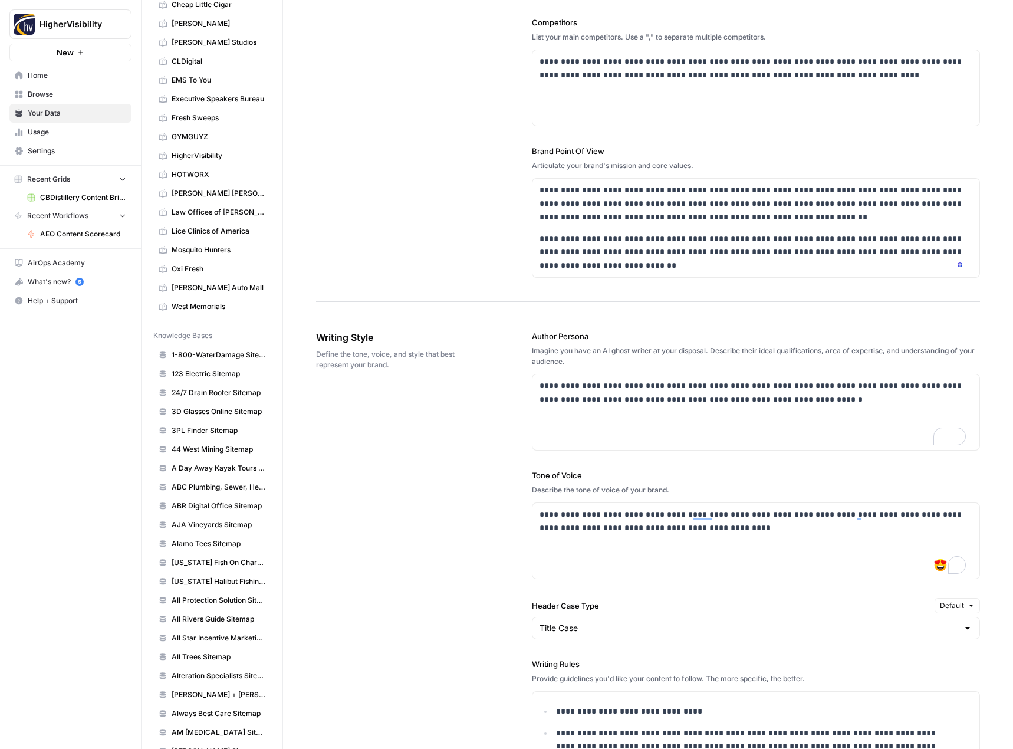
click at [261, 333] on icon "button" at bounding box center [264, 335] width 6 height 6
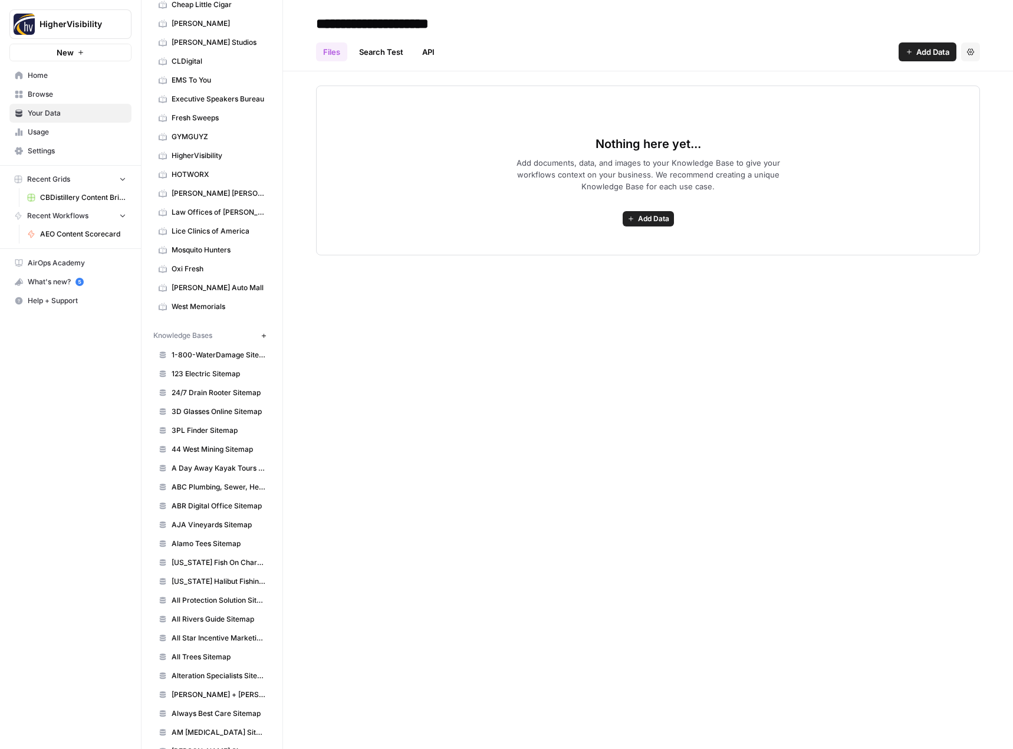
type input "**********"
click at [489, 294] on div "**********" at bounding box center [648, 374] width 730 height 749
click at [653, 224] on button "Add Data" at bounding box center [647, 218] width 51 height 15
click at [605, 264] on span "Web Scrape" at bounding box center [604, 261] width 107 height 12
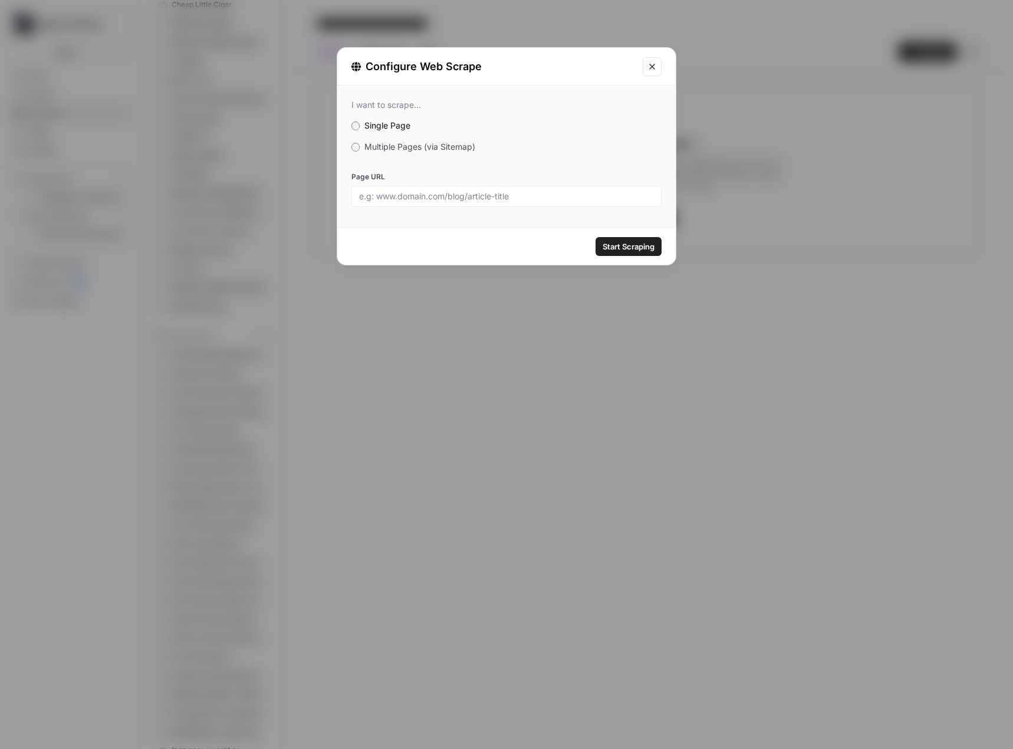
click at [377, 145] on span "Multiple Pages (via Sitemap)" at bounding box center [419, 146] width 111 height 10
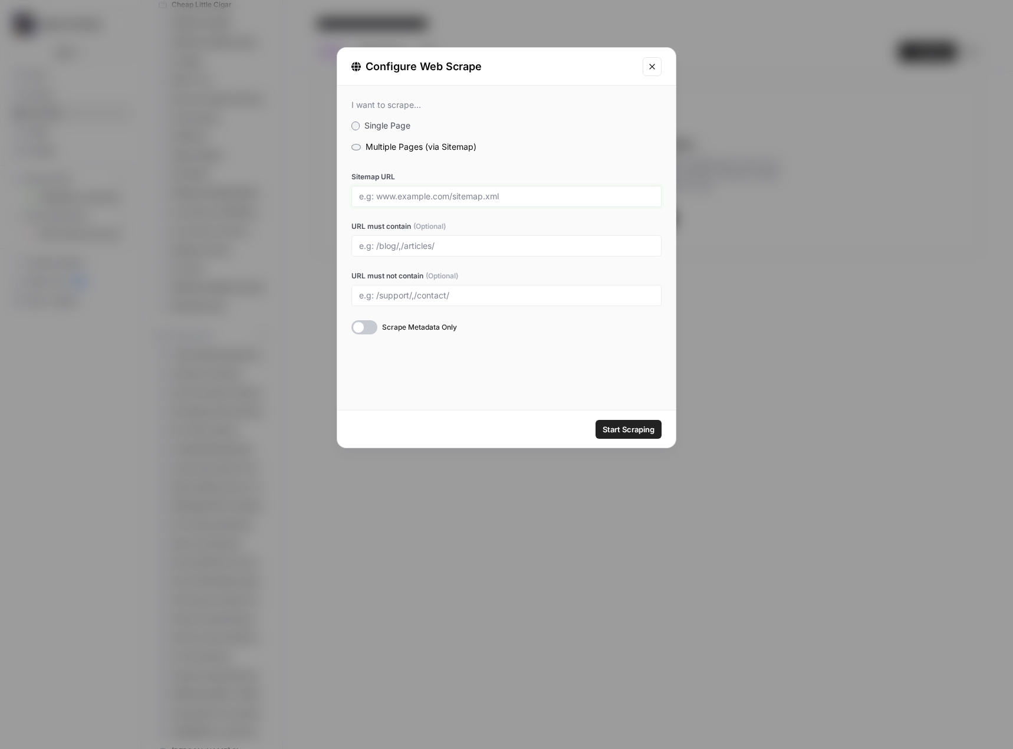
click at [426, 196] on input "Sitemap URL" at bounding box center [506, 196] width 295 height 11
paste input "https://www.carpcosmetic.com/sitemap_index.xml"
type input "https://www.carpcosmetic.com/sitemap_index.xml"
click at [632, 430] on span "Start Scraping" at bounding box center [628, 429] width 52 height 12
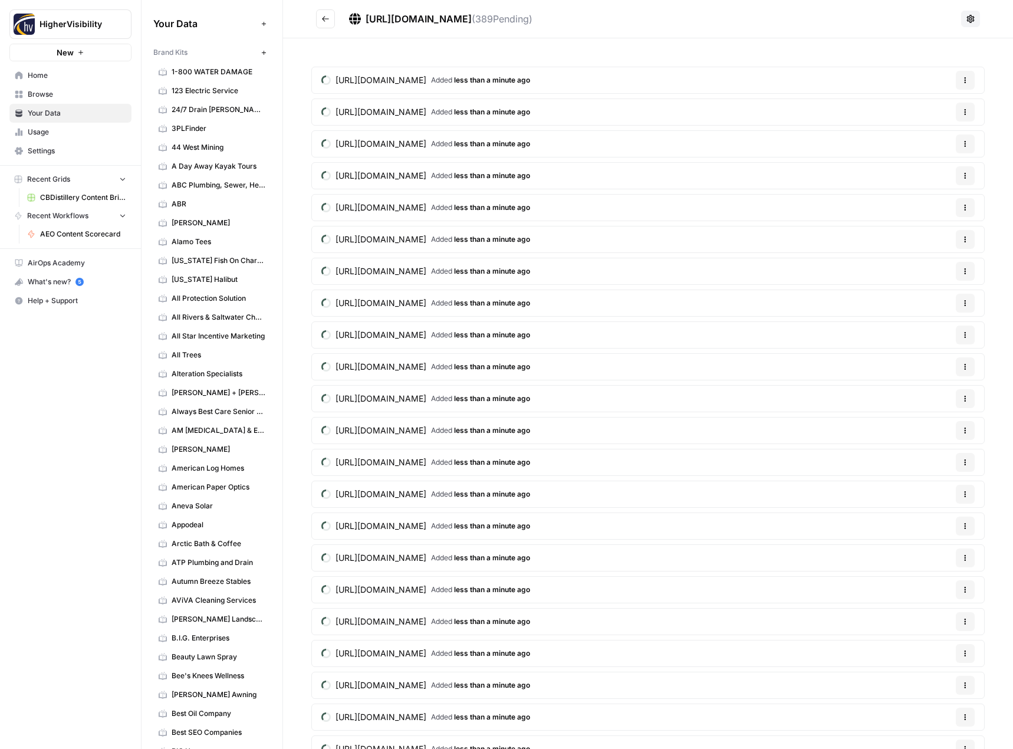
click at [261, 50] on icon "button" at bounding box center [264, 53] width 6 height 6
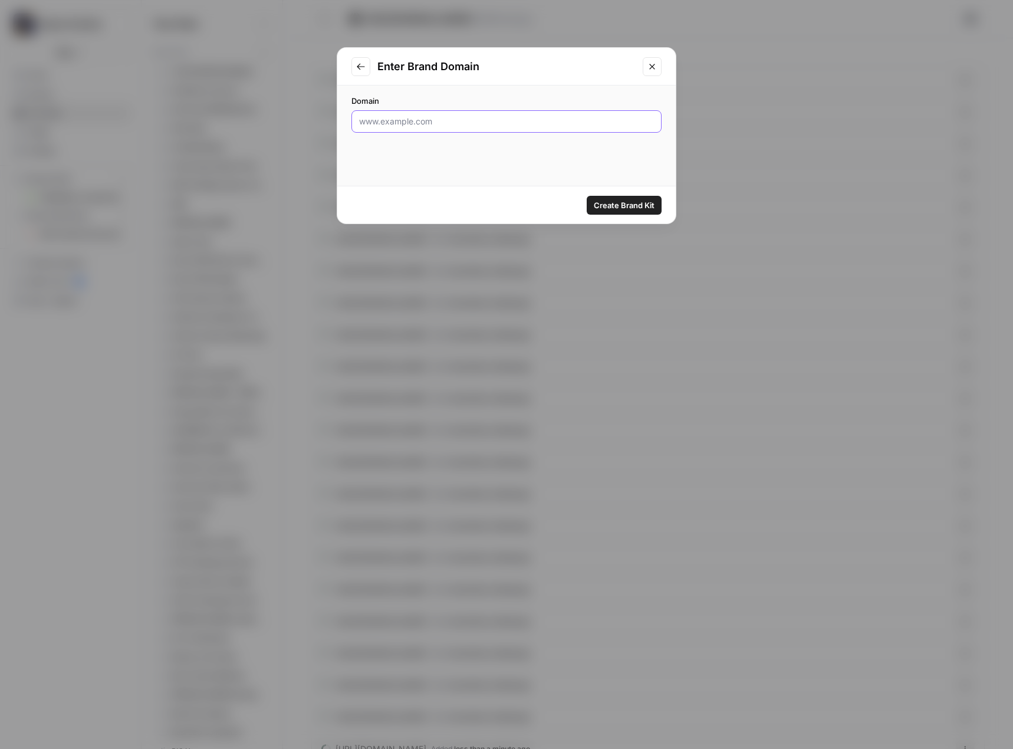
click at [437, 125] on input "Domain" at bounding box center [506, 122] width 295 height 12
paste input "https://charlis.beauty/"
type input "https://charlis.beauty/"
click at [635, 207] on span "Create Brand Kit" at bounding box center [624, 205] width 61 height 12
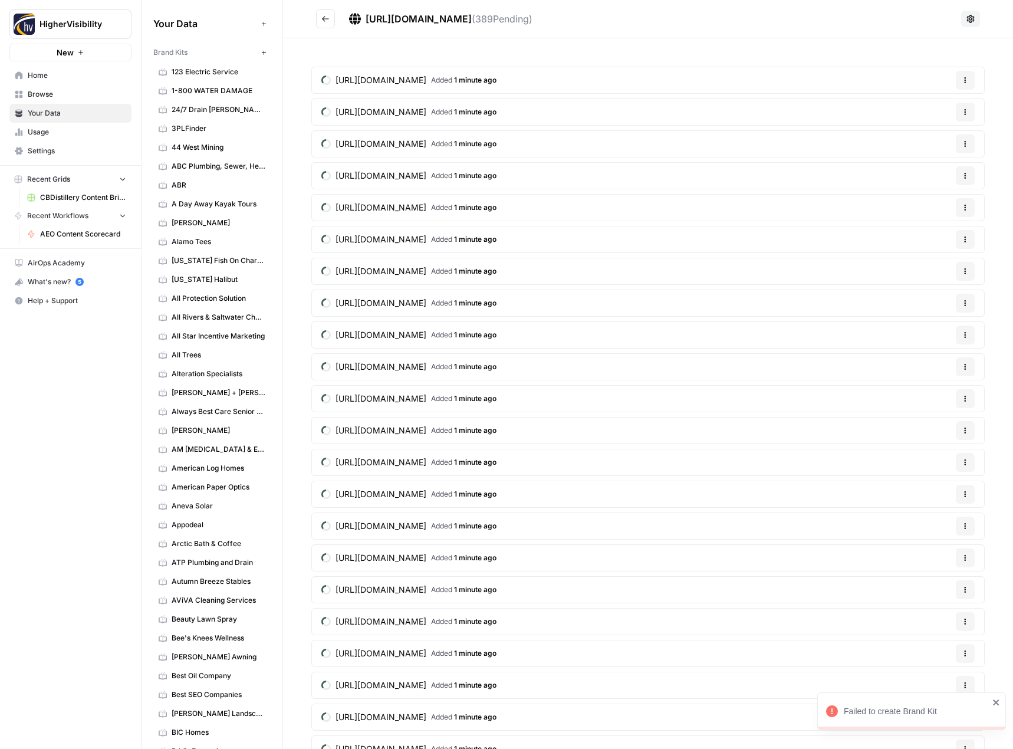
click at [997, 704] on icon "close" at bounding box center [996, 701] width 8 height 9
click at [258, 48] on button "New" at bounding box center [263, 52] width 14 height 14
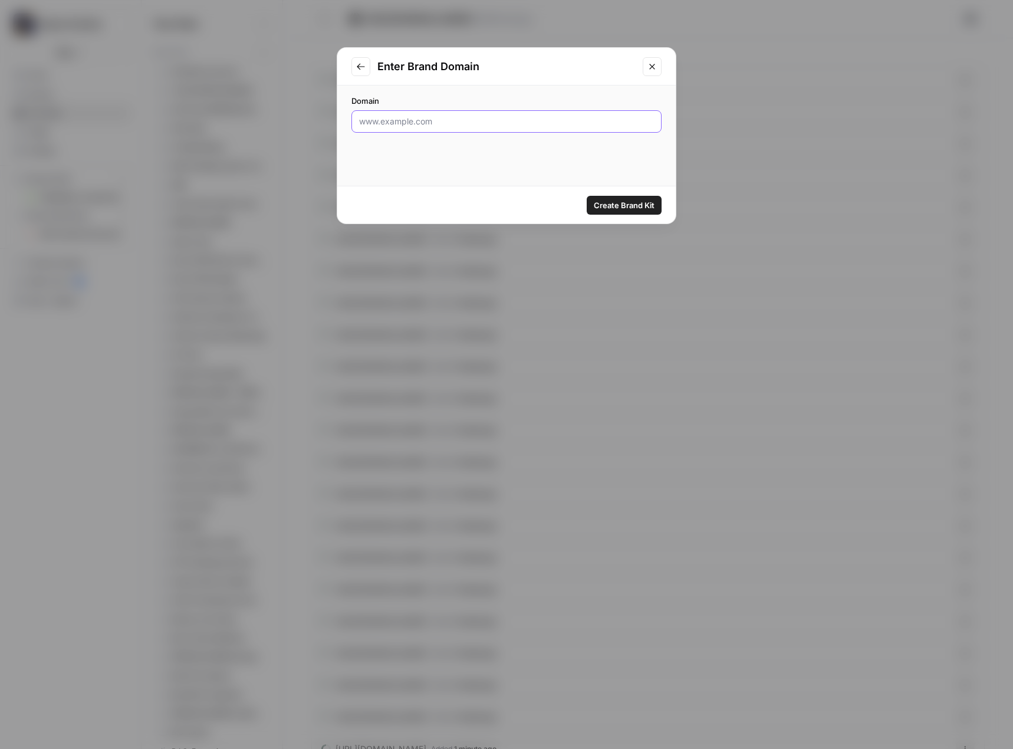
click at [476, 121] on input "Domain" at bounding box center [506, 122] width 295 height 12
paste input "https://charlis.beauty/"
type input "https://charlis.beauty/"
click at [612, 197] on button "Create Brand Kit" at bounding box center [623, 205] width 75 height 19
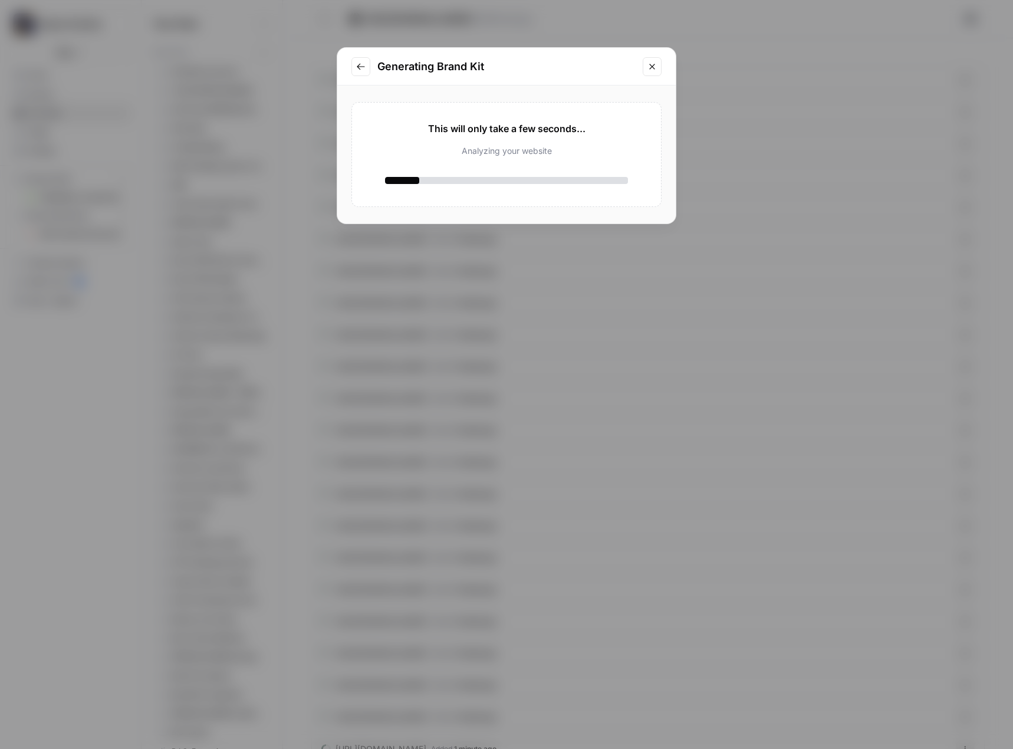
click at [482, 128] on span "This will only take a few seconds..." at bounding box center [506, 128] width 157 height 14
drag, startPoint x: 525, startPoint y: 78, endPoint x: 533, endPoint y: 105, distance: 28.2
click at [533, 105] on div "Generating Brand Kit This will only take a few seconds... Analyzing your websit…" at bounding box center [507, 135] width 340 height 177
click at [531, 133] on div "Creating your Brand Kit" at bounding box center [506, 137] width 243 height 12
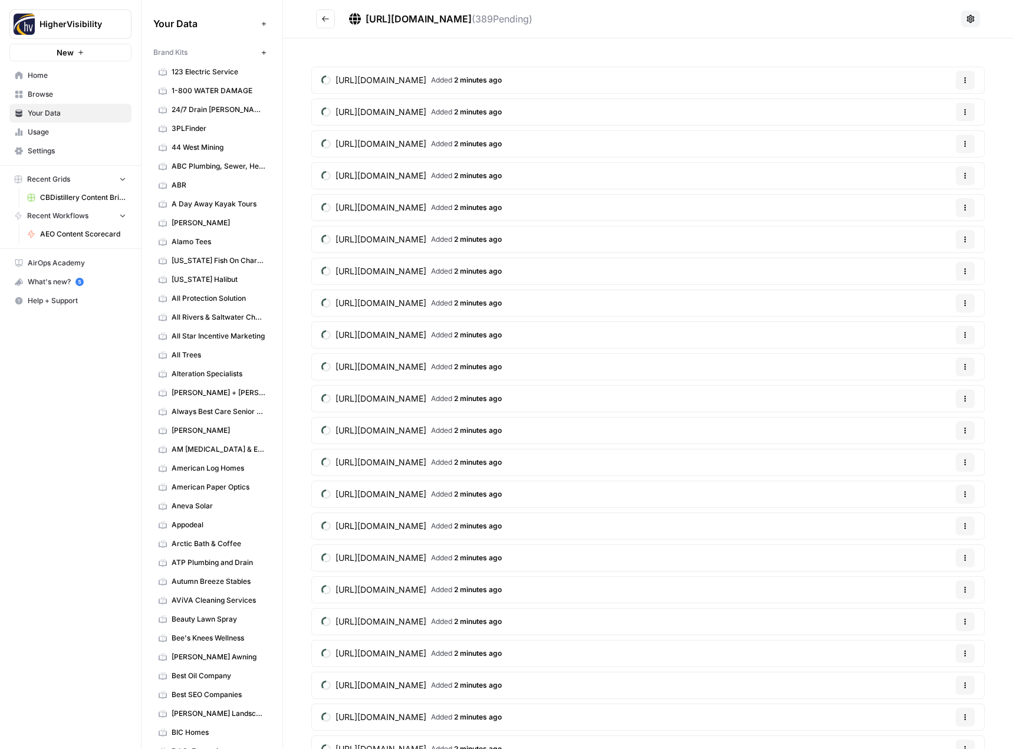
click at [48, 377] on div "HigherVisibility New Home Browse Your Data Usage Settings Recent Grids CBDistil…" at bounding box center [70, 374] width 141 height 749
click at [261, 52] on icon "button" at bounding box center [263, 52] width 4 height 4
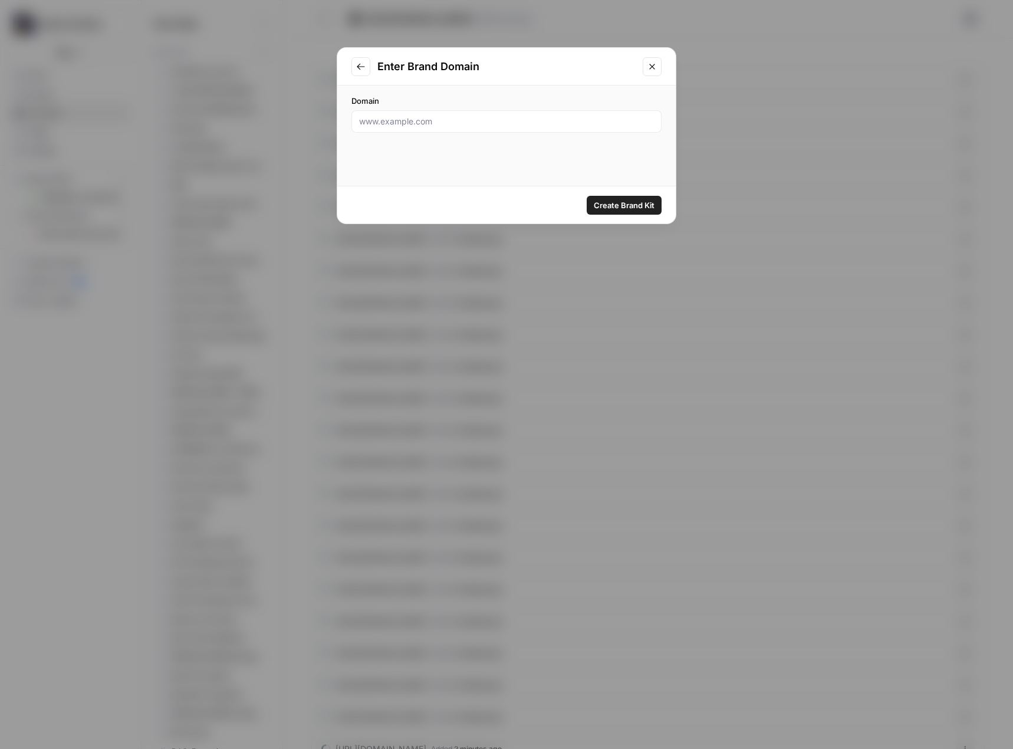
click at [626, 207] on span "Create Brand Kit" at bounding box center [624, 205] width 61 height 12
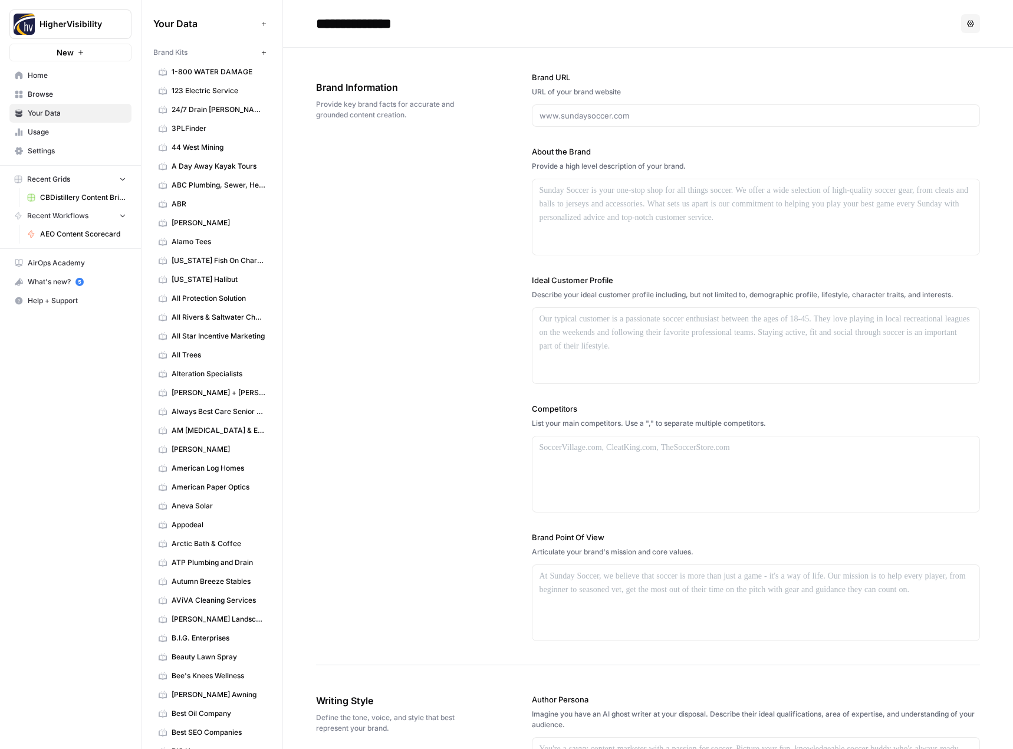
type input "**********"
click at [580, 22] on h2 "**********" at bounding box center [636, 23] width 640 height 19
click at [576, 108] on div at bounding box center [756, 115] width 449 height 22
paste input "https://charlis.beauty/"
type input "https://charlis.beauty/"
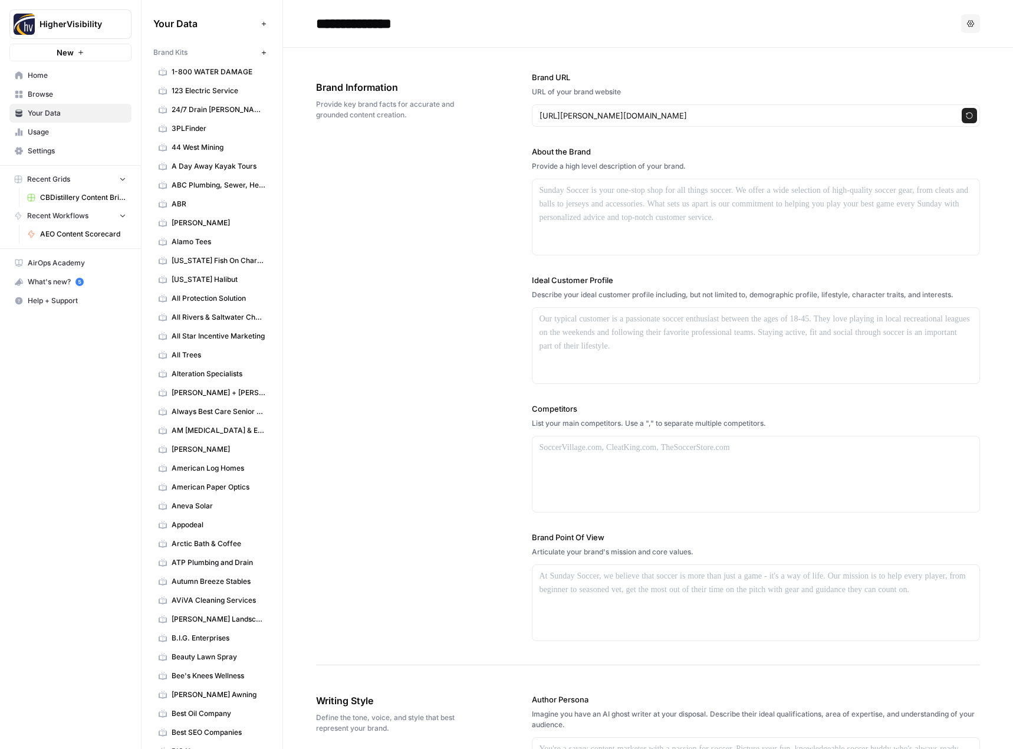
click at [490, 35] on header "**********" at bounding box center [648, 24] width 730 height 48
click at [753, 44] on header "**********" at bounding box center [648, 24] width 730 height 48
click at [966, 117] on icon "button" at bounding box center [969, 115] width 7 height 7
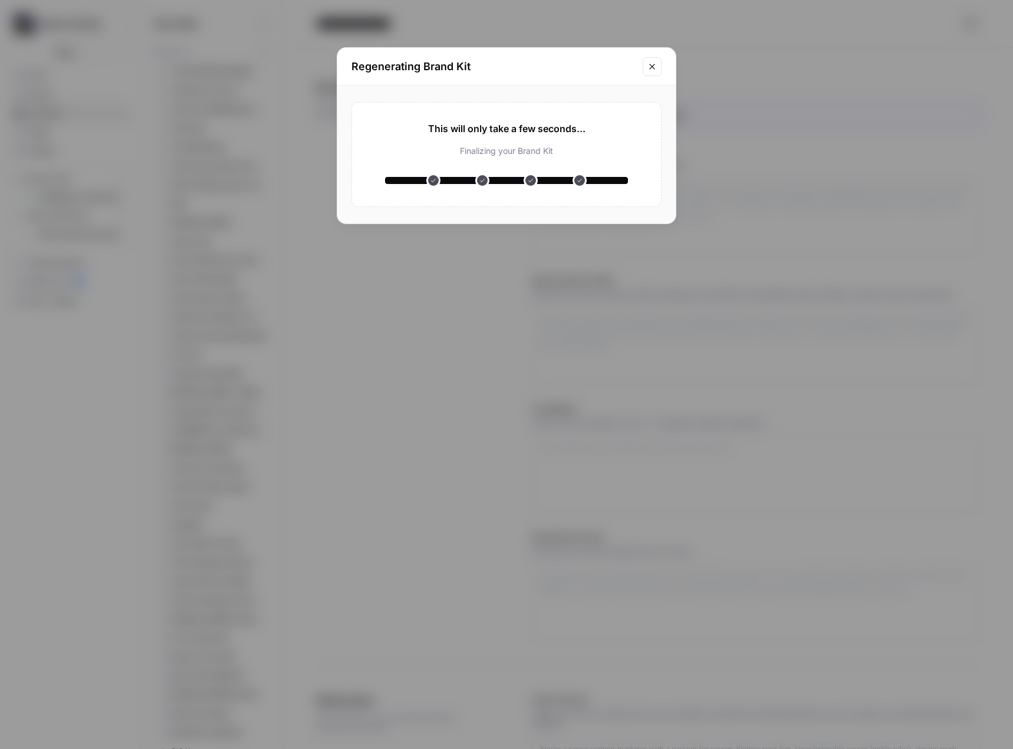
click at [655, 68] on icon "Close modal" at bounding box center [651, 66] width 9 height 9
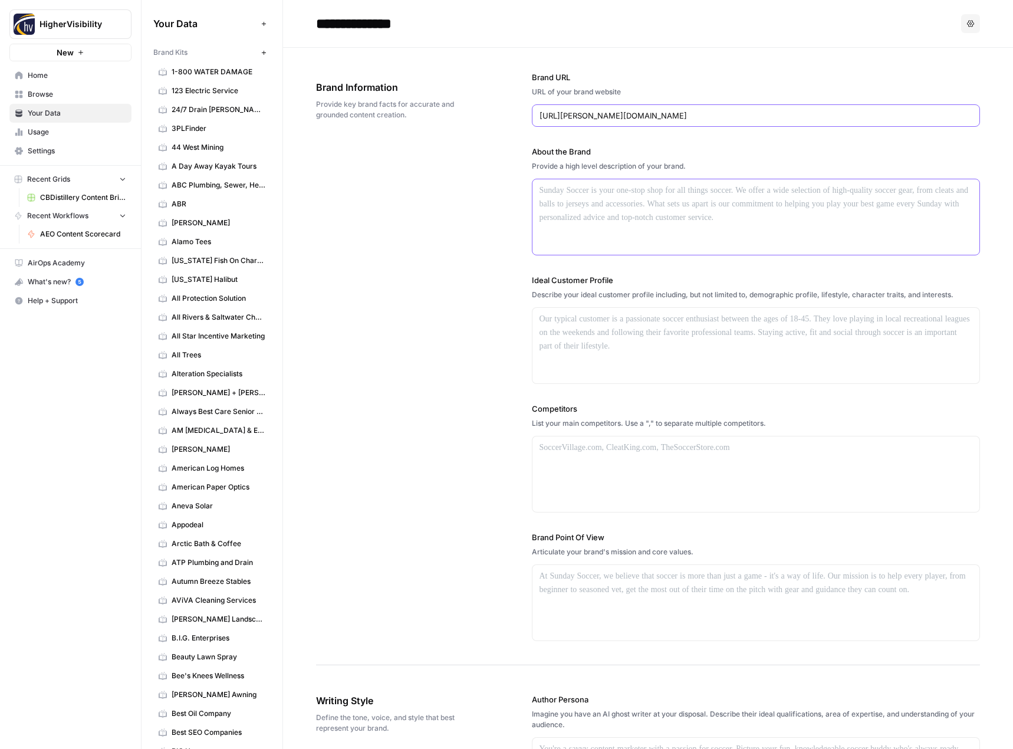
click at [740, 215] on div at bounding box center [755, 216] width 447 height 75
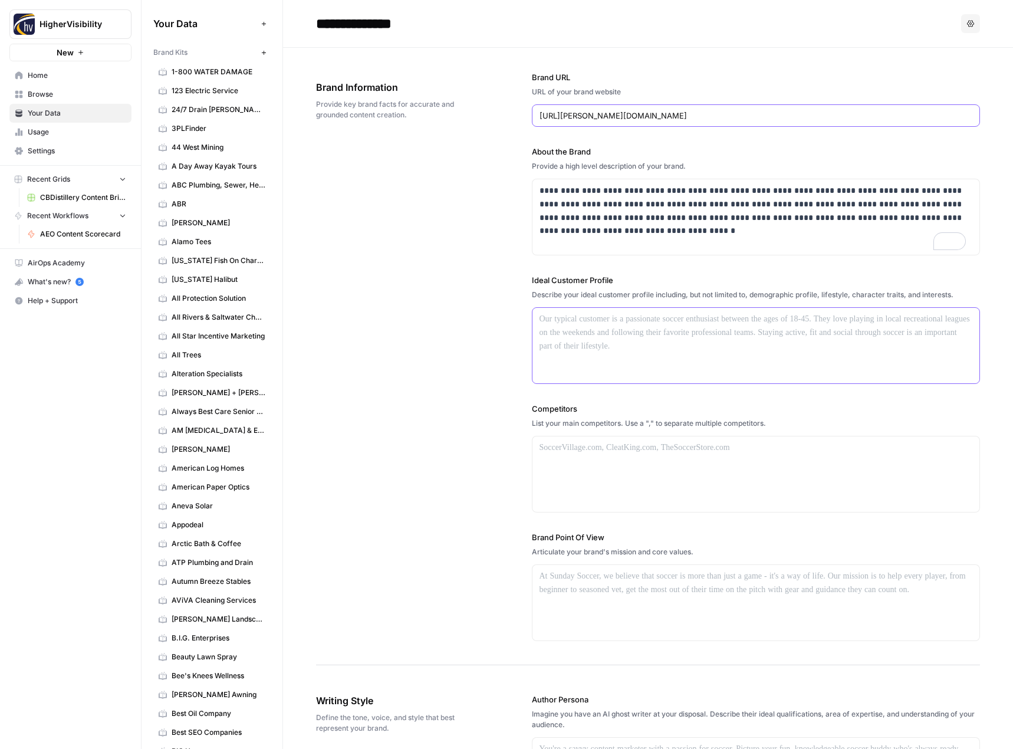
click at [660, 309] on div at bounding box center [755, 345] width 447 height 75
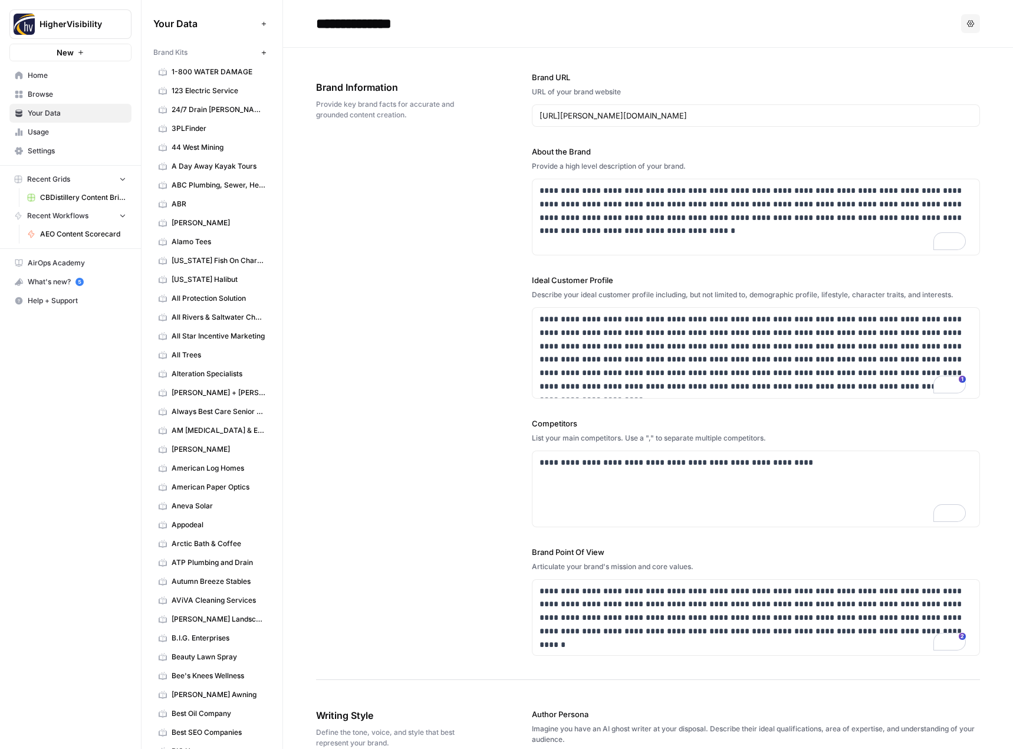
scroll to position [1002, 0]
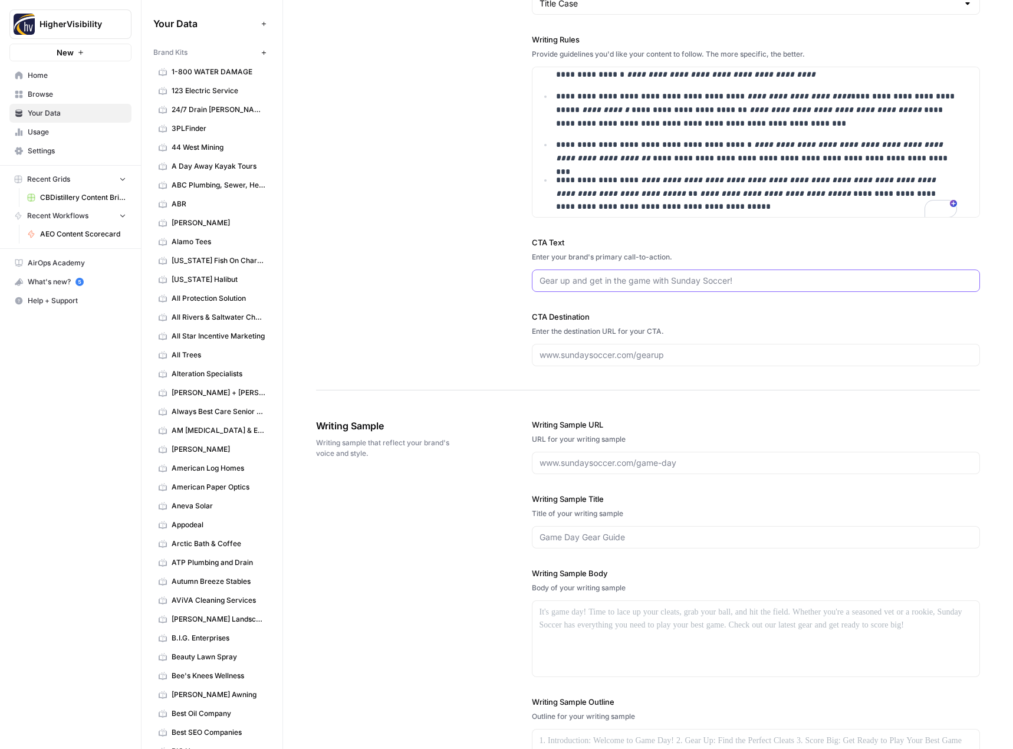
click at [607, 275] on input "CTA Text" at bounding box center [755, 281] width 433 height 12
type input "Shop our Store!"
click at [589, 358] on input "CTA Destination" at bounding box center [755, 355] width 433 height 12
paste input "https://charlis.beauty/"
type input "https://charlis.beauty/"
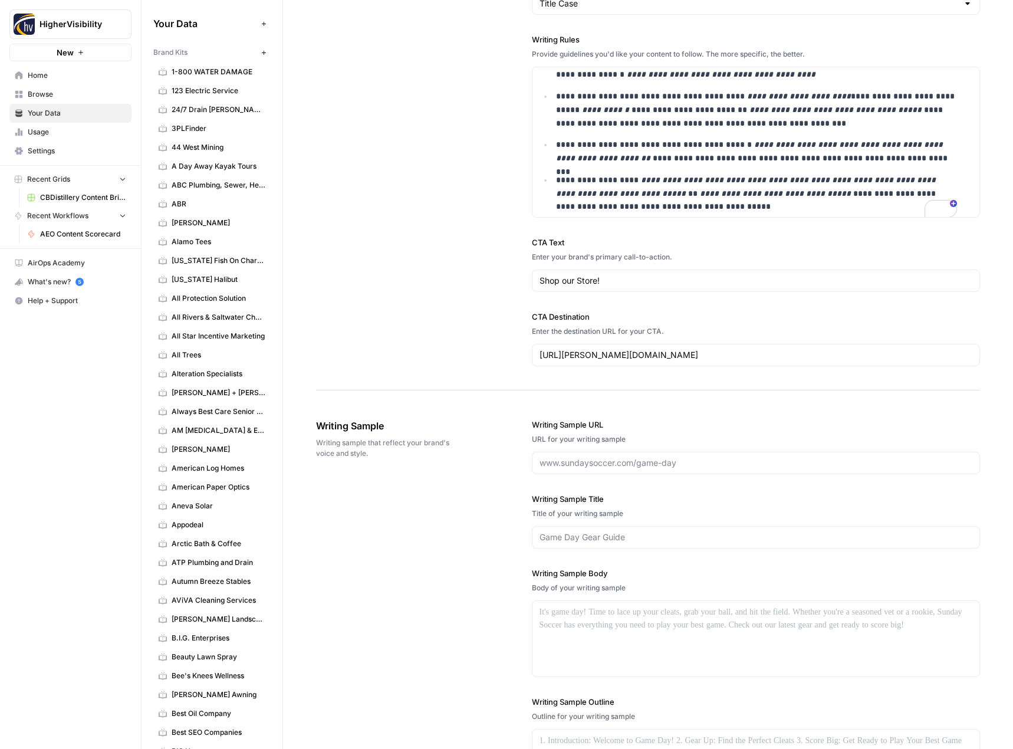
click at [457, 347] on div "**********" at bounding box center [648, 36] width 664 height 708
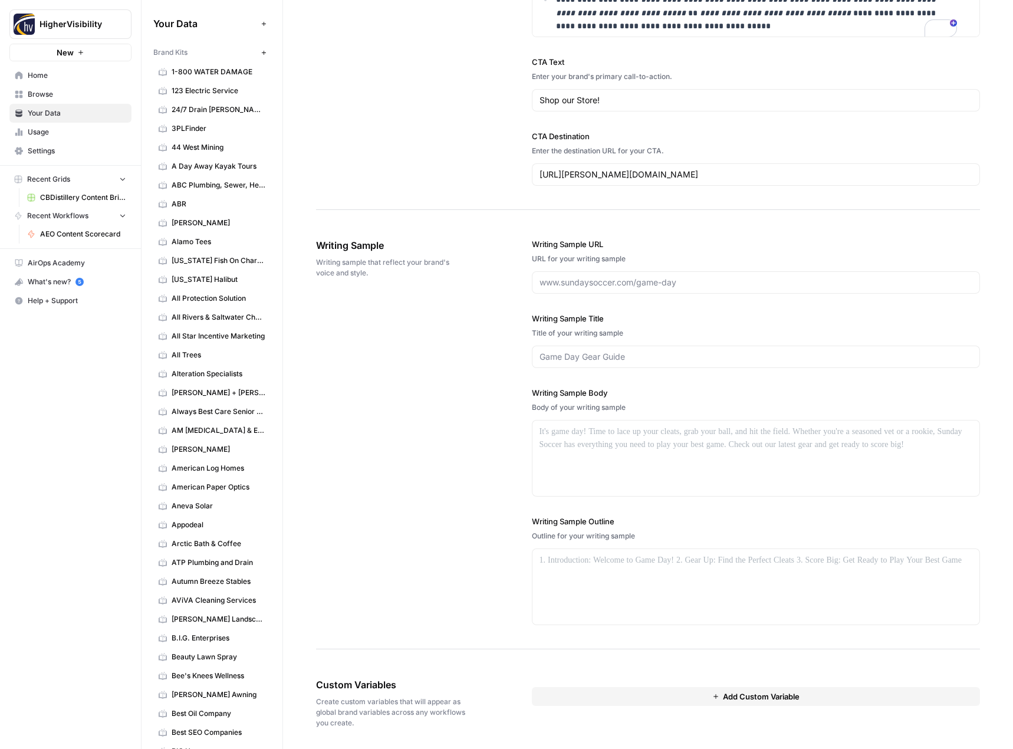
scroll to position [0, 0]
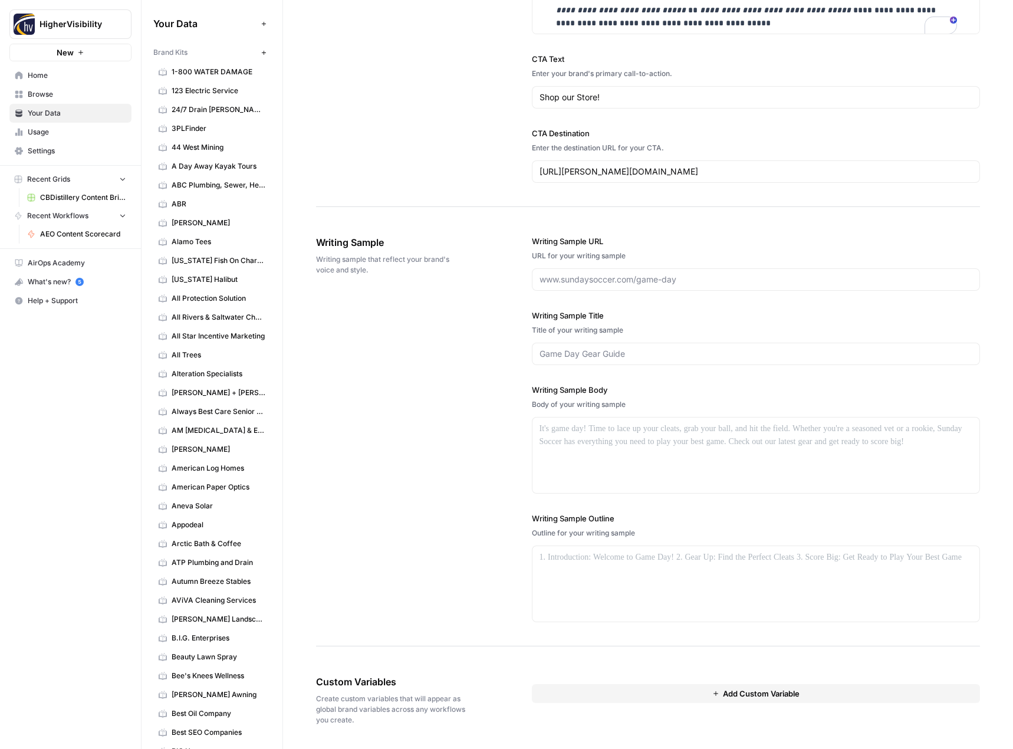
click at [543, 272] on div at bounding box center [756, 279] width 449 height 22
paste input "https://charlis.beauty/articles/the-state-of-commercial-sunscreens-today"
type input "https://charlis.beauty/articles/the-state-of-commercial-sunscreens-today"
click at [483, 349] on div "Writing Sample Writing sample that reflect your brand's voice and style. Writin…" at bounding box center [648, 429] width 664 height 434
click at [639, 357] on input "Writing Sample Title" at bounding box center [755, 354] width 433 height 12
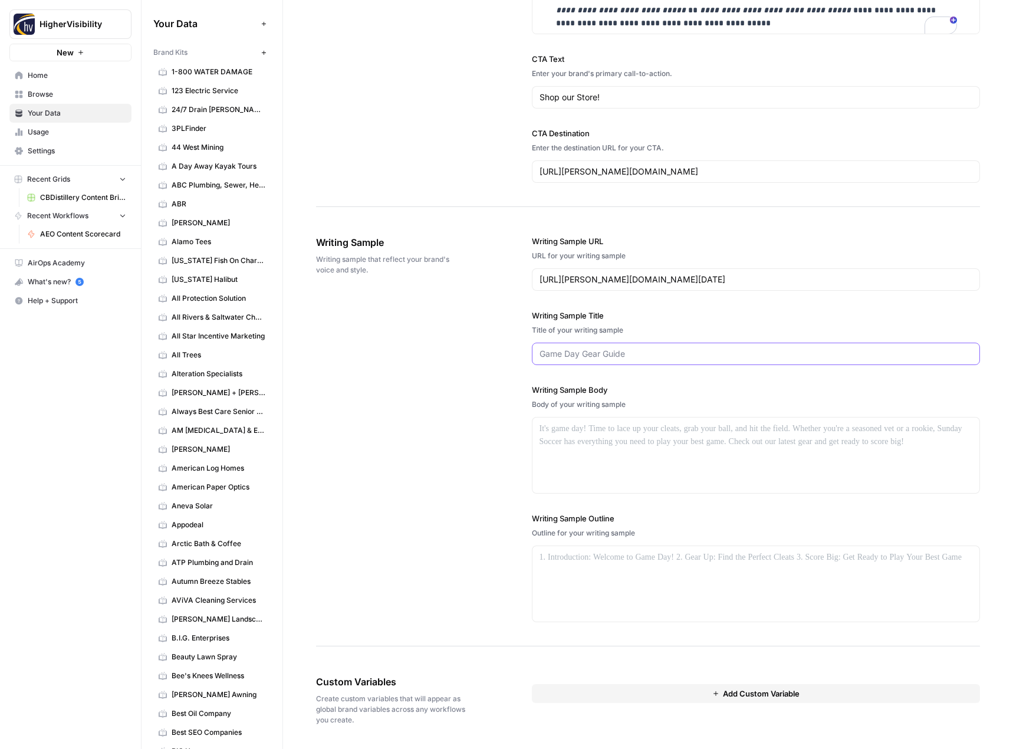
paste input "The State of Commercial Sunscreens Today"
type input "The State of Commercial Sunscreens Today"
click at [660, 444] on div at bounding box center [755, 454] width 447 height 75
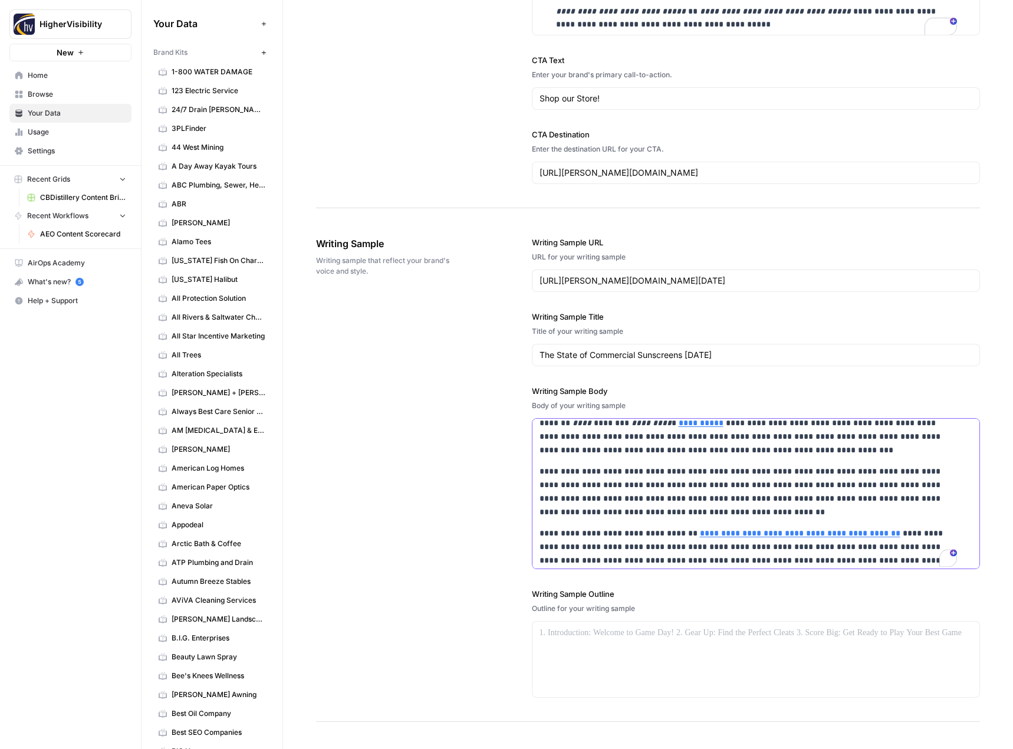
scroll to position [1260, 0]
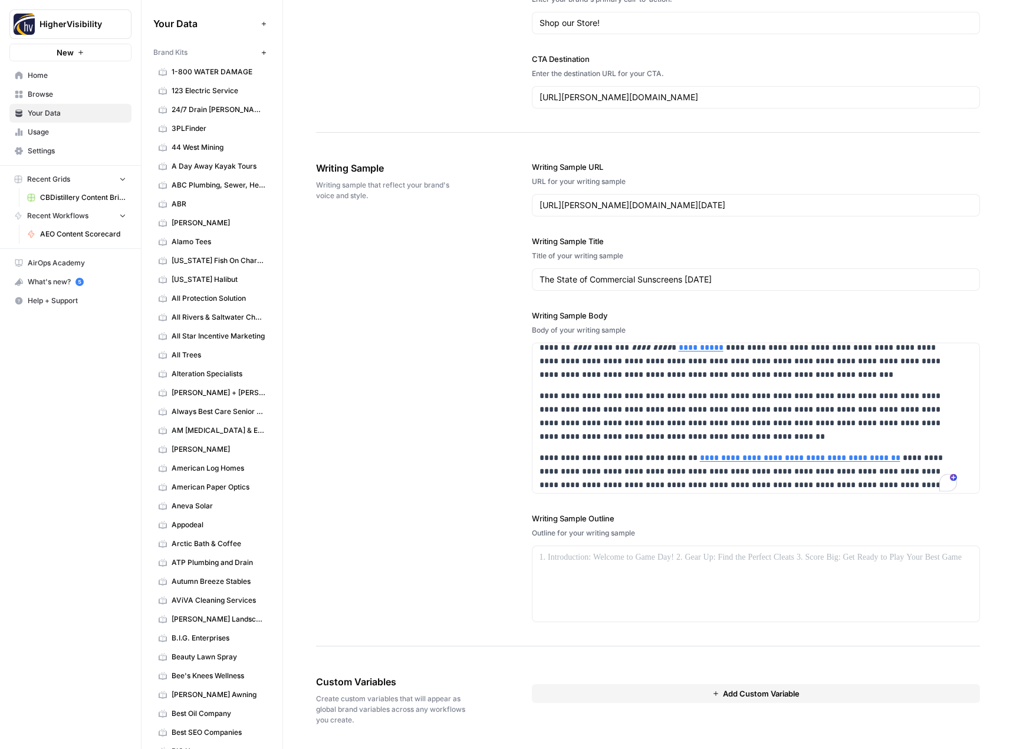
click at [452, 458] on div "**********" at bounding box center [648, 391] width 664 height 509
click at [632, 692] on button "Add Custom Variable" at bounding box center [756, 693] width 449 height 19
click at [617, 710] on input "text" at bounding box center [755, 715] width 413 height 11
paste input "Case Studies"
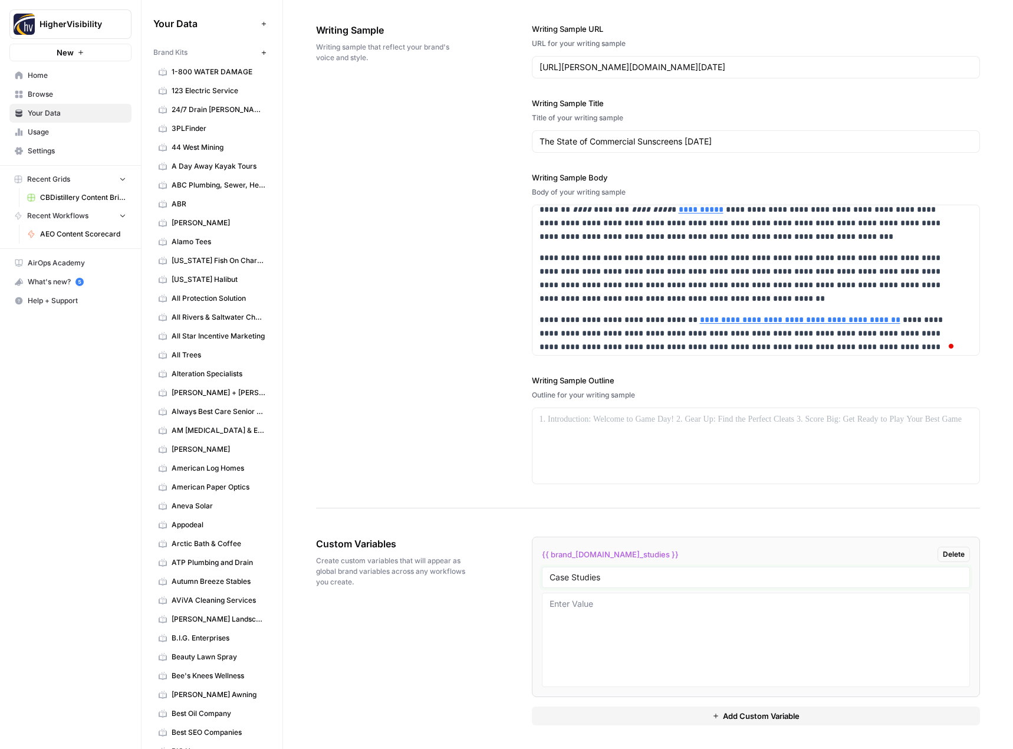
type input "Case Studies"
click at [662, 719] on button "Add Custom Variable" at bounding box center [756, 715] width 449 height 19
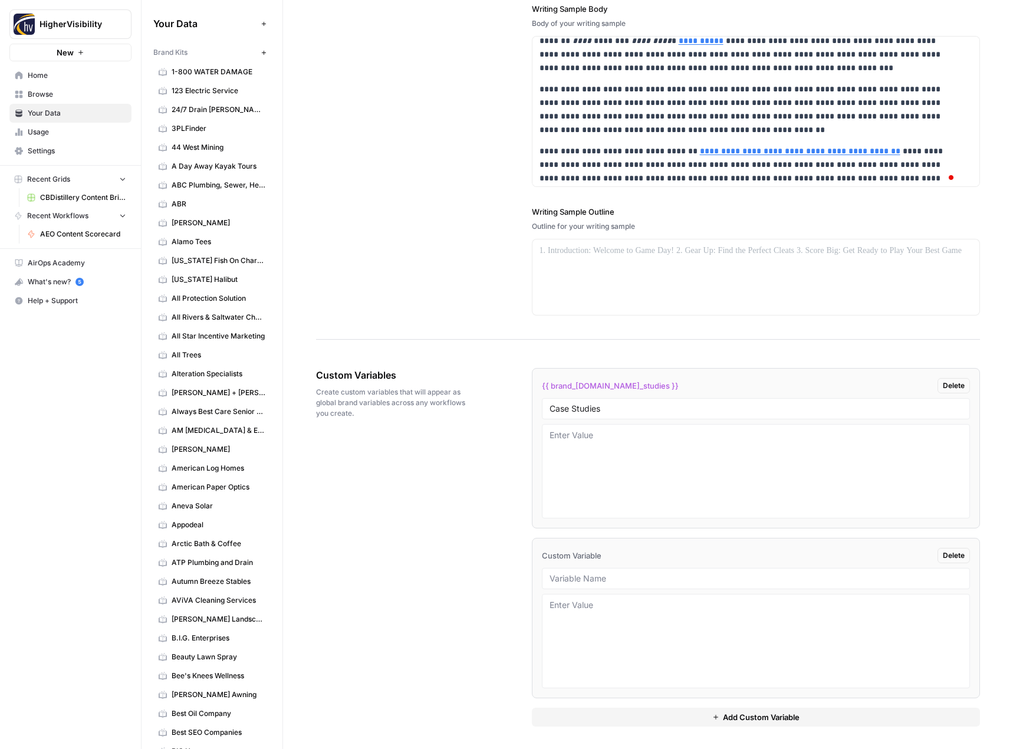
scroll to position [1567, 0]
click at [592, 574] on input "text" at bounding box center [755, 577] width 413 height 11
paste input "Testimonials"
type input "Testimonials"
click at [600, 716] on button "Add Custom Variable" at bounding box center [756, 715] width 449 height 19
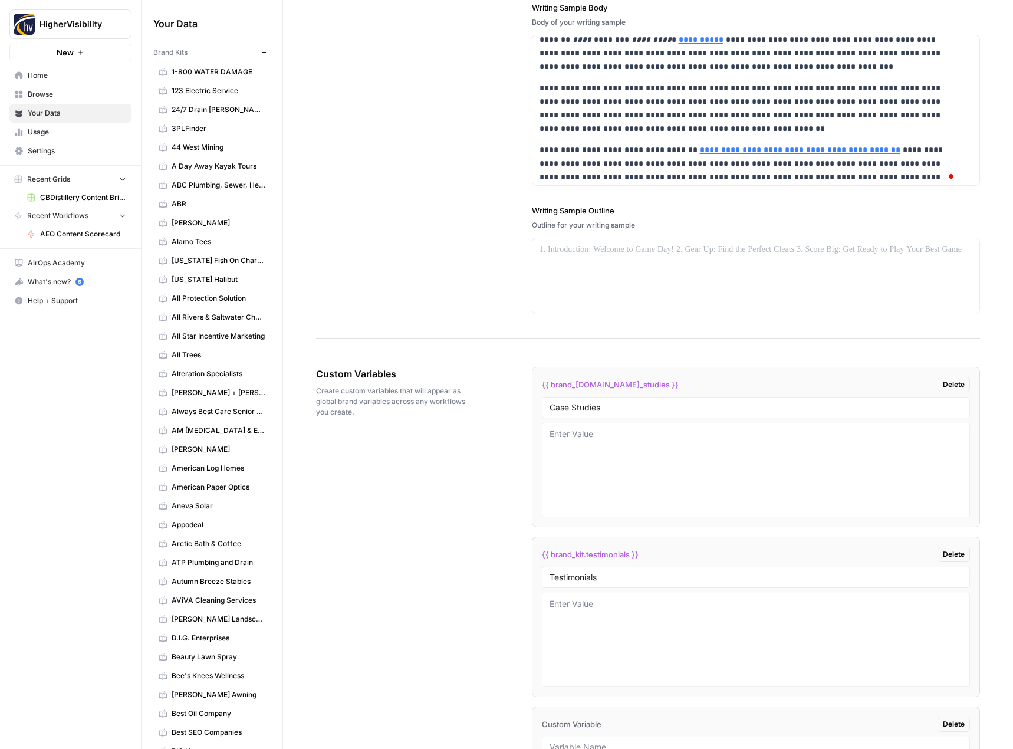
scroll to position [1737, 0]
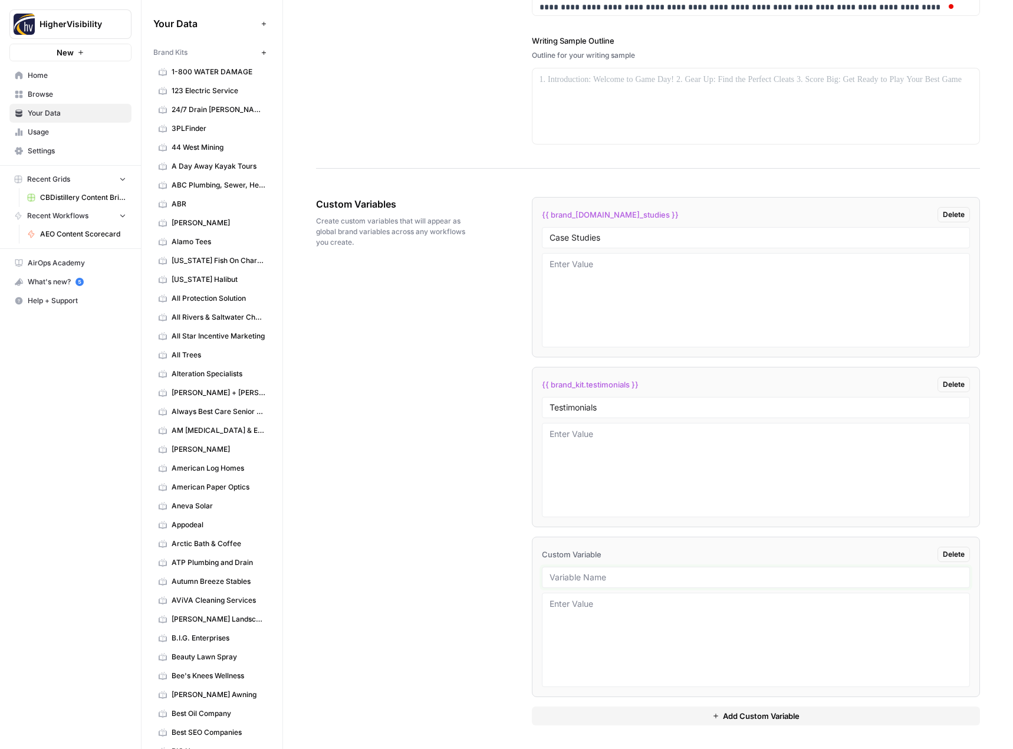
click at [599, 577] on input "text" at bounding box center [755, 577] width 413 height 11
paste input "Word Count"
type input "Word Count"
click at [592, 705] on div "{{ brand_kit.case_studies }} Delete Case Studies {{ brand_kit.testimonials }} D…" at bounding box center [756, 461] width 449 height 528
click at [589, 714] on button "Add Custom Variable" at bounding box center [756, 715] width 449 height 19
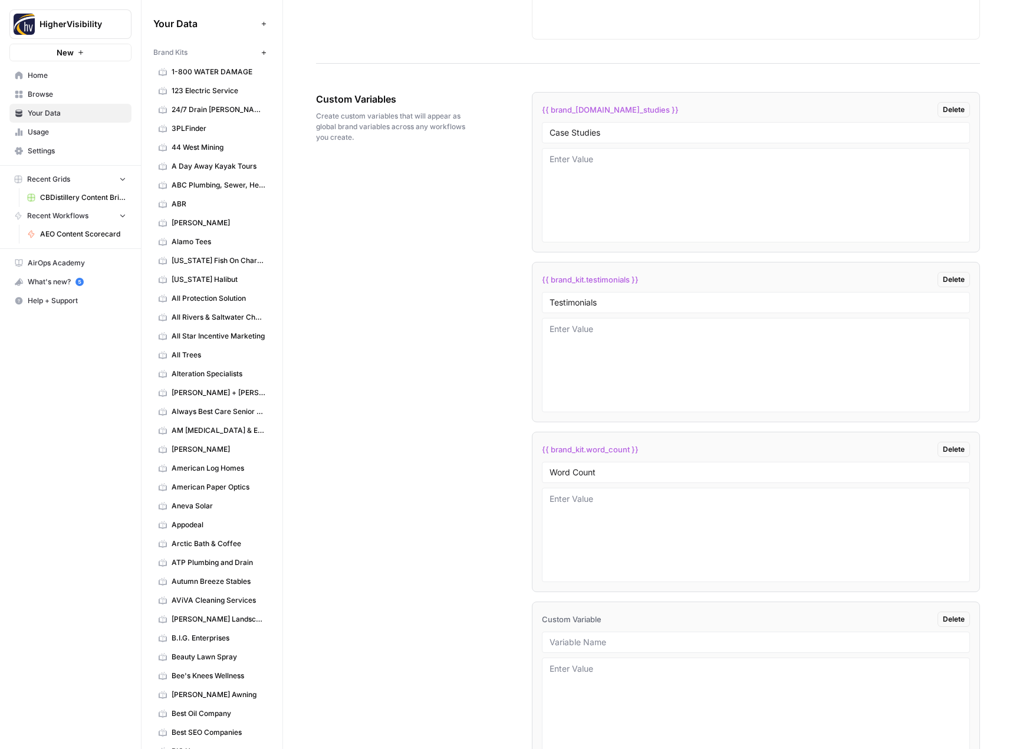
scroll to position [1907, 0]
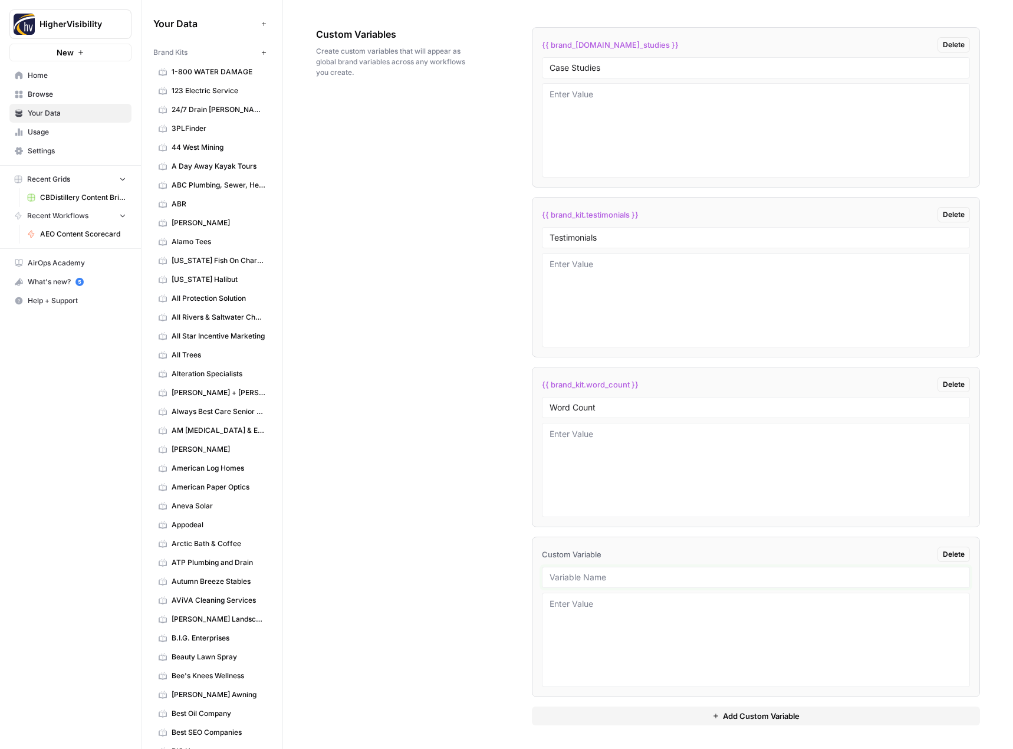
click at [606, 572] on input "text" at bounding box center [755, 577] width 413 height 11
paste input "Custom Location Page Outline"
type input "Custom Location Page Outline"
click at [599, 710] on button "Add Custom Variable" at bounding box center [756, 715] width 449 height 19
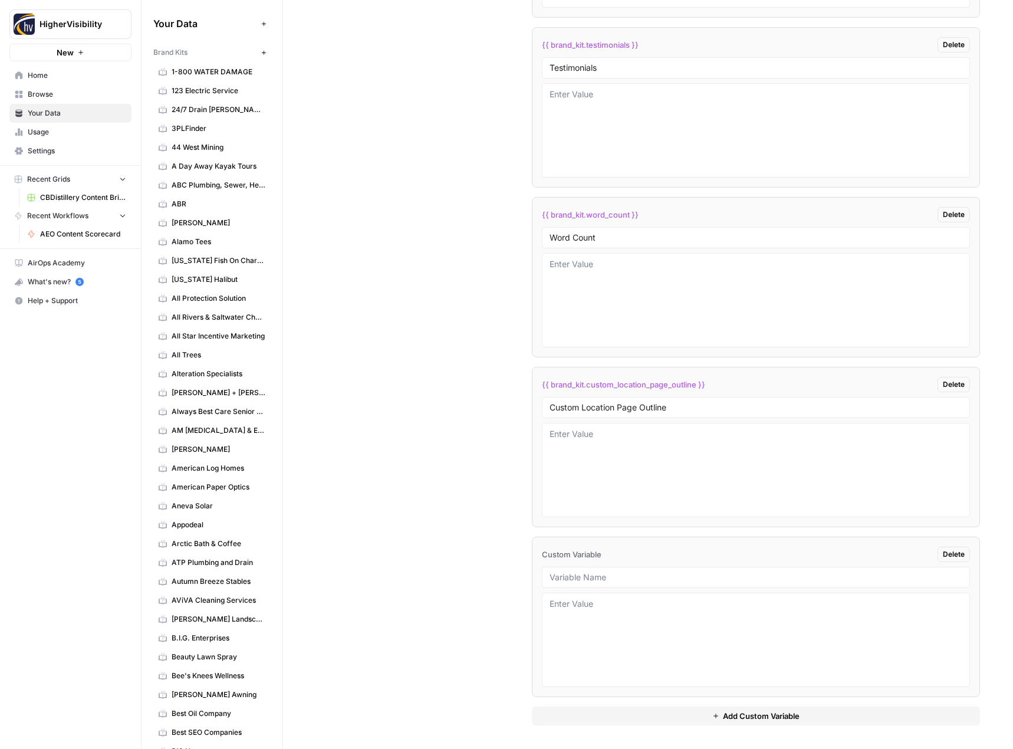
click at [599, 566] on div at bounding box center [756, 576] width 429 height 21
click at [595, 576] on input "text" at bounding box center [755, 577] width 413 height 11
paste input "Industry"
type input "Industry"
click at [598, 646] on textarea at bounding box center [755, 640] width 413 height 84
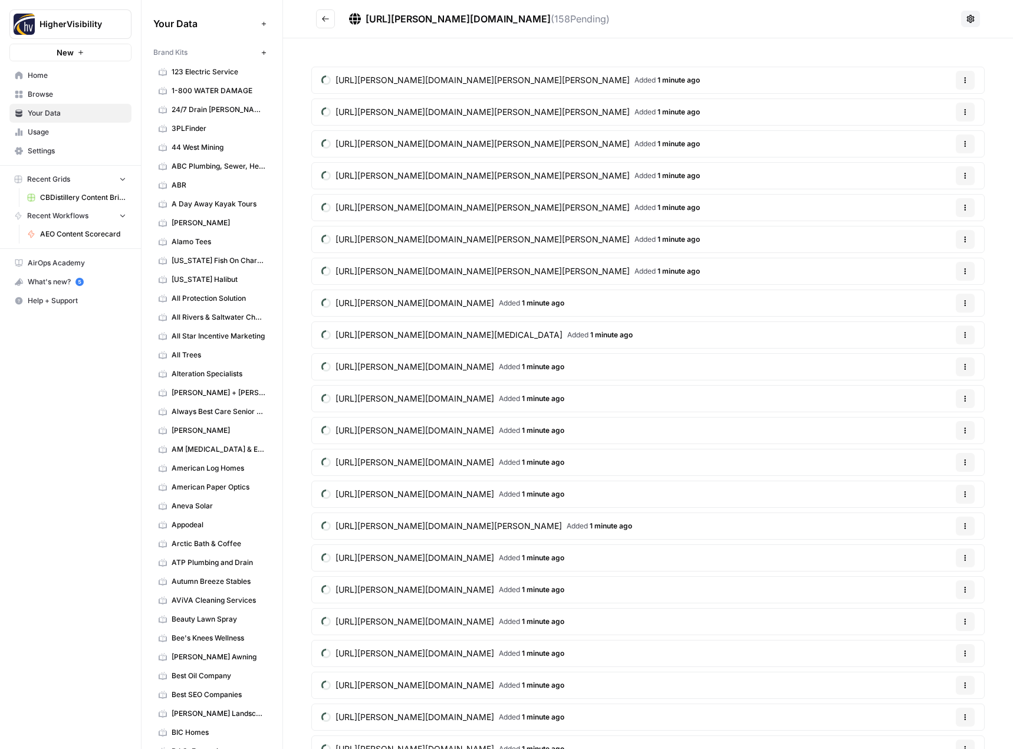
scroll to position [1297, 0]
